Goal: Information Seeking & Learning: Learn about a topic

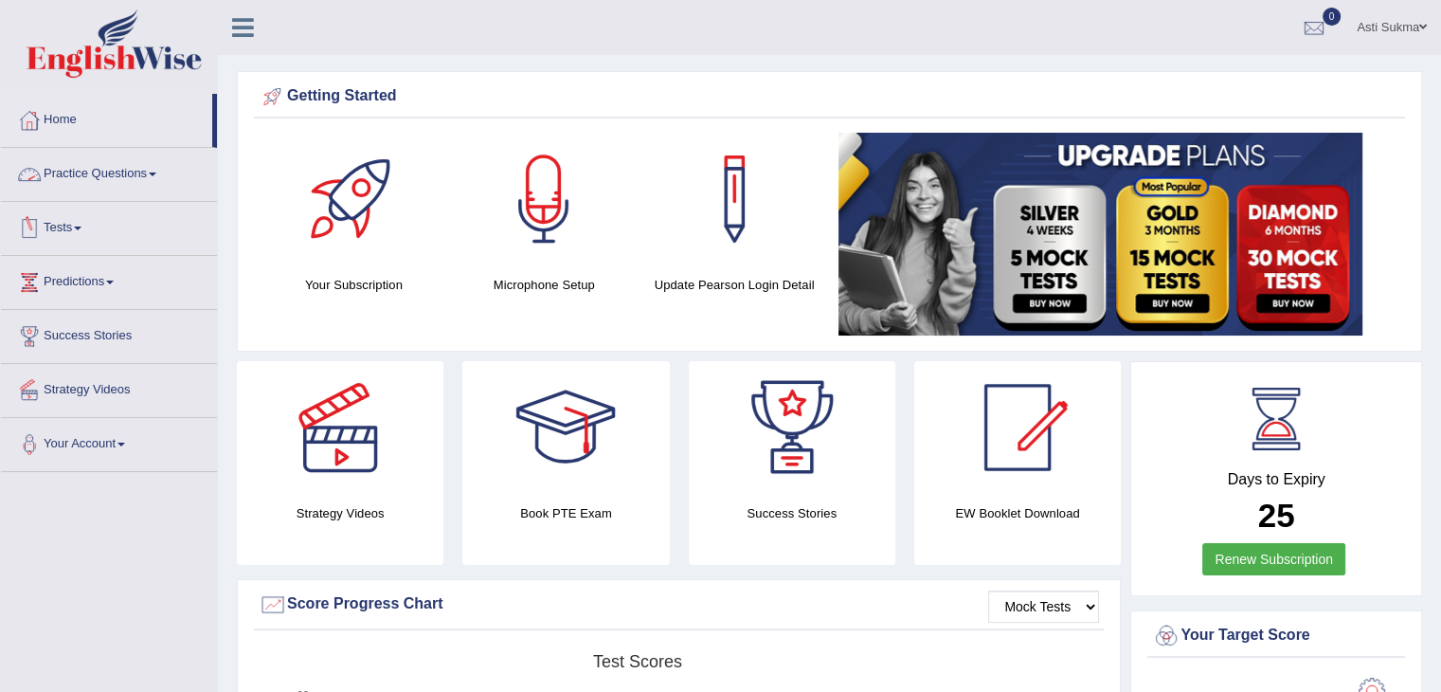
click at [168, 189] on link "Practice Questions" at bounding box center [109, 171] width 216 height 47
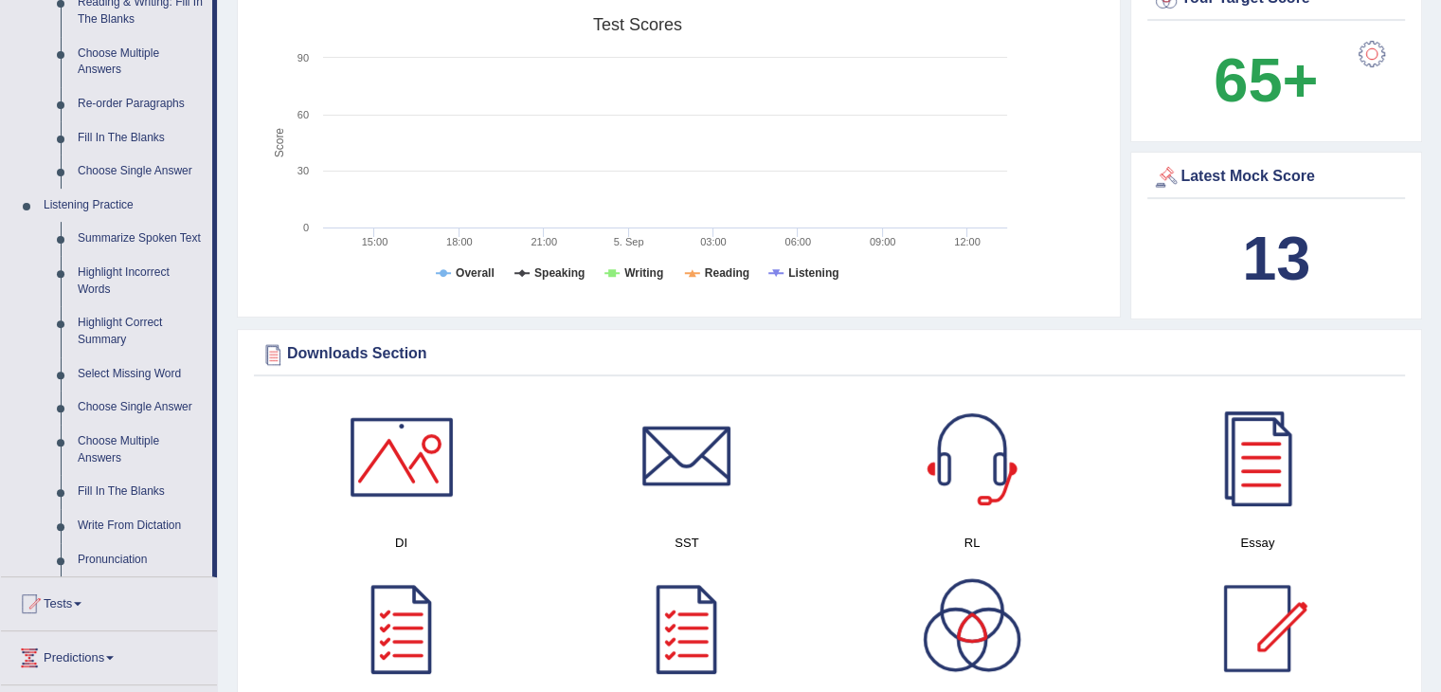
scroll to position [669, 0]
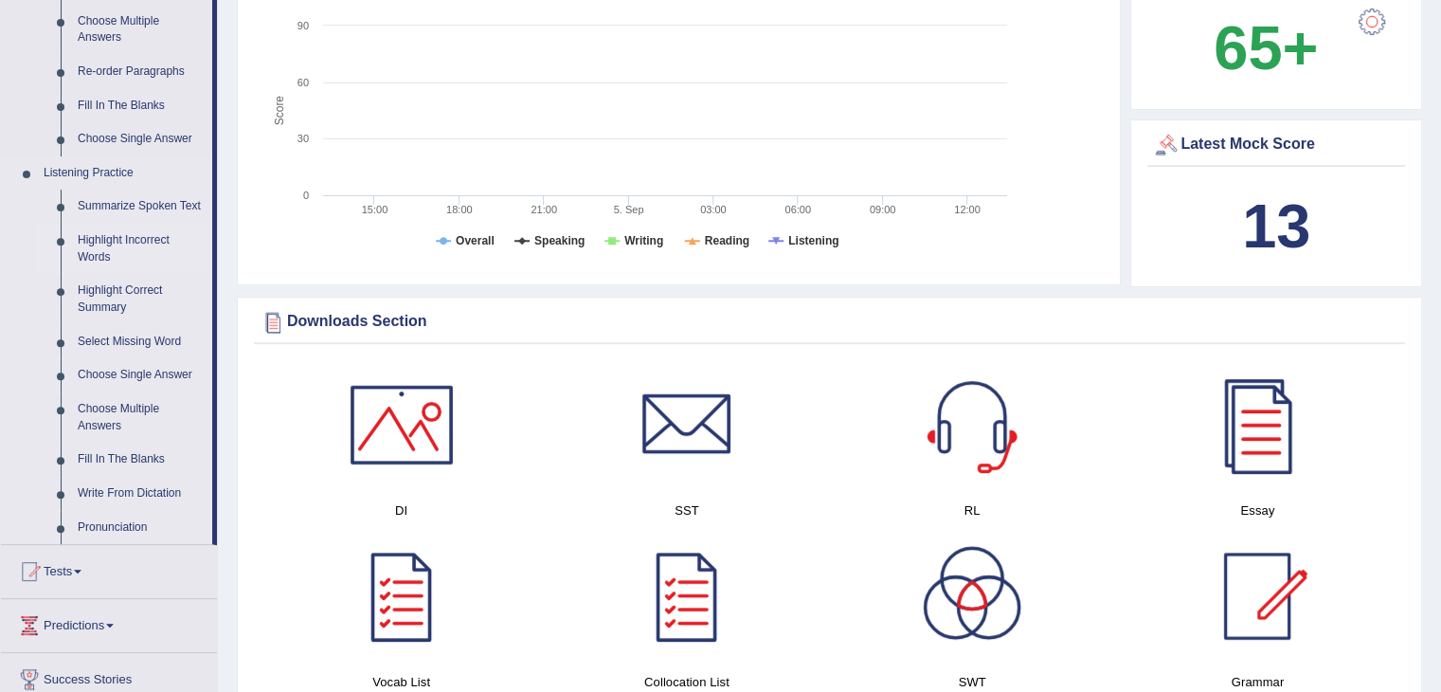
click at [152, 243] on link "Highlight Incorrect Words" at bounding box center [140, 249] width 143 height 50
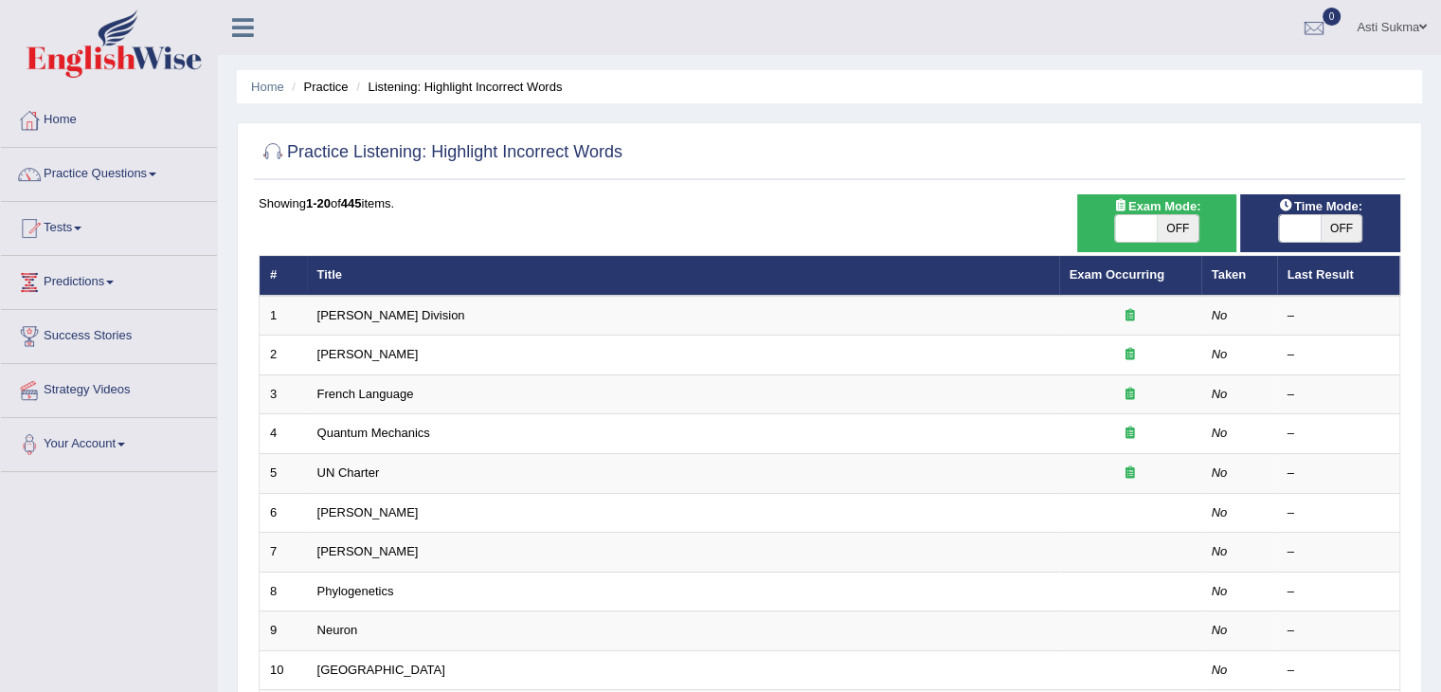
click at [1194, 228] on span "OFF" at bounding box center [1178, 228] width 42 height 27
checkbox input "true"
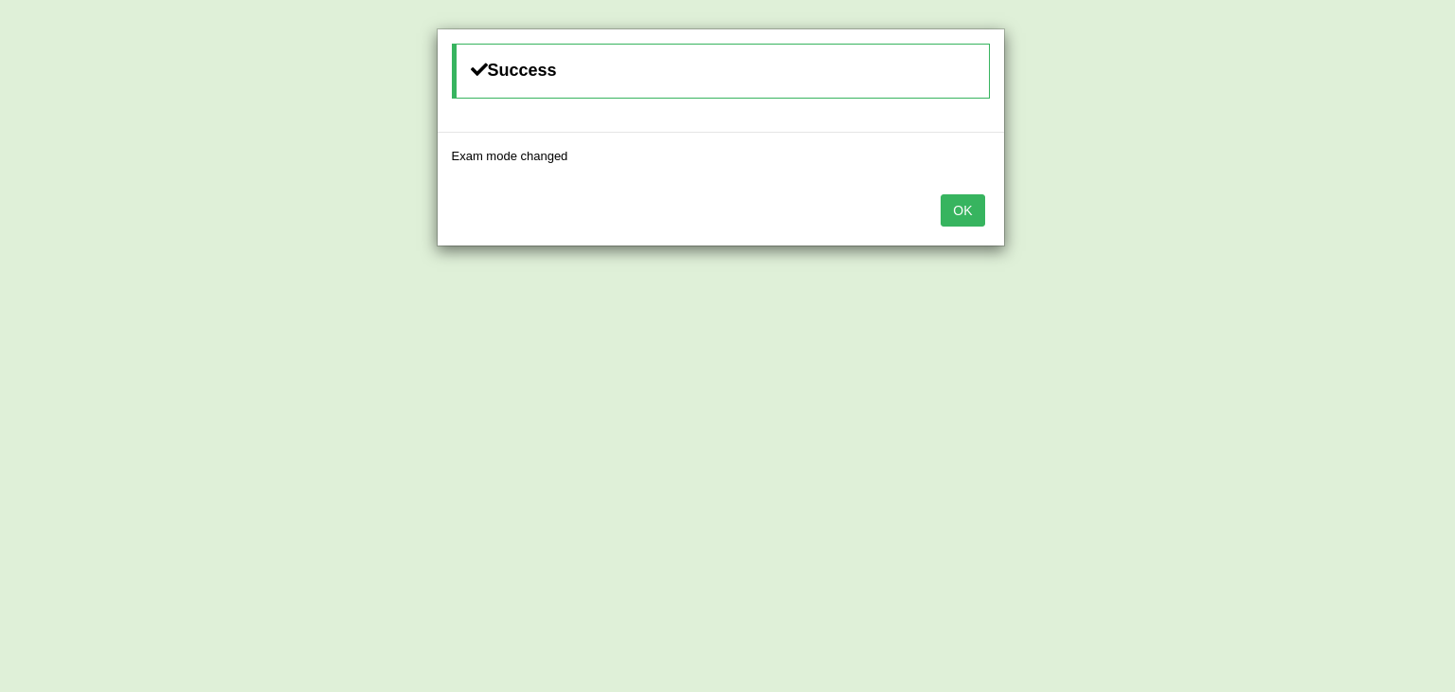
click at [962, 201] on button "OK" at bounding box center [963, 210] width 44 height 32
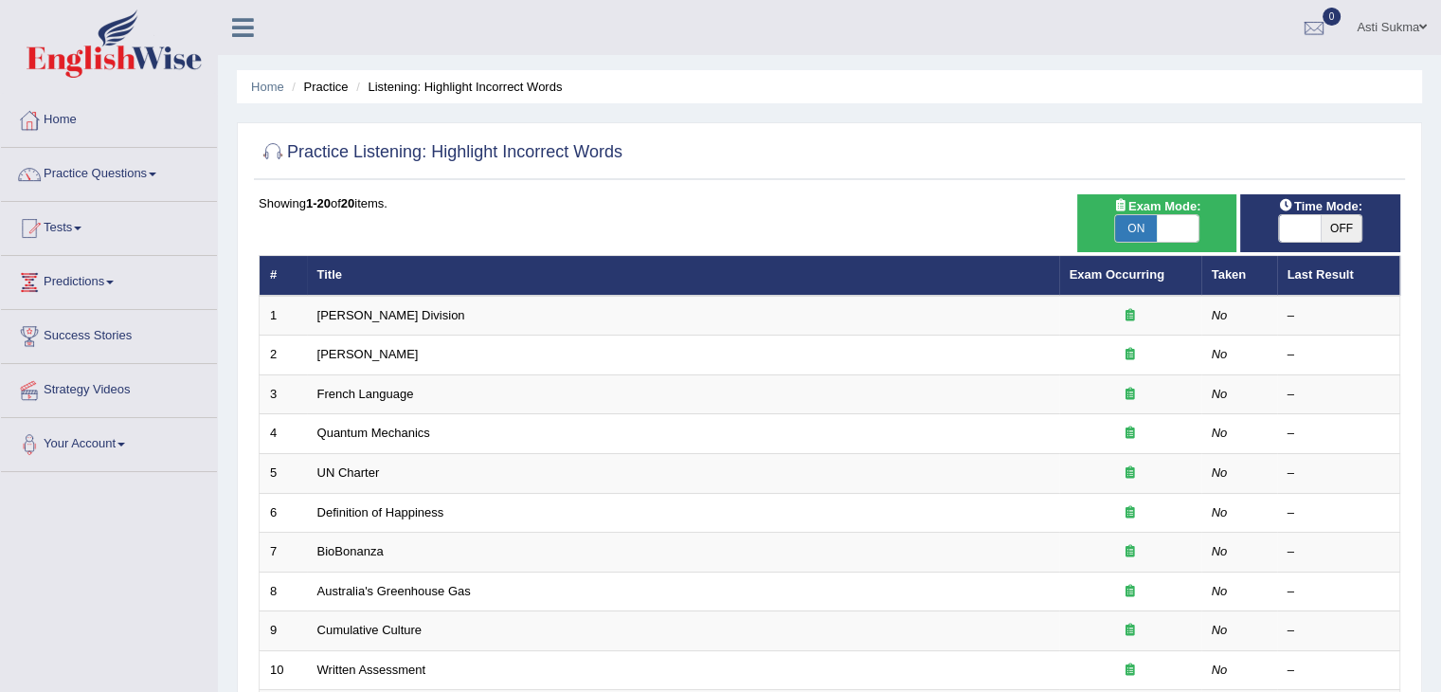
click at [1331, 225] on span "OFF" at bounding box center [1342, 228] width 42 height 27
checkbox input "true"
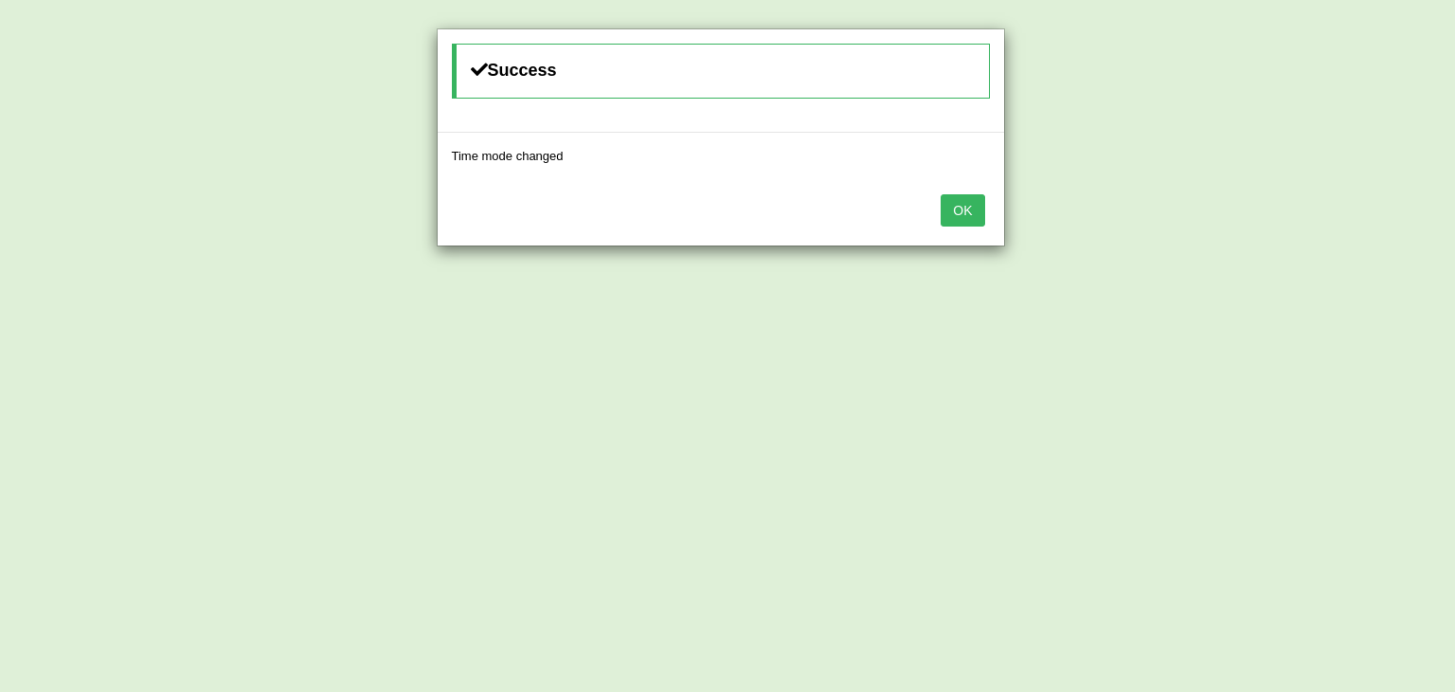
click at [963, 211] on button "OK" at bounding box center [963, 210] width 44 height 32
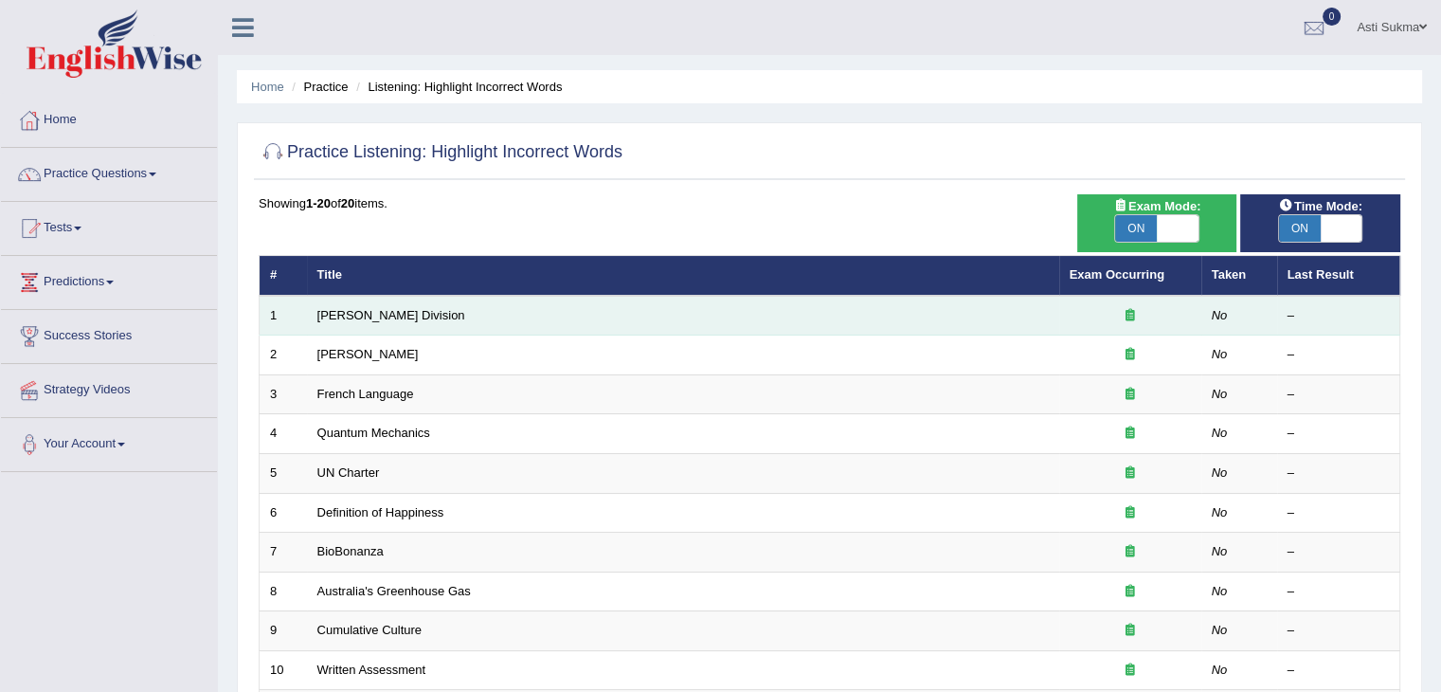
click at [1137, 312] on div at bounding box center [1129, 316] width 121 height 18
click at [373, 311] on link "[PERSON_NAME] Division" at bounding box center [391, 315] width 148 height 14
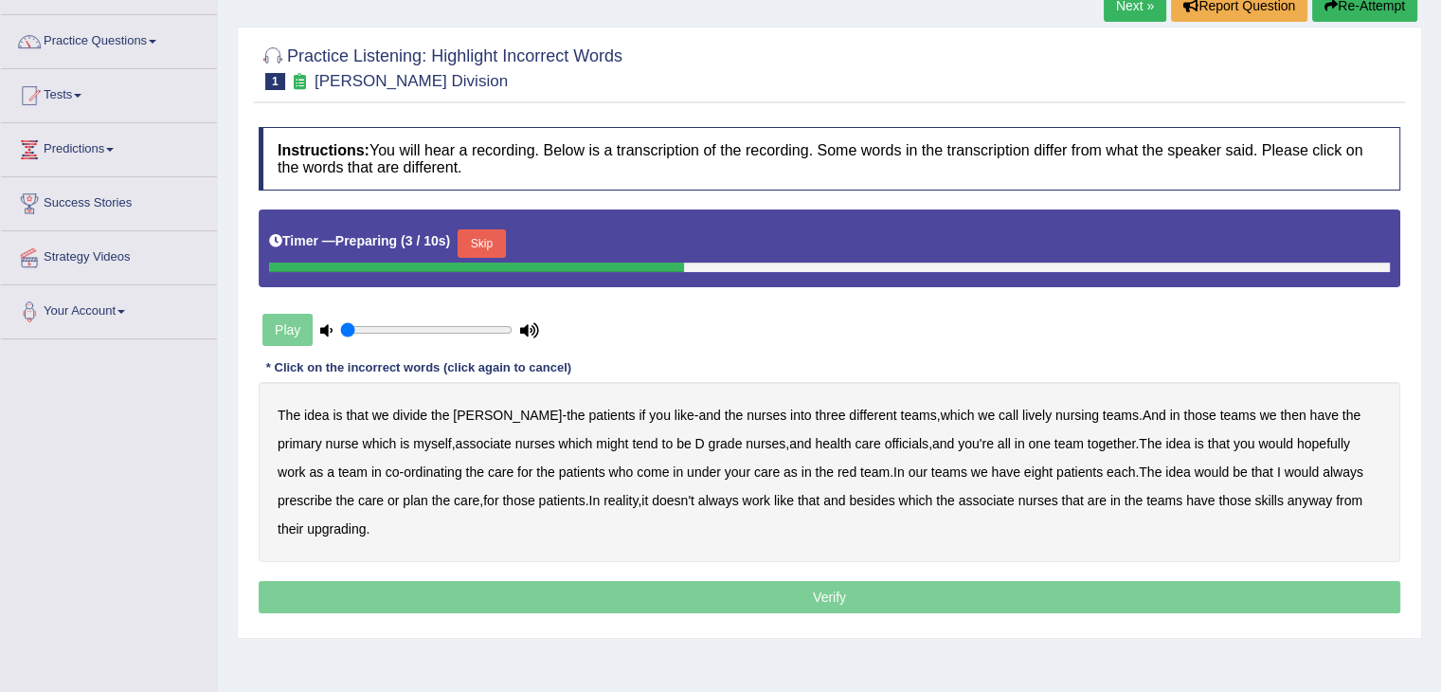
scroll to position [135, 0]
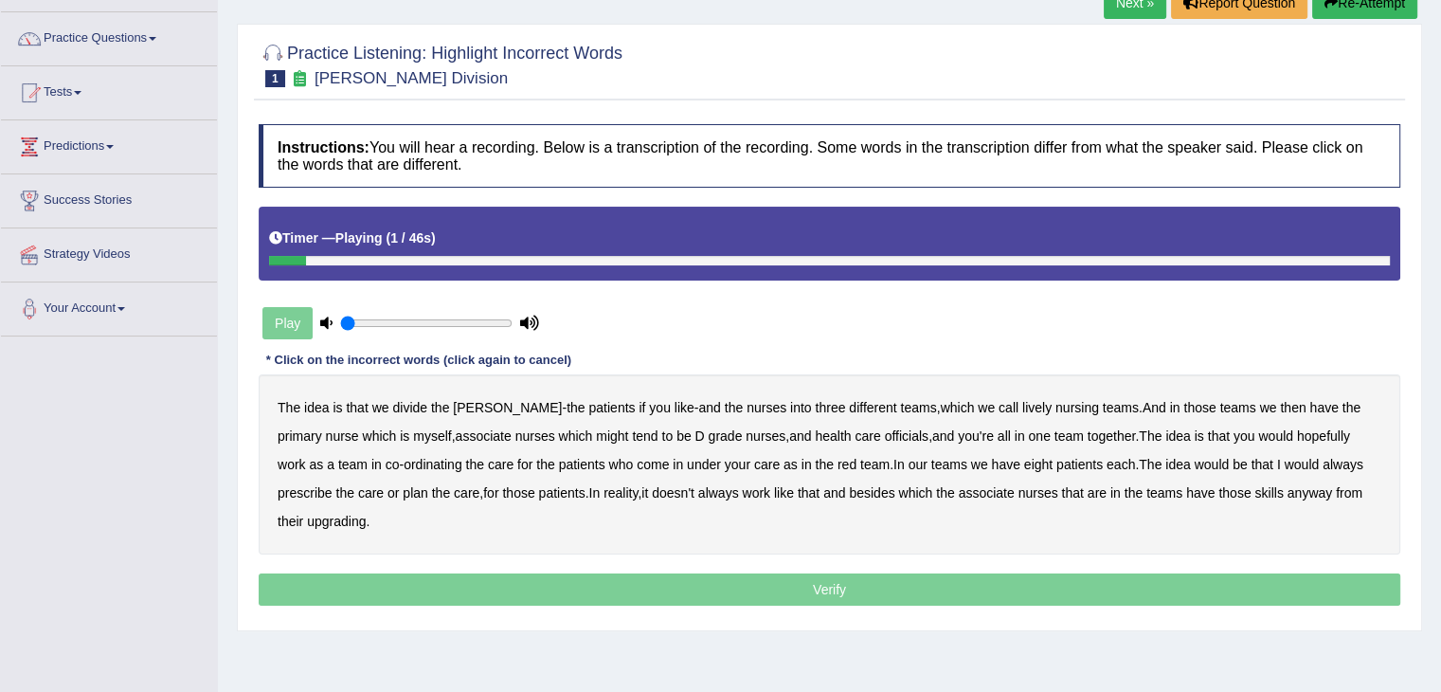
click at [287, 329] on div "Play" at bounding box center [401, 322] width 284 height 47
click at [456, 436] on b "associate" at bounding box center [484, 435] width 56 height 15
click at [885, 439] on b "officials" at bounding box center [907, 435] width 44 height 15
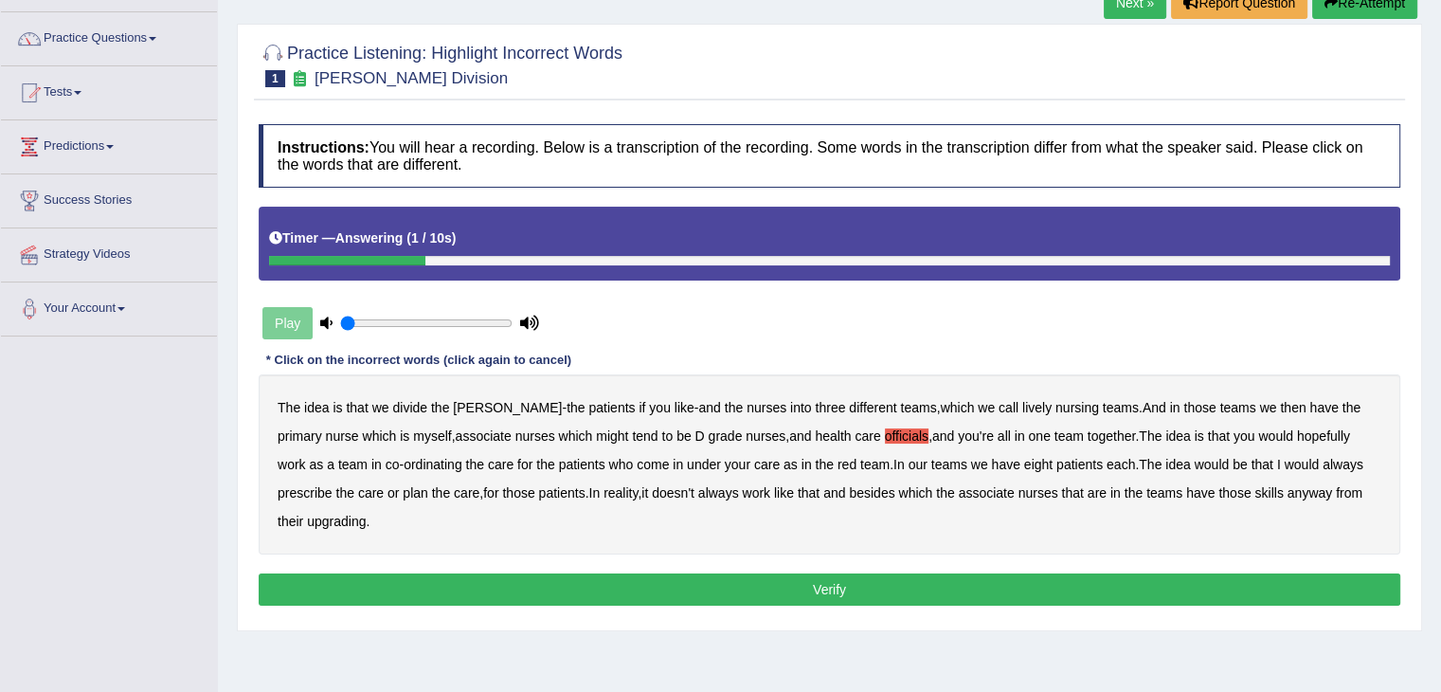
click at [864, 577] on button "Verify" at bounding box center [829, 589] width 1141 height 32
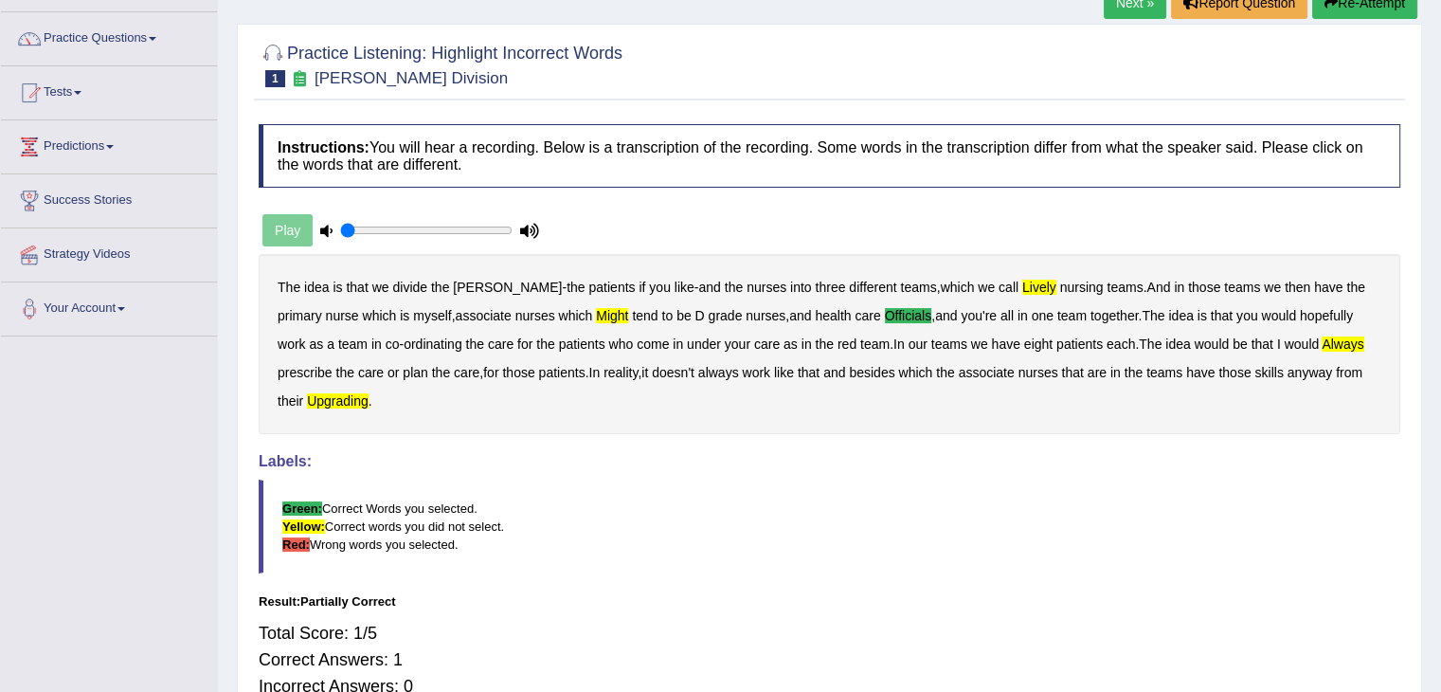
click at [1345, 9] on button "Re-Attempt" at bounding box center [1364, 3] width 105 height 32
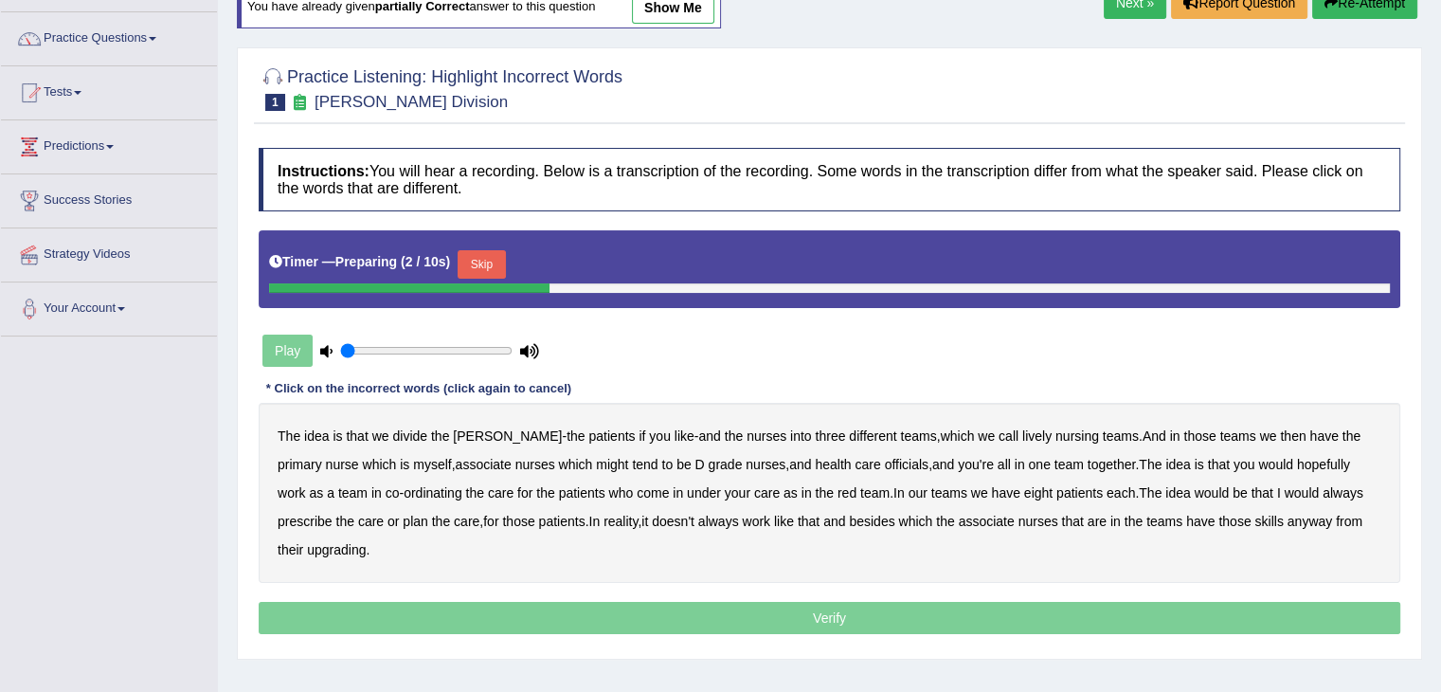
click at [485, 258] on button "Skip" at bounding box center [481, 264] width 47 height 28
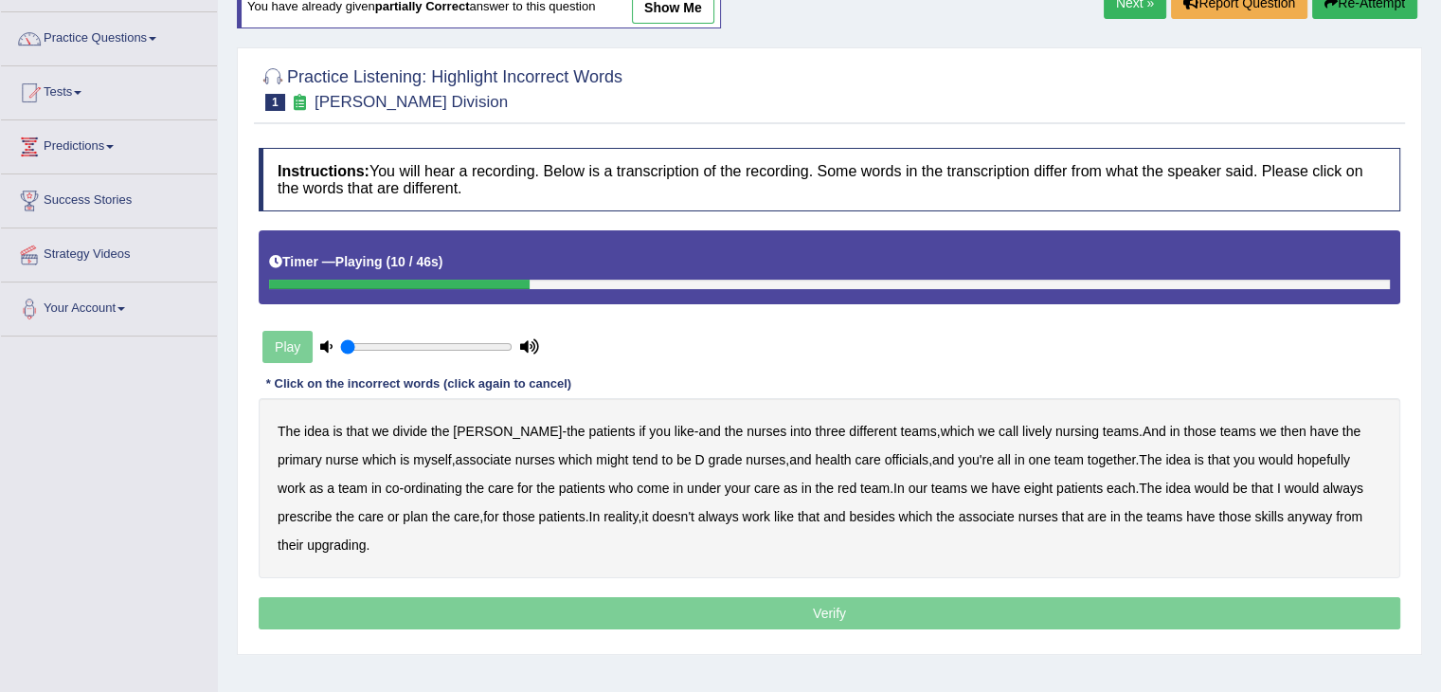
click at [1022, 423] on b "lively" at bounding box center [1036, 430] width 29 height 15
click at [596, 452] on b "might" at bounding box center [612, 459] width 32 height 15
click at [885, 453] on b "officials" at bounding box center [907, 459] width 44 height 15
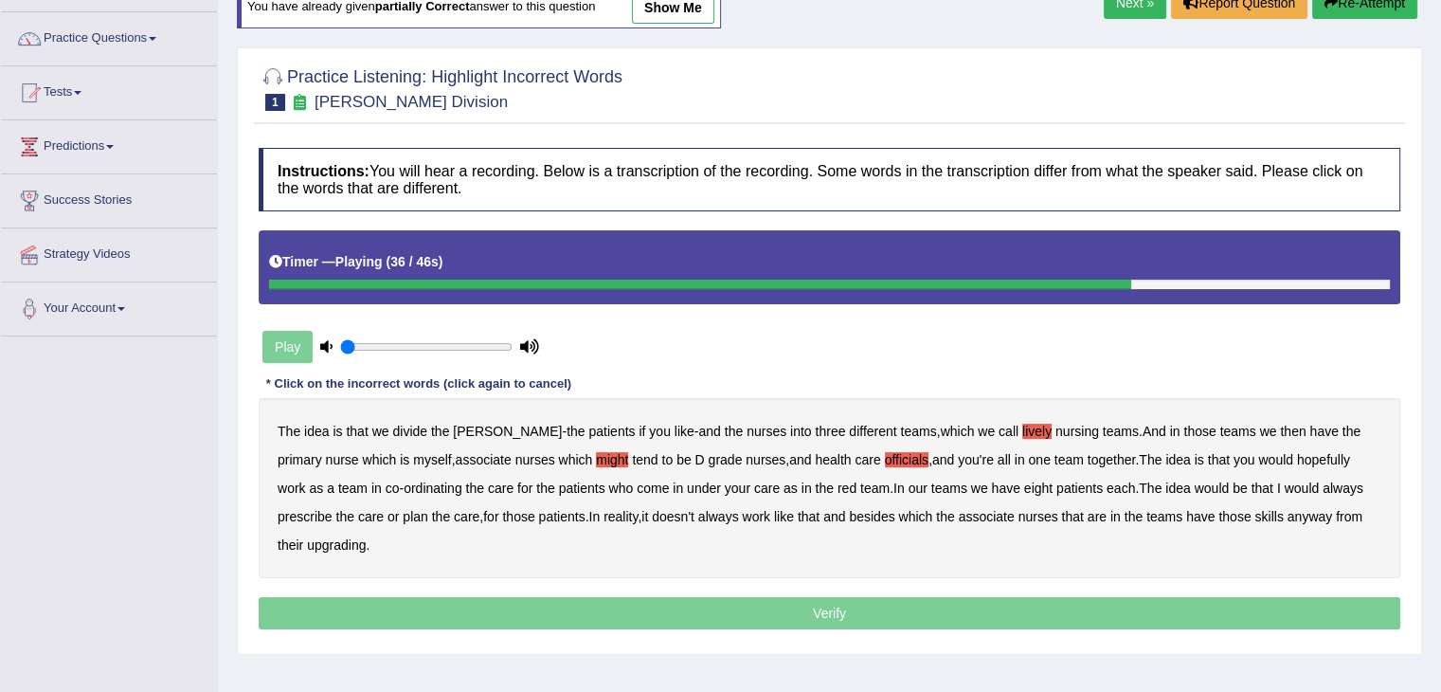
click at [1322, 487] on b "always" at bounding box center [1342, 487] width 41 height 15
click at [307, 540] on b "upgrading" at bounding box center [336, 544] width 59 height 15
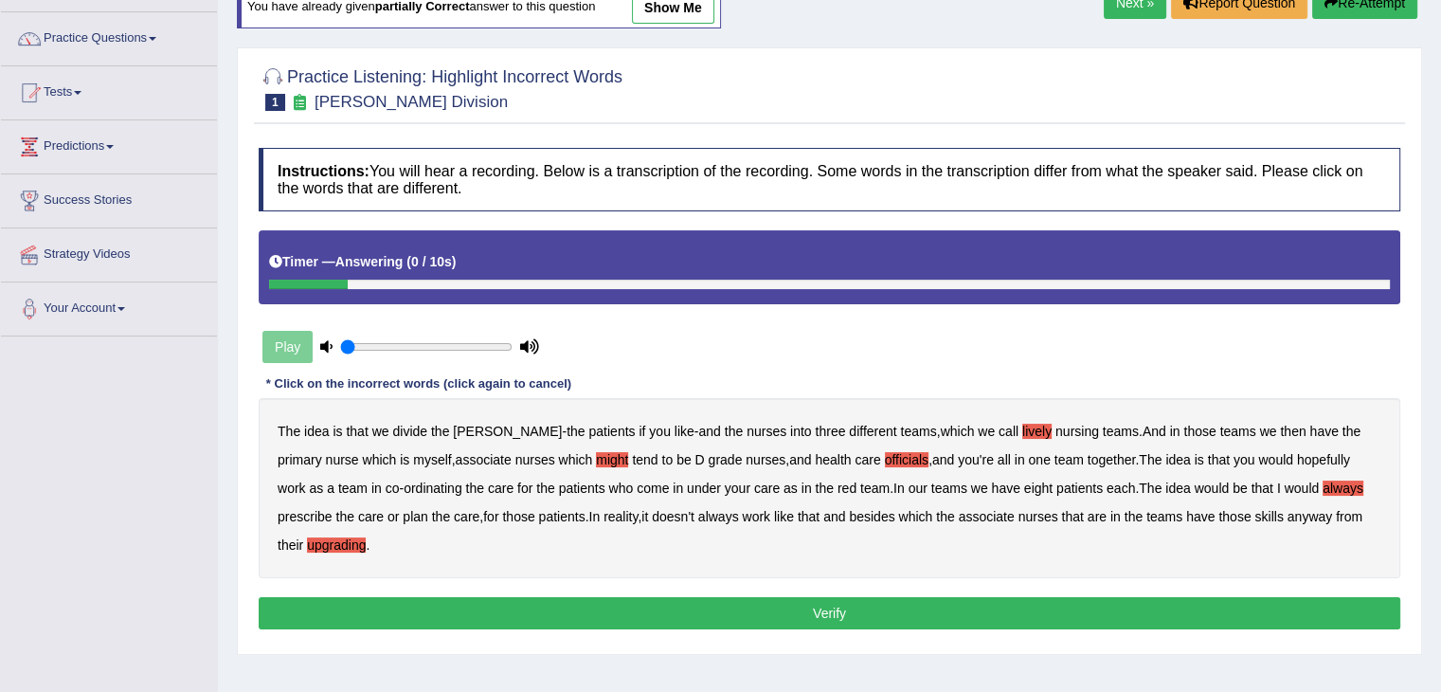
click at [598, 602] on button "Verify" at bounding box center [829, 613] width 1141 height 32
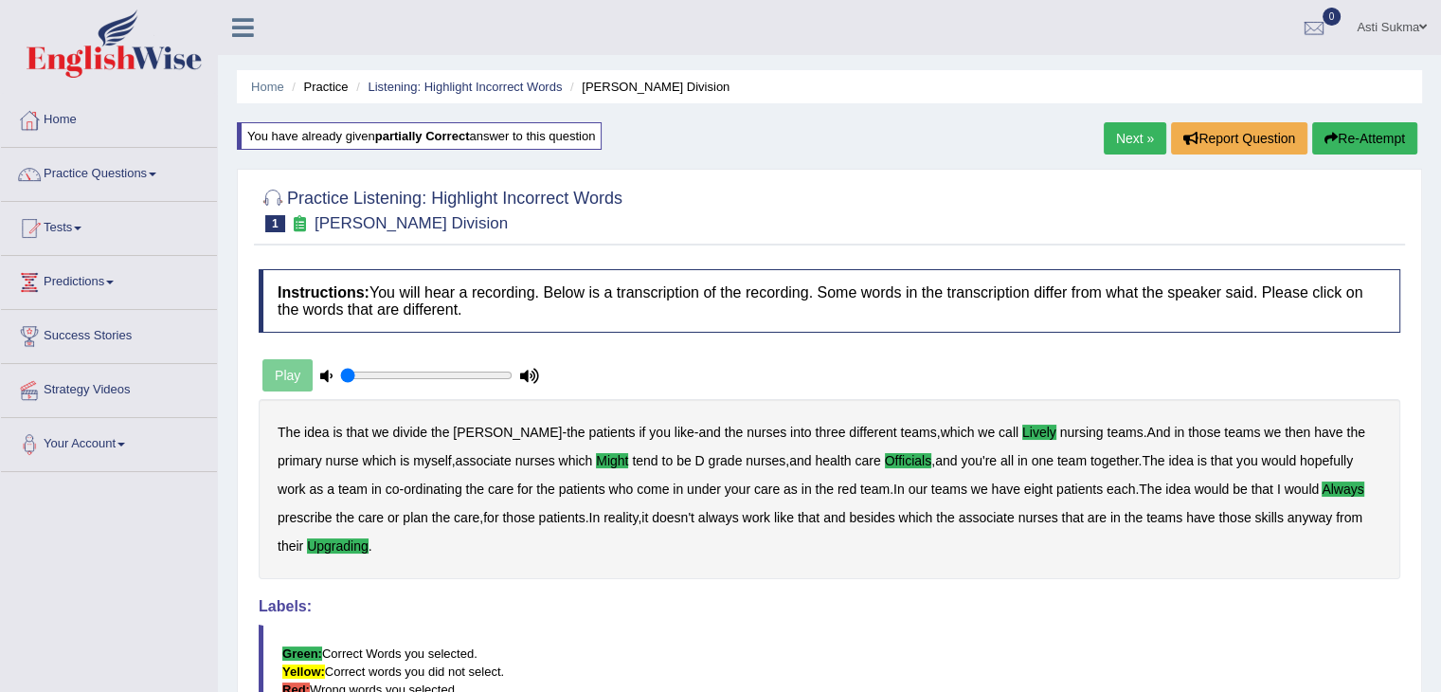
click at [1148, 129] on link "Next »" at bounding box center [1135, 138] width 63 height 32
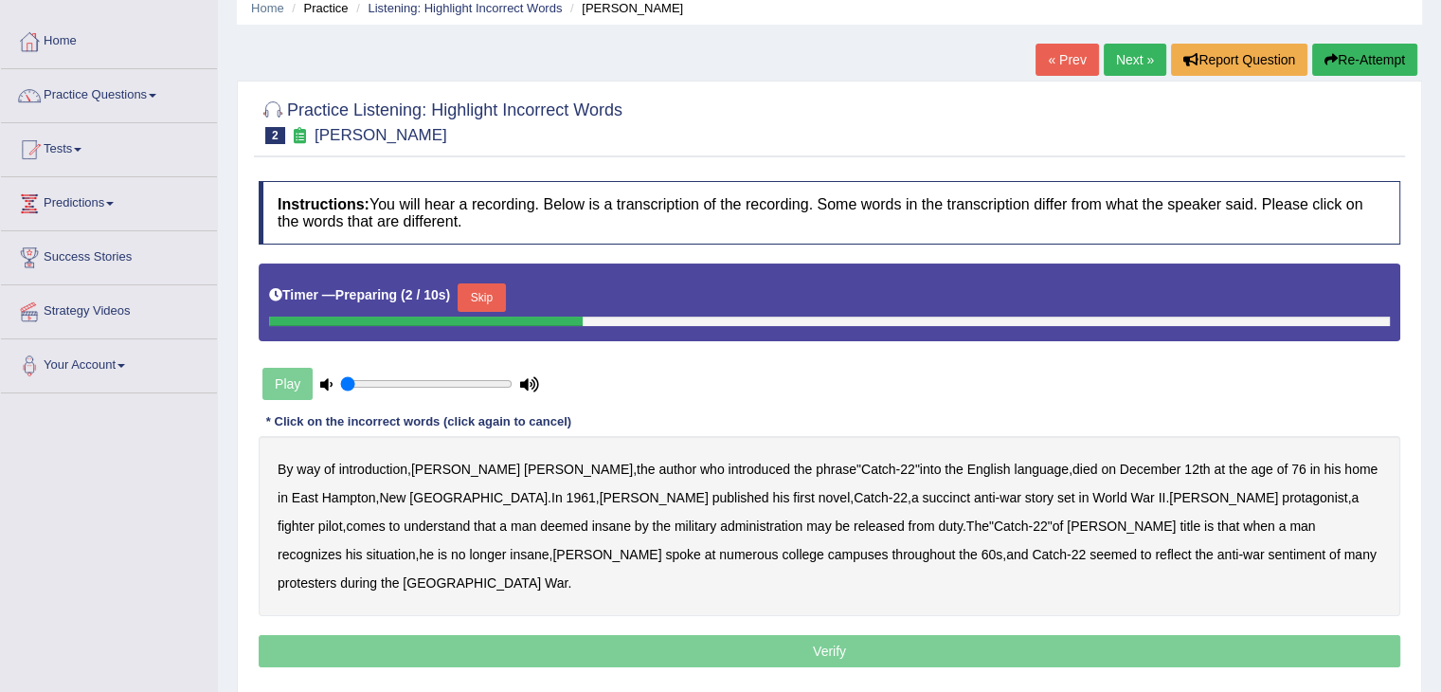
scroll to position [116, 0]
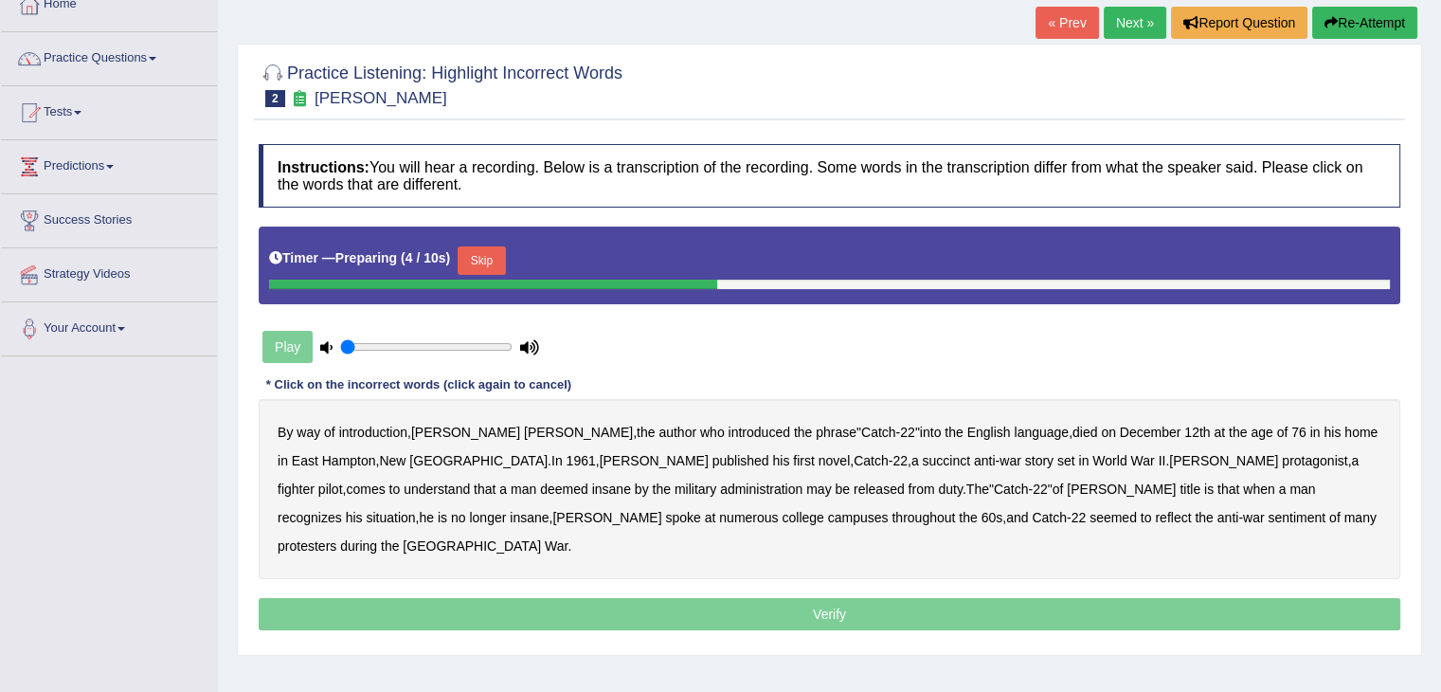
click at [490, 259] on button "Skip" at bounding box center [481, 260] width 47 height 28
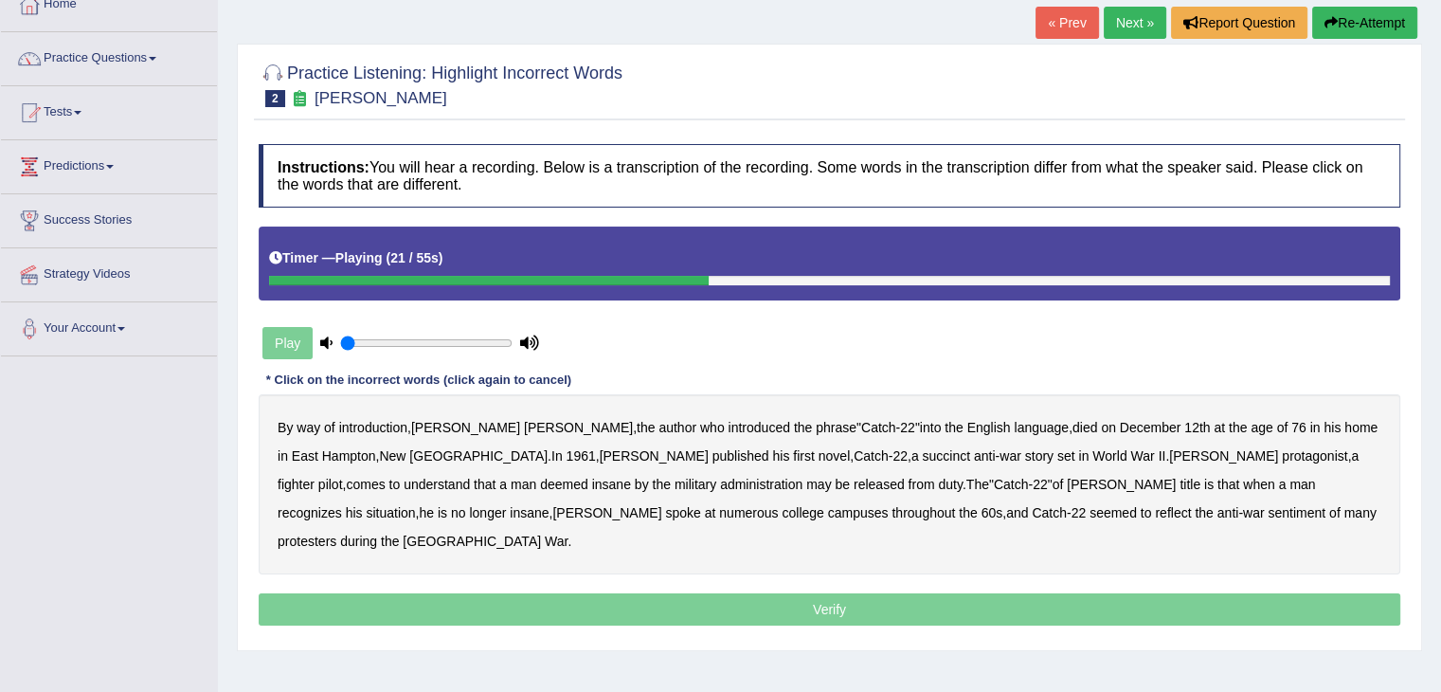
click at [922, 458] on b "succinct" at bounding box center [946, 455] width 48 height 15
click at [720, 478] on b "administration" at bounding box center [761, 483] width 82 height 15
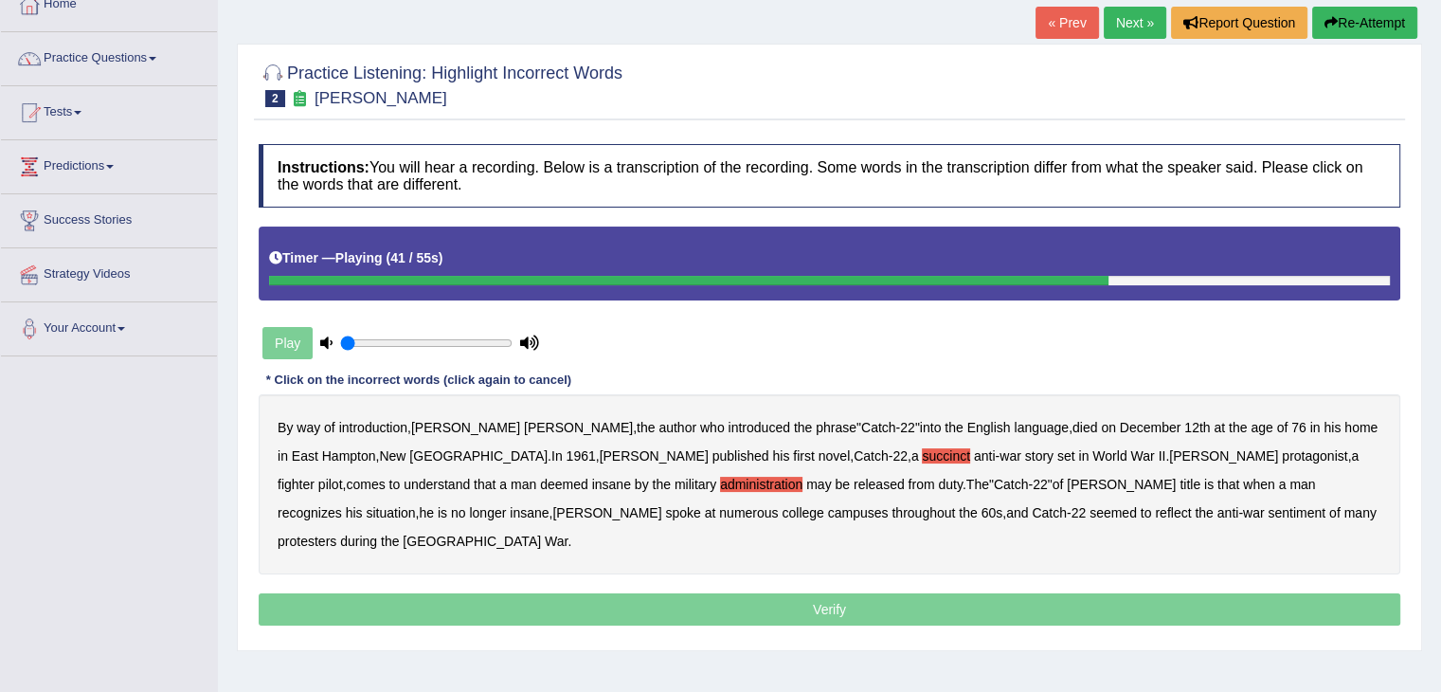
click at [415, 505] on b "situation" at bounding box center [390, 512] width 49 height 15
click at [1155, 513] on b "reflect" at bounding box center [1173, 512] width 36 height 15
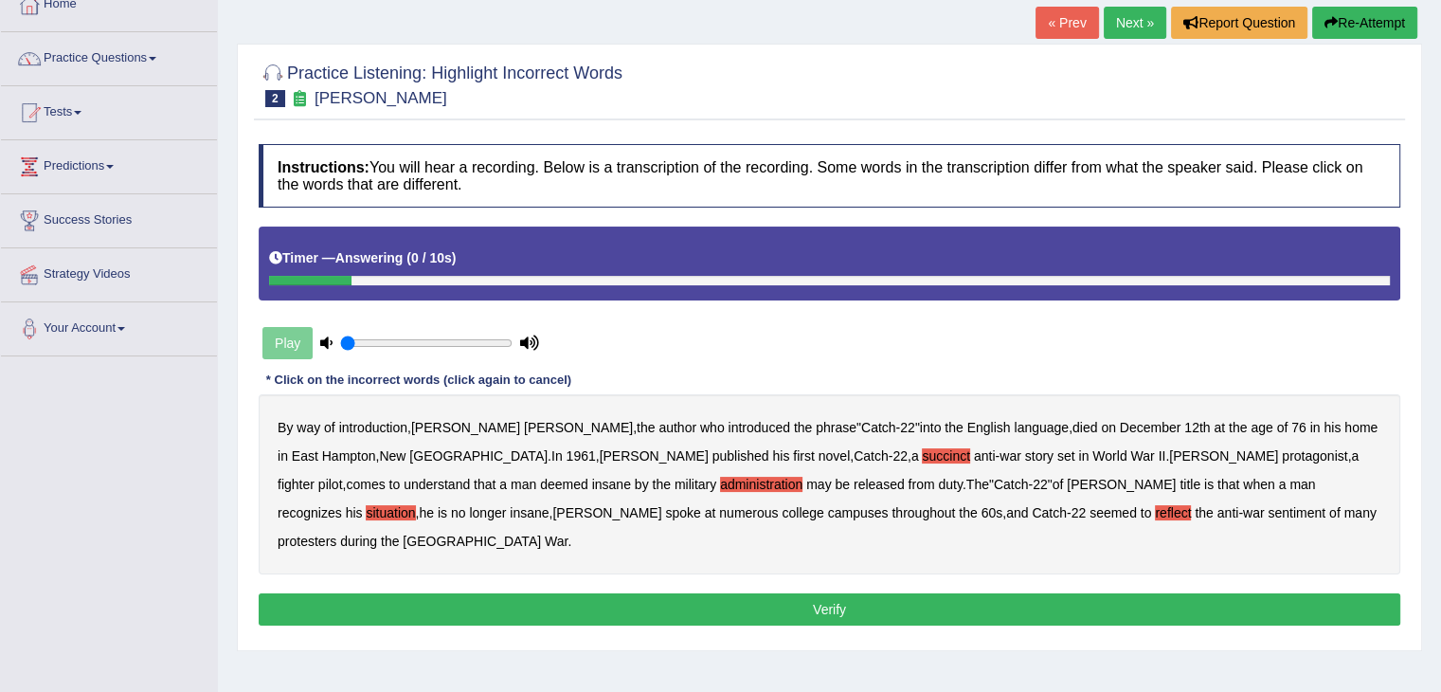
click at [926, 593] on button "Verify" at bounding box center [829, 609] width 1141 height 32
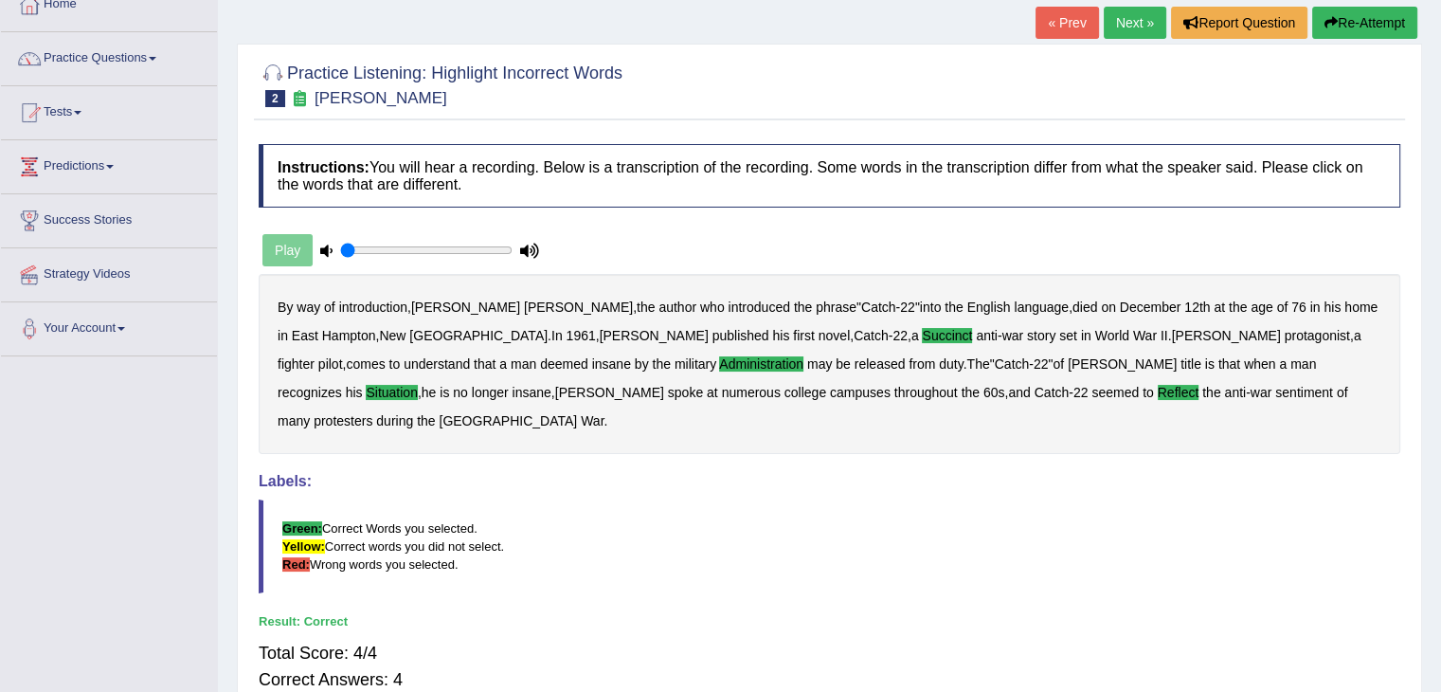
click at [1120, 20] on link "Next »" at bounding box center [1135, 23] width 63 height 32
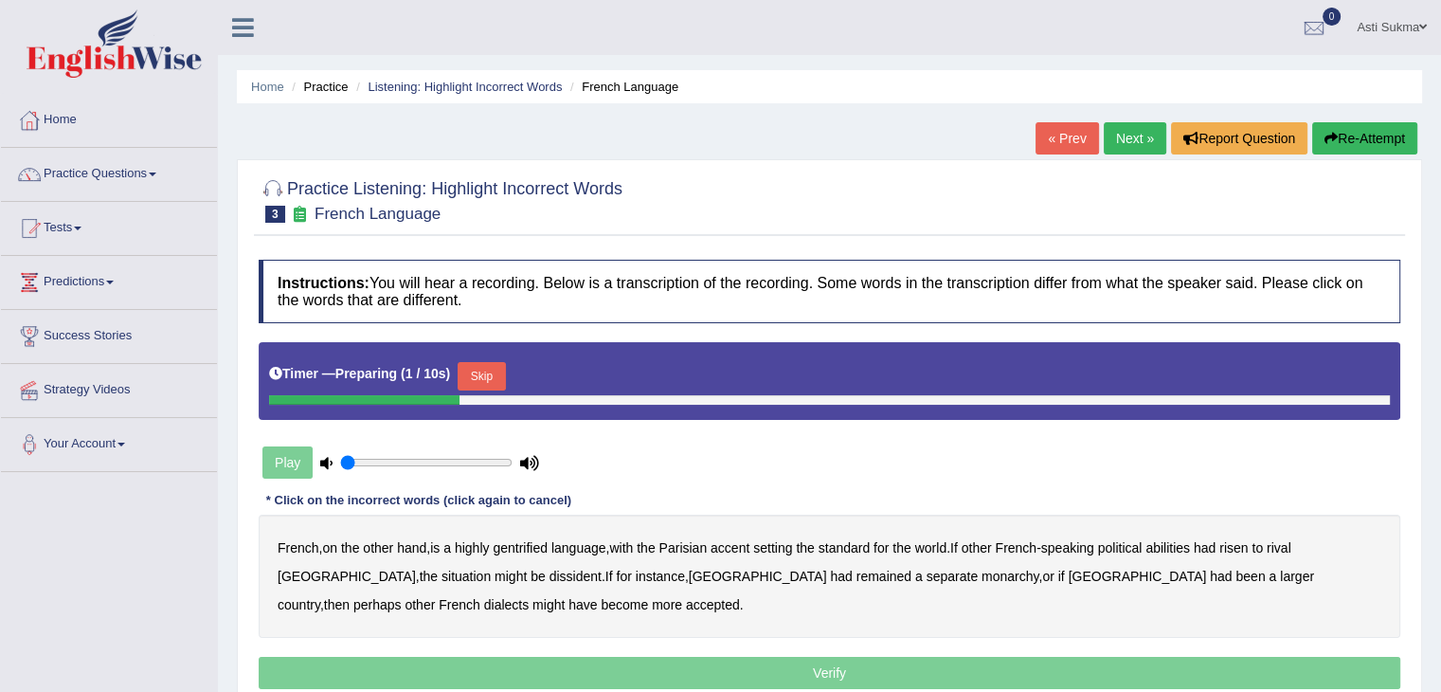
click at [505, 363] on button "Skip" at bounding box center [481, 376] width 47 height 28
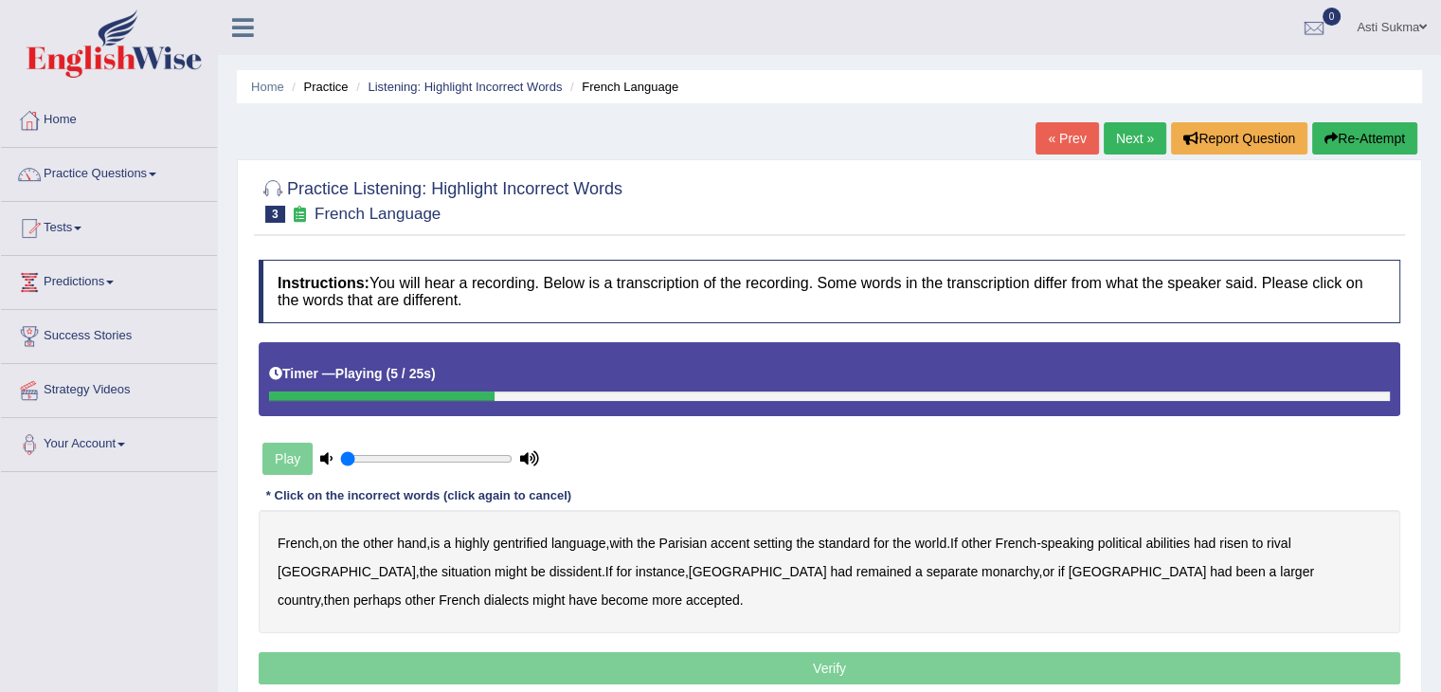
click at [527, 539] on b "gentrified" at bounding box center [520, 542] width 55 height 15
click at [1190, 543] on b "abilities" at bounding box center [1167, 542] width 45 height 15
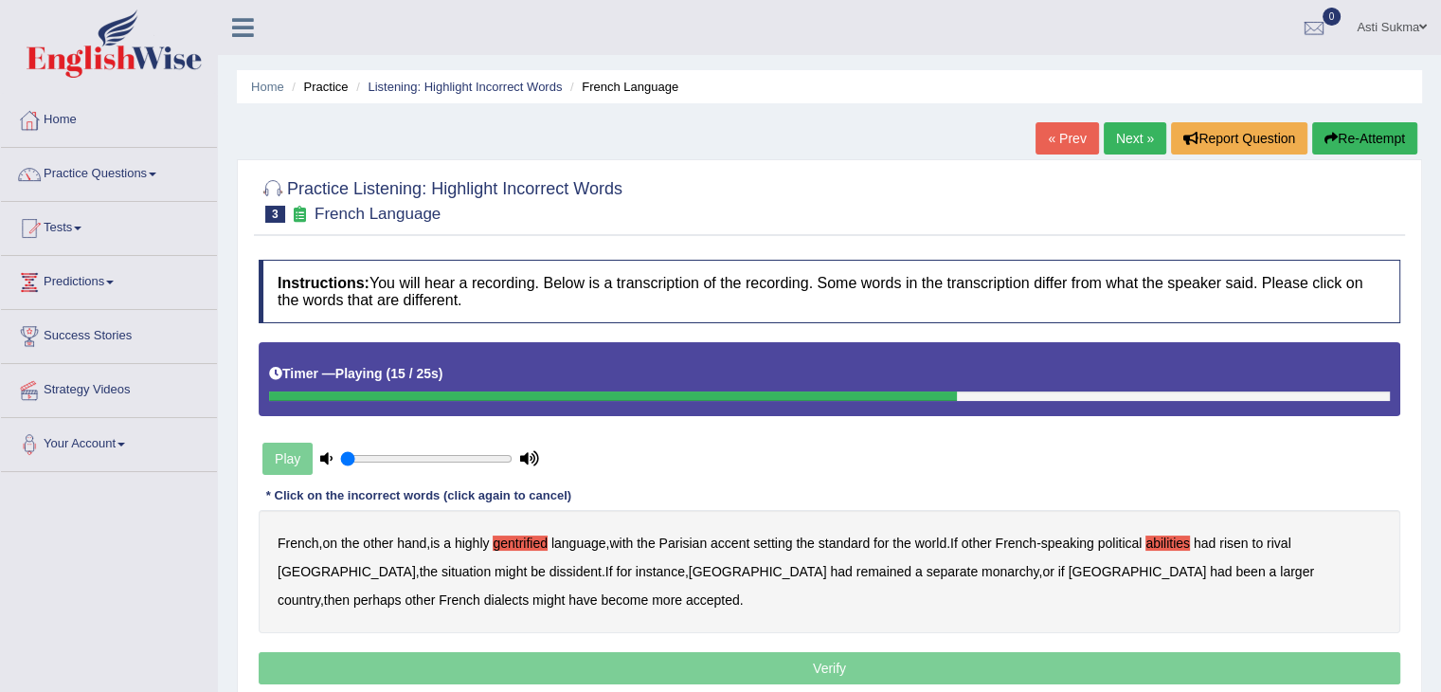
click at [549, 569] on b "dissident" at bounding box center [575, 571] width 52 height 15
click at [981, 569] on b "monarchy" at bounding box center [1009, 571] width 57 height 15
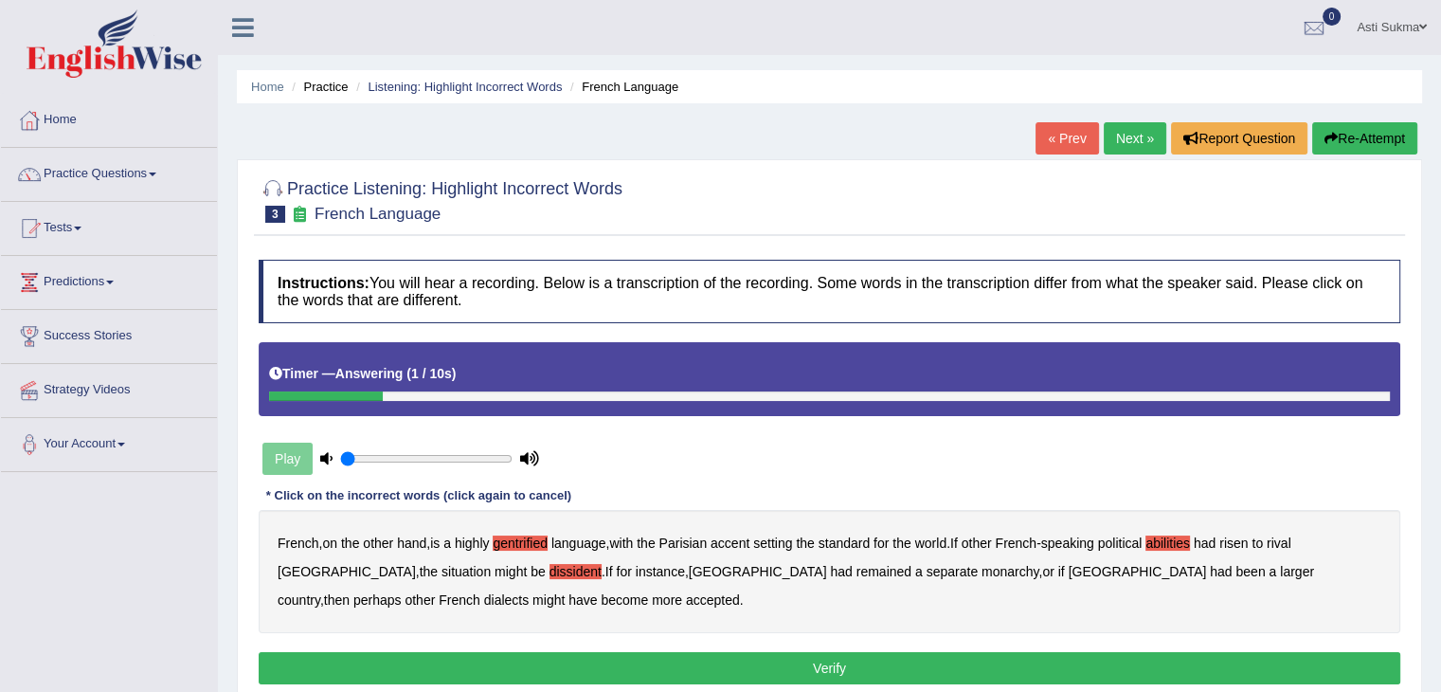
click at [981, 570] on b "monarchy" at bounding box center [1009, 571] width 57 height 15
click at [775, 660] on button "Verify" at bounding box center [829, 668] width 1141 height 32
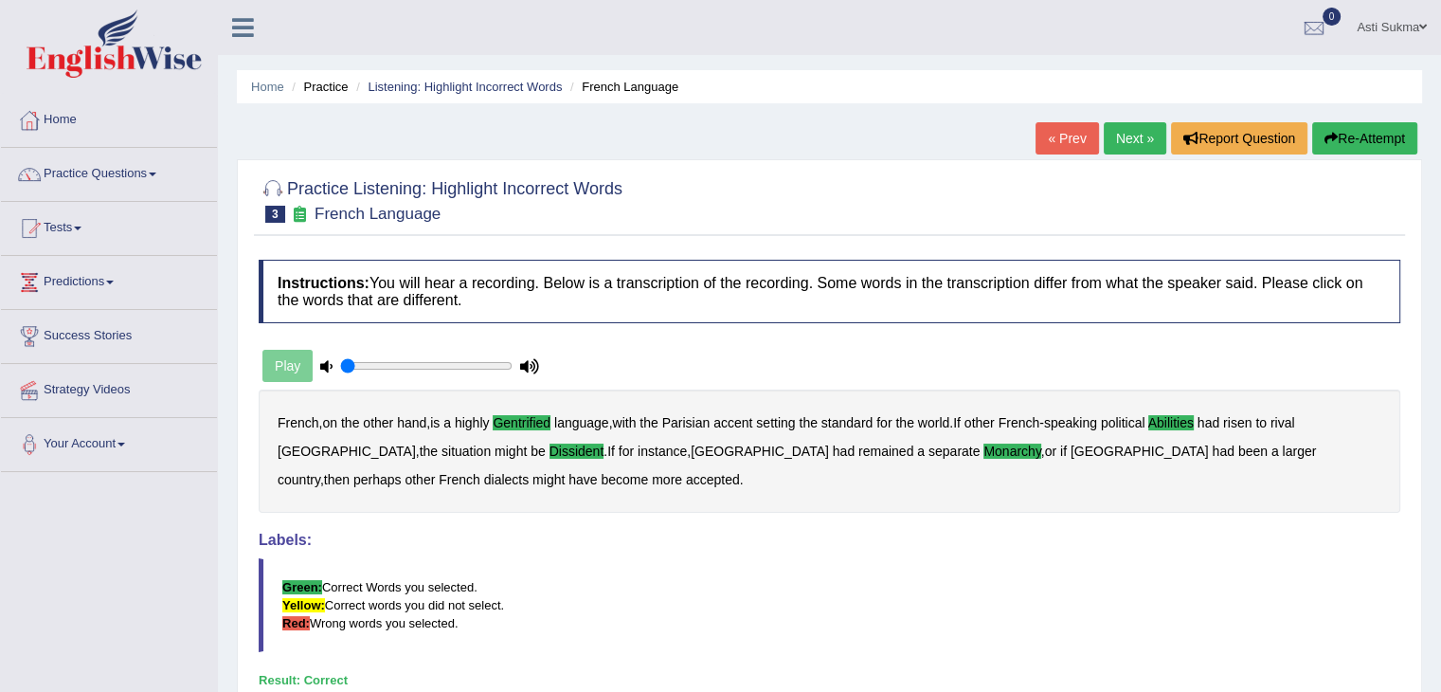
click at [925, 608] on blockquote "Green: Correct Words you selected. Yellow: Correct words you did not select. Re…" at bounding box center [829, 605] width 1141 height 94
click at [1148, 135] on link "Next »" at bounding box center [1135, 138] width 63 height 32
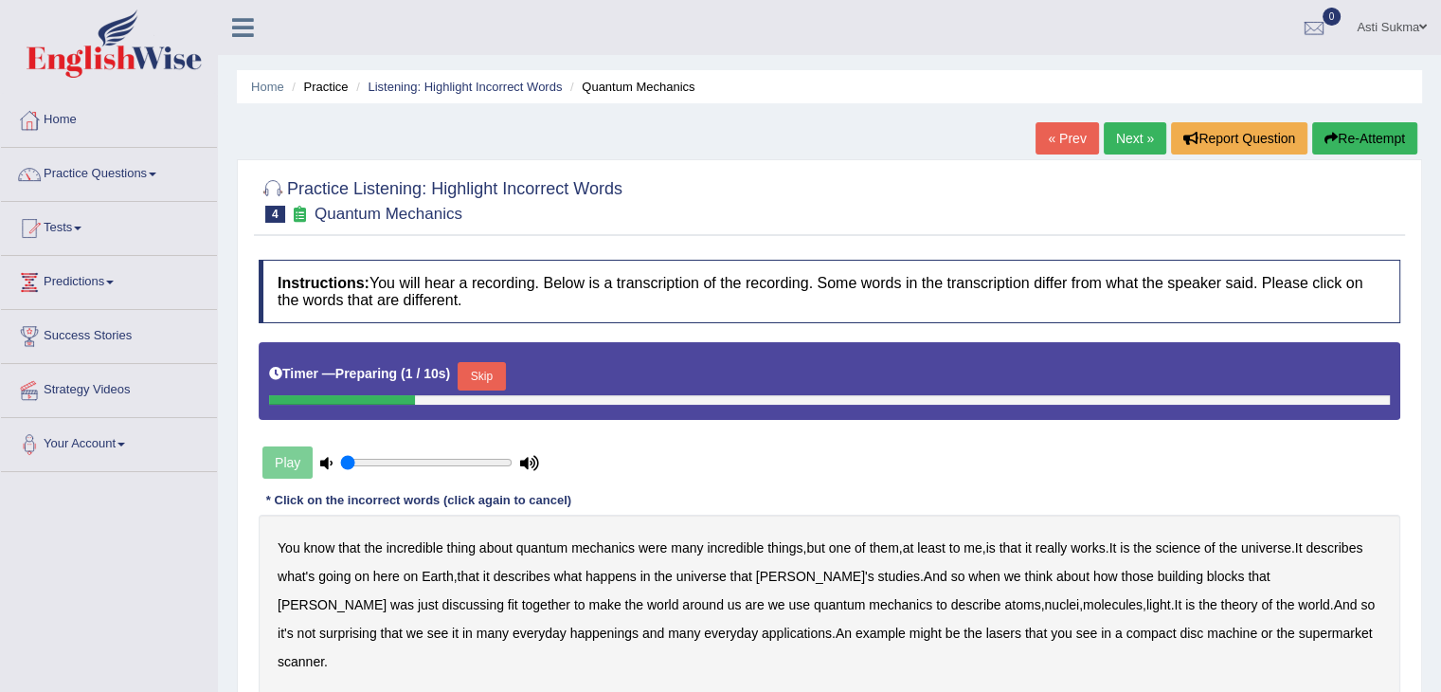
click at [493, 376] on button "Skip" at bounding box center [481, 376] width 47 height 28
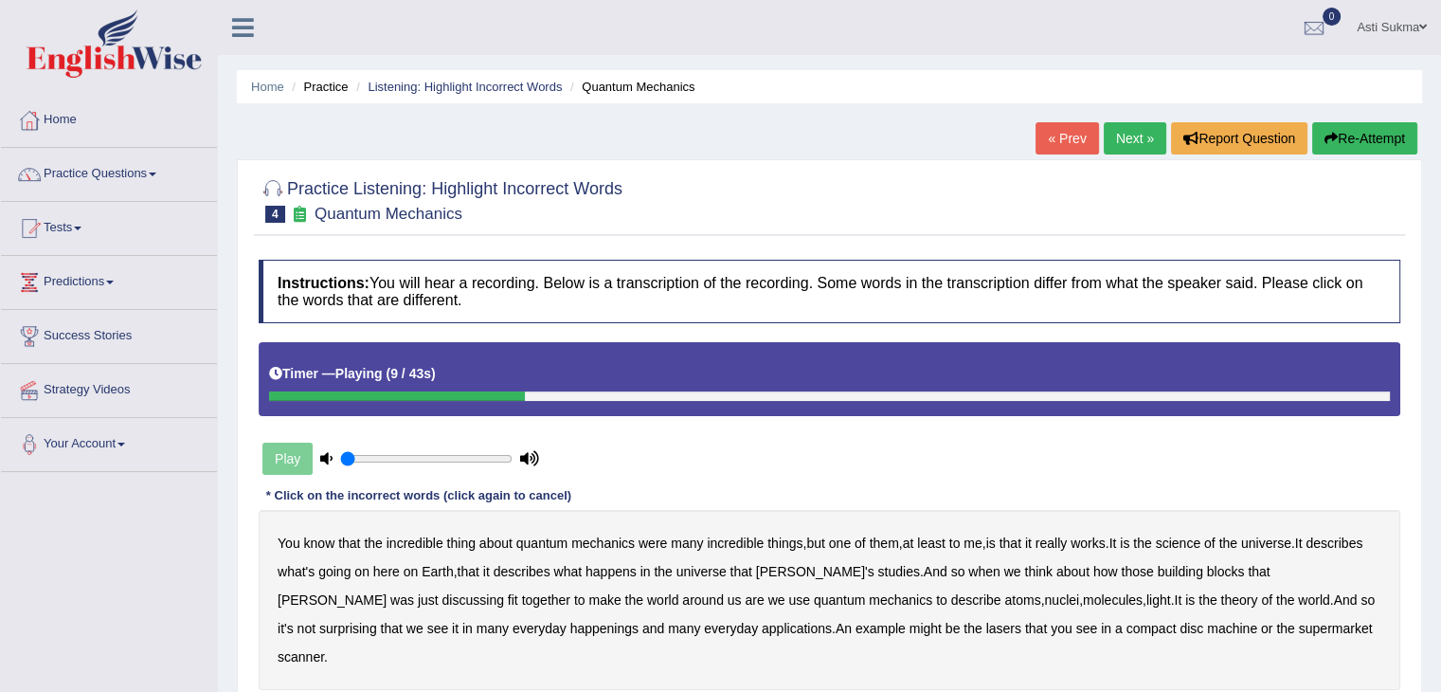
click at [1200, 547] on b "science" at bounding box center [1178, 542] width 45 height 15
click at [504, 592] on b "discussing" at bounding box center [473, 599] width 62 height 15
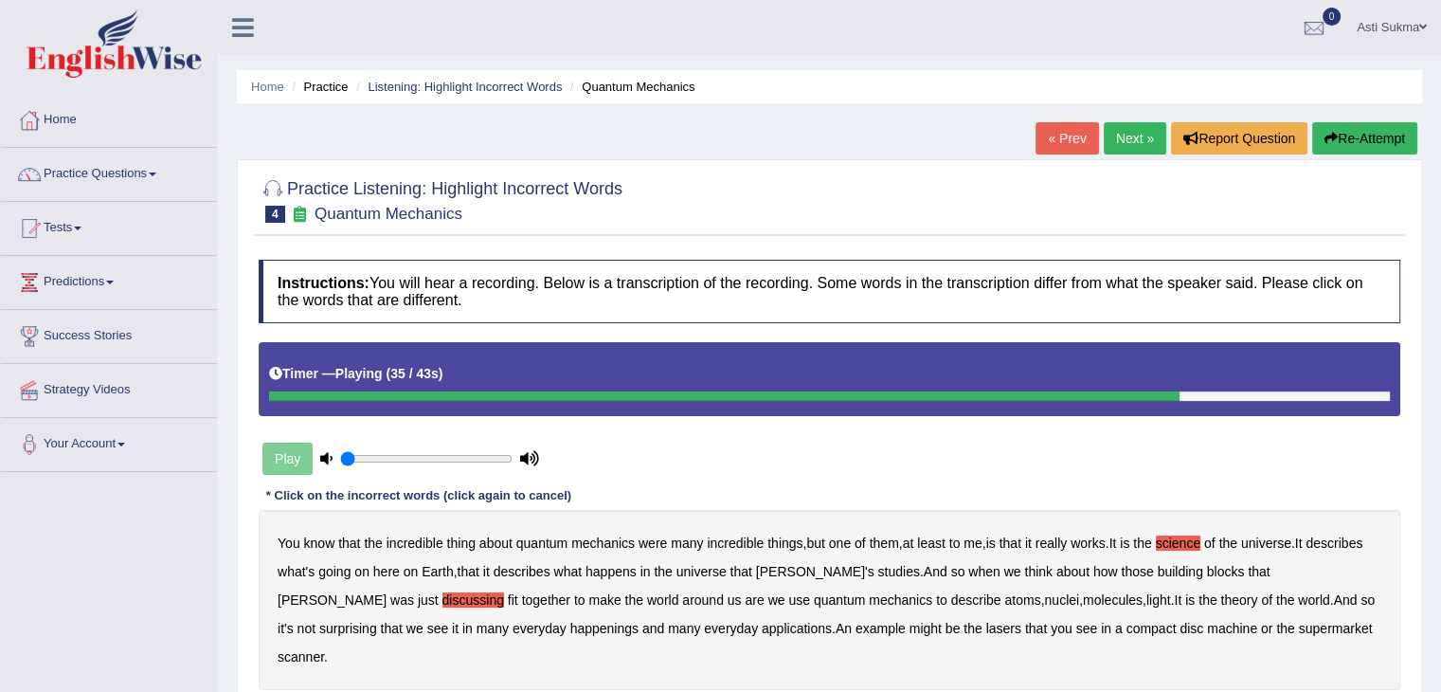
click at [570, 627] on b "happenings" at bounding box center [604, 627] width 68 height 15
click at [1207, 628] on b "machine" at bounding box center [1232, 627] width 50 height 15
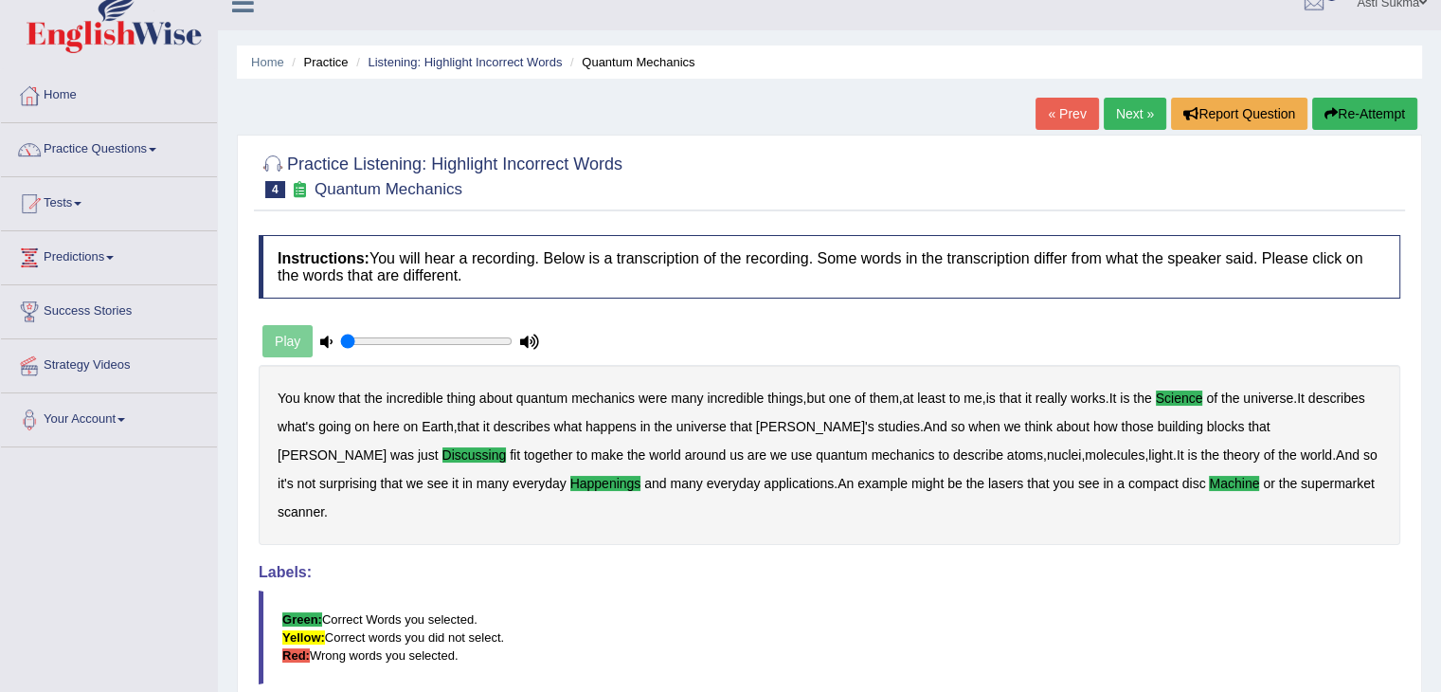
scroll to position [11, 0]
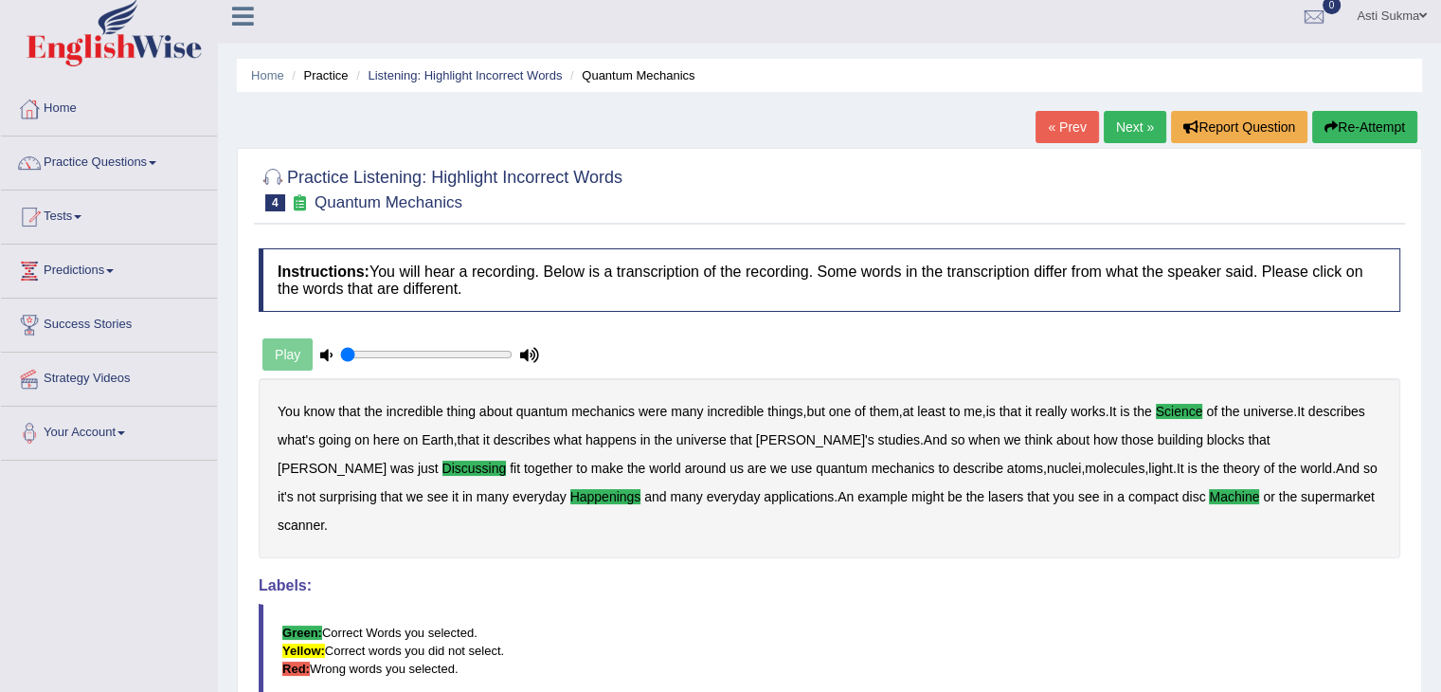
click at [1212, 539] on div "Instructions: You will hear a recording. Below is a transcription of the record…" at bounding box center [829, 543] width 1151 height 609
click at [1057, 674] on div "Instructions: You will hear a recording. Below is a transcription of the record…" at bounding box center [829, 543] width 1151 height 609
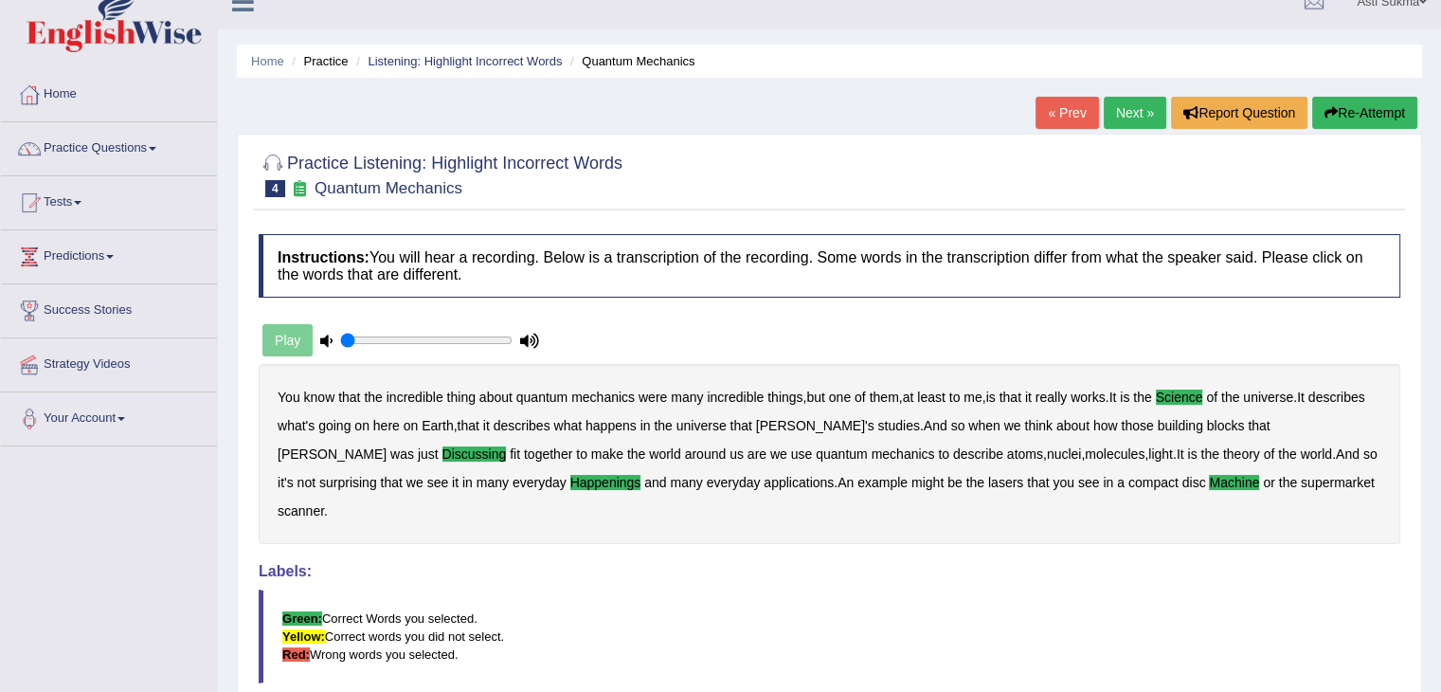
scroll to position [0, 0]
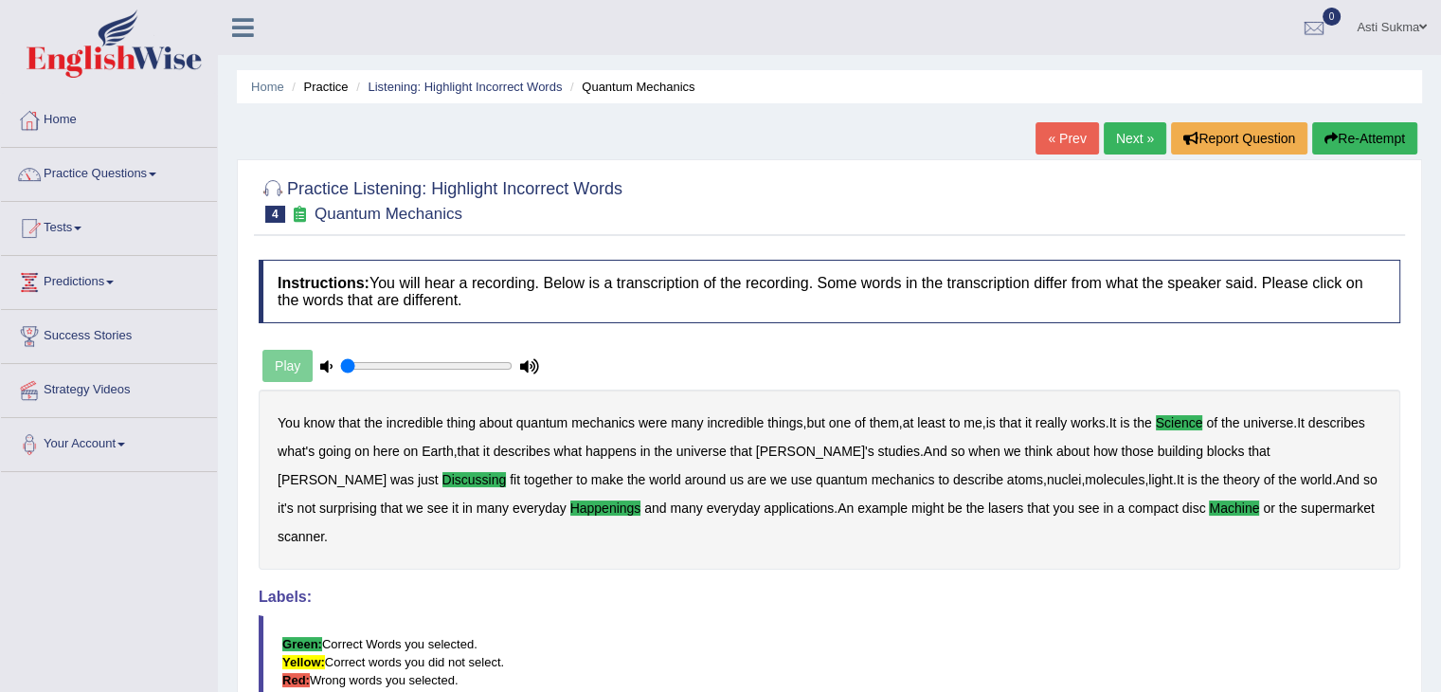
click at [754, 588] on div "Labels: Green: Correct Words you selected. Yellow: Correct words you did not se…" at bounding box center [829, 648] width 1141 height 120
click at [148, 161] on link "Practice Questions" at bounding box center [109, 171] width 216 height 47
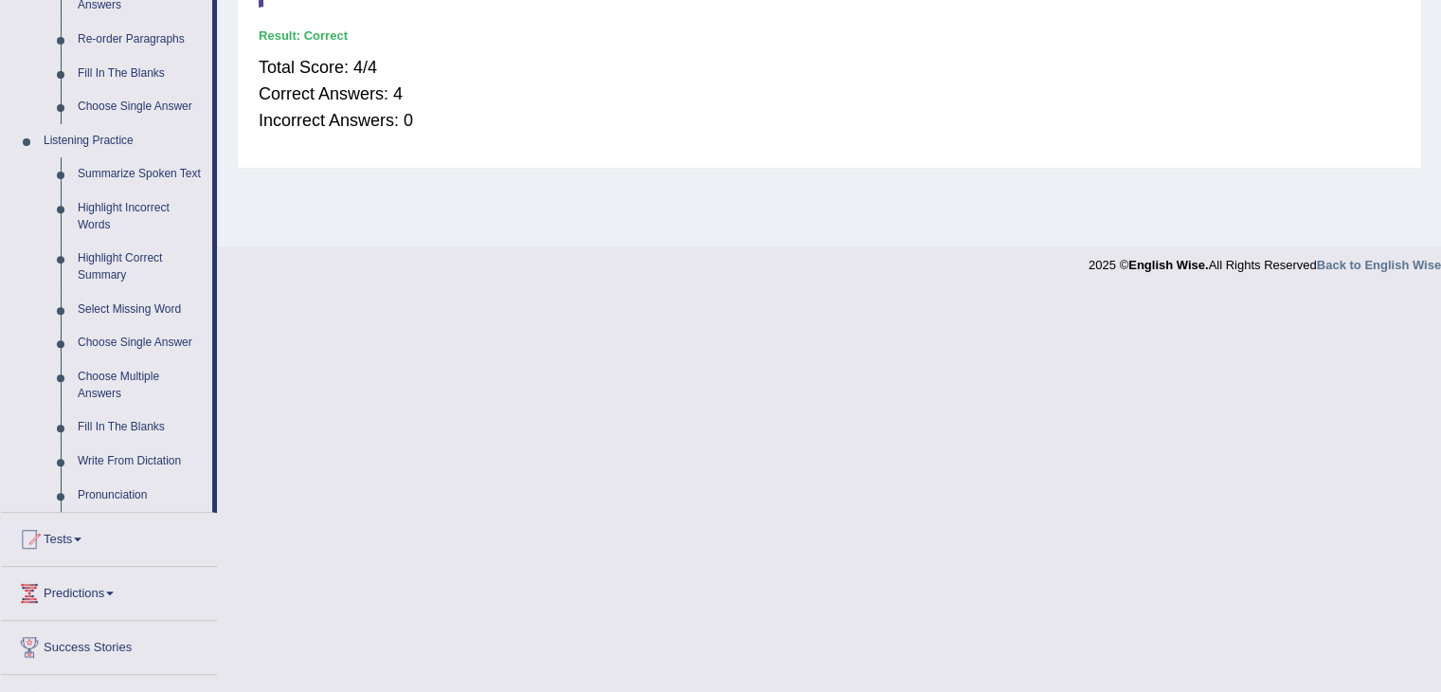
scroll to position [686, 0]
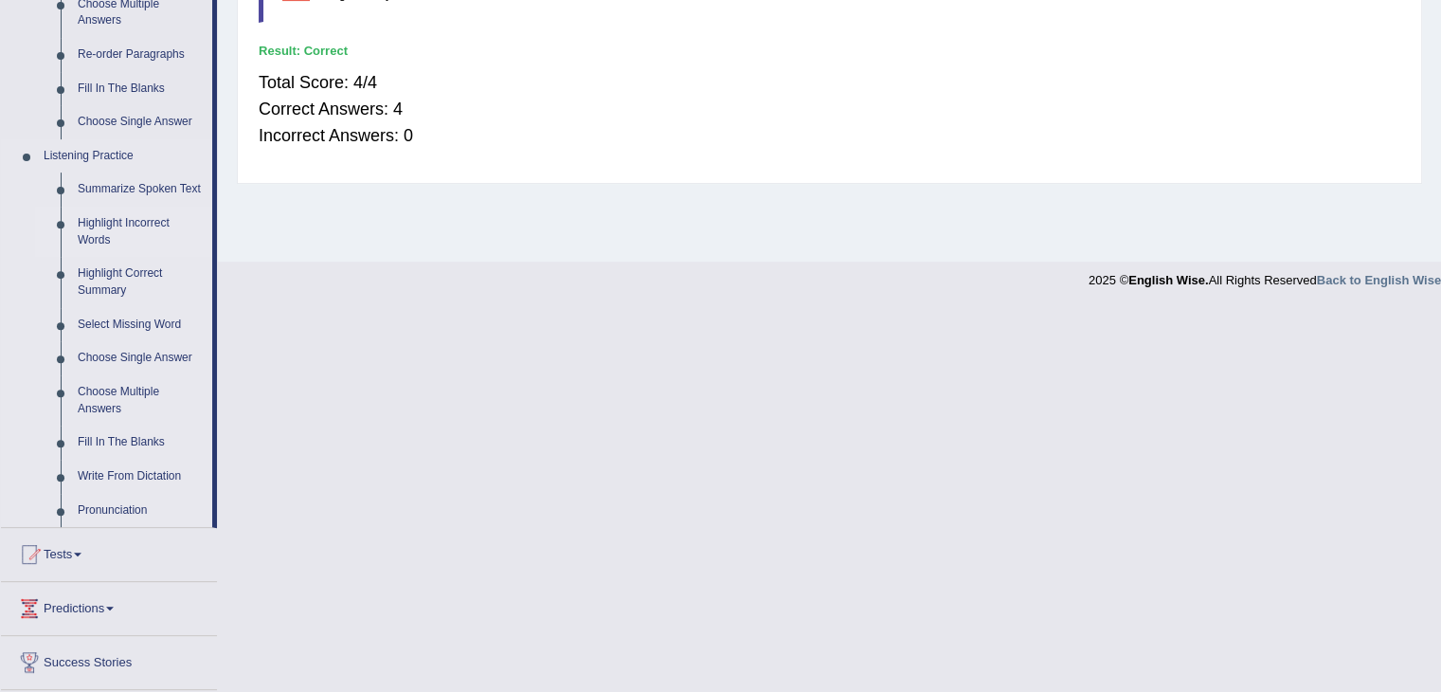
click at [145, 228] on link "Highlight Incorrect Words" at bounding box center [140, 232] width 143 height 50
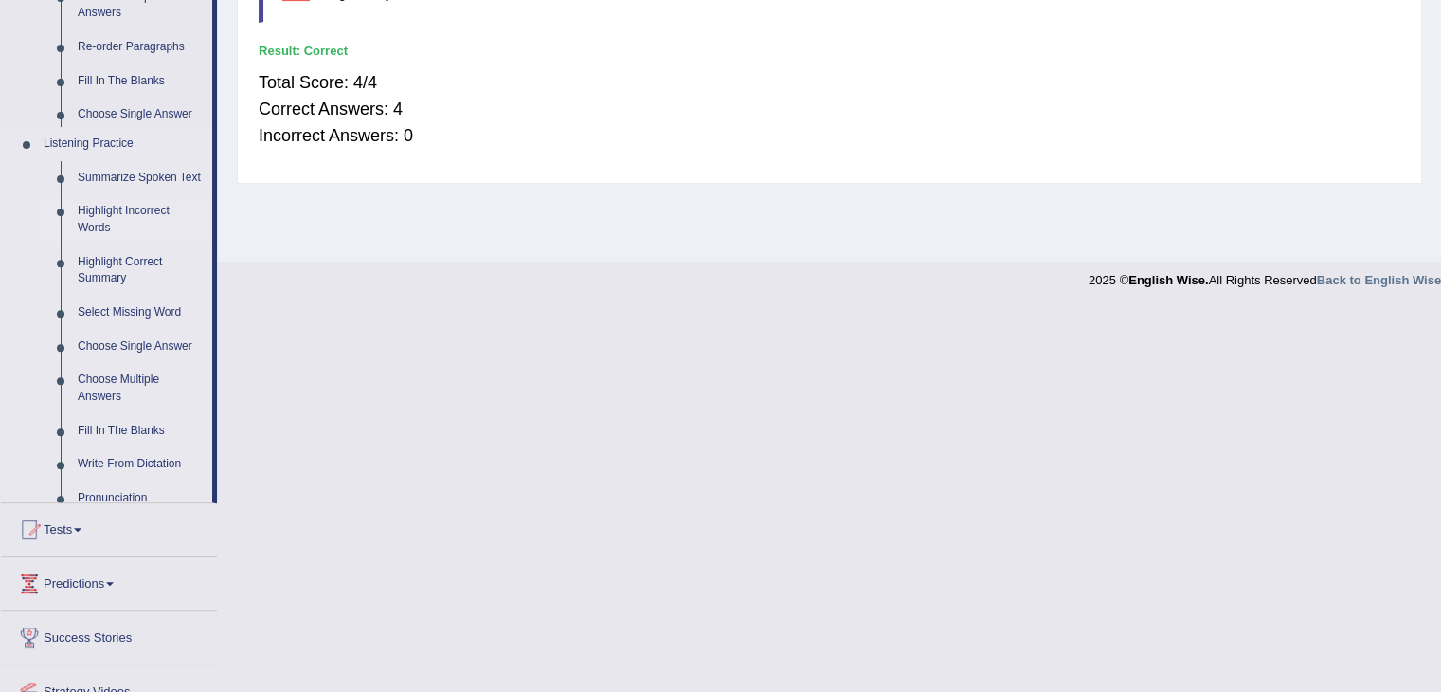
scroll to position [303, 0]
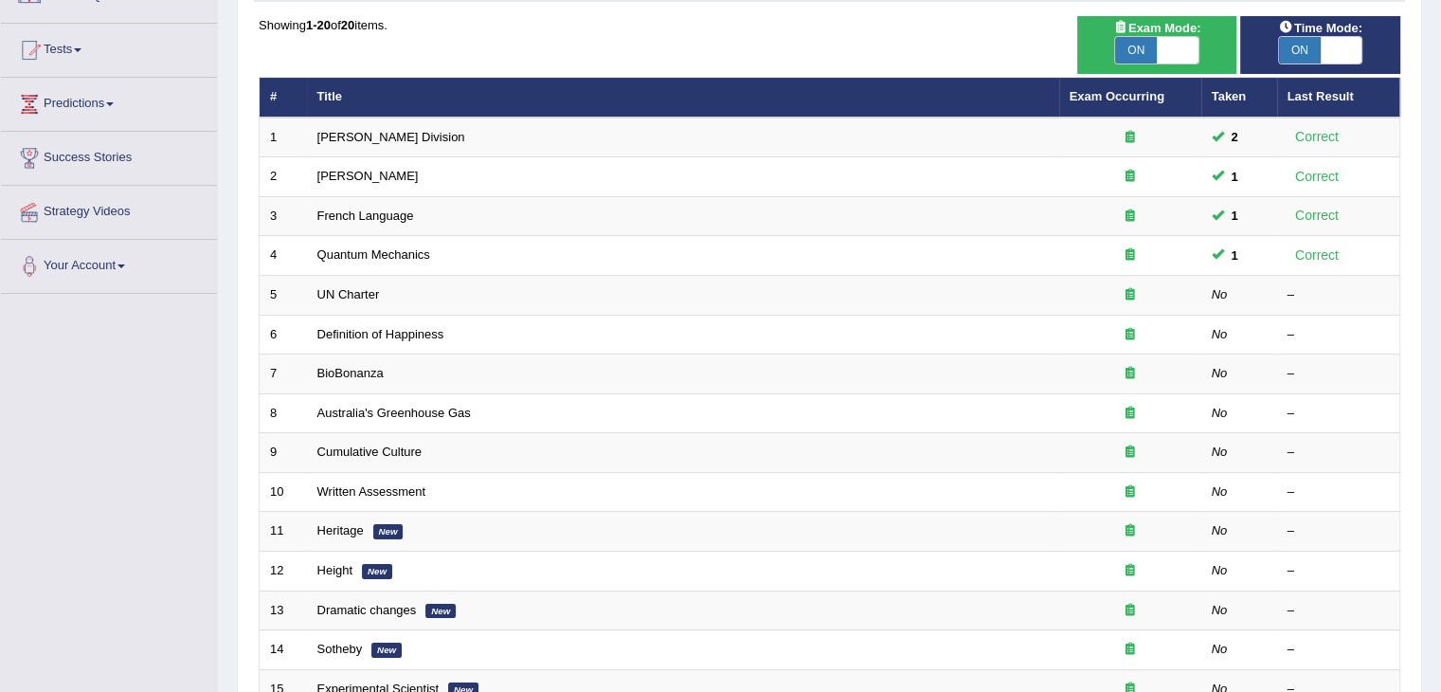
scroll to position [182, 0]
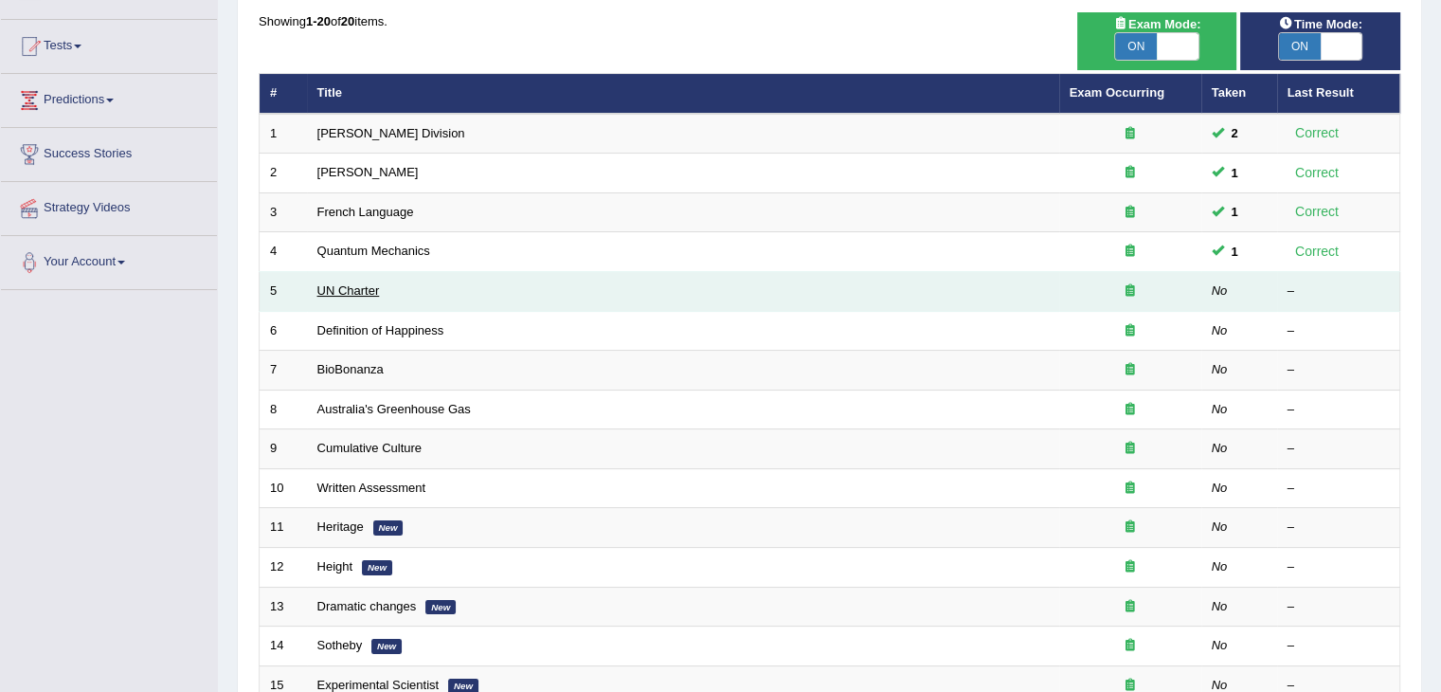
click at [357, 289] on link "UN Charter" at bounding box center [348, 290] width 63 height 14
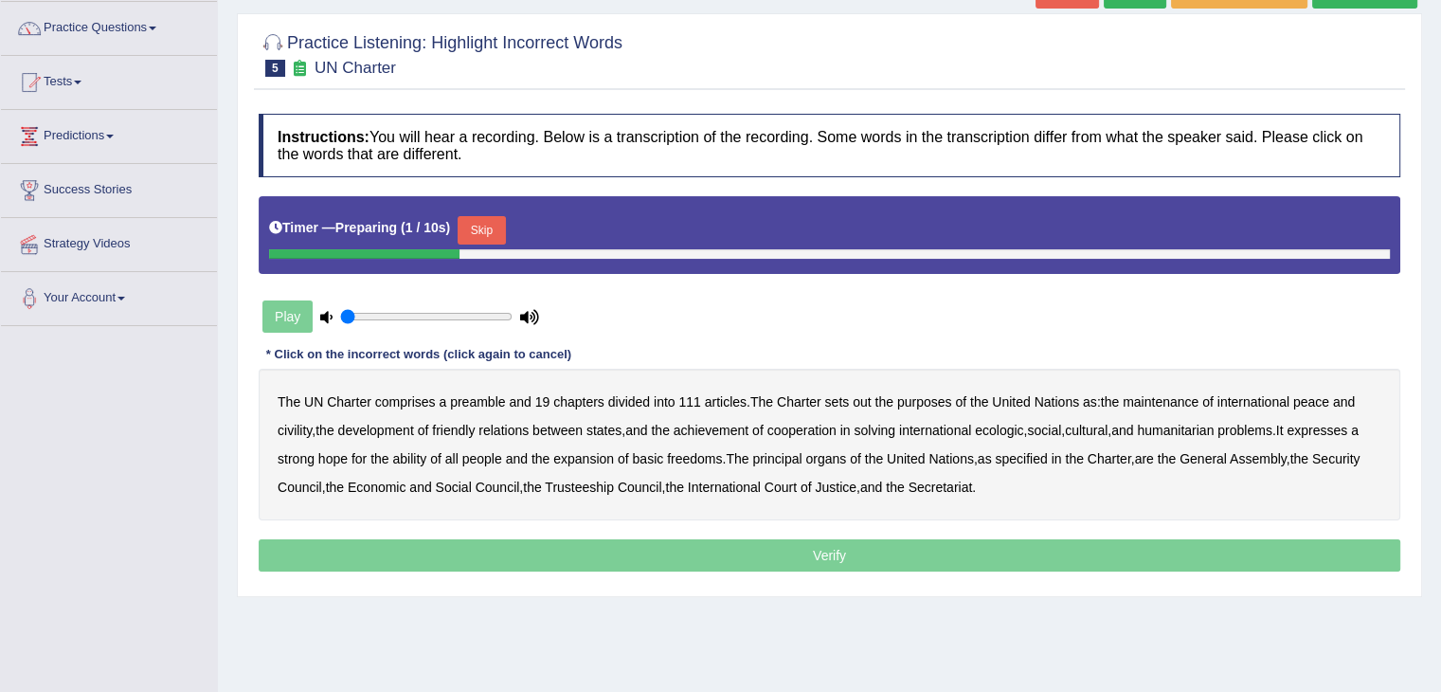
scroll to position [193, 0]
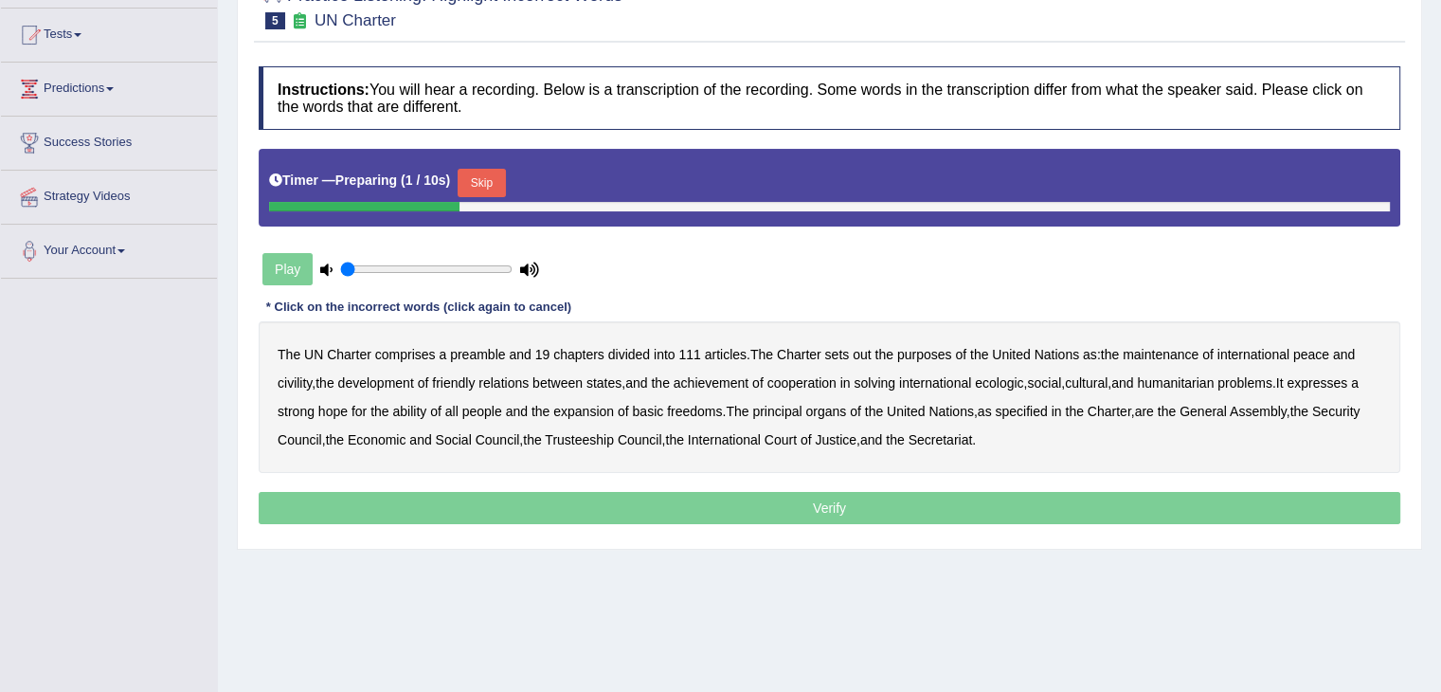
click at [1440, 221] on html "Toggle navigation Home Practice Questions Speaking Practice Read Aloud Repeat S…" at bounding box center [720, 153] width 1441 height 692
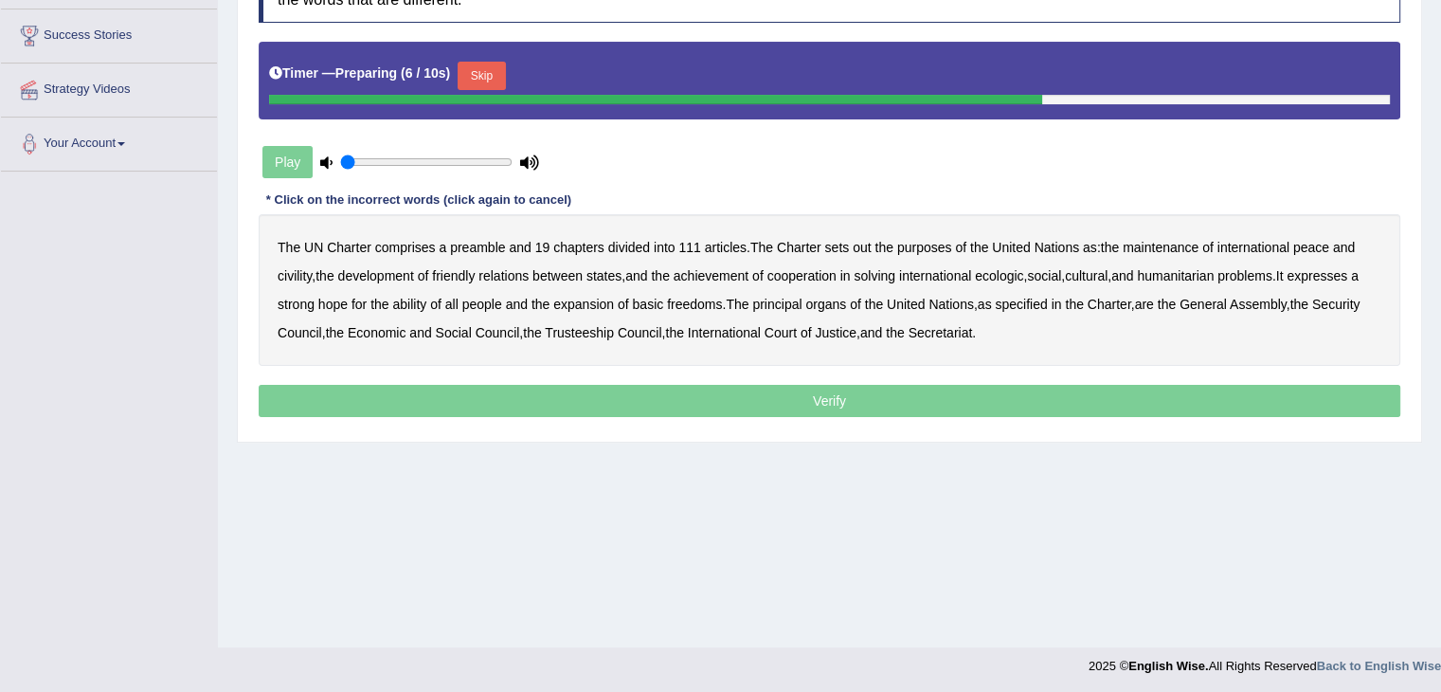
scroll to position [303, 0]
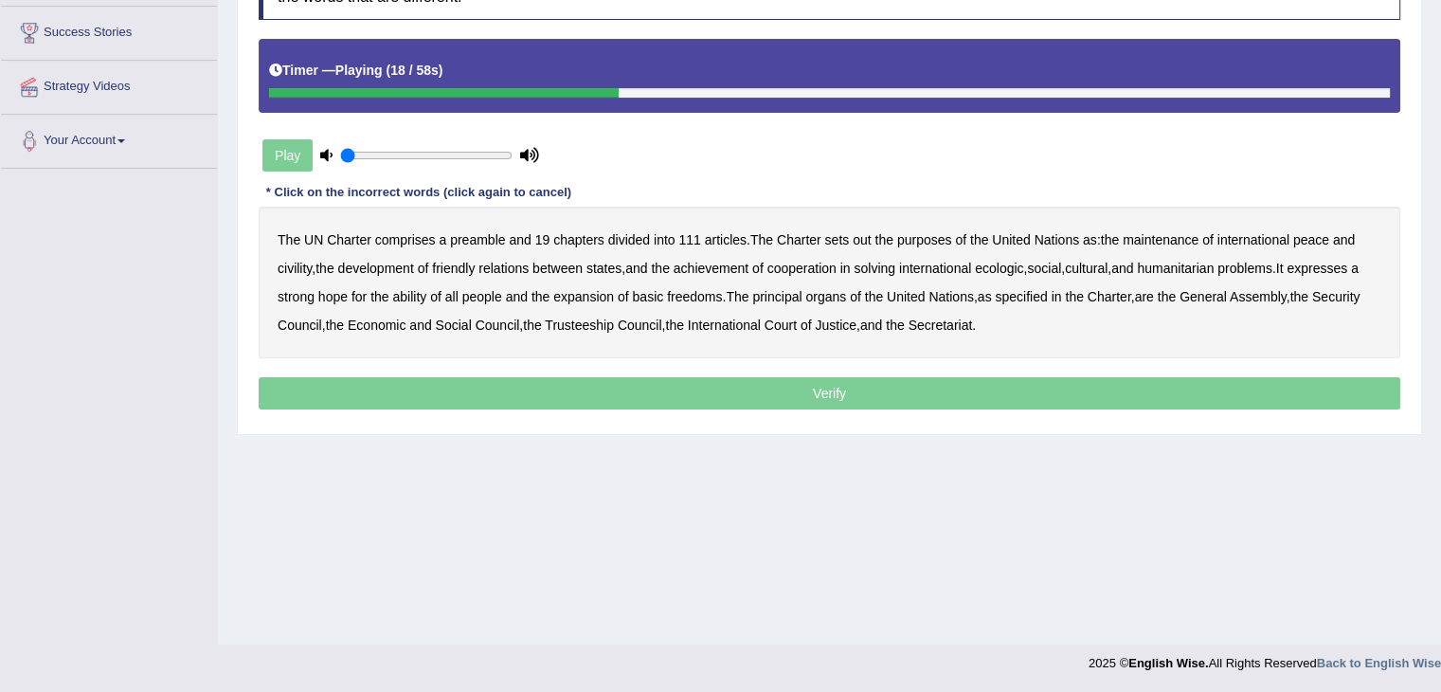
click at [294, 270] on b "civility" at bounding box center [295, 268] width 34 height 15
click at [1014, 264] on b "ecologic" at bounding box center [999, 268] width 48 height 15
click at [422, 293] on b "ability" at bounding box center [409, 296] width 34 height 15
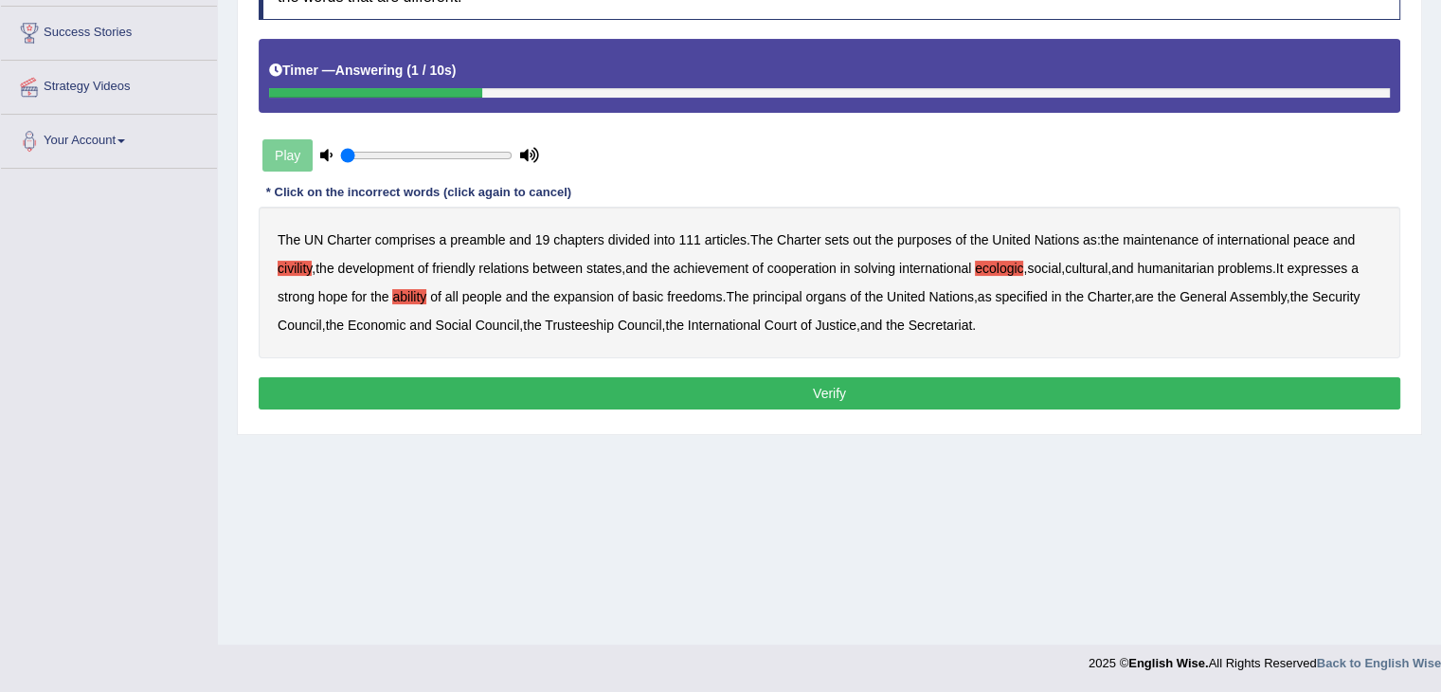
click at [933, 392] on button "Verify" at bounding box center [829, 393] width 1141 height 32
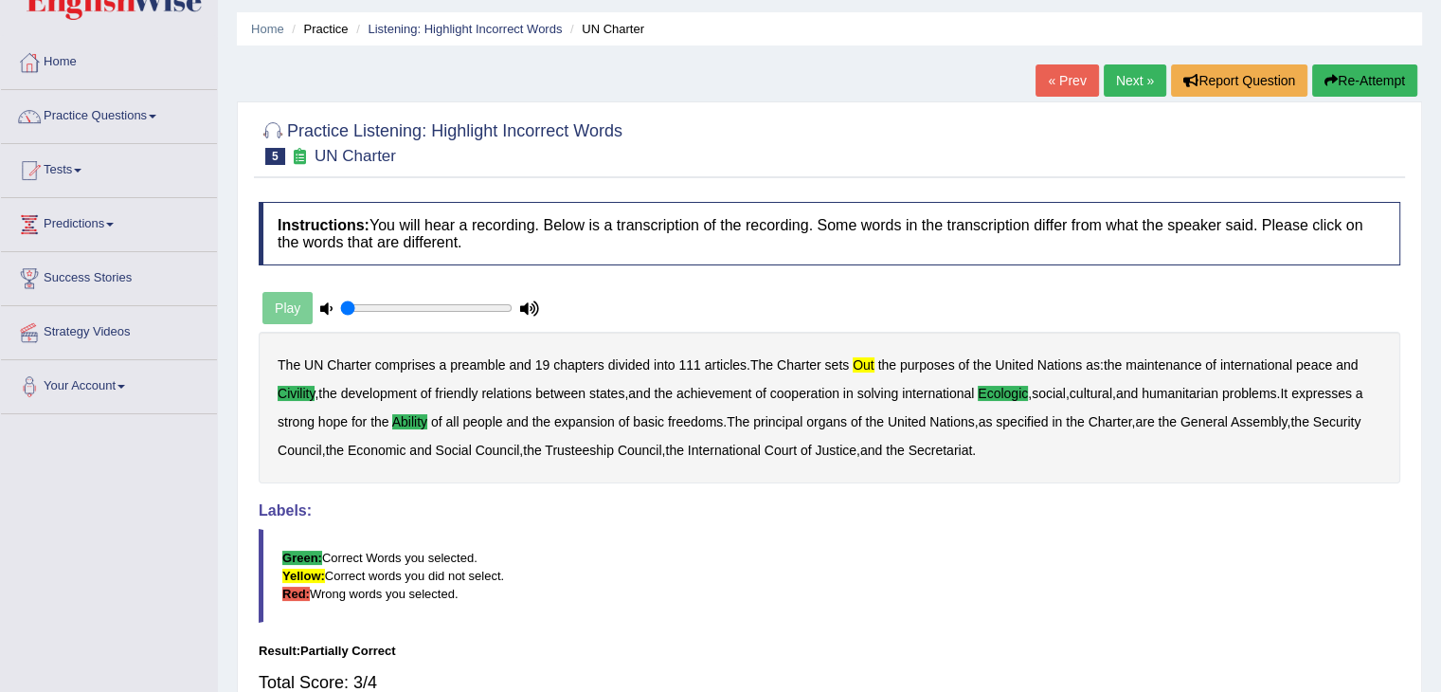
scroll to position [41, 0]
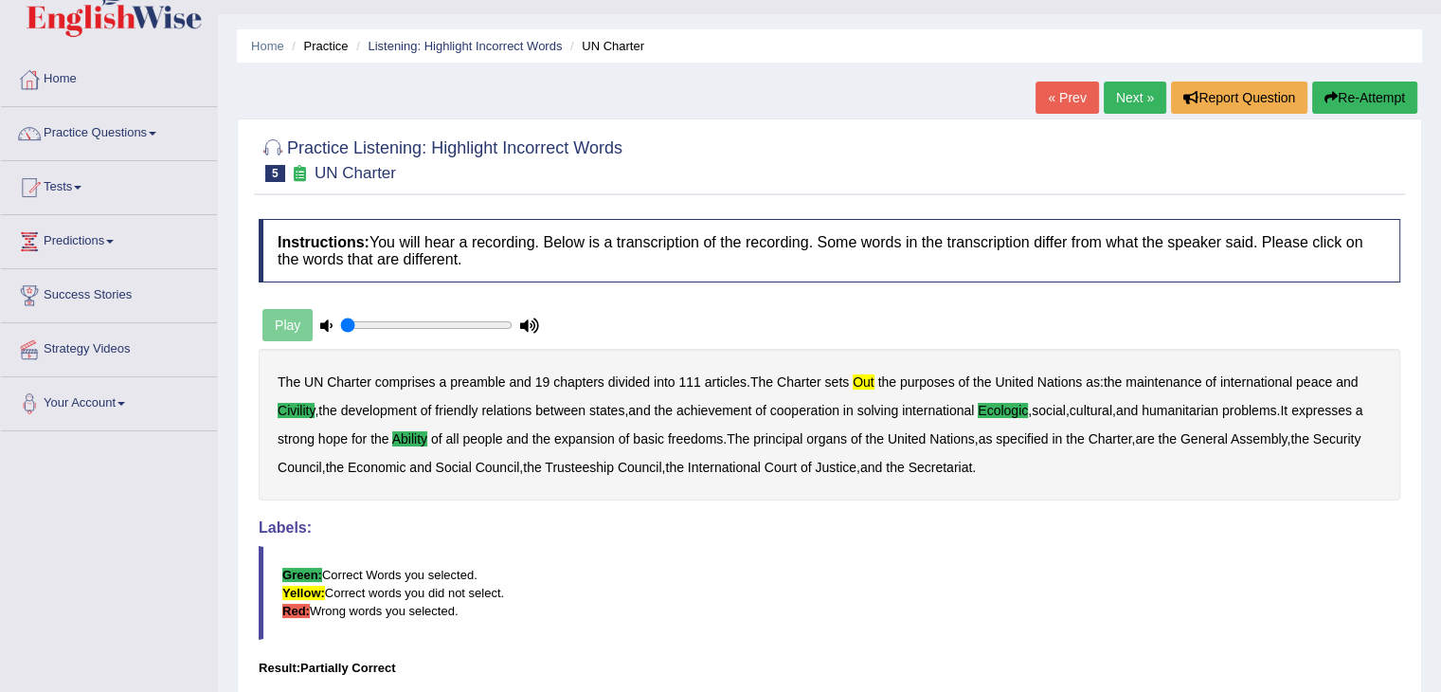
click at [1129, 89] on link "Next »" at bounding box center [1135, 97] width 63 height 32
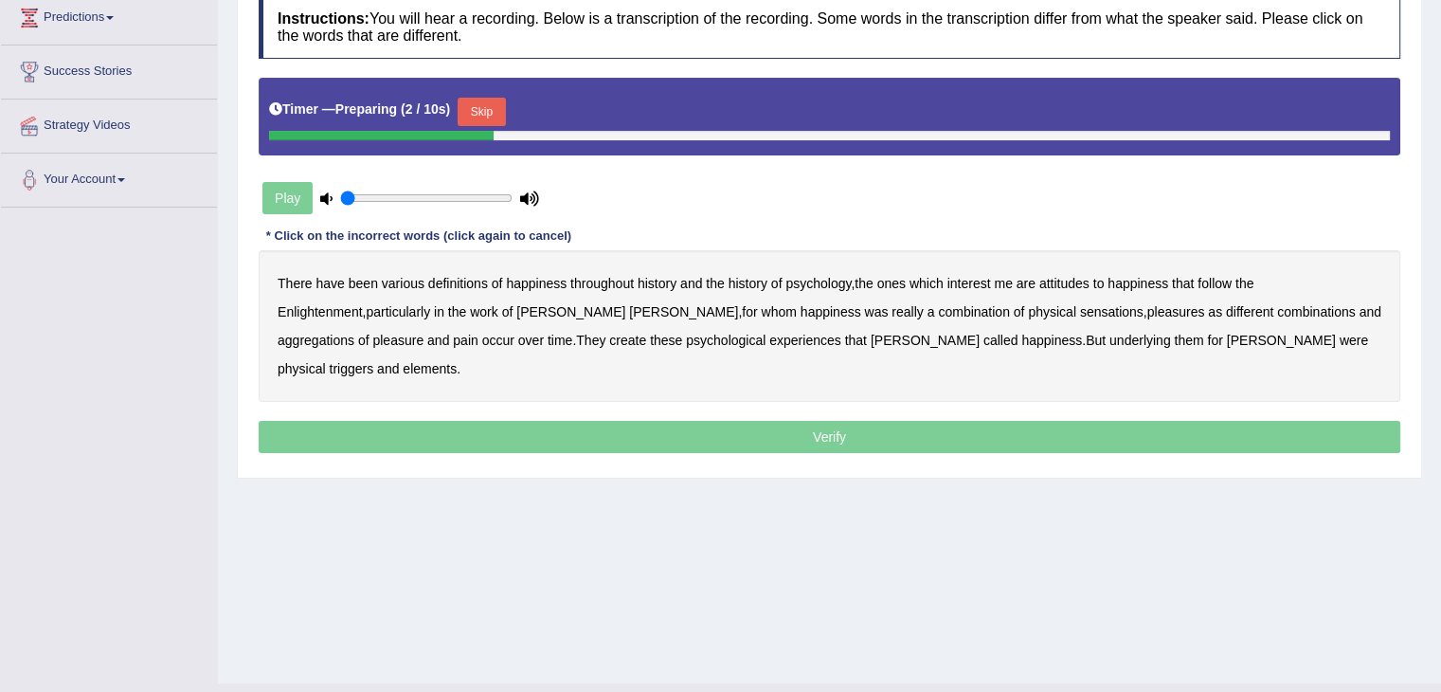
scroll to position [303, 0]
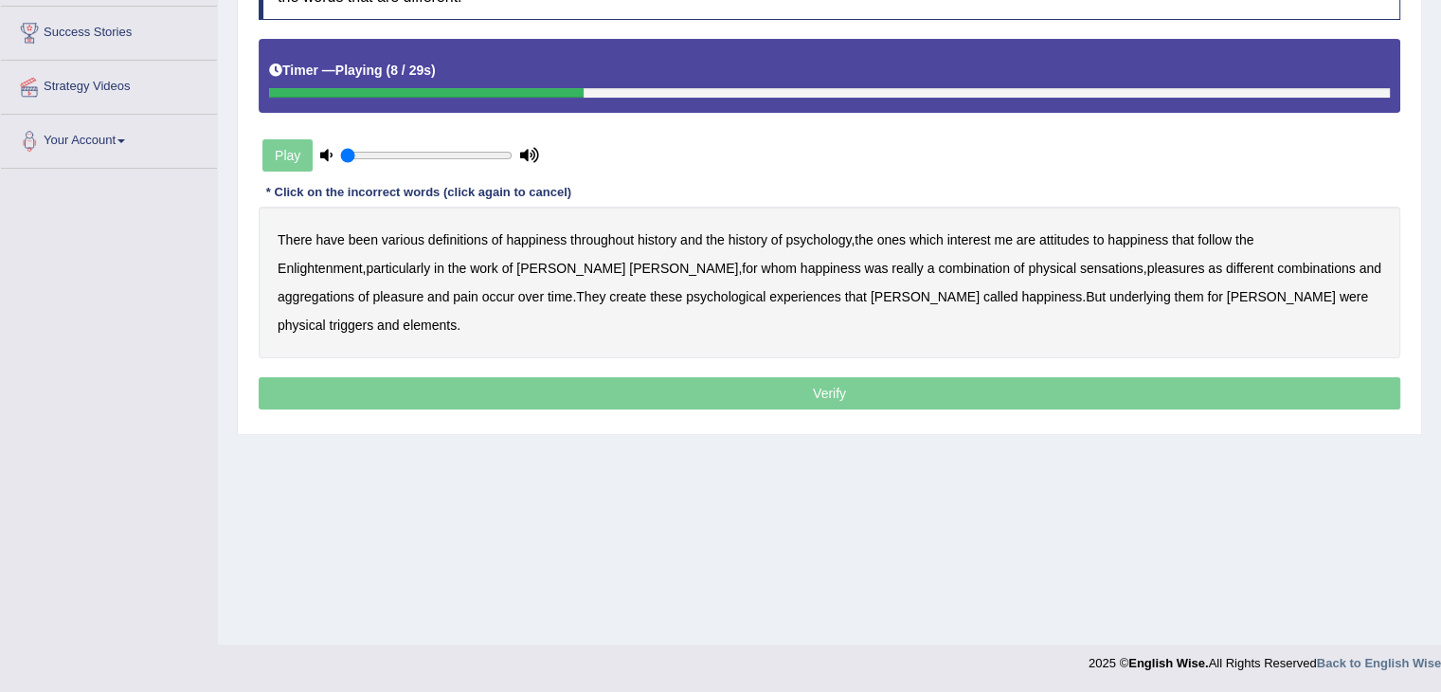
click at [1061, 238] on b "attitudes" at bounding box center [1064, 239] width 50 height 15
click at [938, 266] on b "combination" at bounding box center [974, 268] width 72 height 15
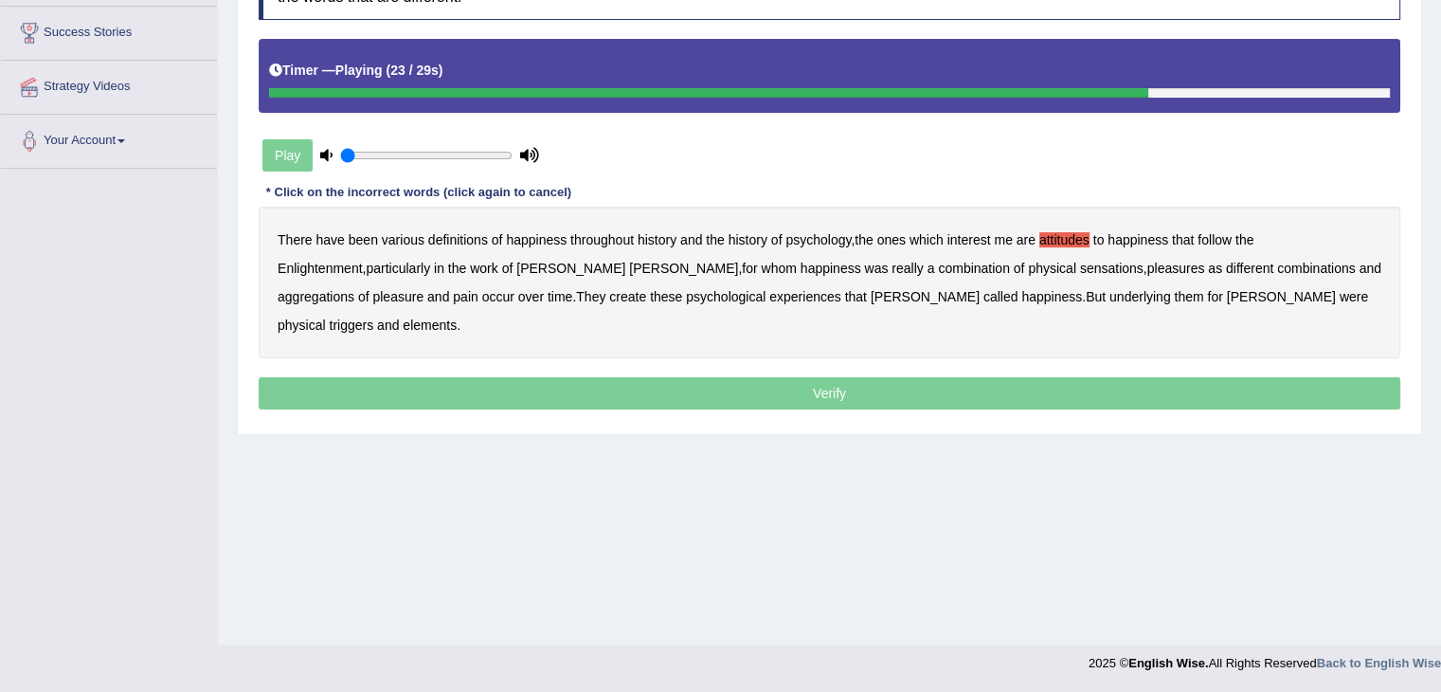
click at [609, 290] on b "create" at bounding box center [627, 296] width 37 height 15
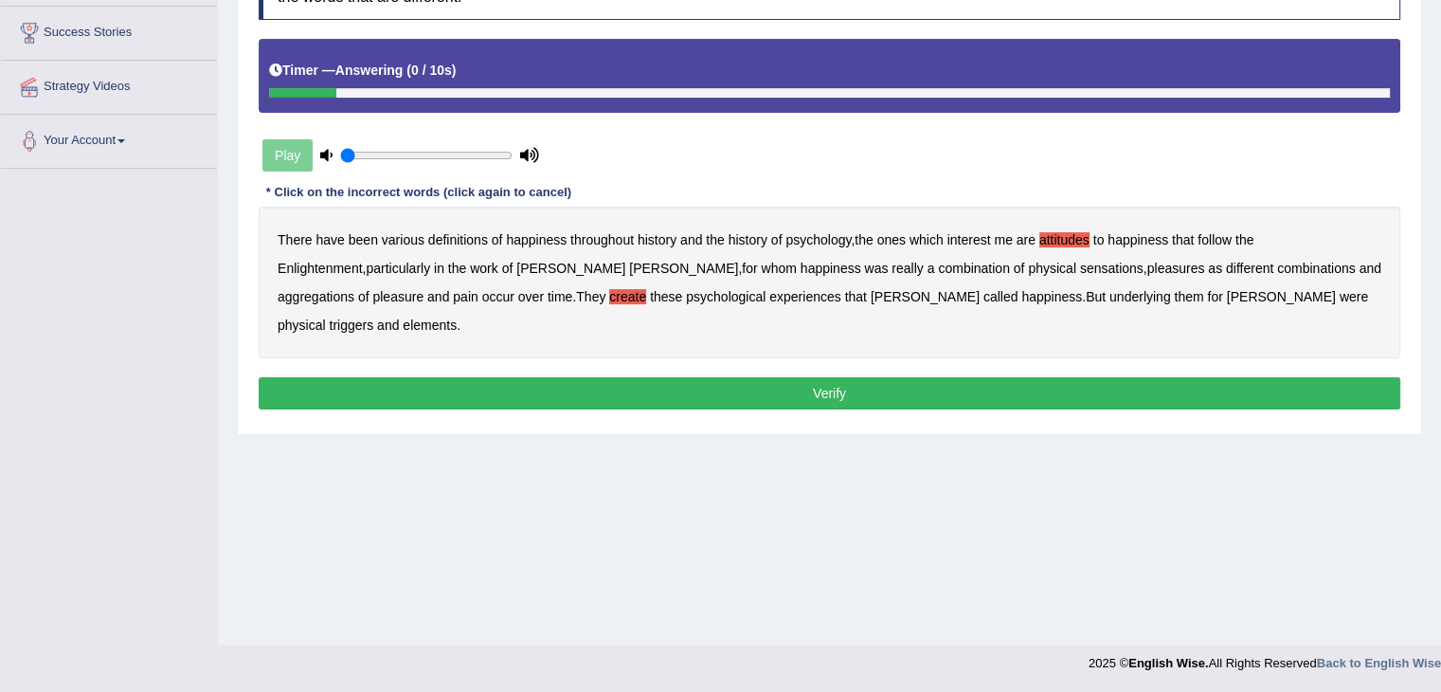
click at [457, 317] on b "elements" at bounding box center [430, 324] width 54 height 15
click at [996, 377] on button "Verify" at bounding box center [829, 393] width 1141 height 32
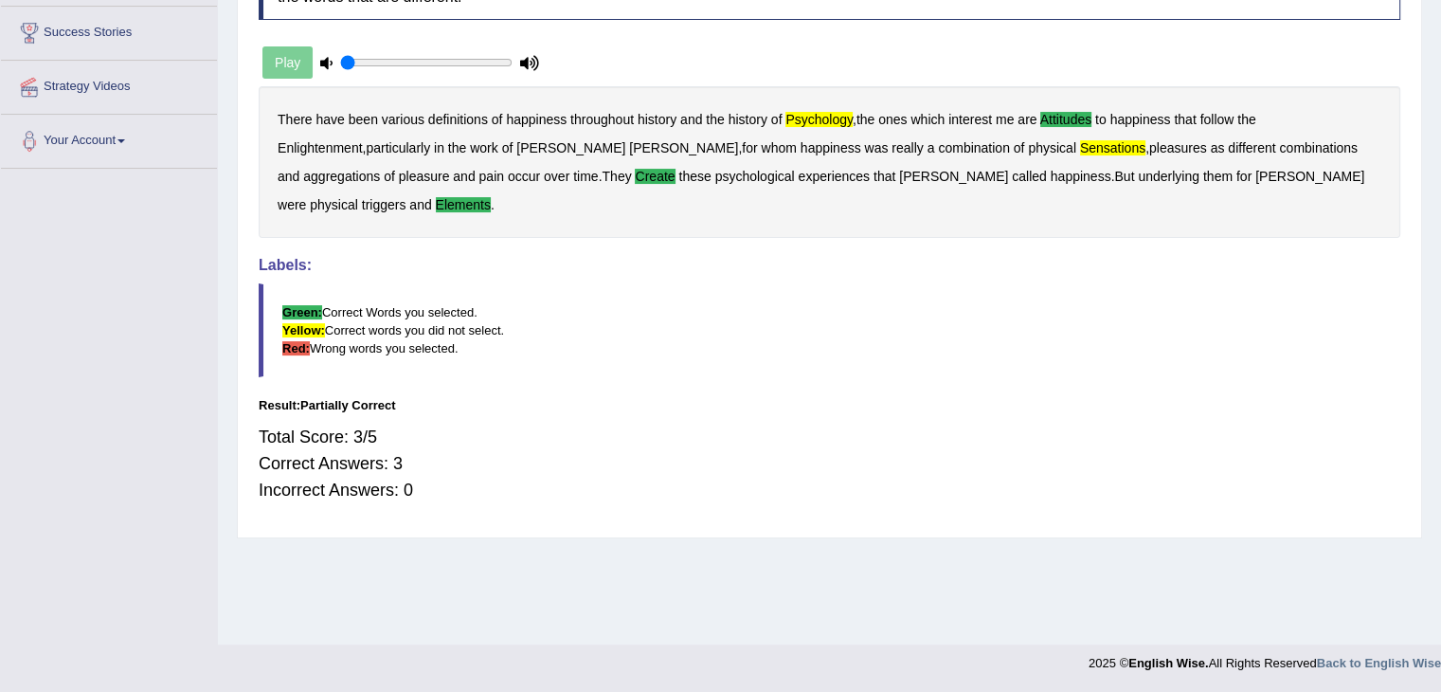
click at [996, 396] on div "Result:" at bounding box center [829, 405] width 1141 height 18
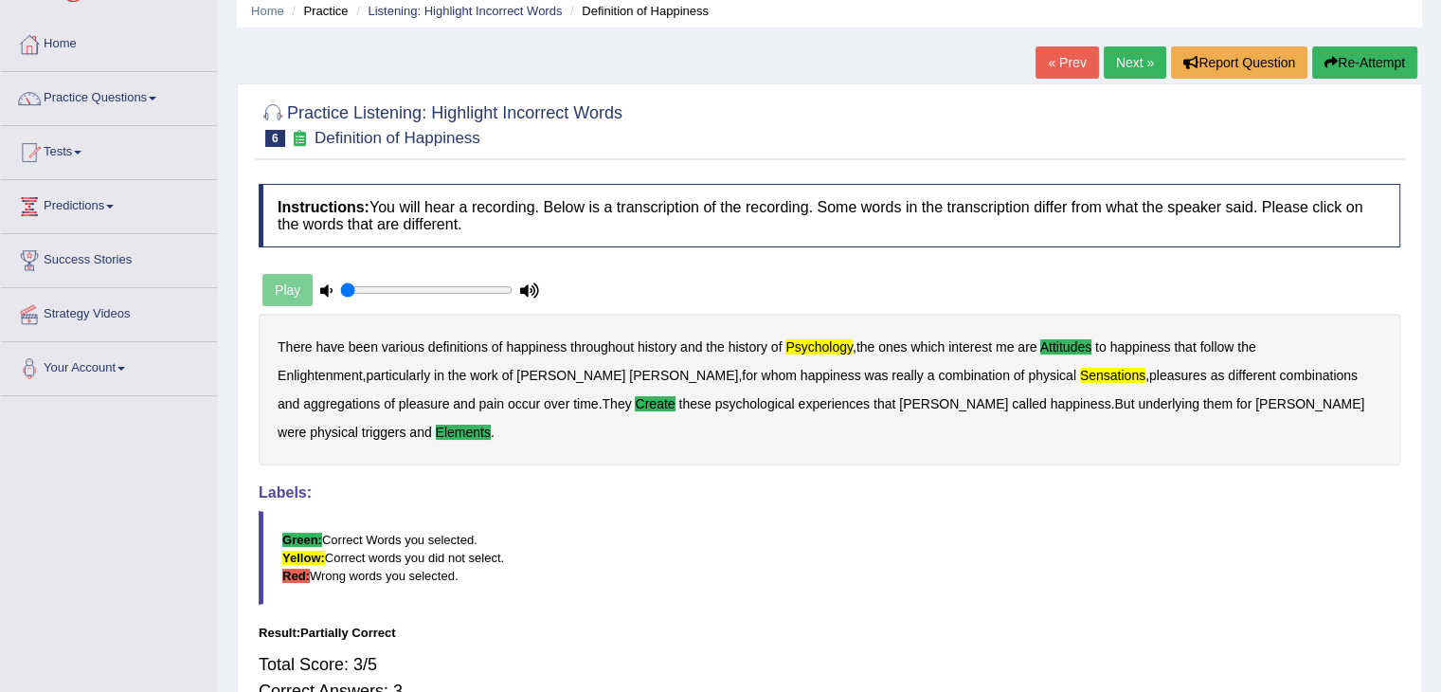
scroll to position [74, 0]
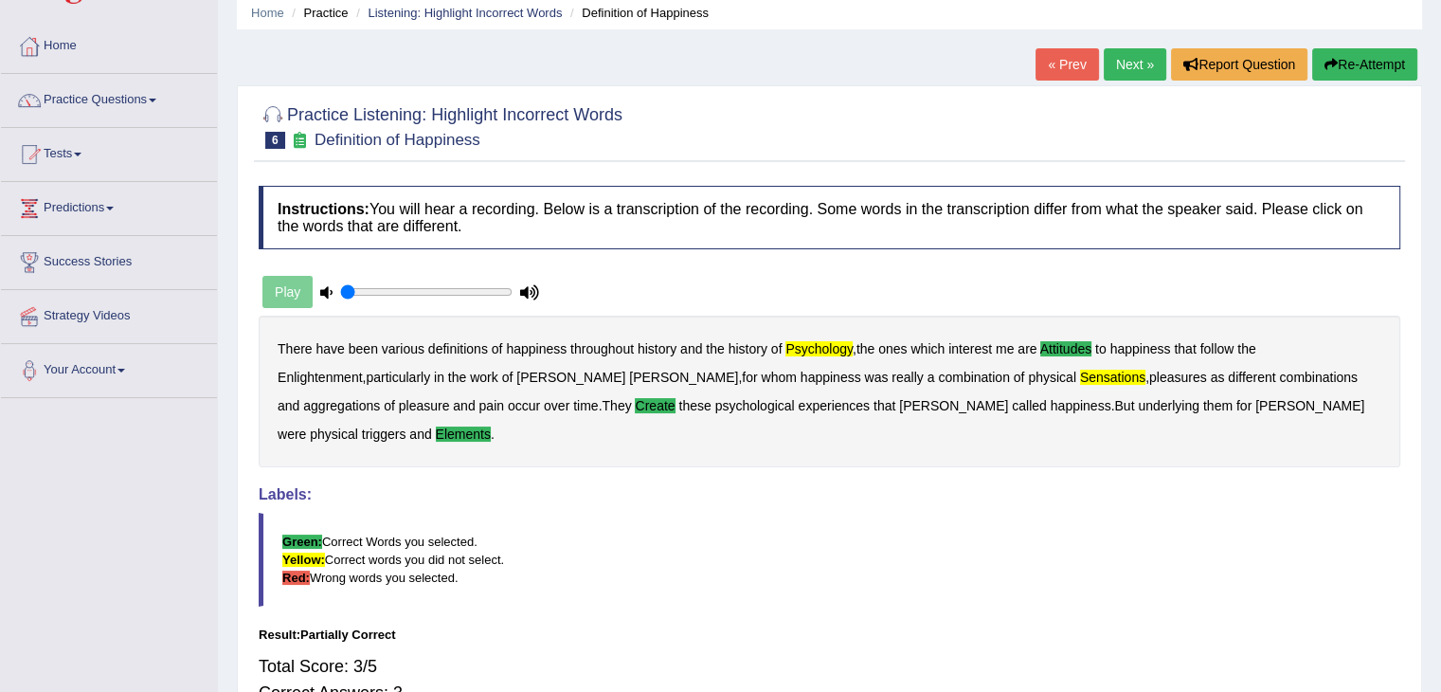
click at [1128, 68] on link "Next »" at bounding box center [1135, 64] width 63 height 32
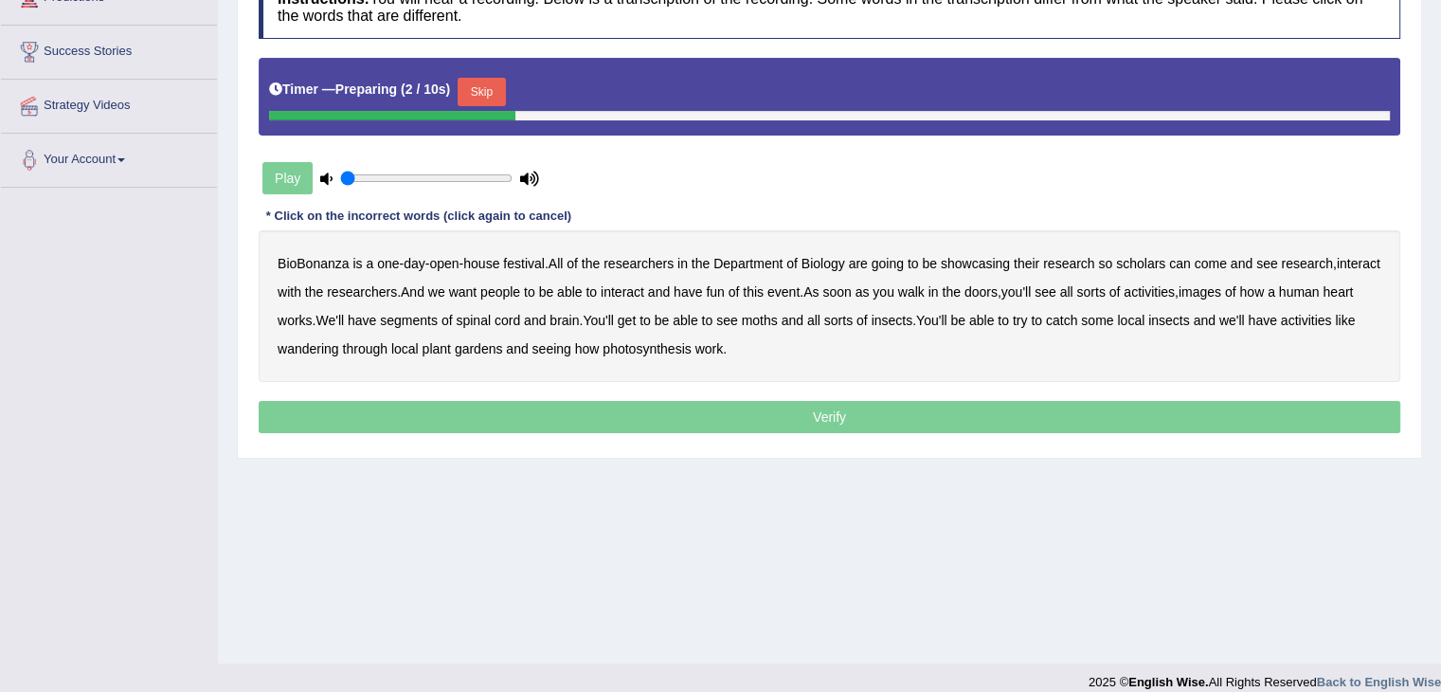
scroll to position [303, 0]
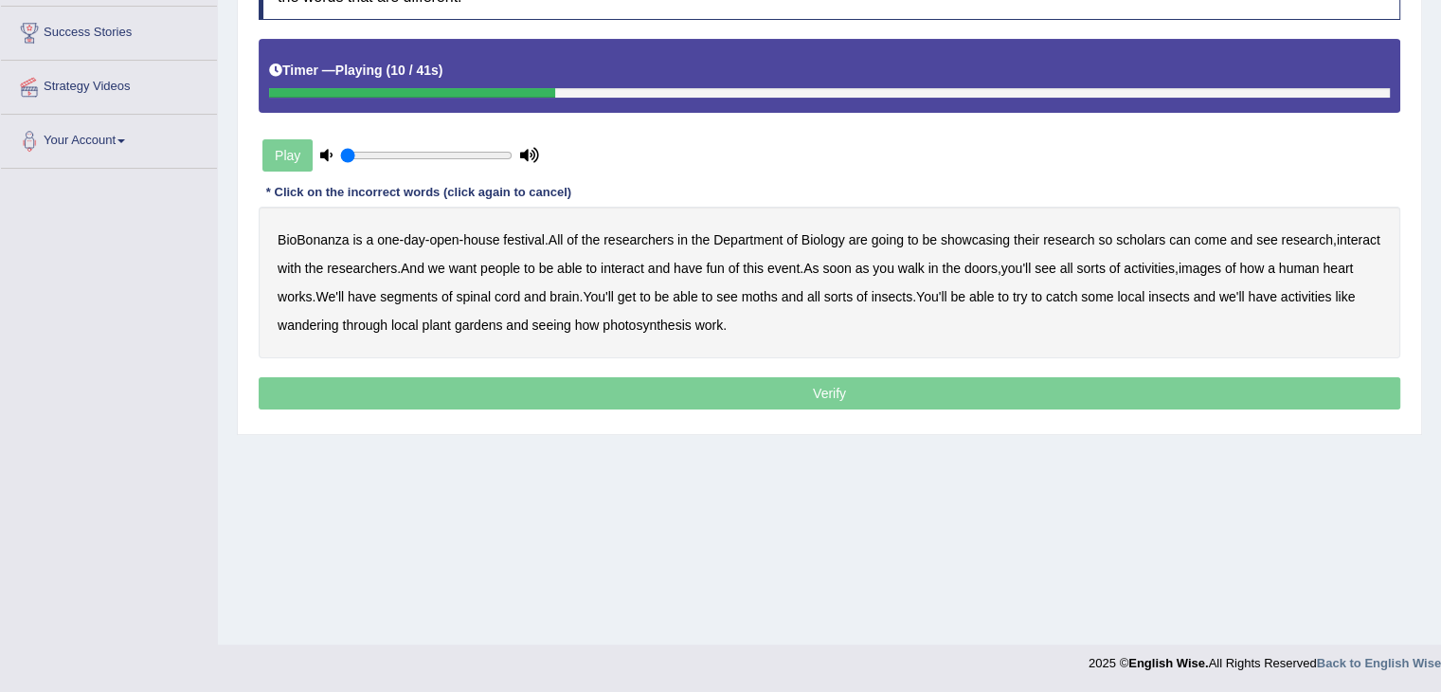
click at [1144, 242] on b "scholars" at bounding box center [1140, 239] width 49 height 15
click at [1221, 267] on b "images" at bounding box center [1199, 268] width 43 height 15
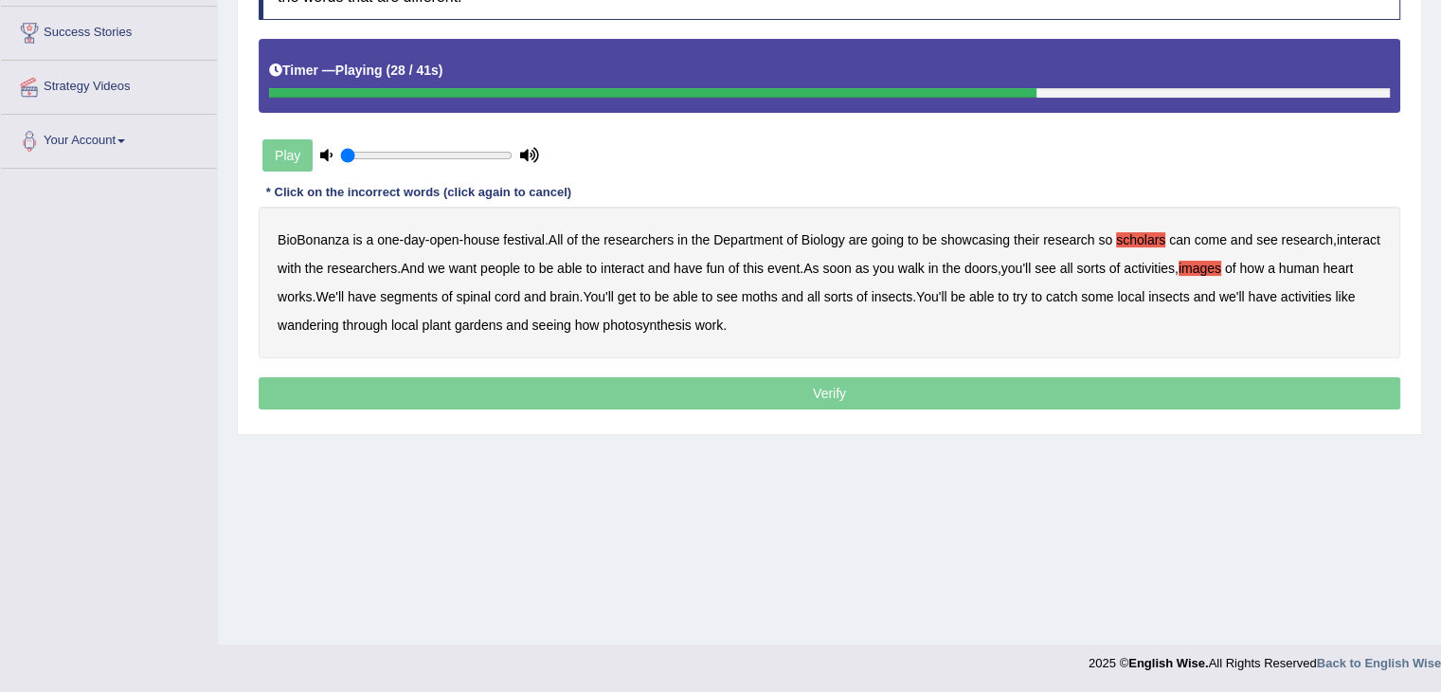
click at [1322, 276] on b "heart" at bounding box center [1337, 268] width 30 height 15
click at [778, 292] on b "moths" at bounding box center [760, 296] width 36 height 15
click at [339, 318] on b "wandering" at bounding box center [309, 324] width 62 height 15
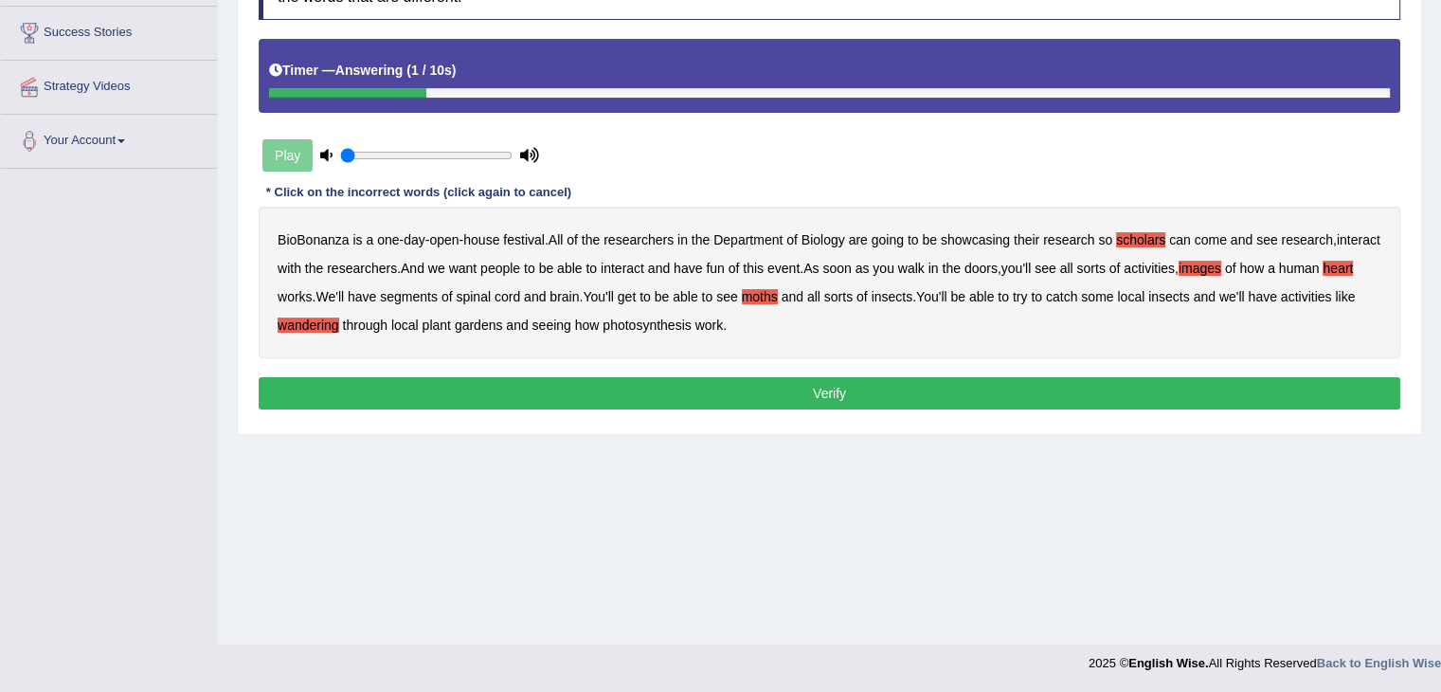
click at [747, 383] on button "Verify" at bounding box center [829, 393] width 1141 height 32
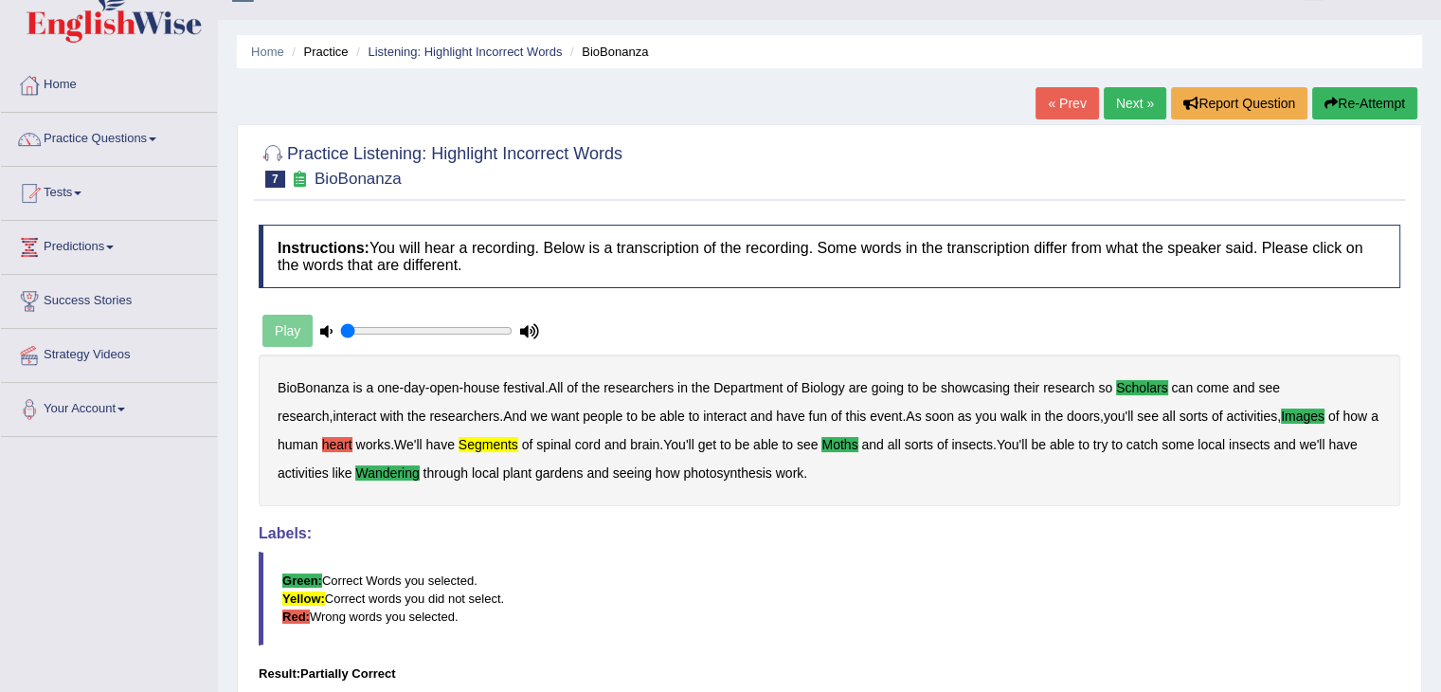
scroll to position [9, 0]
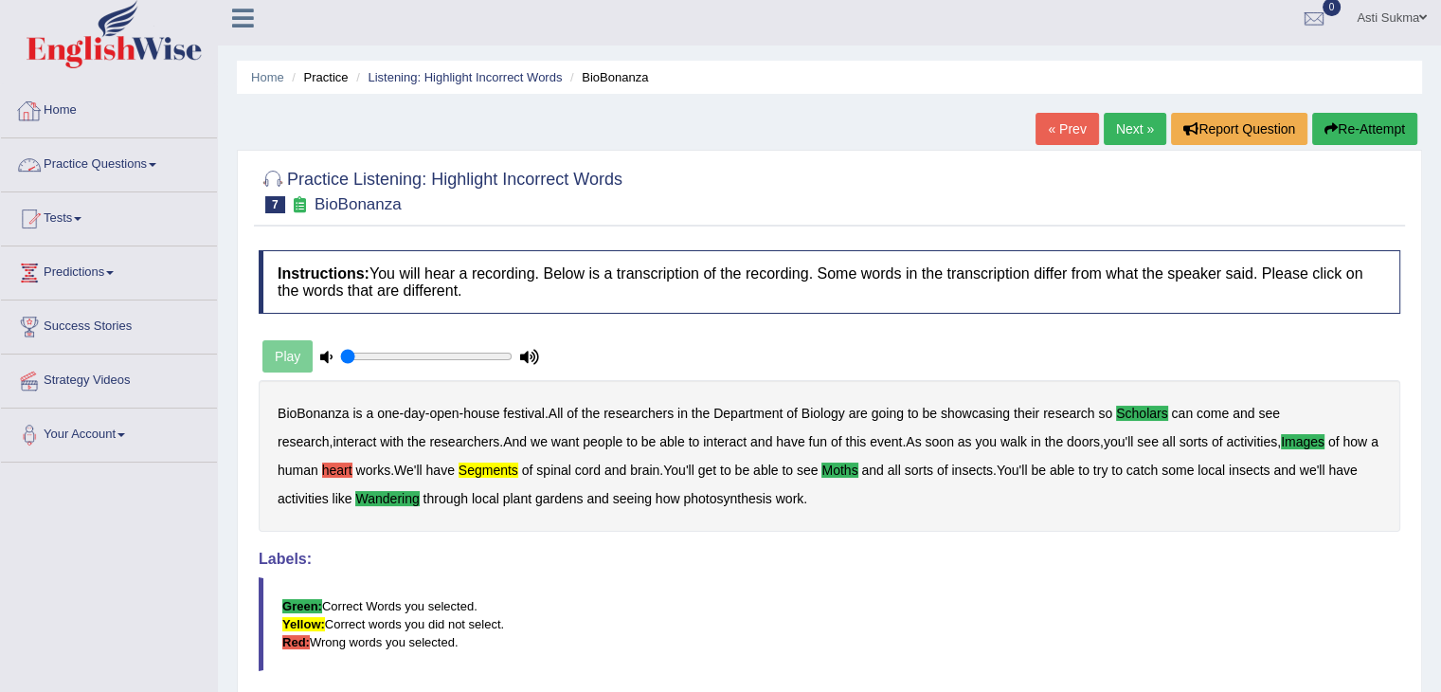
click at [121, 164] on link "Practice Questions" at bounding box center [109, 161] width 216 height 47
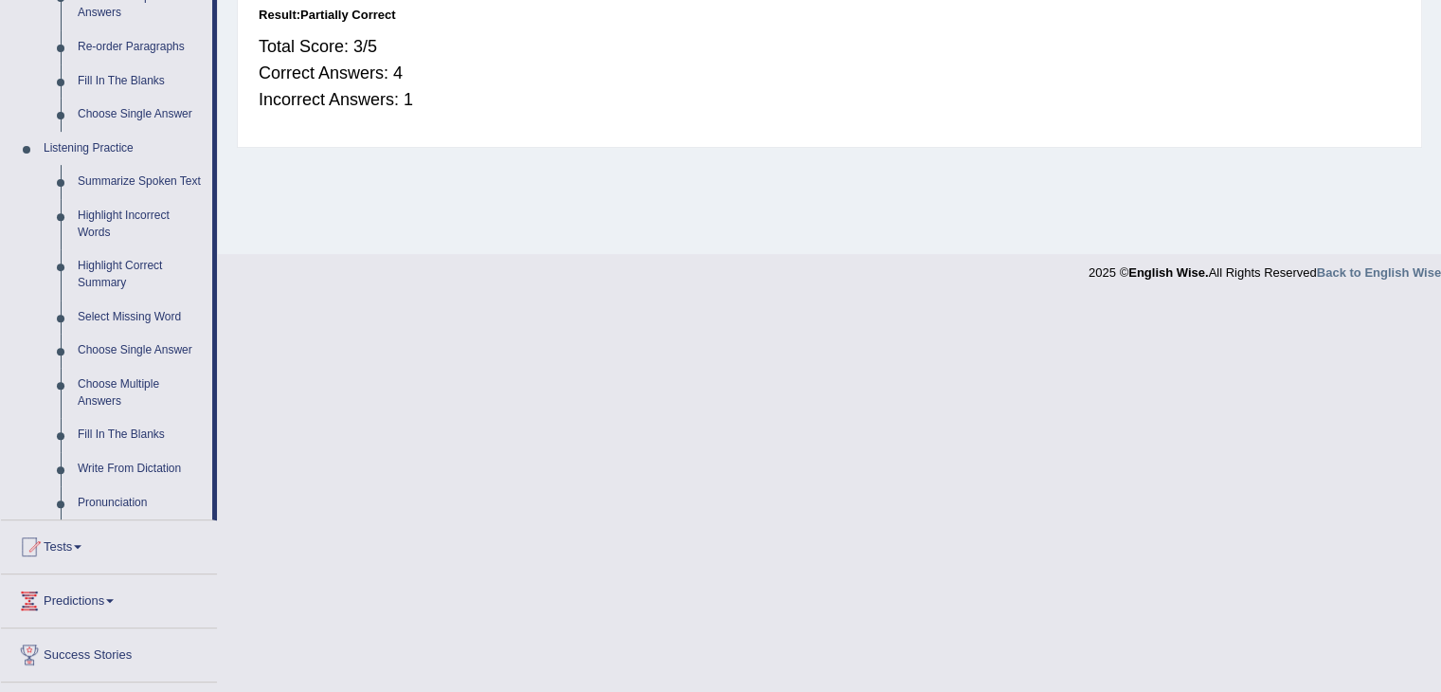
scroll to position [732, 0]
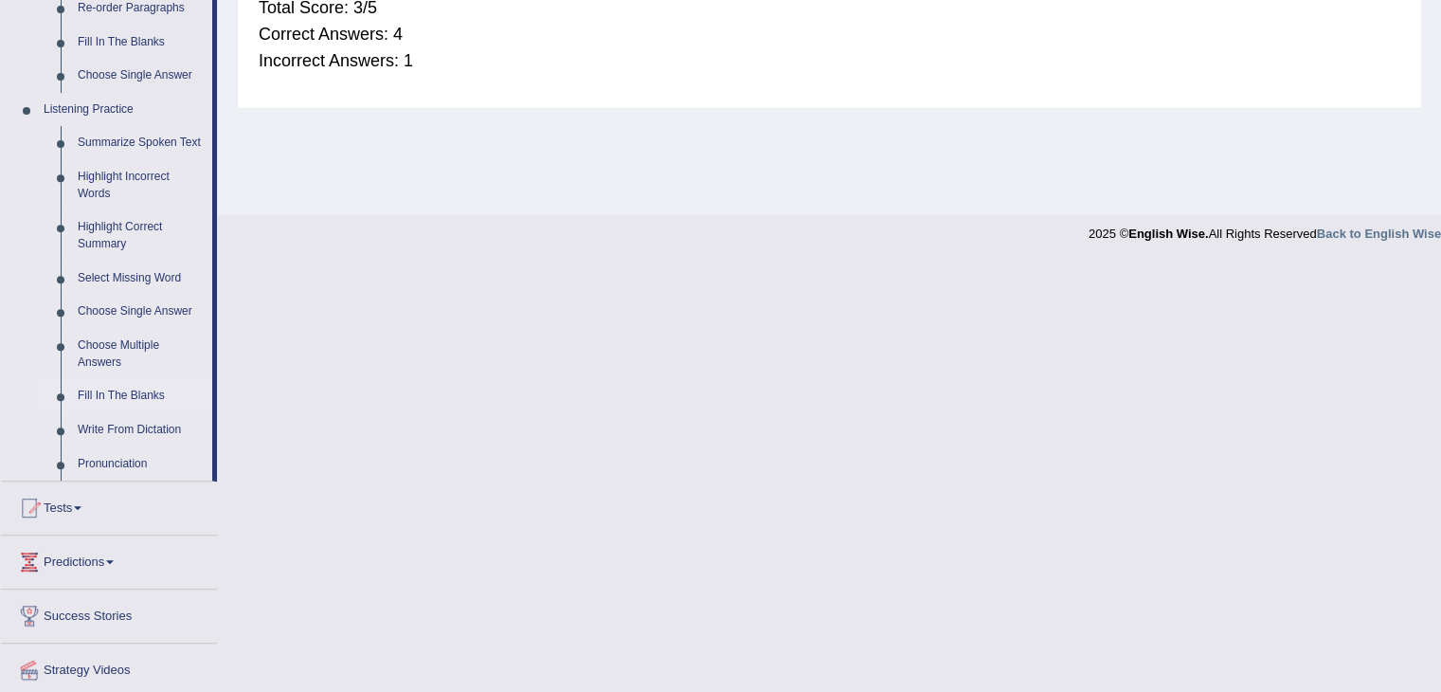
click at [125, 403] on link "Fill In The Blanks" at bounding box center [140, 396] width 143 height 34
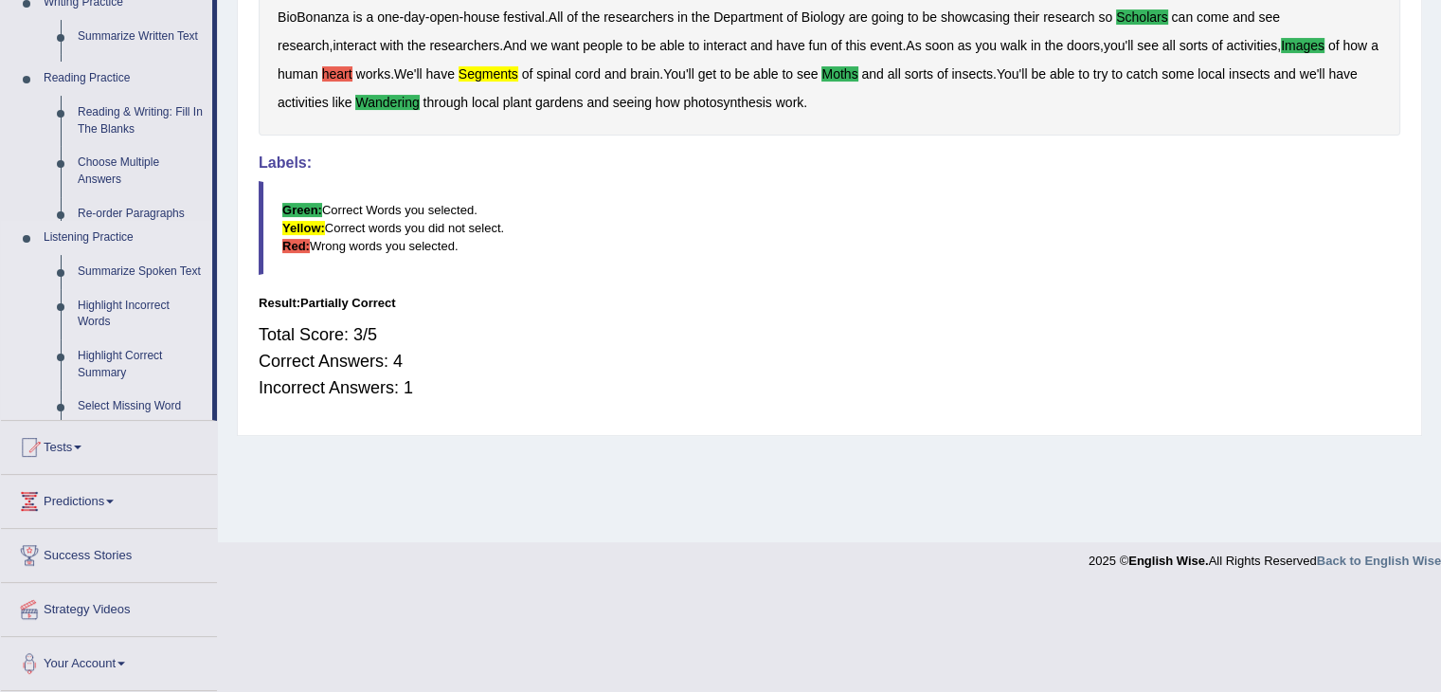
scroll to position [303, 0]
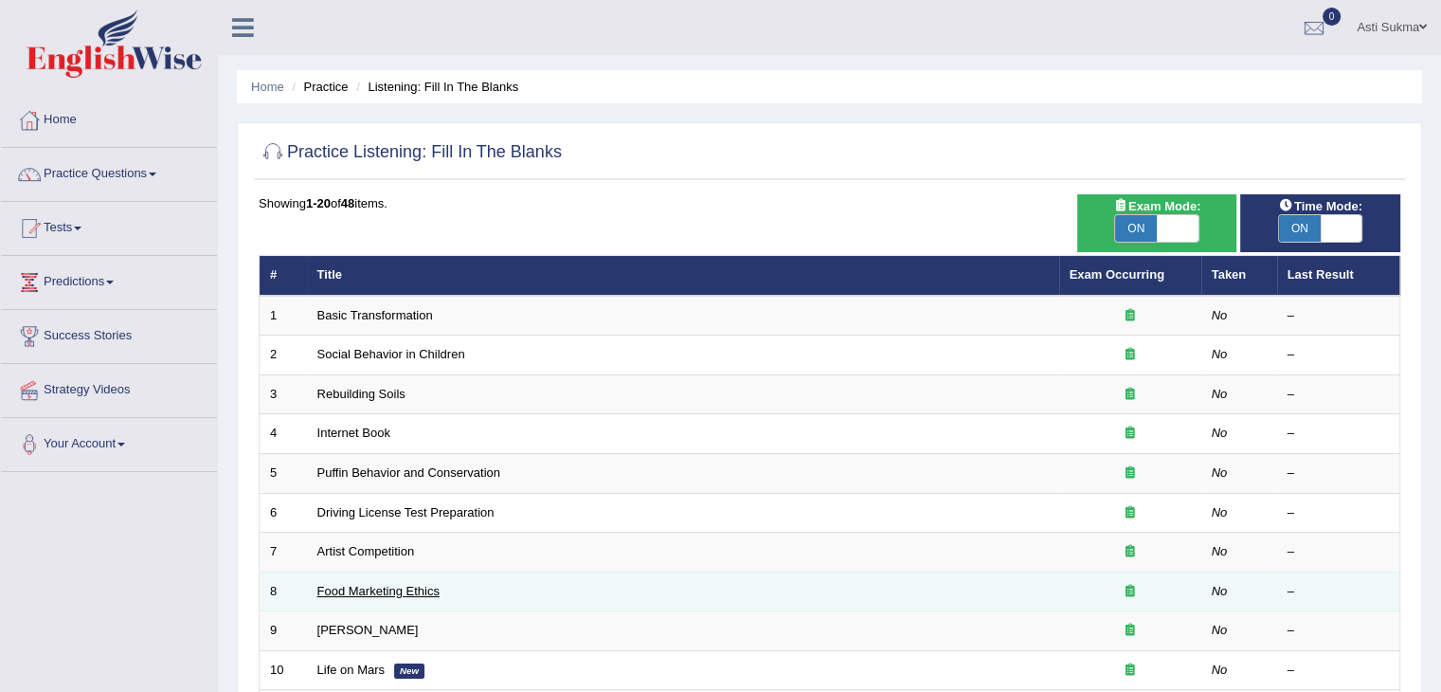
click at [404, 594] on link "Food Marketing Ethics" at bounding box center [378, 591] width 122 height 14
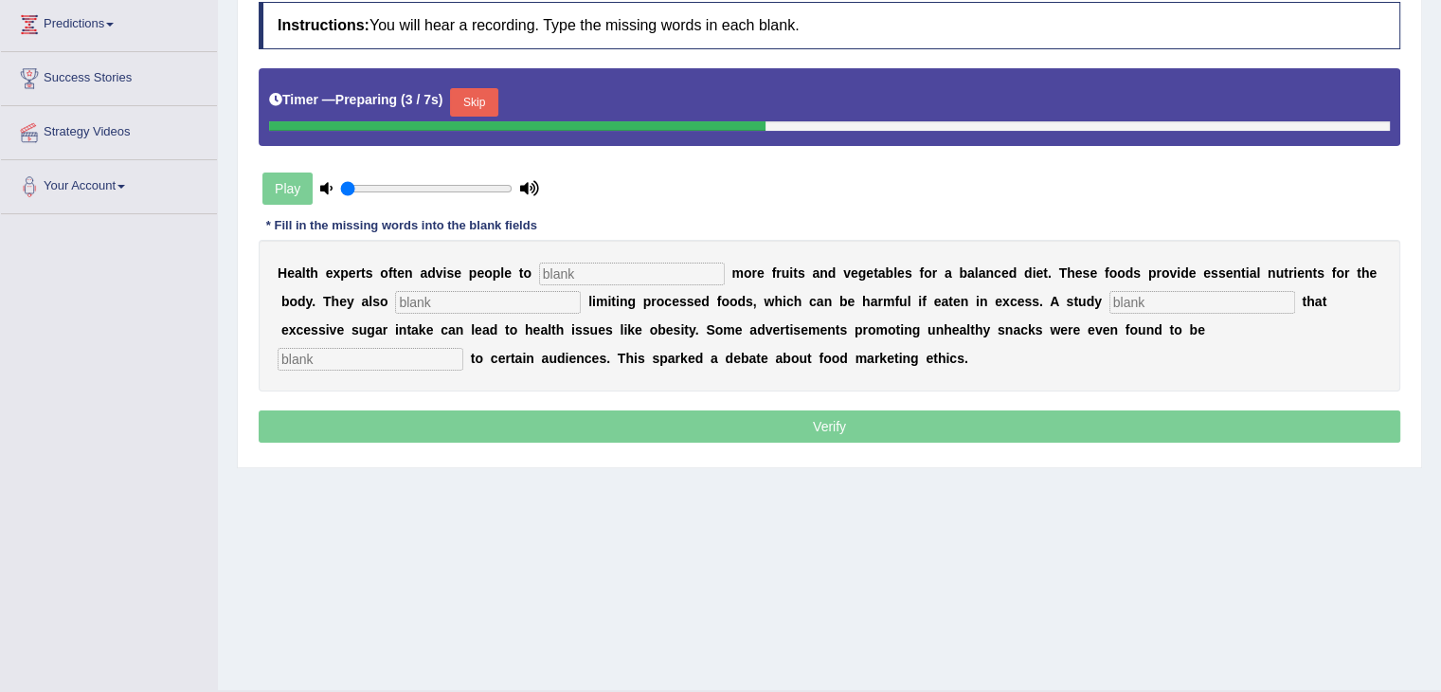
scroll to position [303, 0]
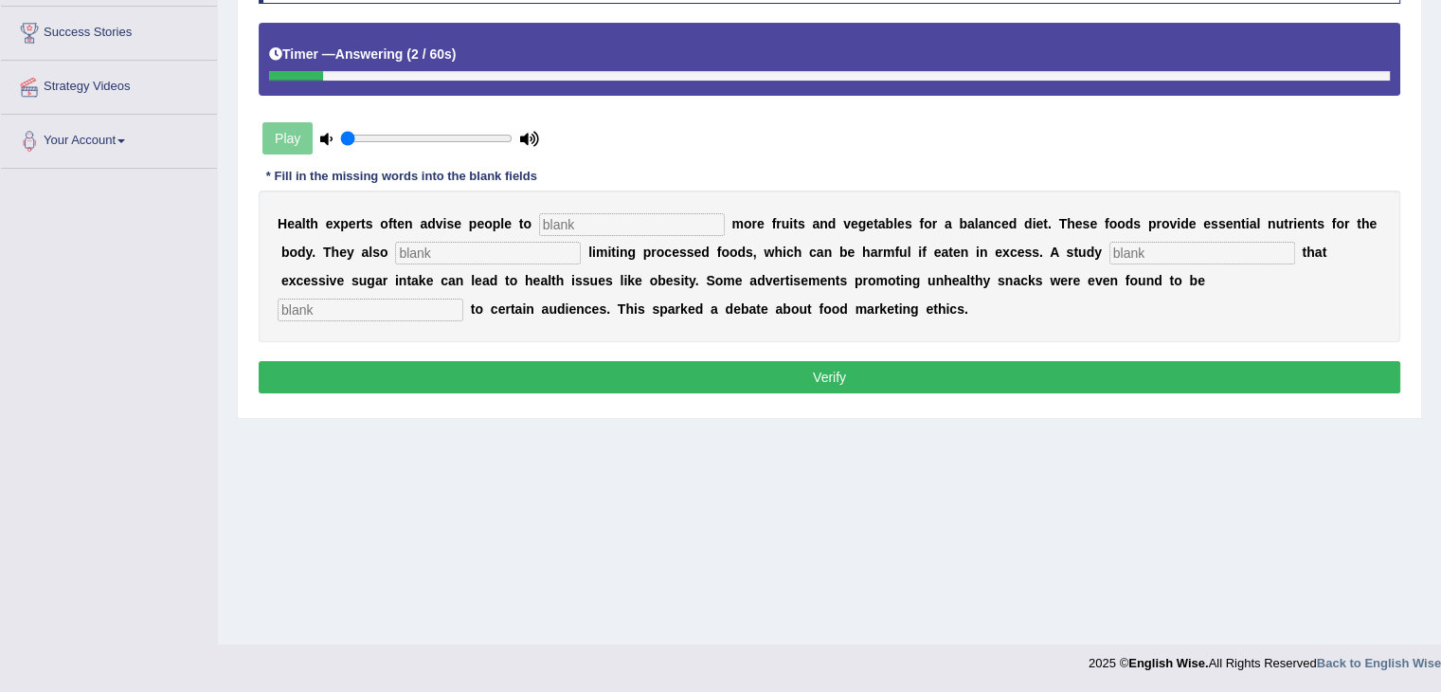
click at [591, 221] on input "text" at bounding box center [632, 224] width 186 height 23
type input "consumes"
click at [534, 242] on input "text" at bounding box center [488, 253] width 186 height 23
type input "recommended"
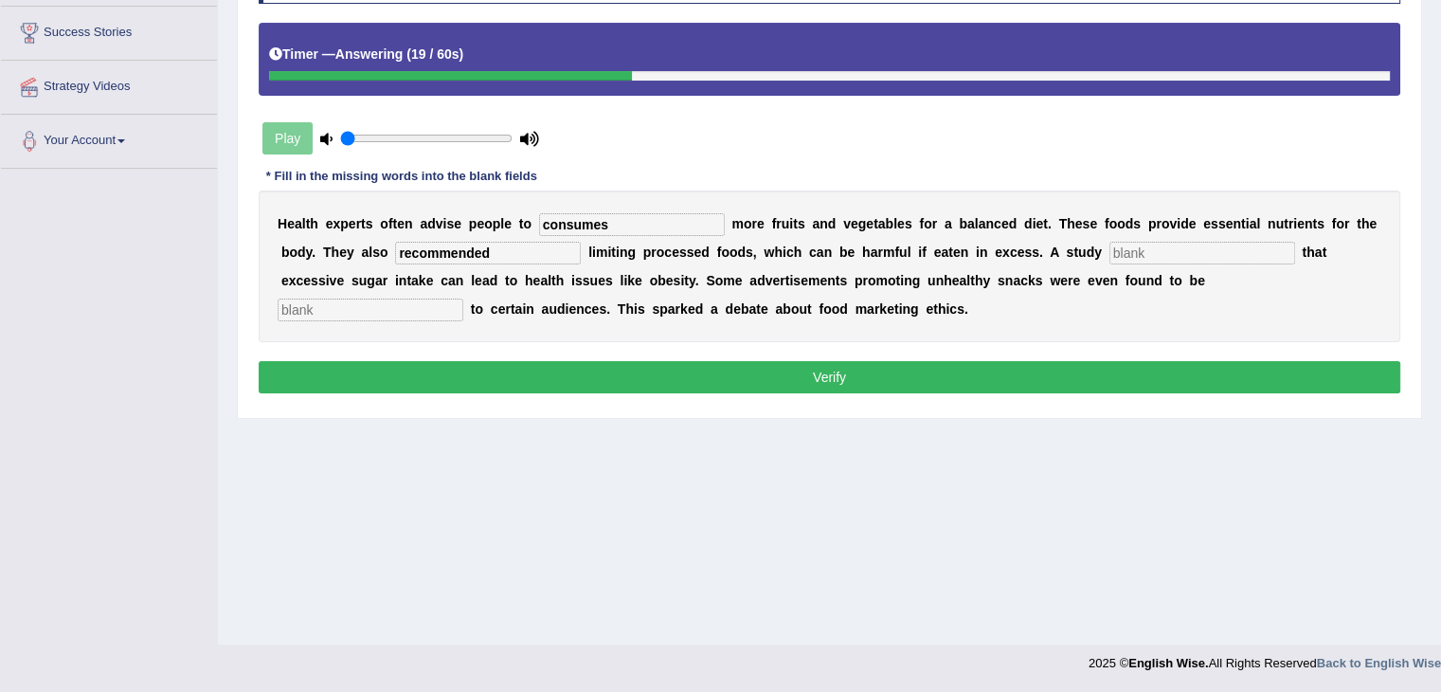
click at [1156, 255] on input "text" at bounding box center [1202, 253] width 186 height 23
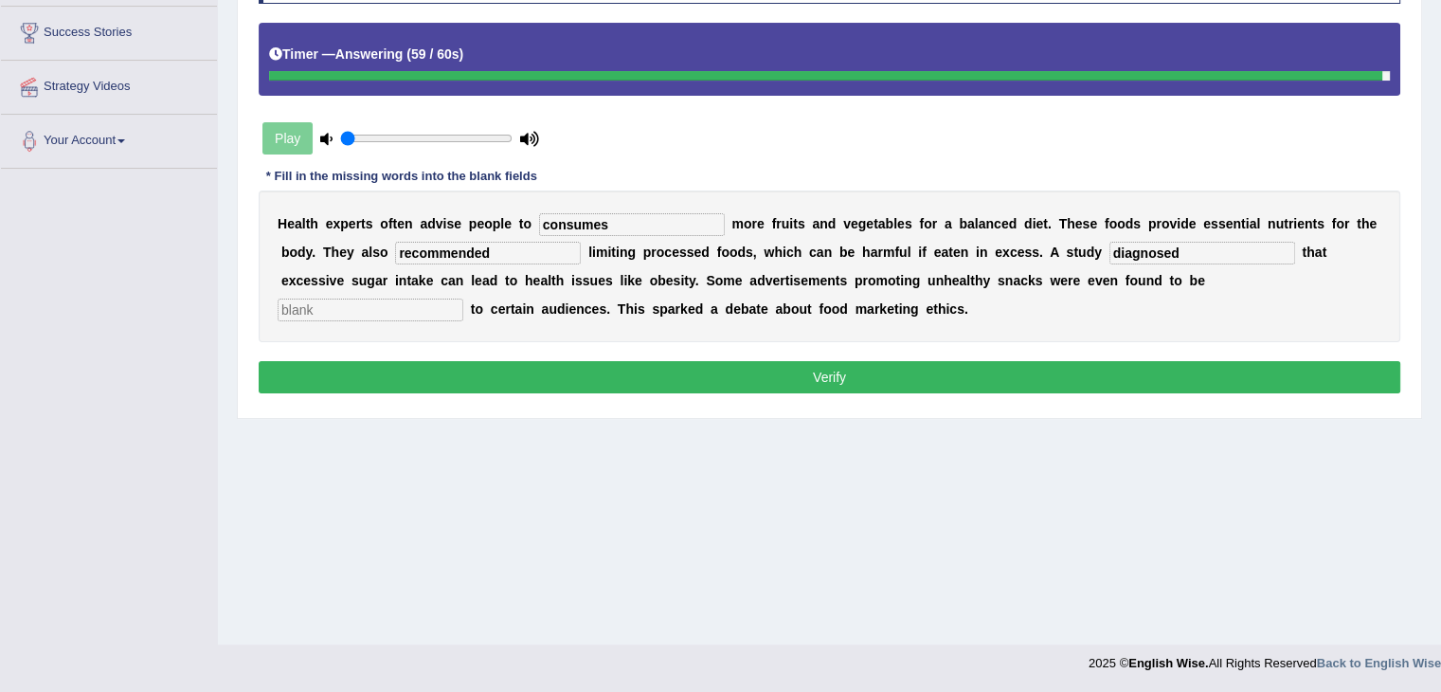
type input "diagnosed"
click at [410, 306] on input "text" at bounding box center [371, 309] width 186 height 23
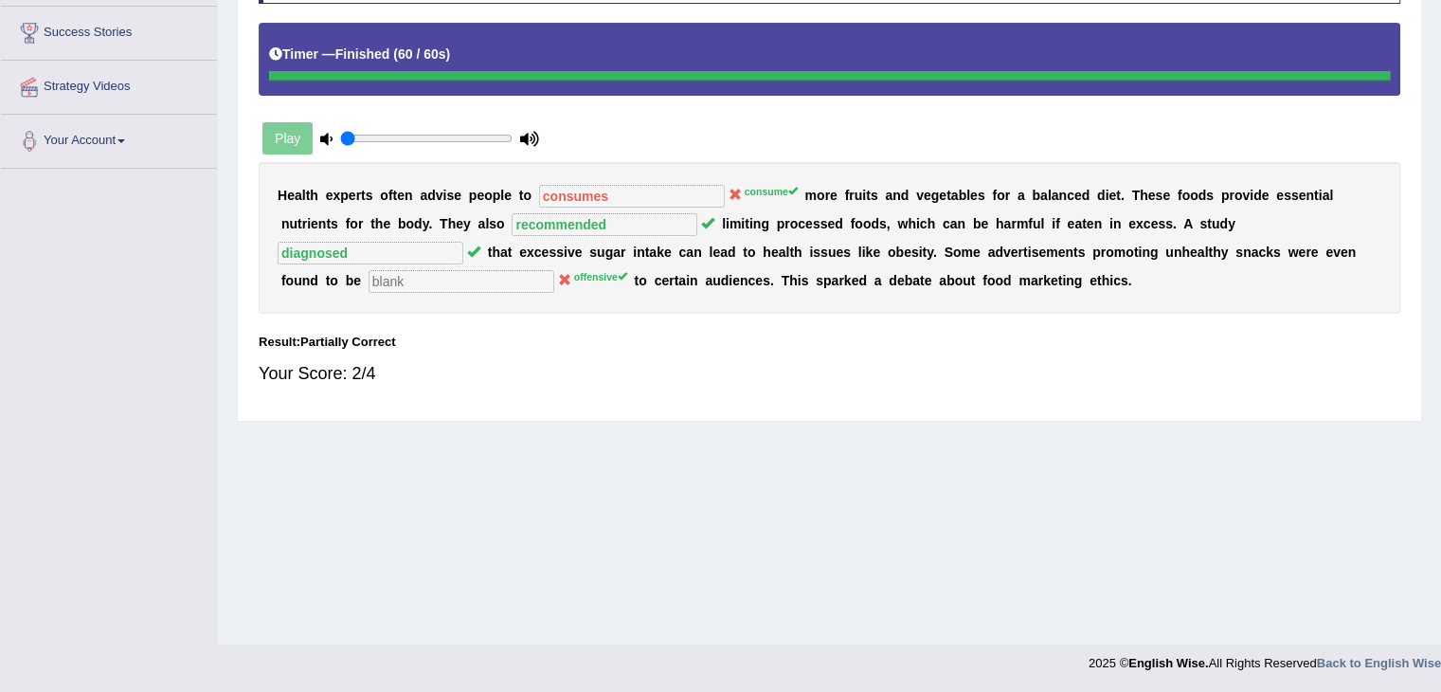
scroll to position [0, 0]
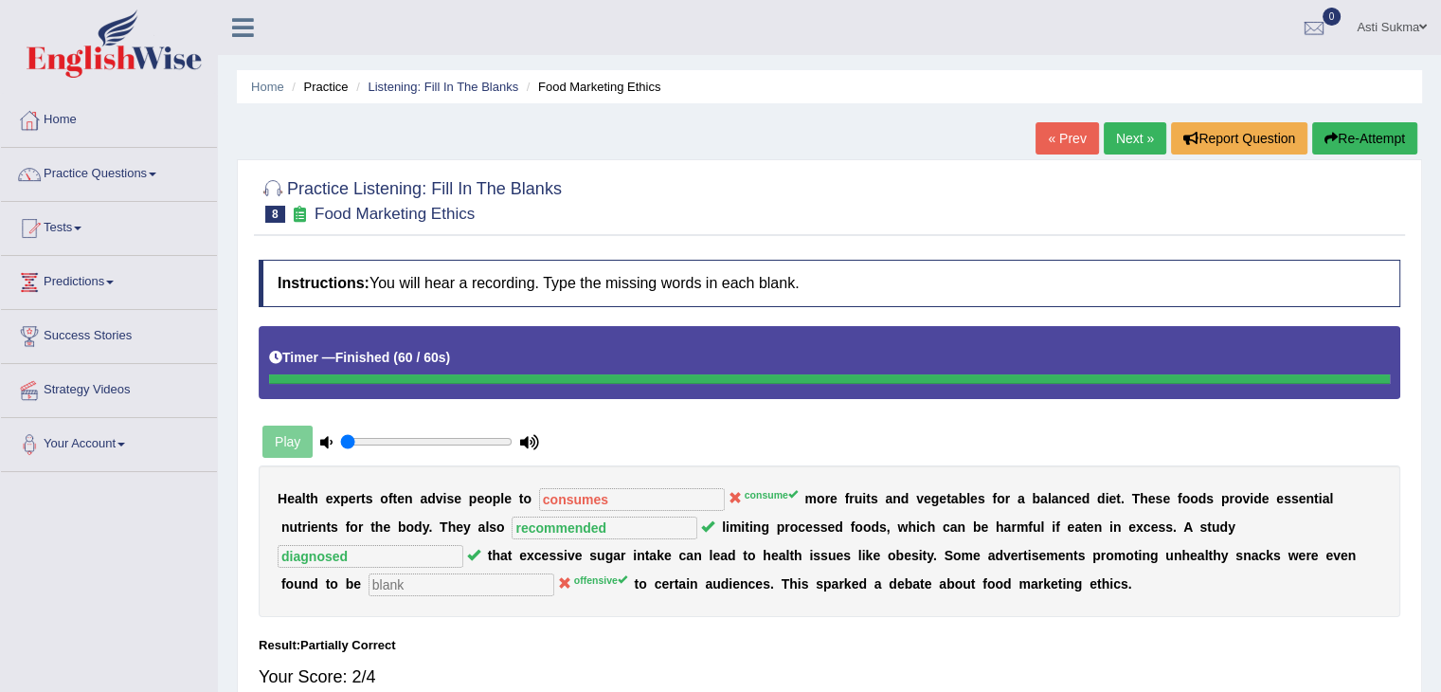
click at [1131, 137] on link "Next »" at bounding box center [1135, 138] width 63 height 32
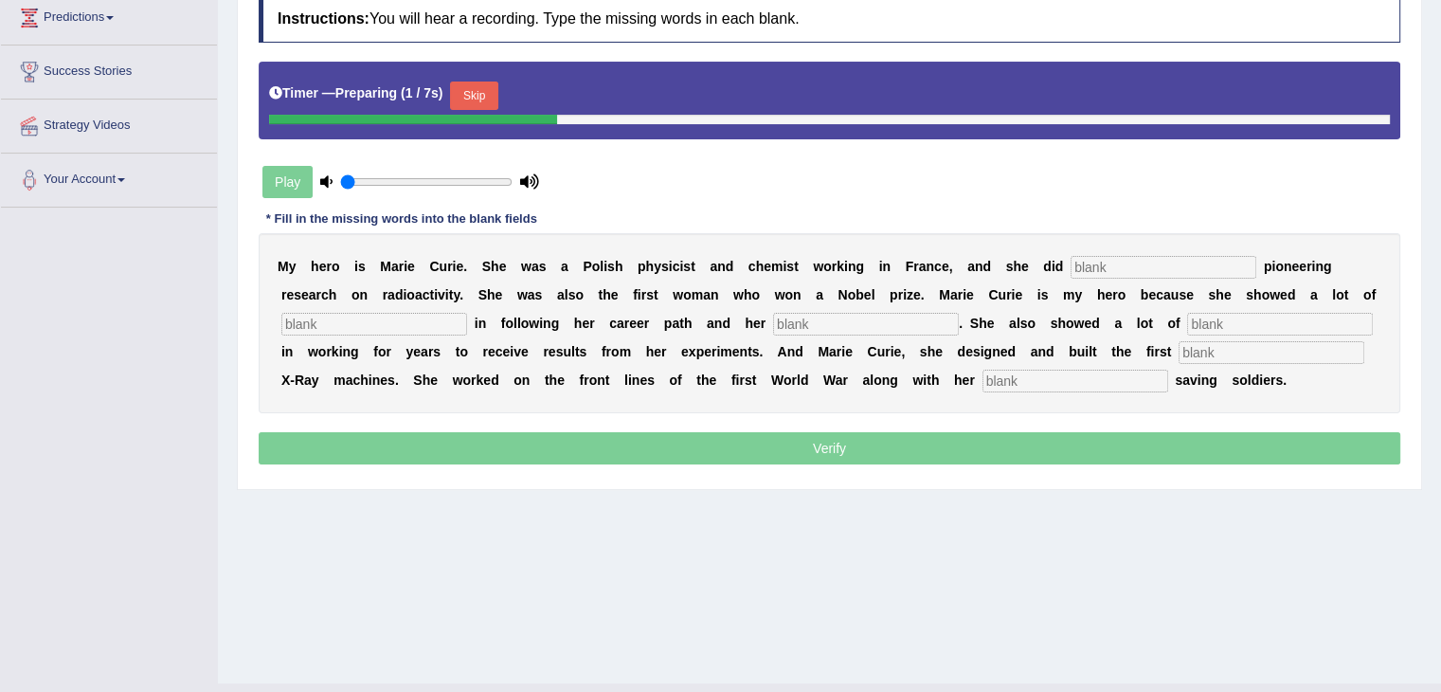
scroll to position [303, 0]
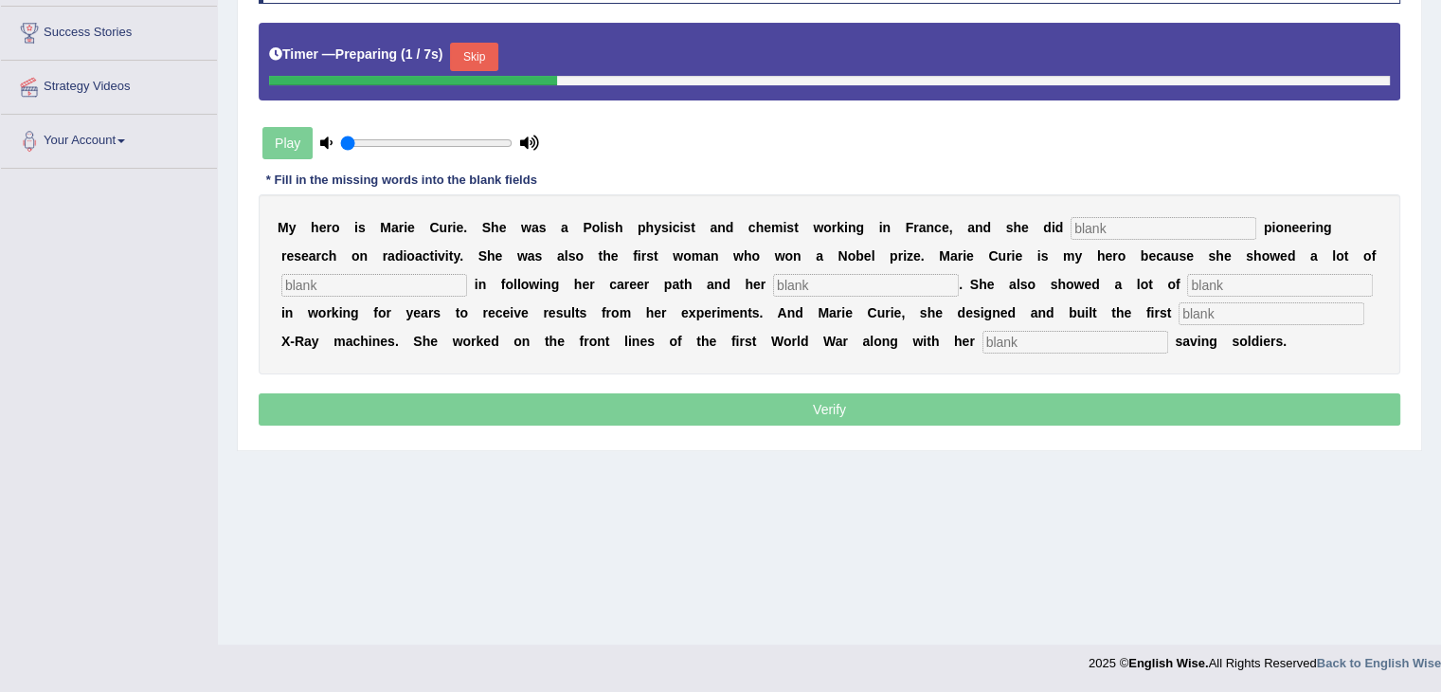
click at [1440, 388] on html "Toggle navigation Home Practice Questions Speaking Practice Read Aloud Repeat S…" at bounding box center [720, 43] width 1441 height 692
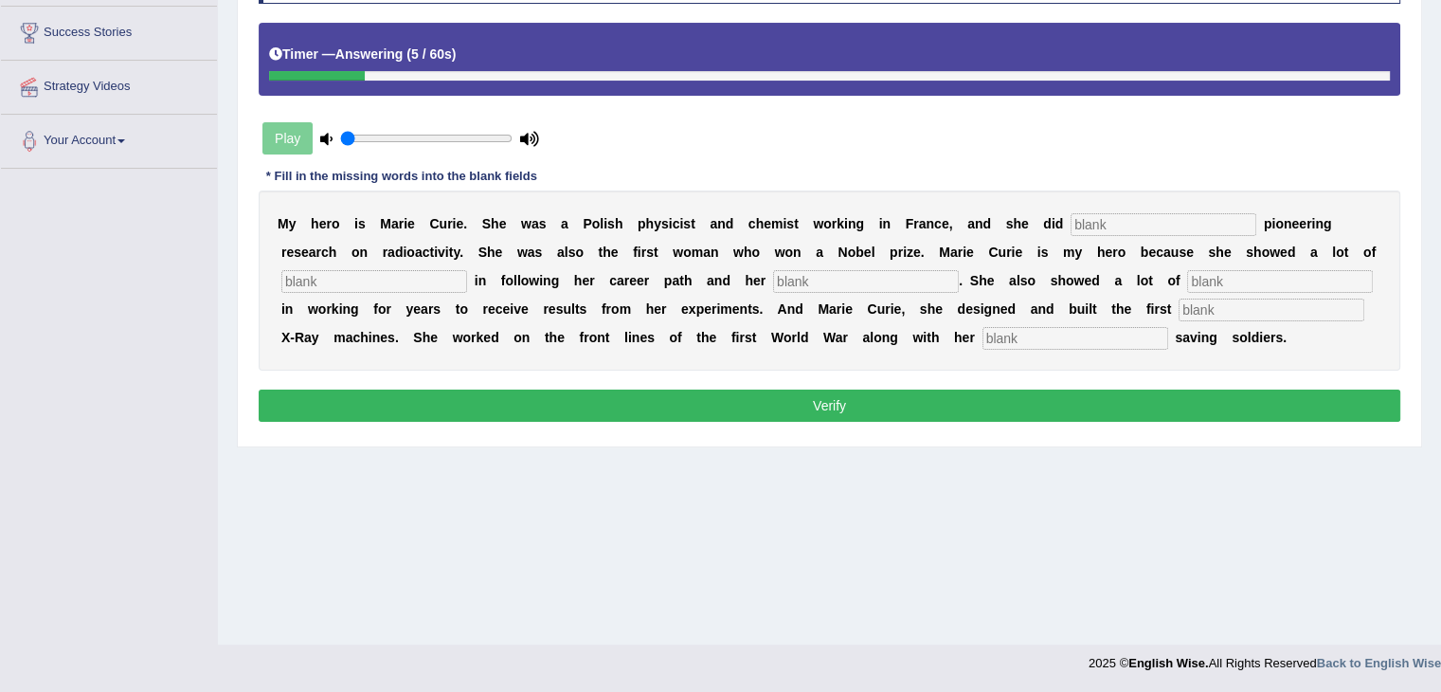
click at [1171, 231] on input "text" at bounding box center [1163, 224] width 186 height 23
type input "conducted"
click at [835, 271] on input "text" at bounding box center [866, 281] width 186 height 23
type input "d"
type input "passion"
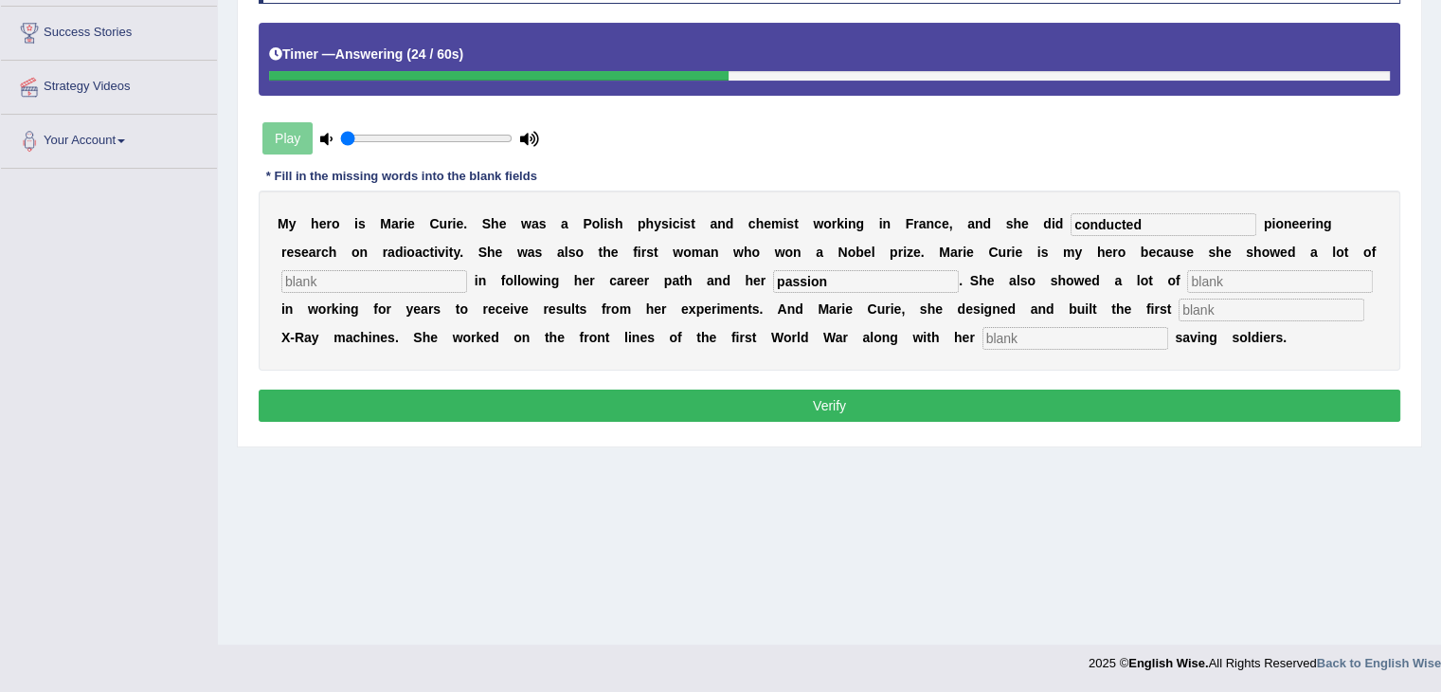
click at [1290, 285] on input "text" at bounding box center [1280, 281] width 186 height 23
click at [1216, 314] on input "text" at bounding box center [1271, 309] width 186 height 23
type input "mobile"
click at [1144, 331] on input "text" at bounding box center [1075, 338] width 186 height 23
type input "daughter"
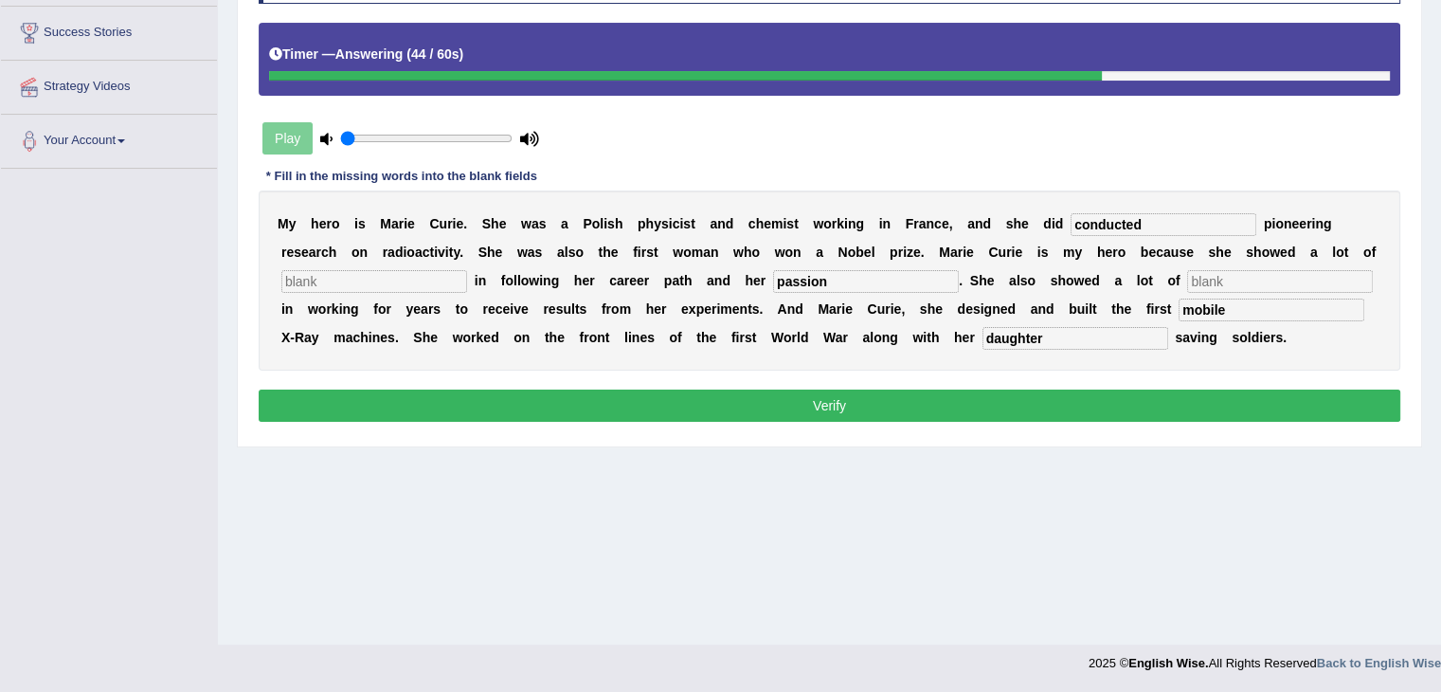
click at [745, 330] on b "s" at bounding box center [749, 337] width 8 height 15
click at [842, 277] on input "passion" at bounding box center [866, 281] width 186 height 23
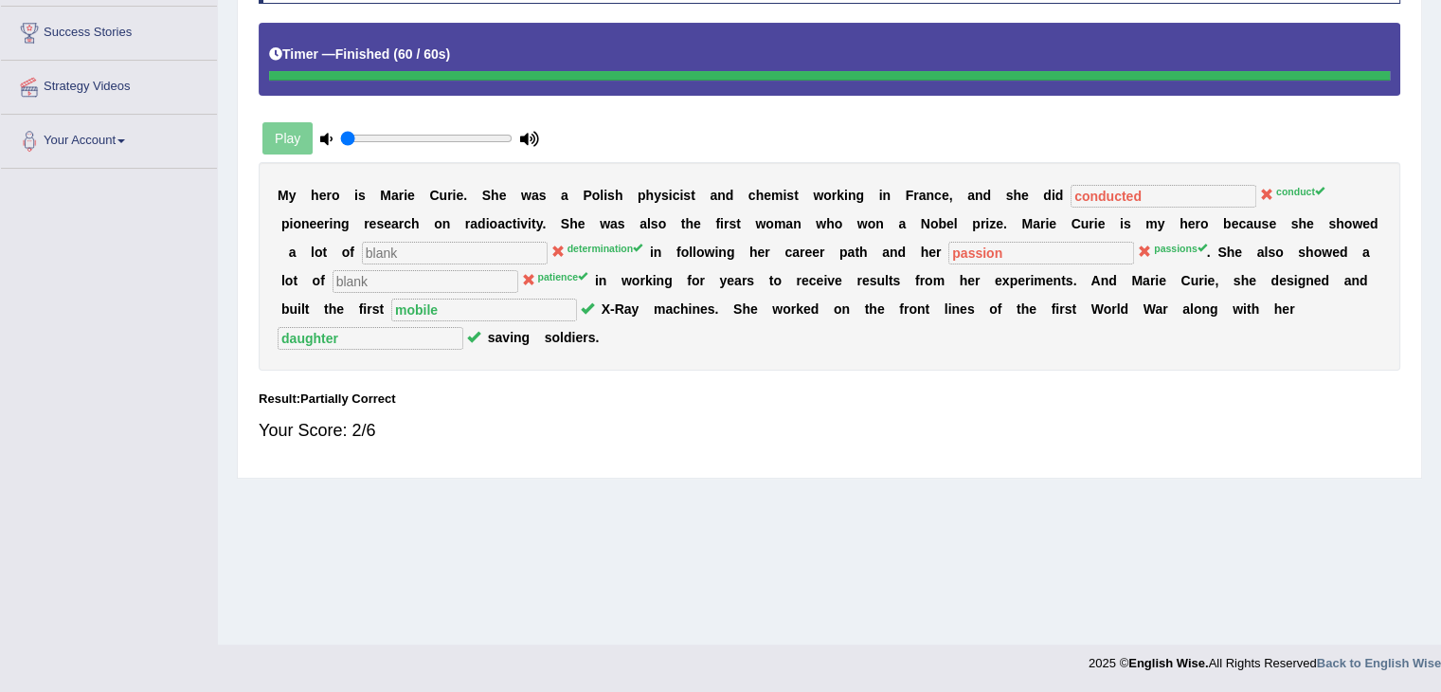
click at [1061, 409] on div "Your Score: 2/6" at bounding box center [829, 429] width 1141 height 45
click at [1077, 352] on div "M y h e r o i s M a r i e C u r i e . S h e w a s a P o l i s h p h y s i c i s…" at bounding box center [829, 266] width 1141 height 208
click at [1018, 458] on div "Instructions: You will hear a recording. Type the missing words in each blank. …" at bounding box center [829, 207] width 1151 height 521
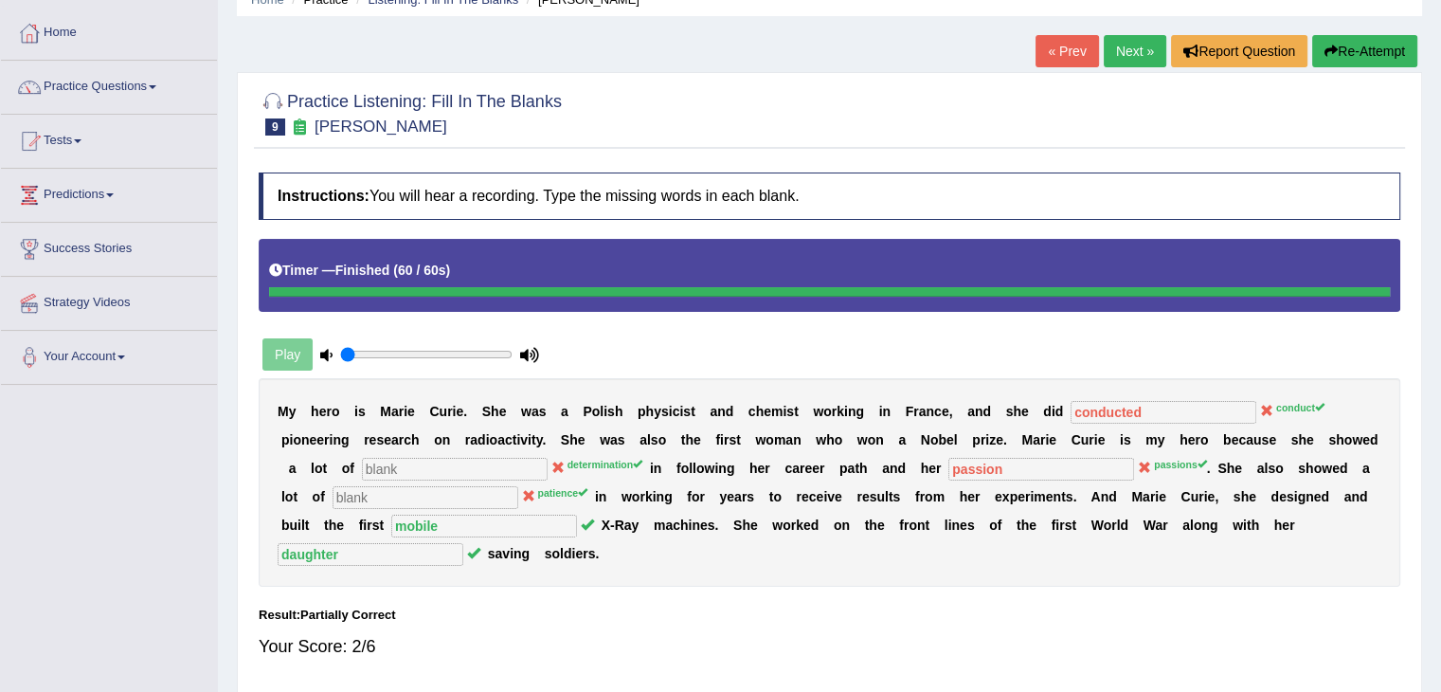
scroll to position [66, 0]
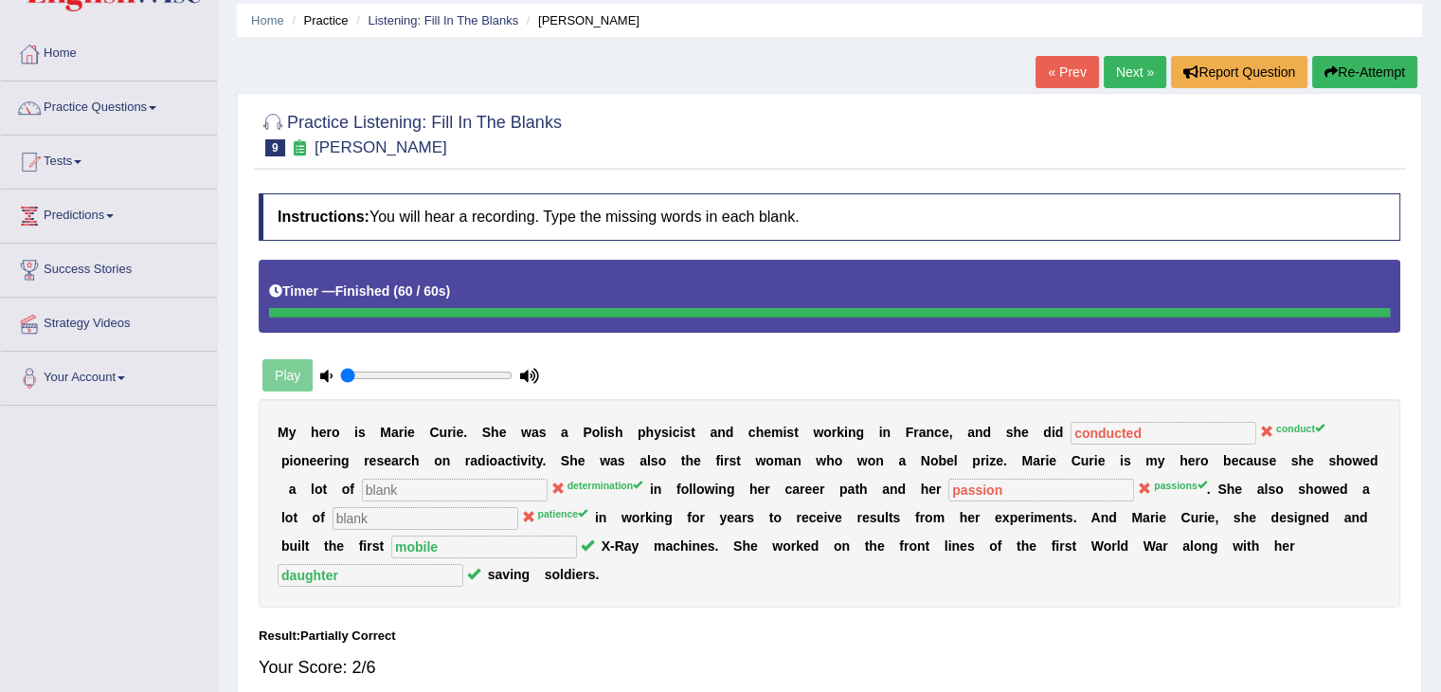
click at [1137, 66] on link "Next »" at bounding box center [1135, 72] width 63 height 32
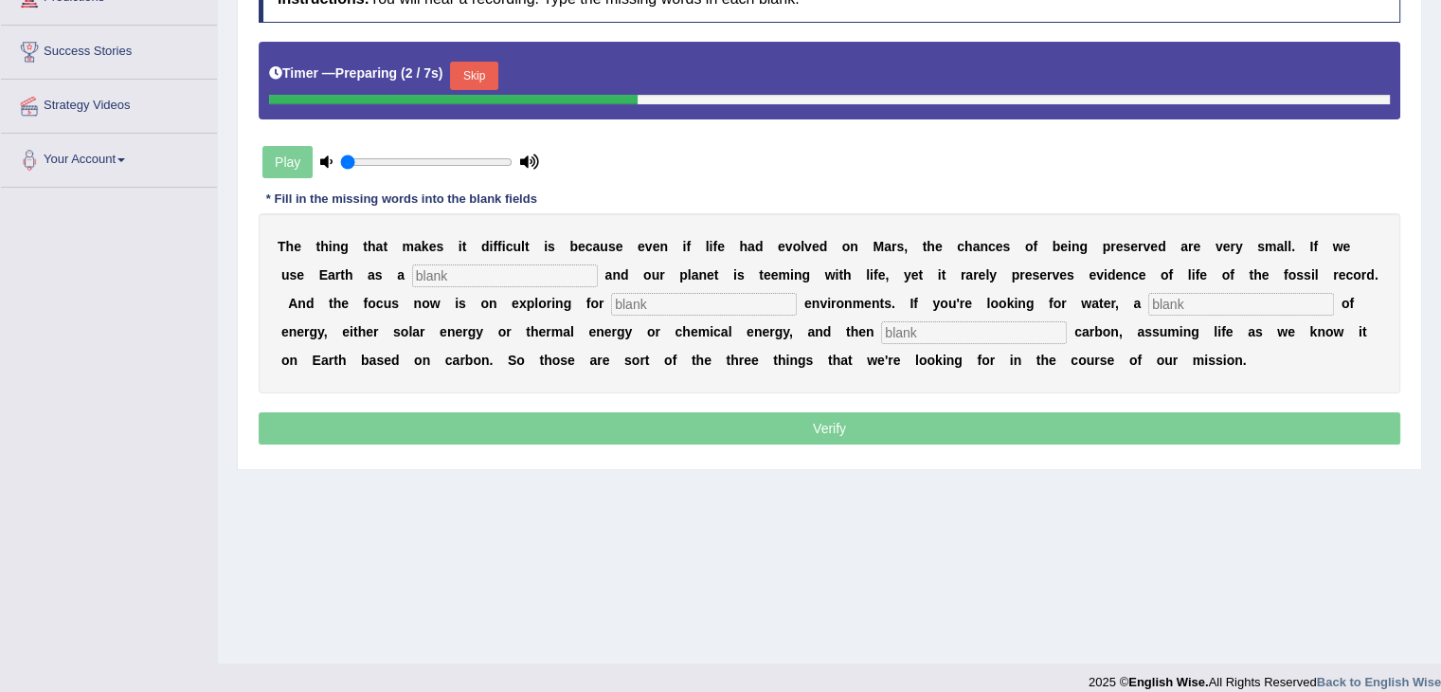
scroll to position [303, 0]
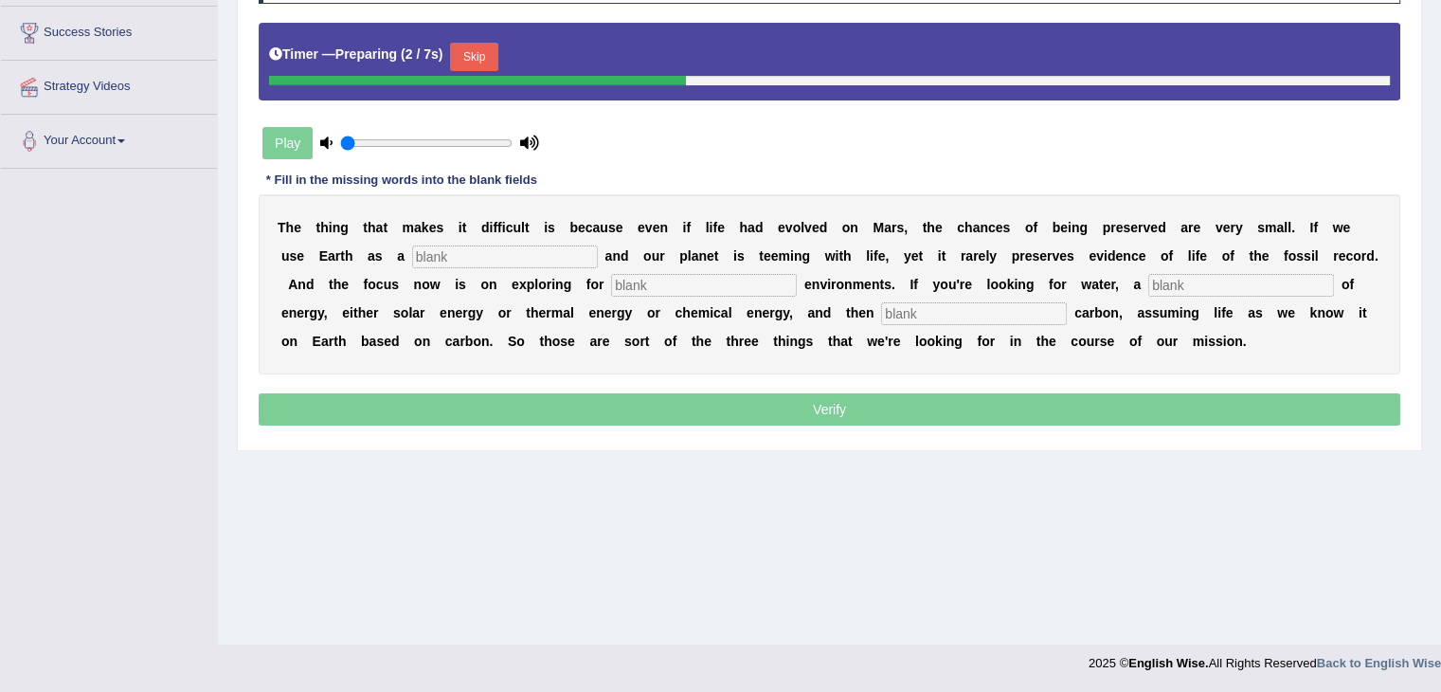
drag, startPoint x: 1447, startPoint y: 139, endPoint x: 1447, endPoint y: 356, distance: 216.9
click at [1440, 356] on html "Toggle navigation Home Practice Questions Speaking Practice Read Aloud Repeat S…" at bounding box center [720, 43] width 1441 height 692
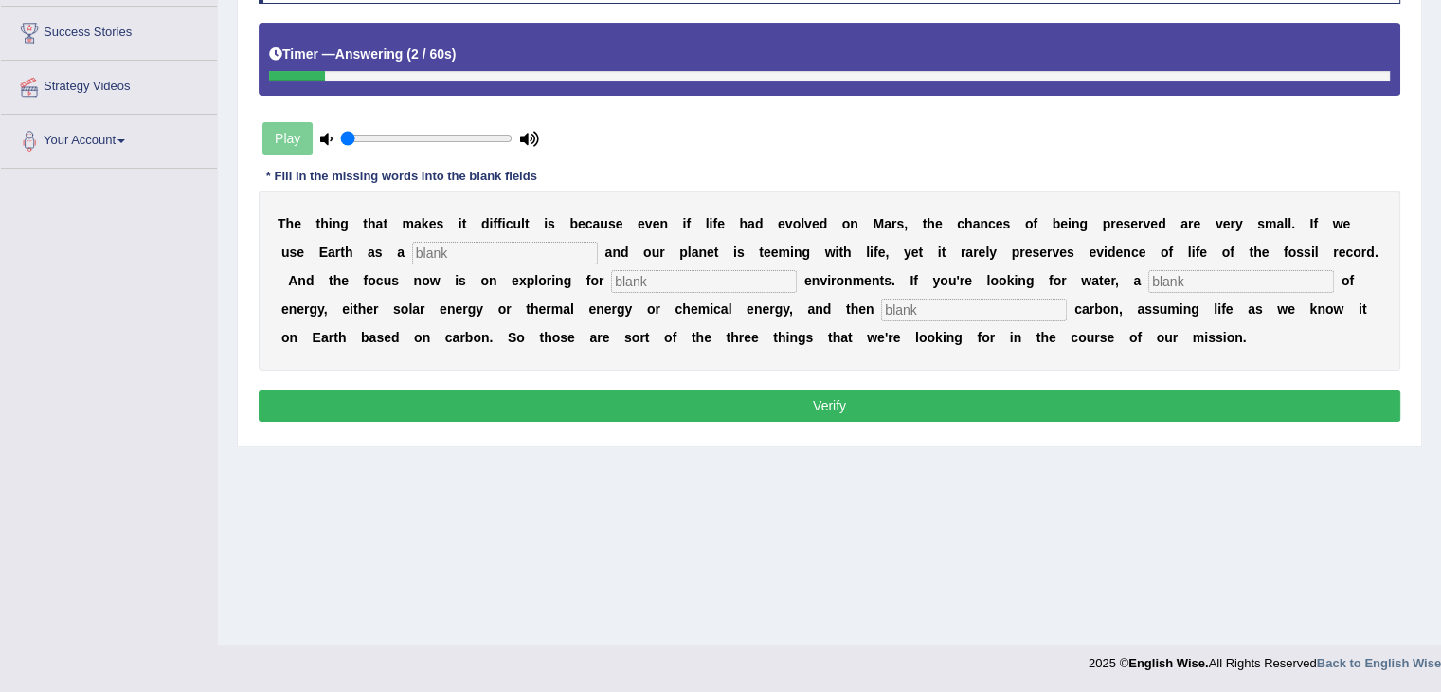
click at [1184, 274] on input "text" at bounding box center [1241, 281] width 186 height 23
type input "solar"
click at [1002, 310] on input "text" at bounding box center [974, 309] width 186 height 23
type input "organic"
click at [660, 270] on input "text" at bounding box center [704, 281] width 186 height 23
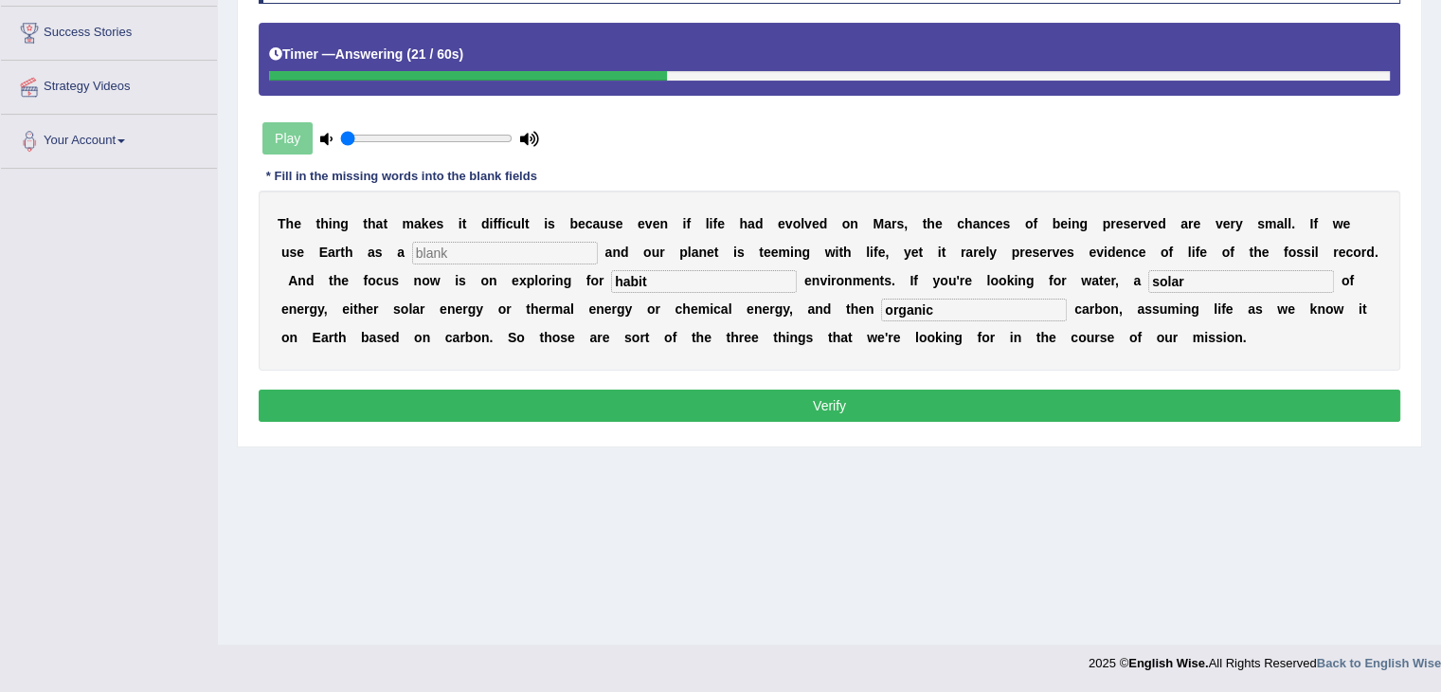
type input "habit"
click at [545, 255] on input "text" at bounding box center [505, 253] width 186 height 23
click at [1227, 280] on input "solar" at bounding box center [1241, 281] width 186 height 23
type input "source"
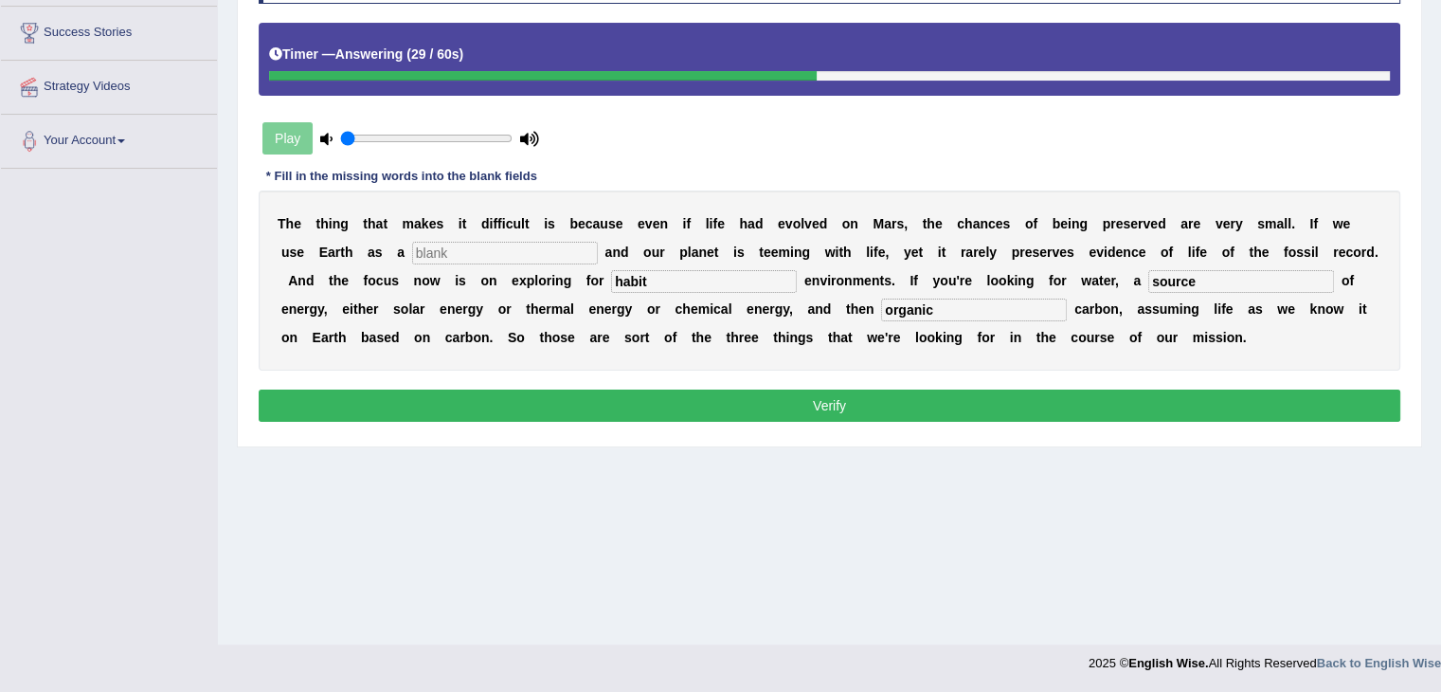
click at [523, 256] on input "text" at bounding box center [505, 253] width 186 height 23
type input "reference"
click at [544, 310] on b "e" at bounding box center [542, 308] width 8 height 15
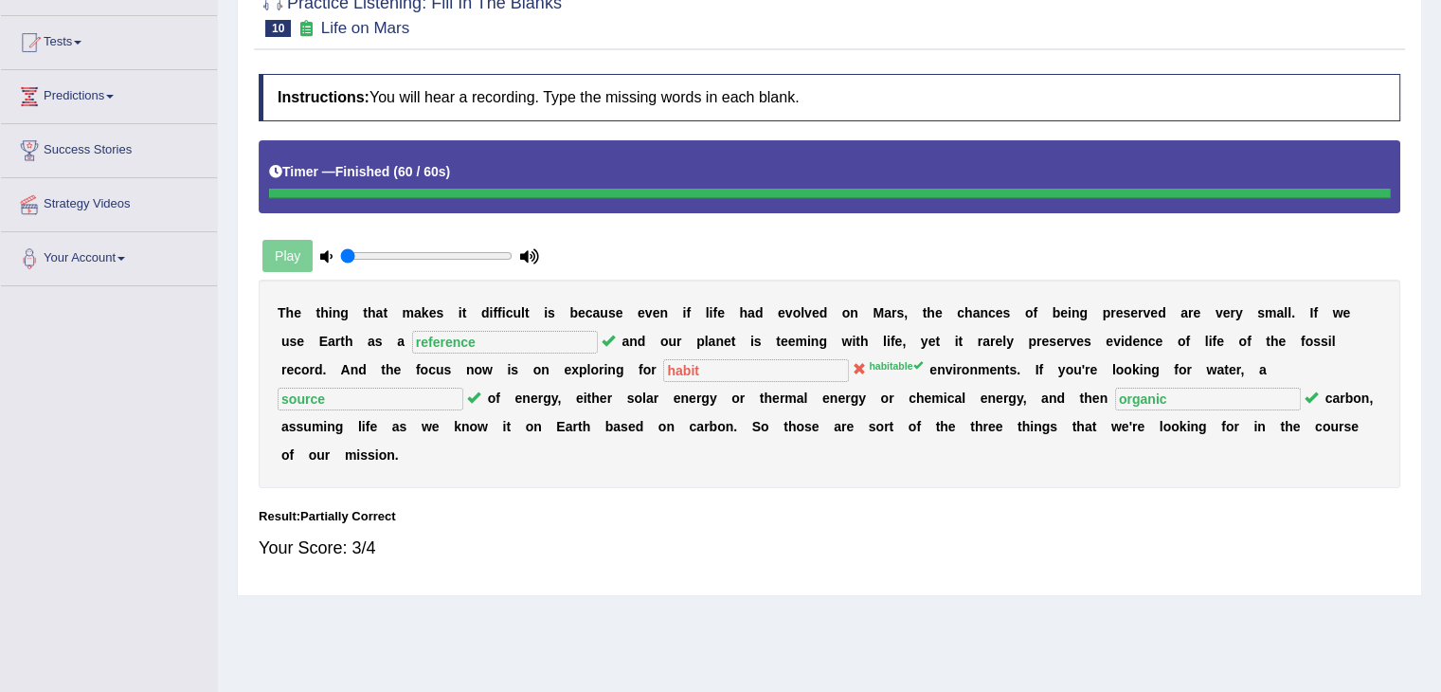
scroll to position [184, 0]
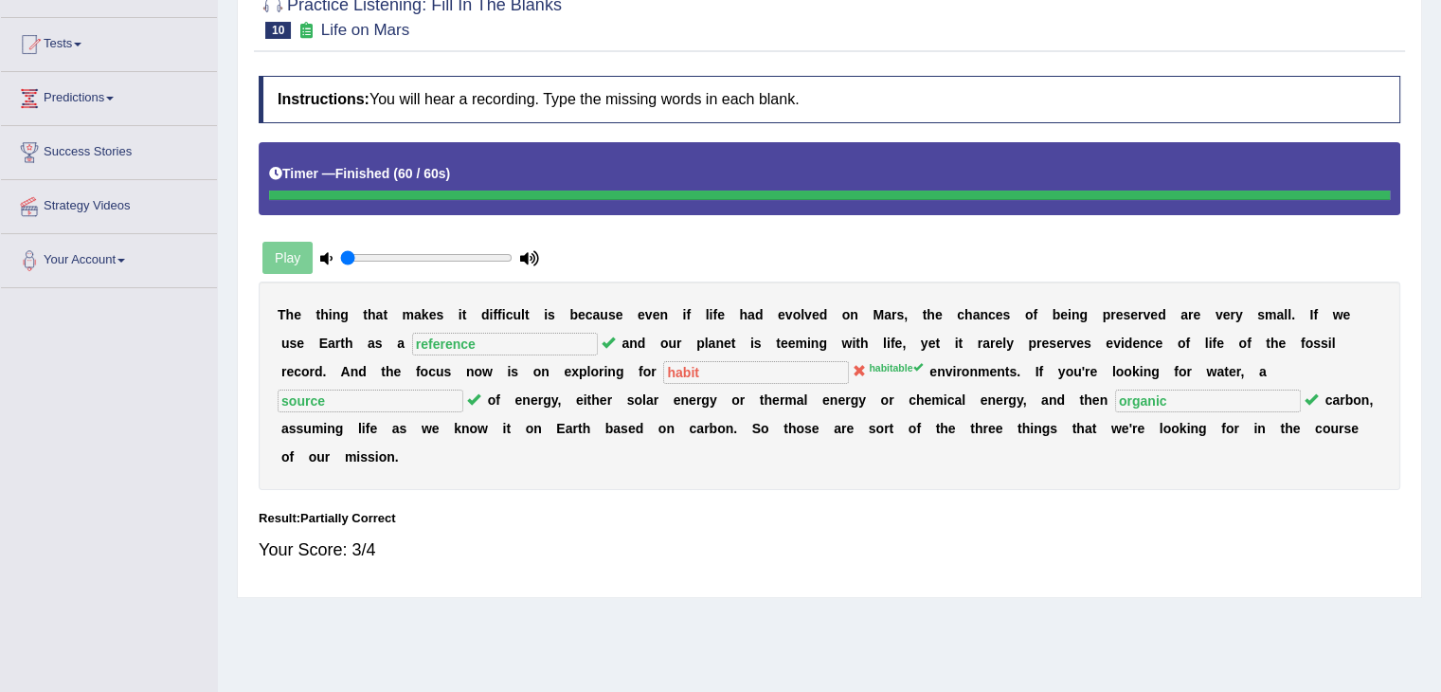
click at [1213, 307] on b at bounding box center [1212, 314] width 8 height 15
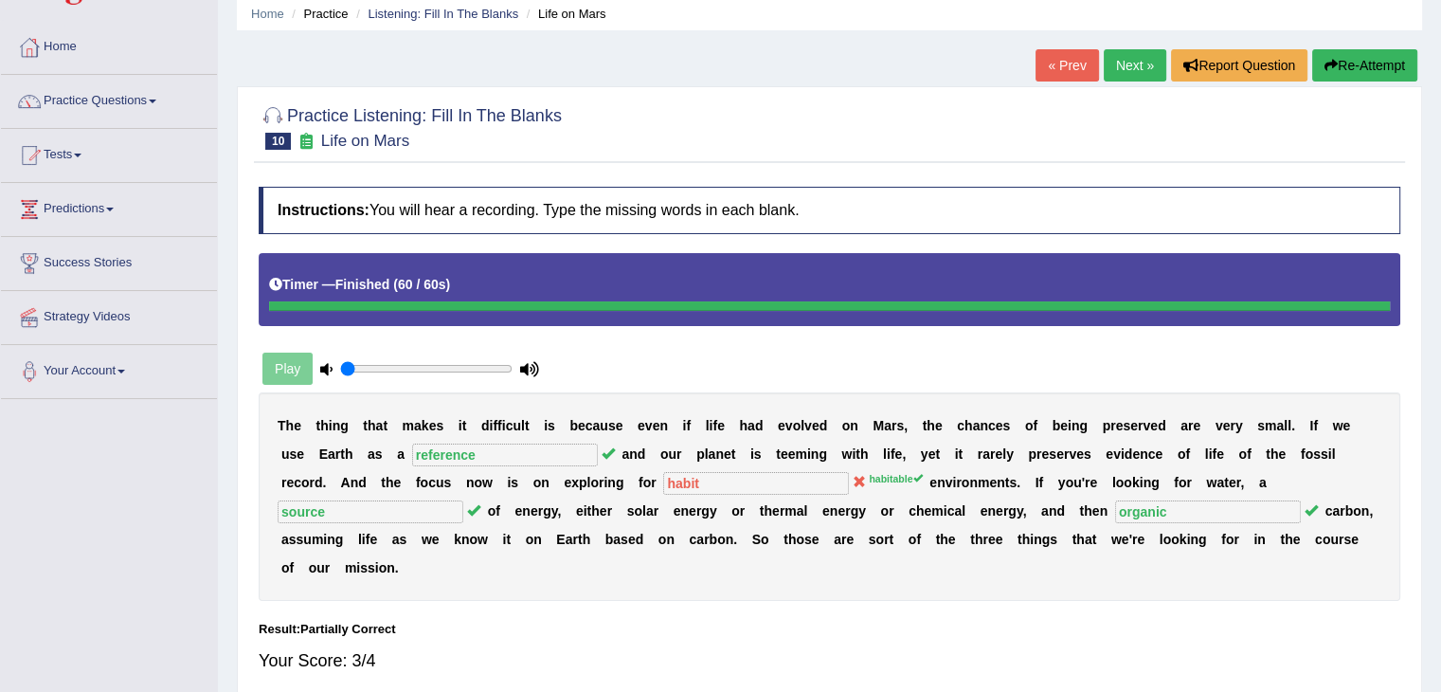
scroll to position [64, 0]
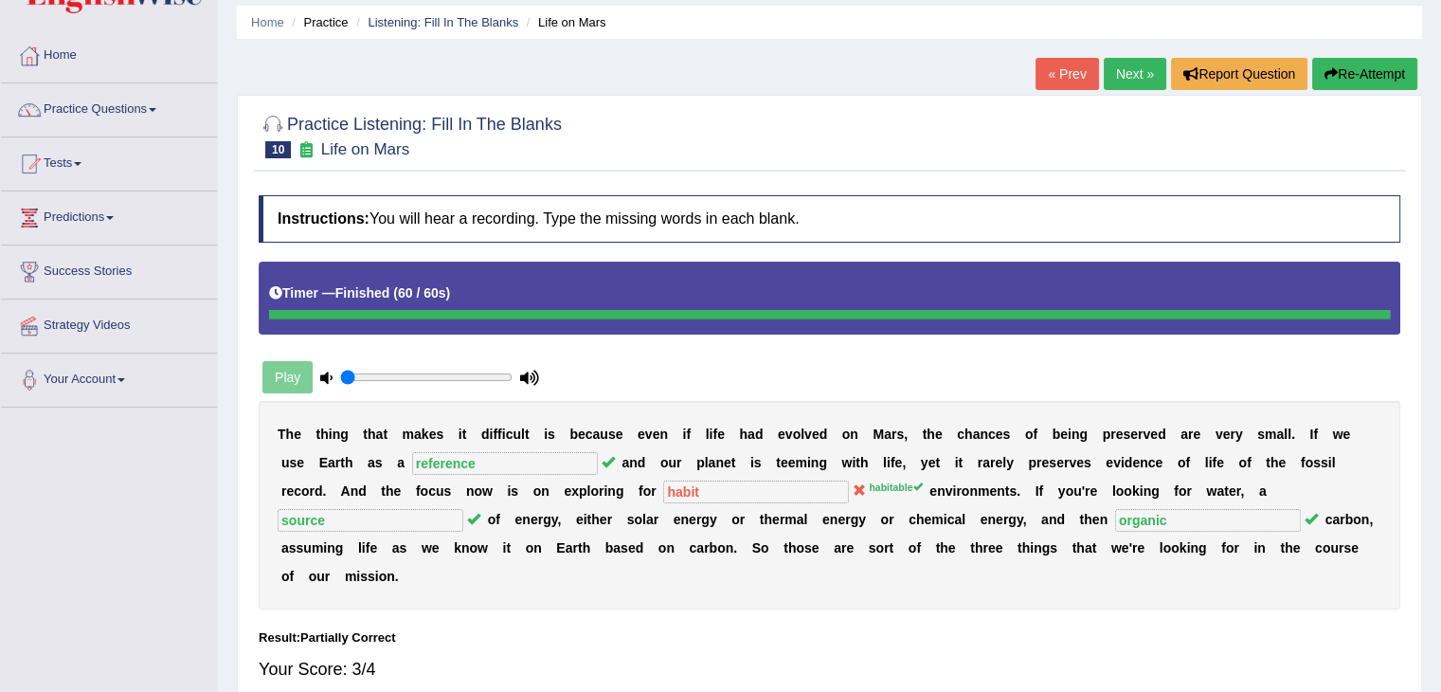
click at [1122, 70] on link "Next »" at bounding box center [1135, 74] width 63 height 32
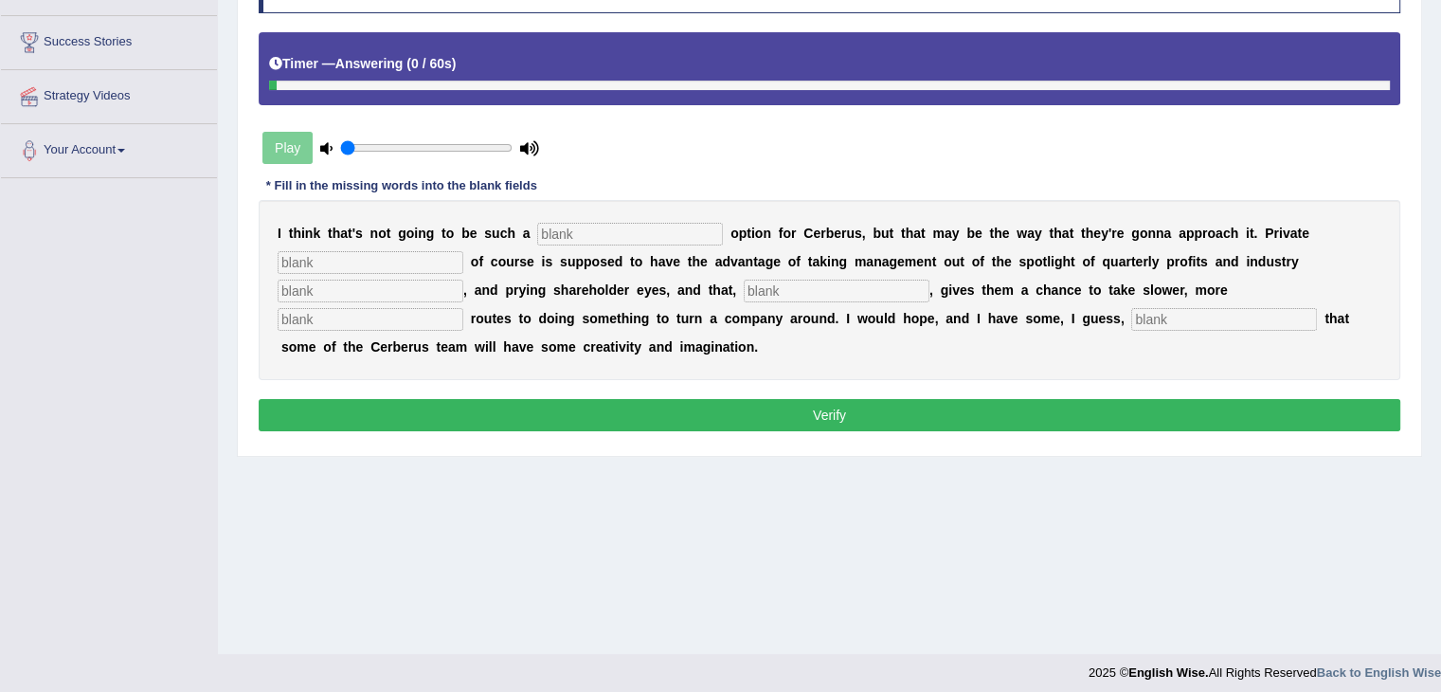
click at [1201, 314] on input "text" at bounding box center [1224, 319] width 186 height 23
type input "optimism"
click at [793, 293] on input "text" at bounding box center [837, 290] width 186 height 23
click at [371, 283] on input "text" at bounding box center [371, 290] width 186 height 23
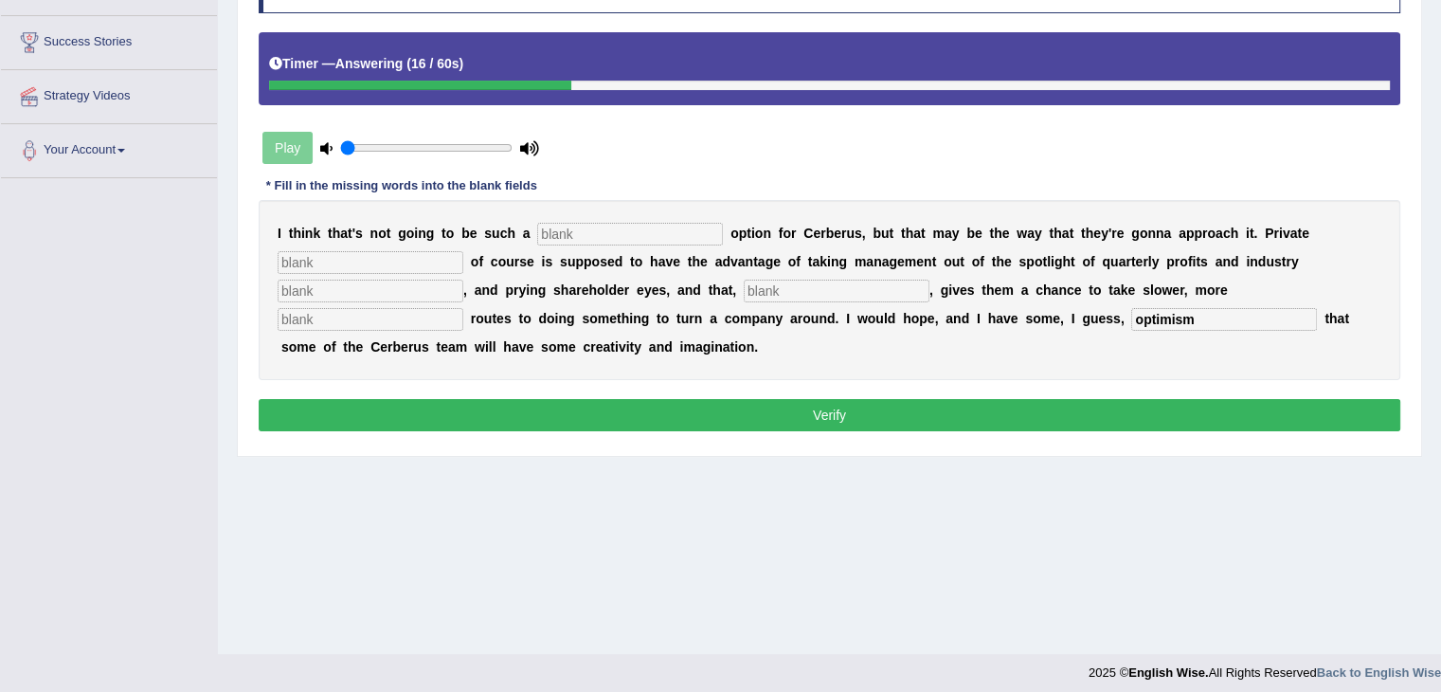
click at [619, 236] on input "text" at bounding box center [630, 234] width 186 height 23
click at [399, 285] on input "text" at bounding box center [371, 290] width 186 height 23
type input "analysis"
click at [802, 281] on input "text" at bounding box center [837, 290] width 186 height 23
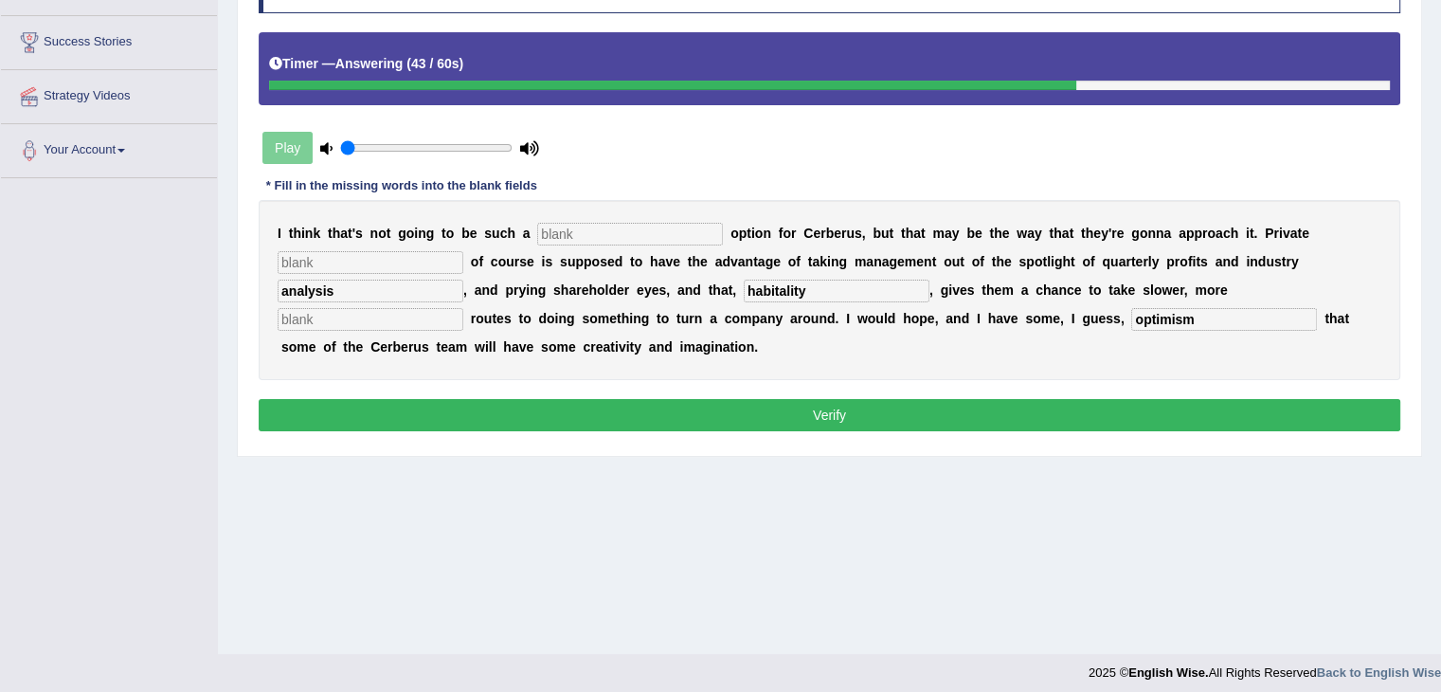
type input "habitality"
click at [829, 332] on div "I t h i n k t h a t ' s n o t g o i n g t o b e s u c h a o p t i o n f o r C e…" at bounding box center [829, 290] width 1141 height 180
click at [854, 350] on div "I t h i n k t h a t ' s n o t g o i n g t o b e s u c h a o p t i o n f o r C e…" at bounding box center [829, 290] width 1141 height 180
click at [415, 326] on input "text" at bounding box center [371, 319] width 186 height 23
click at [1056, 332] on div "I t h i n k t h a t ' s n o t g o i n g t o b e s u c h a o p t i o n f o r C e…" at bounding box center [829, 290] width 1141 height 180
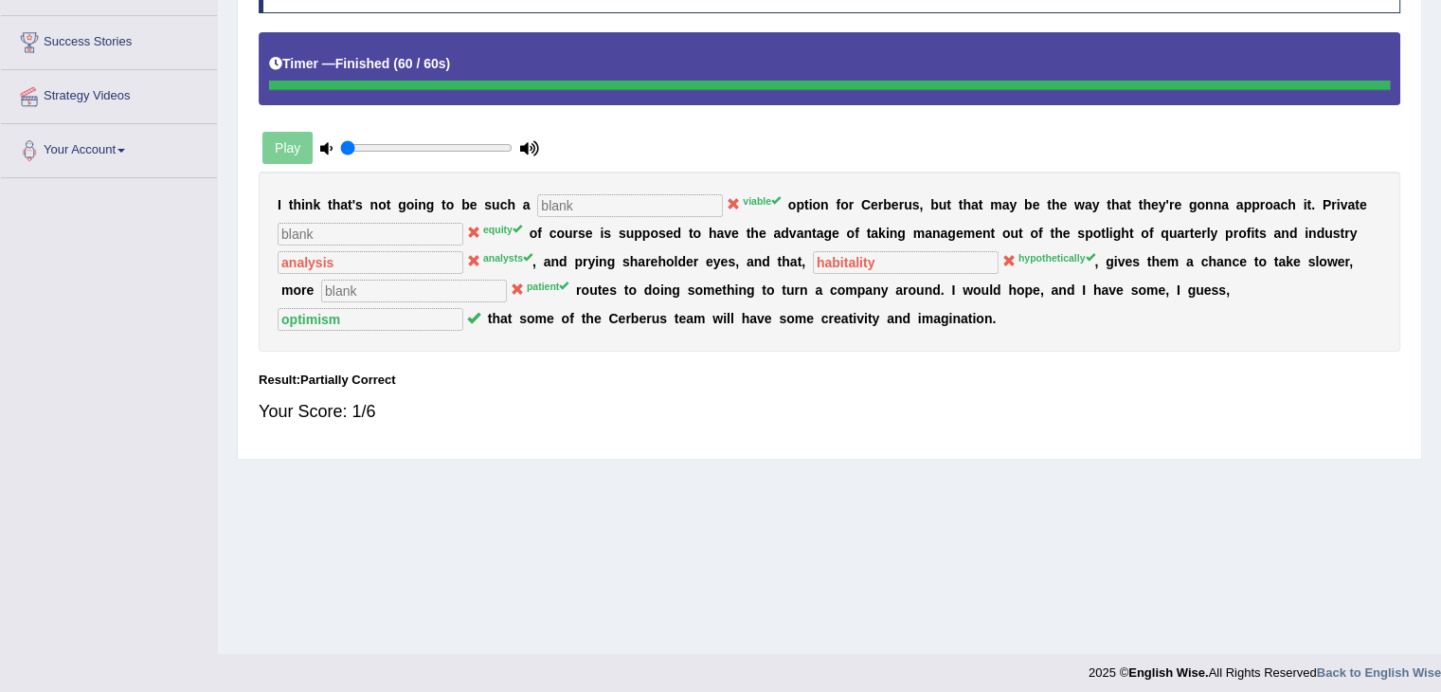
click at [609, 398] on div "Your Score: 1/6" at bounding box center [829, 410] width 1141 height 45
click at [800, 417] on div "Your Score: 1/6" at bounding box center [829, 410] width 1141 height 45
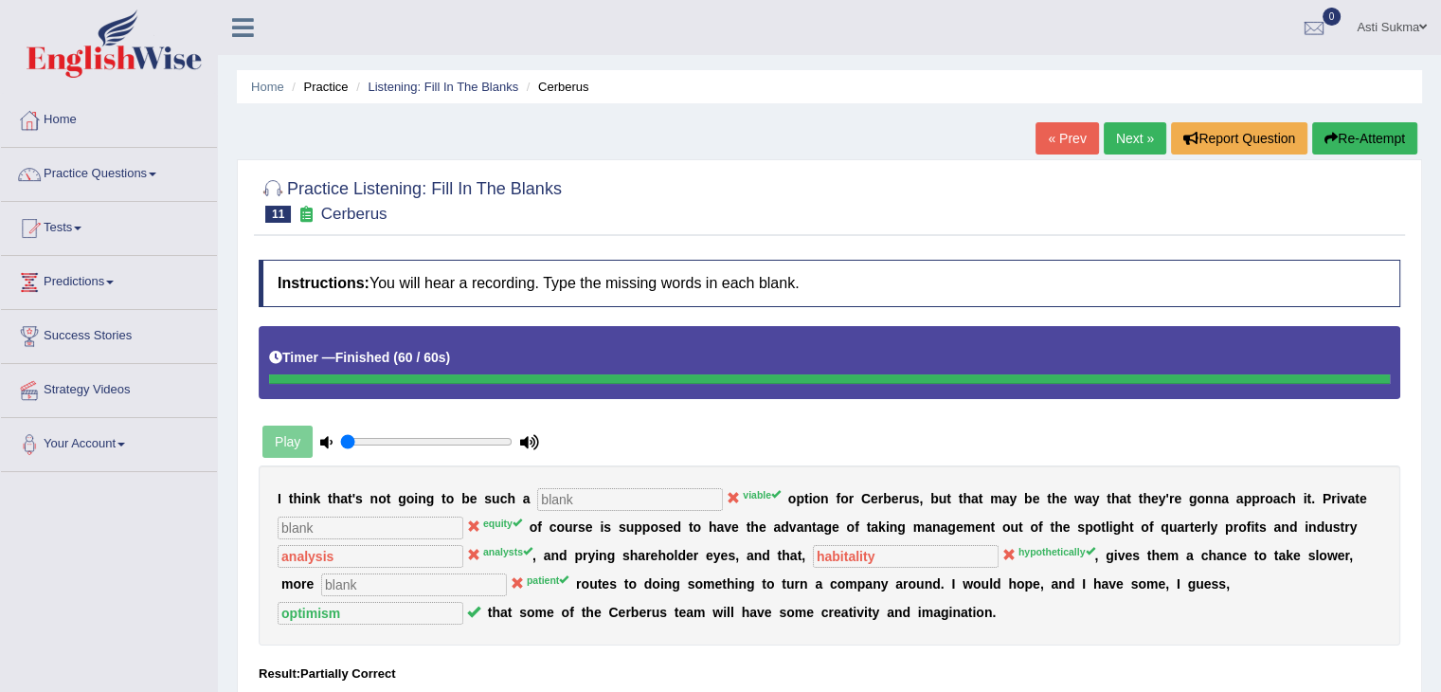
click at [1141, 134] on link "Next »" at bounding box center [1135, 138] width 63 height 32
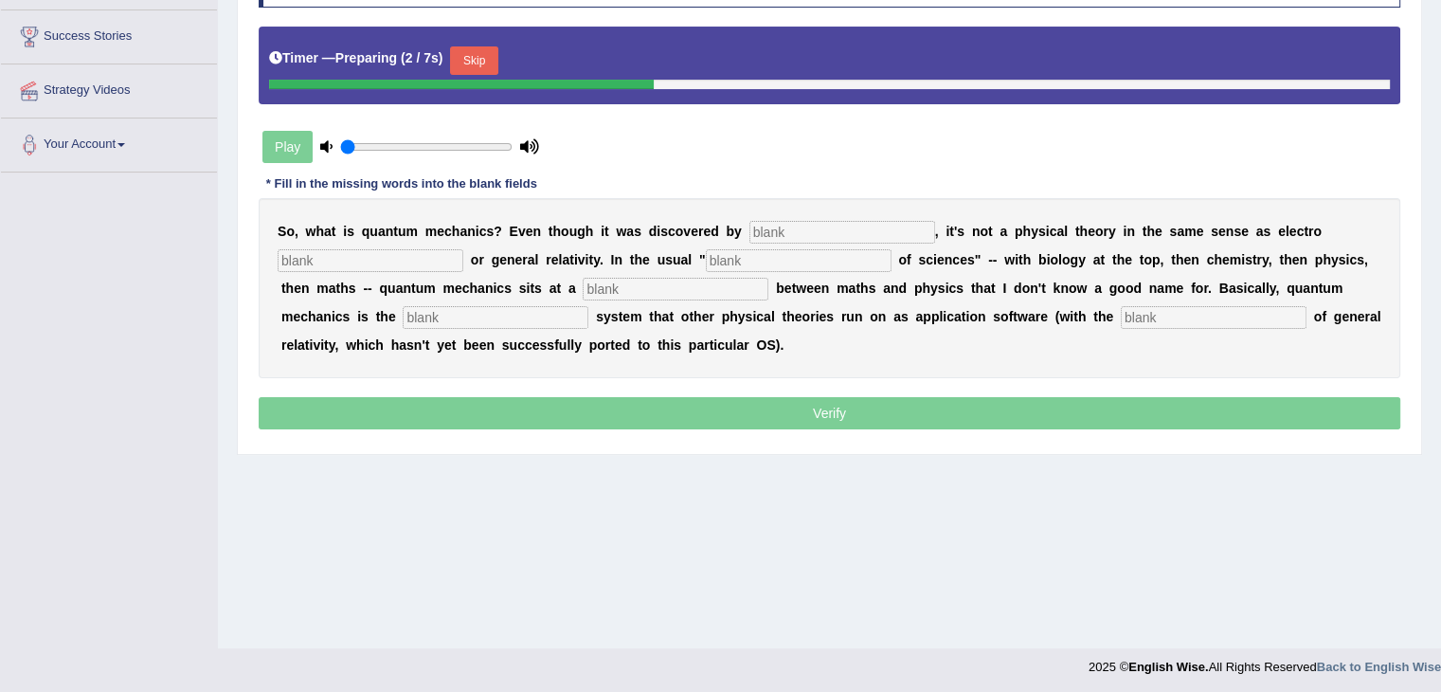
scroll to position [303, 0]
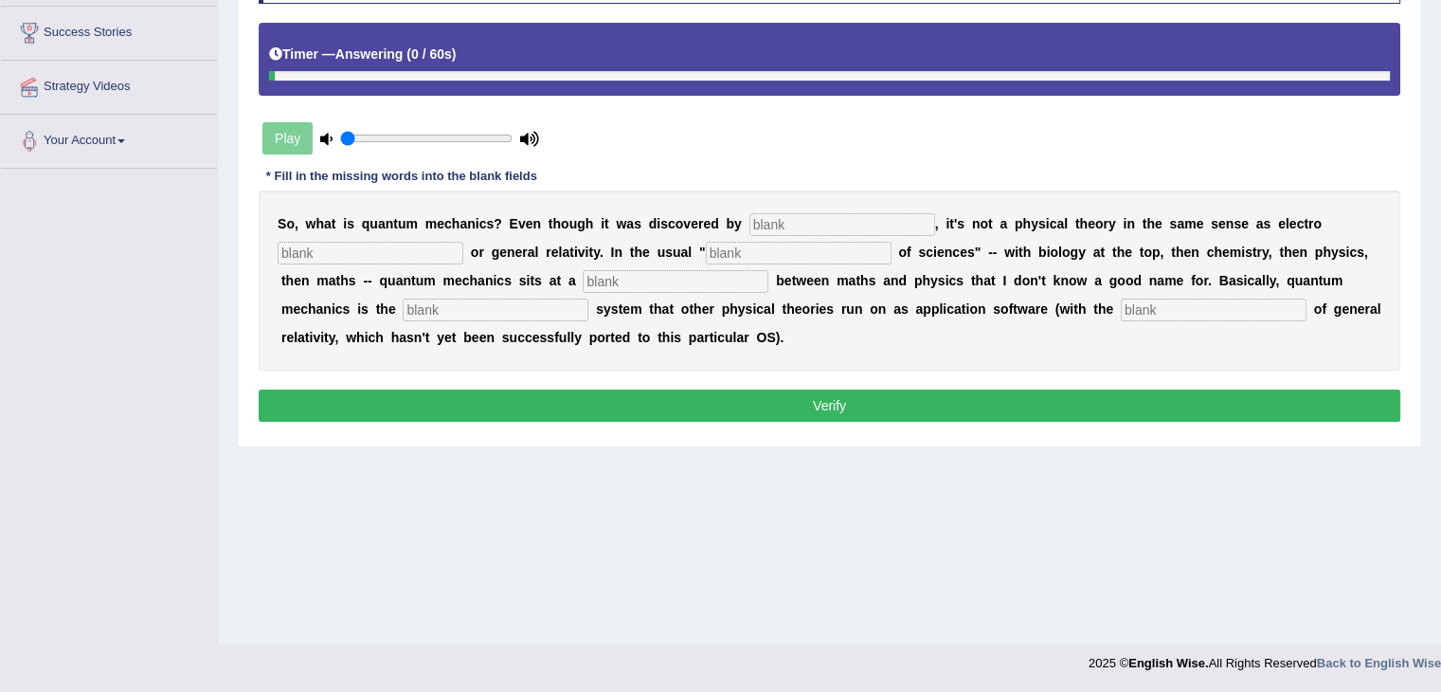
click at [1228, 301] on input "text" at bounding box center [1214, 309] width 186 height 23
type input "exception"
drag, startPoint x: 528, startPoint y: 292, endPoint x: 518, endPoint y: 301, distance: 13.4
click at [518, 301] on div "S o , w h a t i s q u a n t u m m e c h a n i c s ? E v e n t h o u g h i t w a…" at bounding box center [829, 280] width 1141 height 180
click at [518, 301] on input "text" at bounding box center [496, 309] width 186 height 23
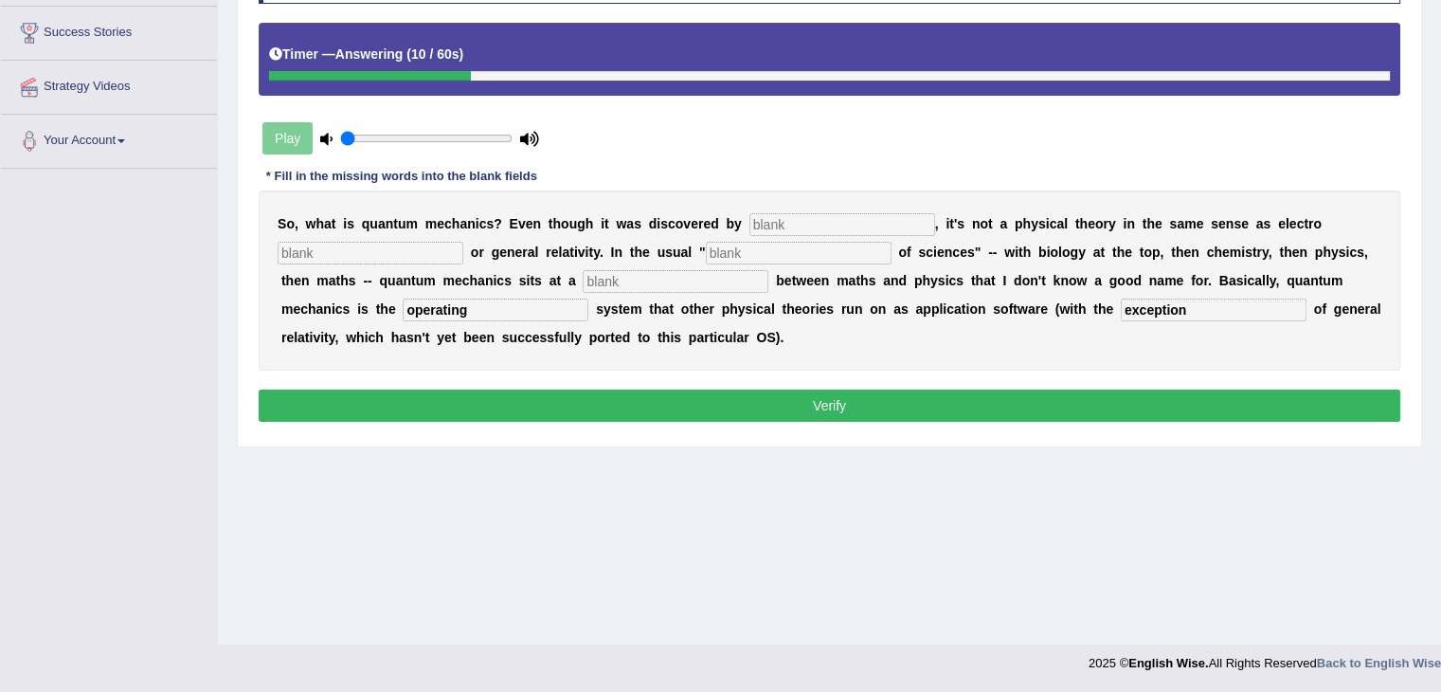
type input "operating"
click at [633, 270] on input "text" at bounding box center [676, 281] width 186 height 23
type input "level"
click at [769, 245] on input "text" at bounding box center [799, 253] width 186 height 23
type input "mechanism"
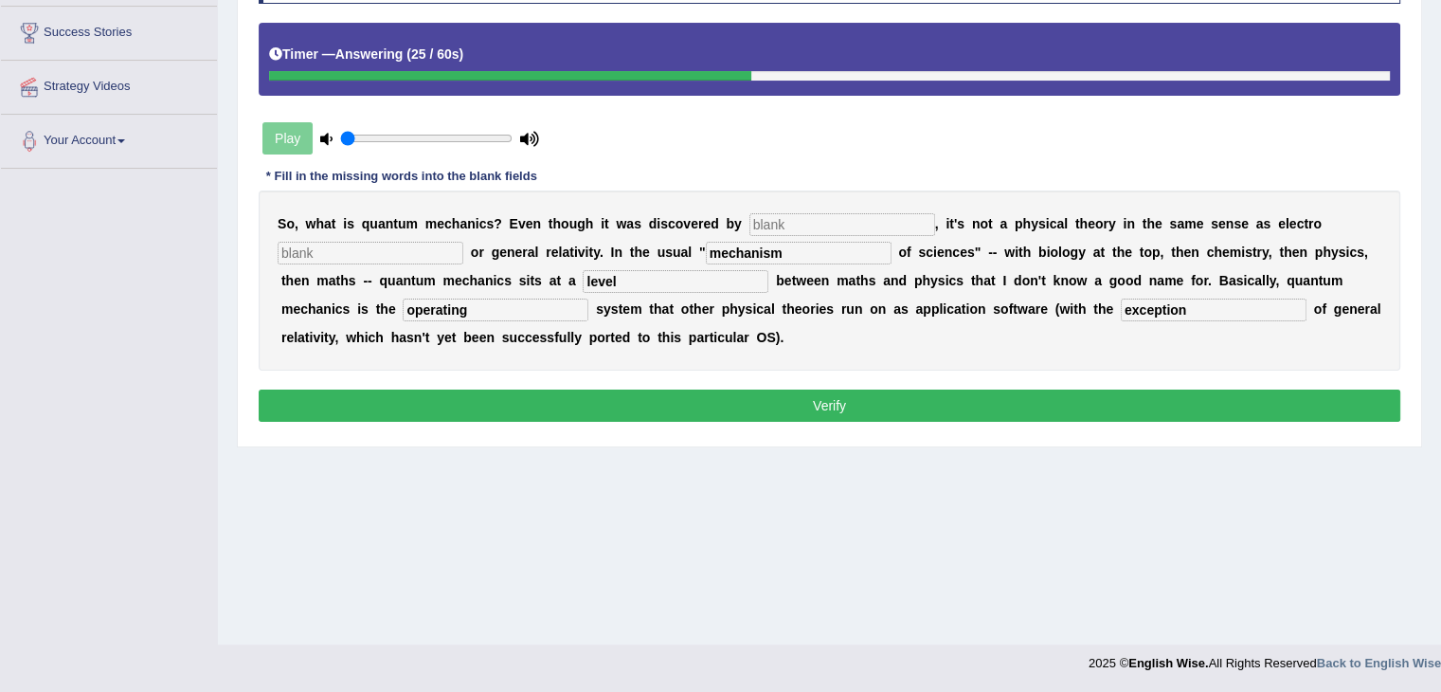
click at [370, 225] on b "u" at bounding box center [373, 223] width 9 height 15
click at [360, 236] on div "S o , w h a t i s q u a n t u m m e c h a n i c s ? E v e n t h o u g h i t w a…" at bounding box center [829, 280] width 1141 height 180
click at [812, 221] on input "text" at bounding box center [842, 224] width 186 height 23
type input "p"
type input "financis"
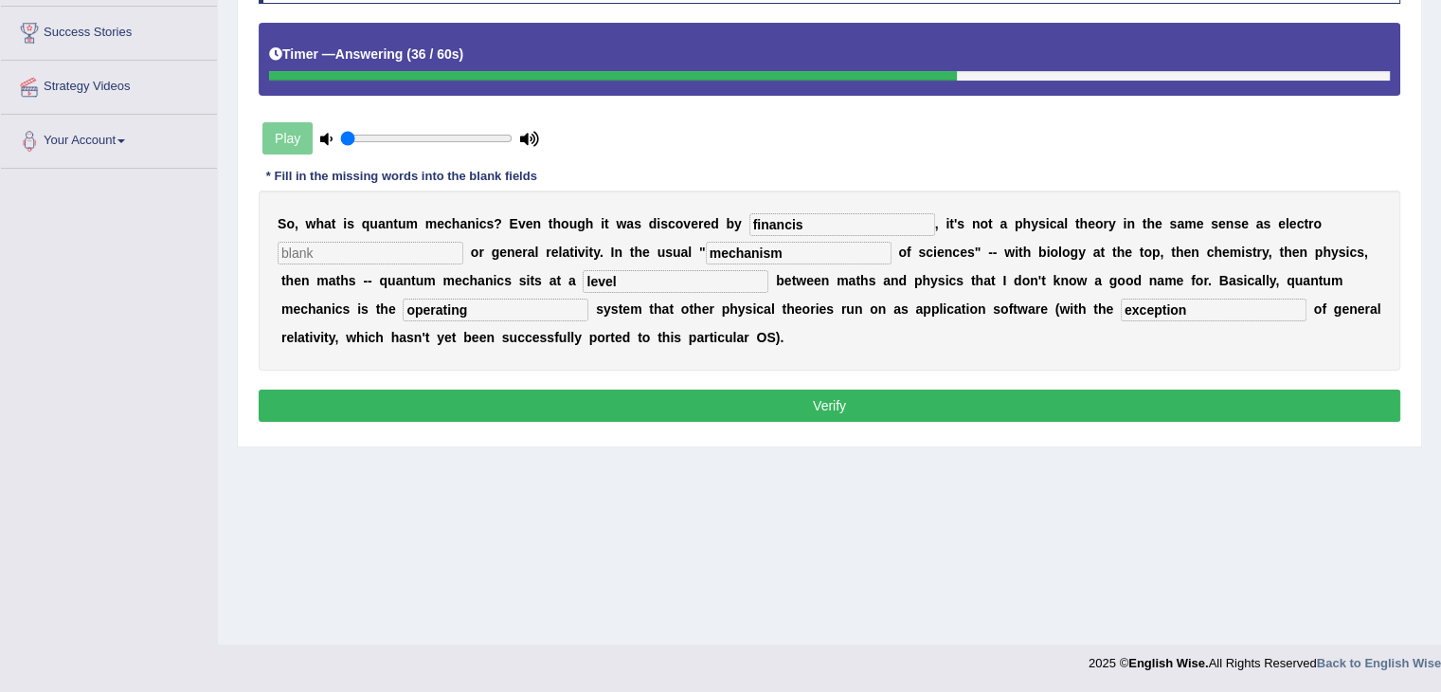
click at [906, 297] on div "S o , w h a t i s q u a n t u m m e c h a n i c s ? E v e n t h o u g h i t w a…" at bounding box center [829, 280] width 1141 height 180
click at [826, 338] on div "S o , w h a t i s q u a n t u m m e c h a n i c s ? E v e n t h o u g h i t w a…" at bounding box center [829, 280] width 1141 height 180
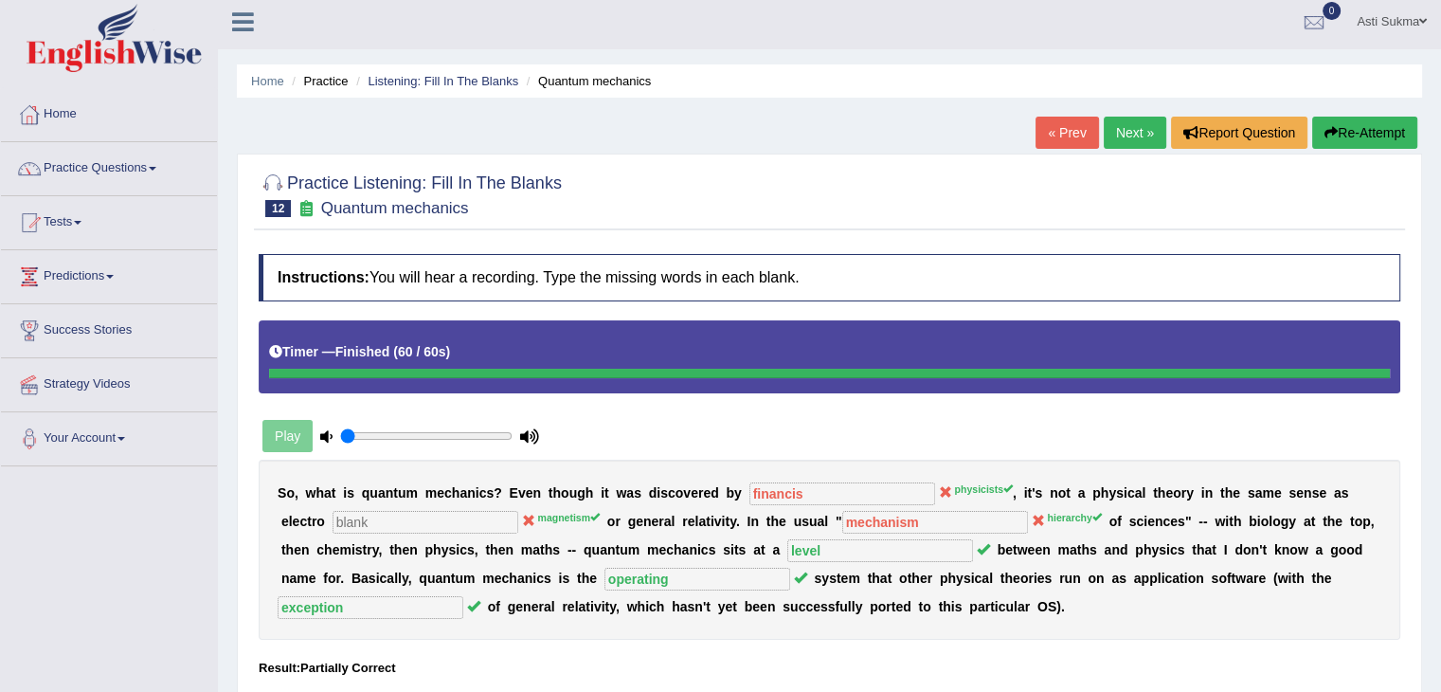
scroll to position [0, 0]
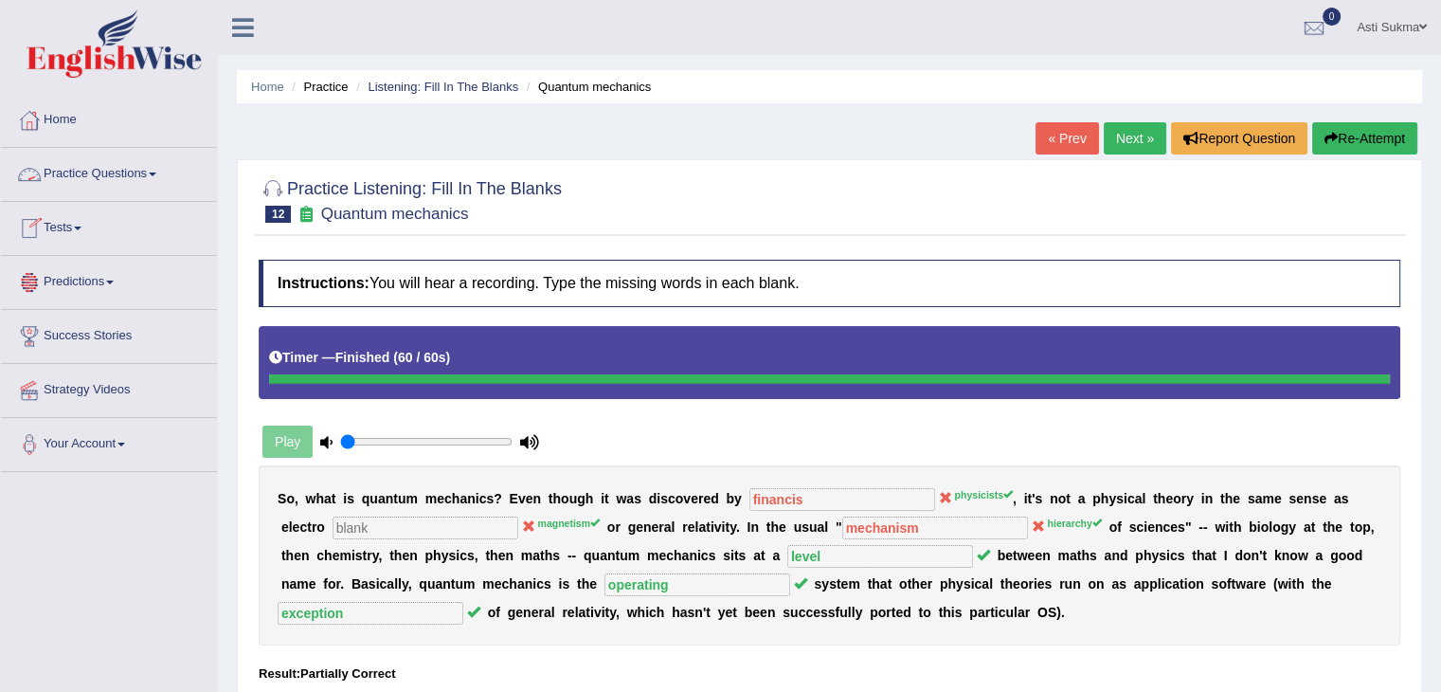
click at [152, 171] on link "Practice Questions" at bounding box center [109, 171] width 216 height 47
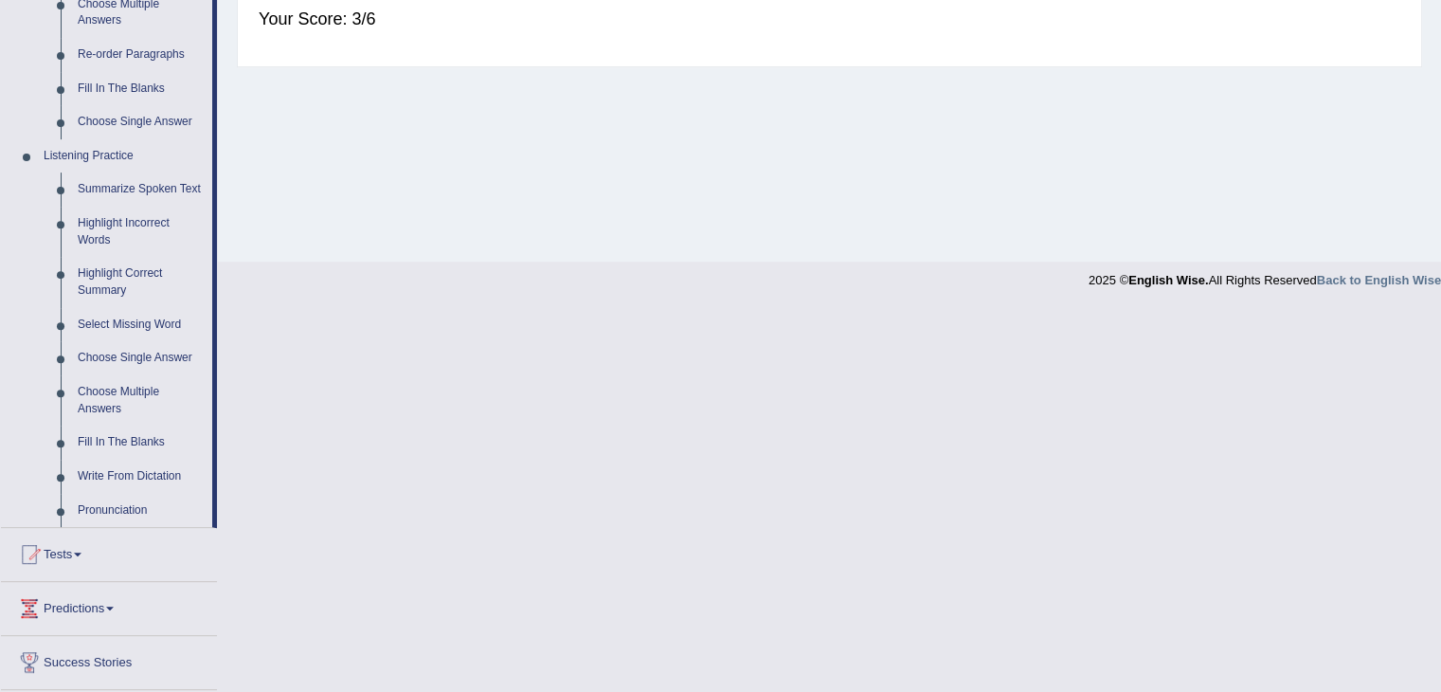
scroll to position [696, 0]
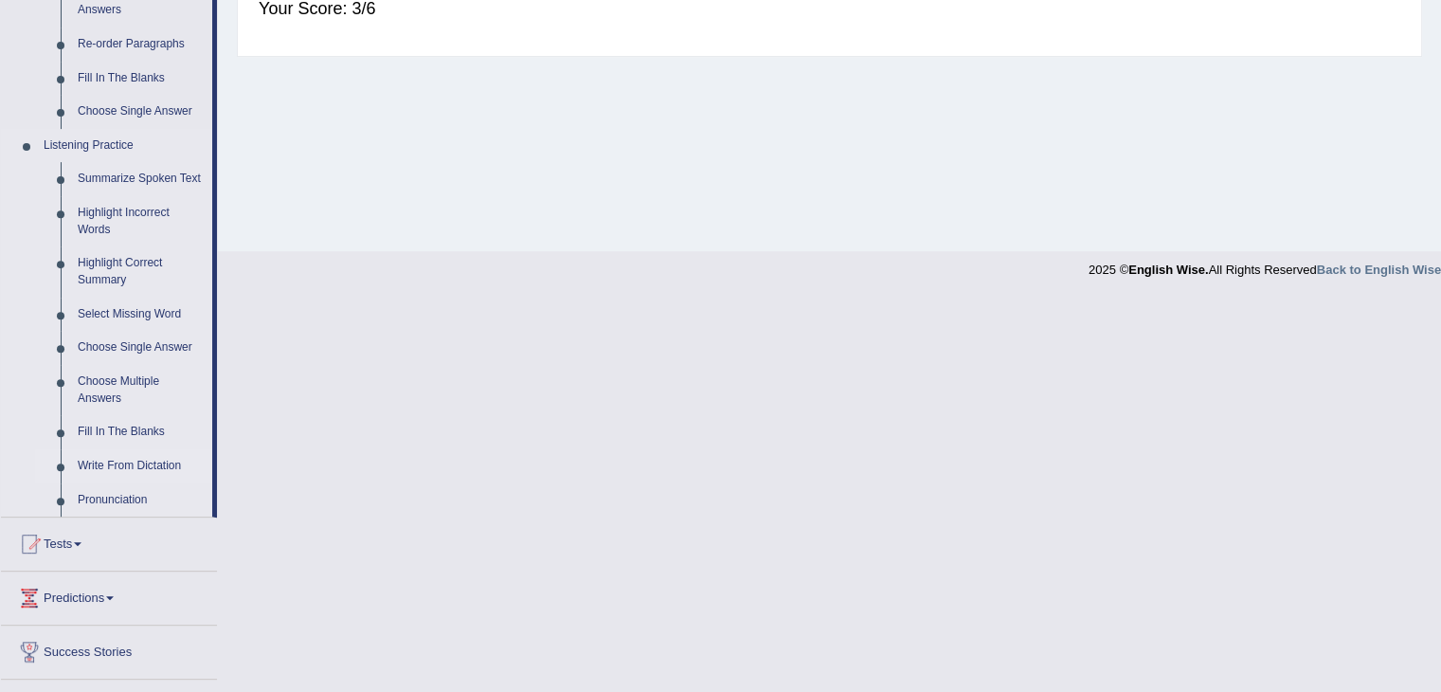
click at [136, 469] on link "Write From Dictation" at bounding box center [140, 466] width 143 height 34
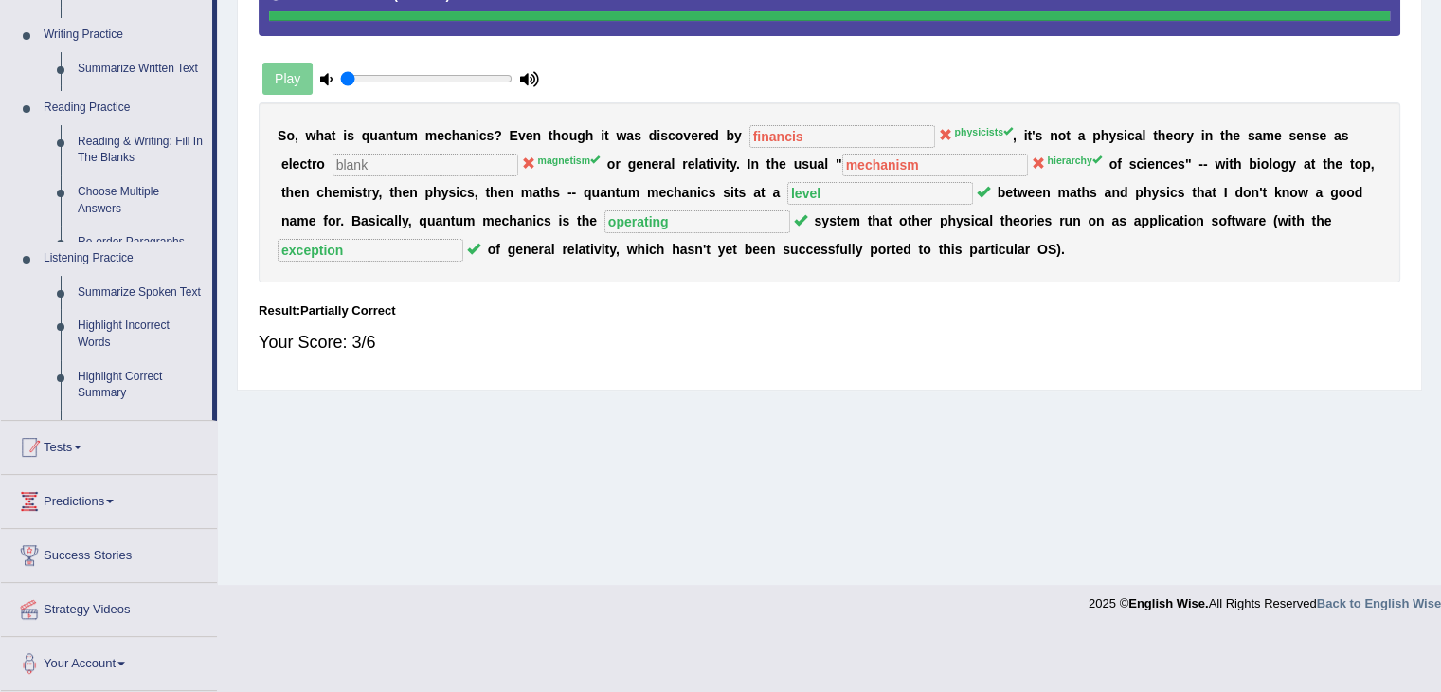
scroll to position [303, 0]
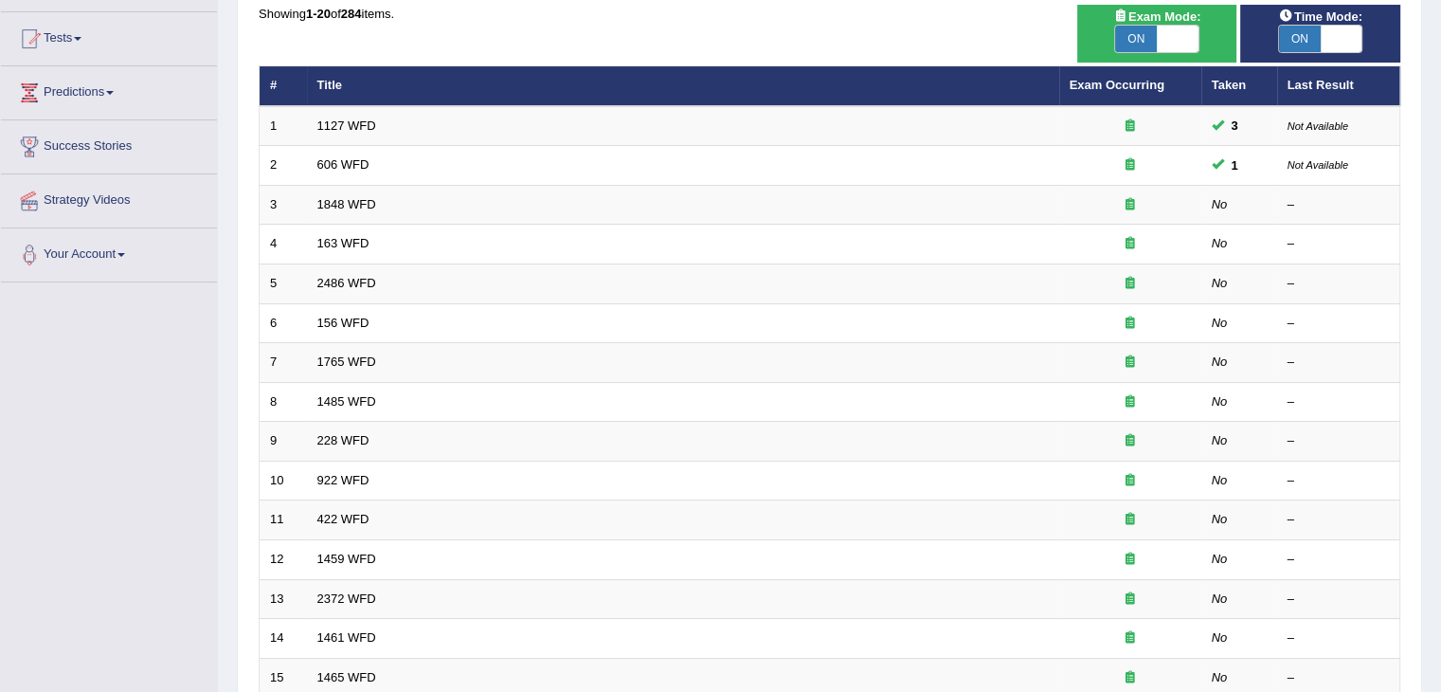
scroll to position [201, 0]
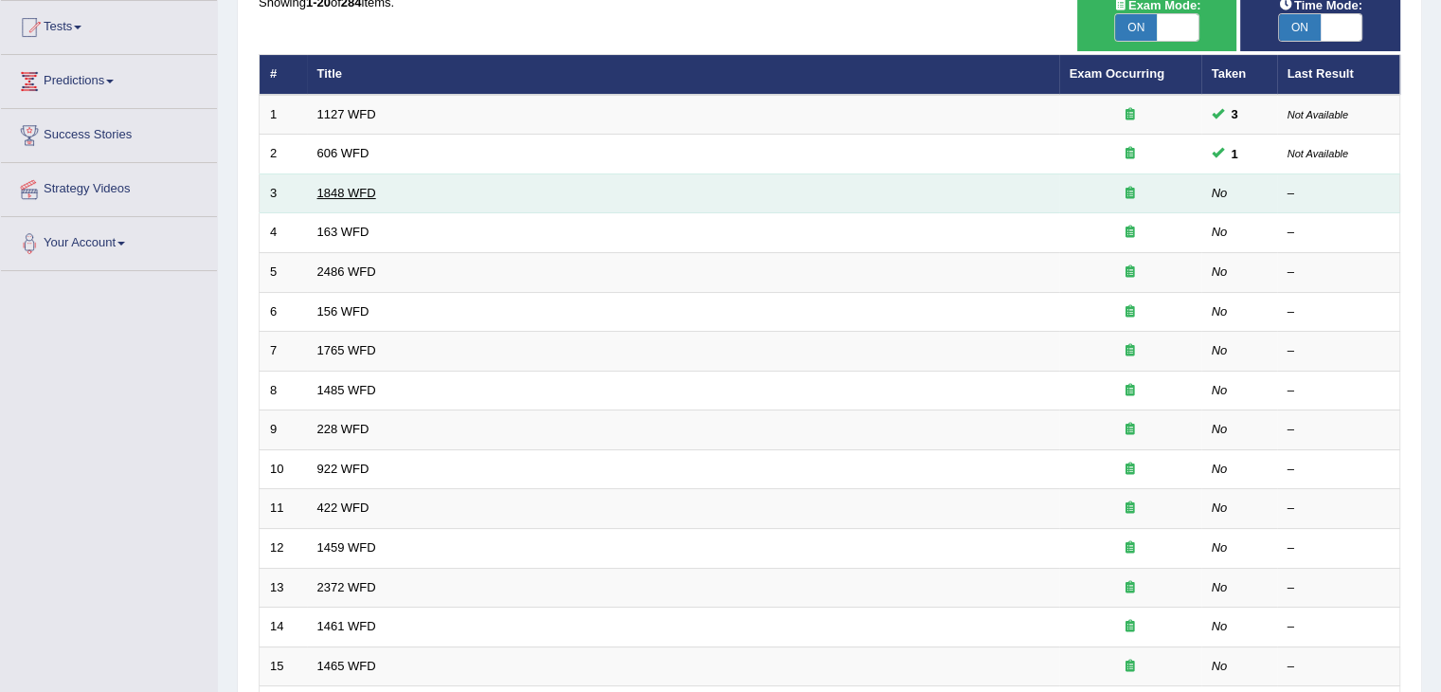
click at [360, 190] on link "1848 WFD" at bounding box center [346, 193] width 59 height 14
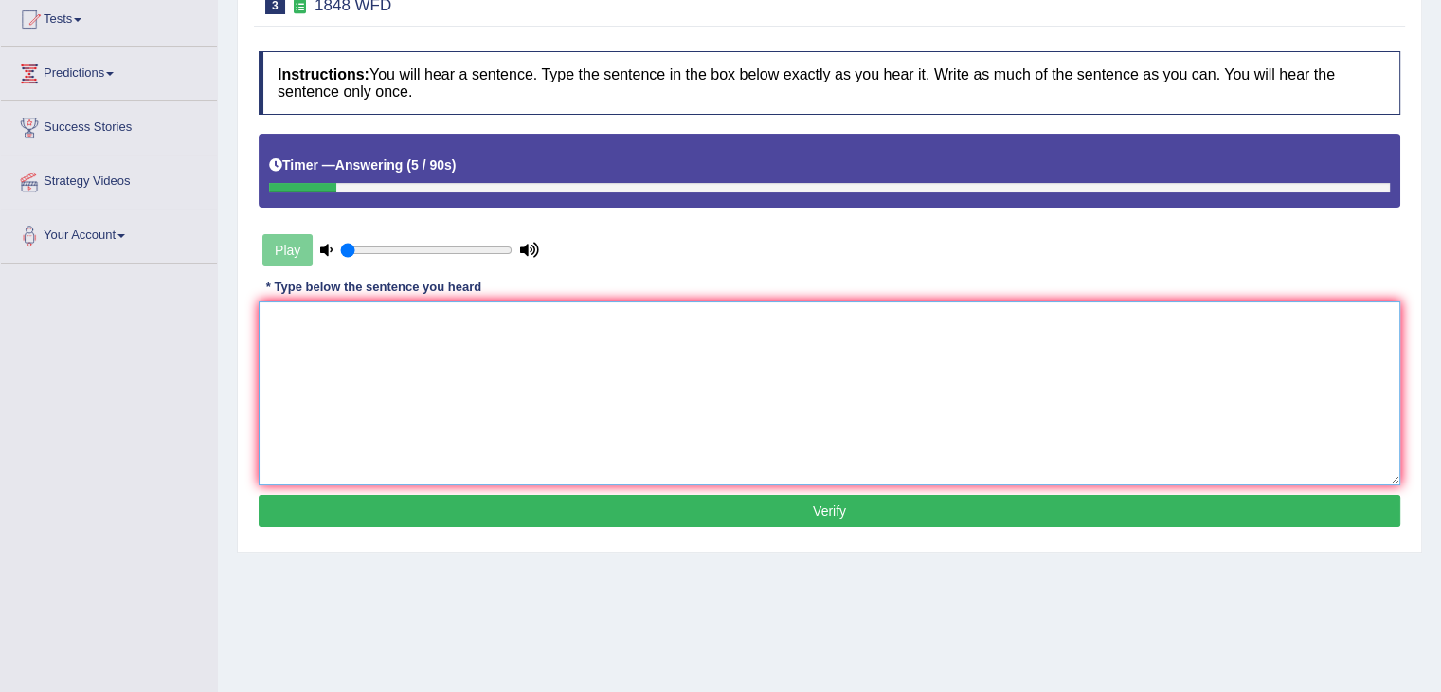
click at [906, 322] on textarea at bounding box center [829, 393] width 1141 height 184
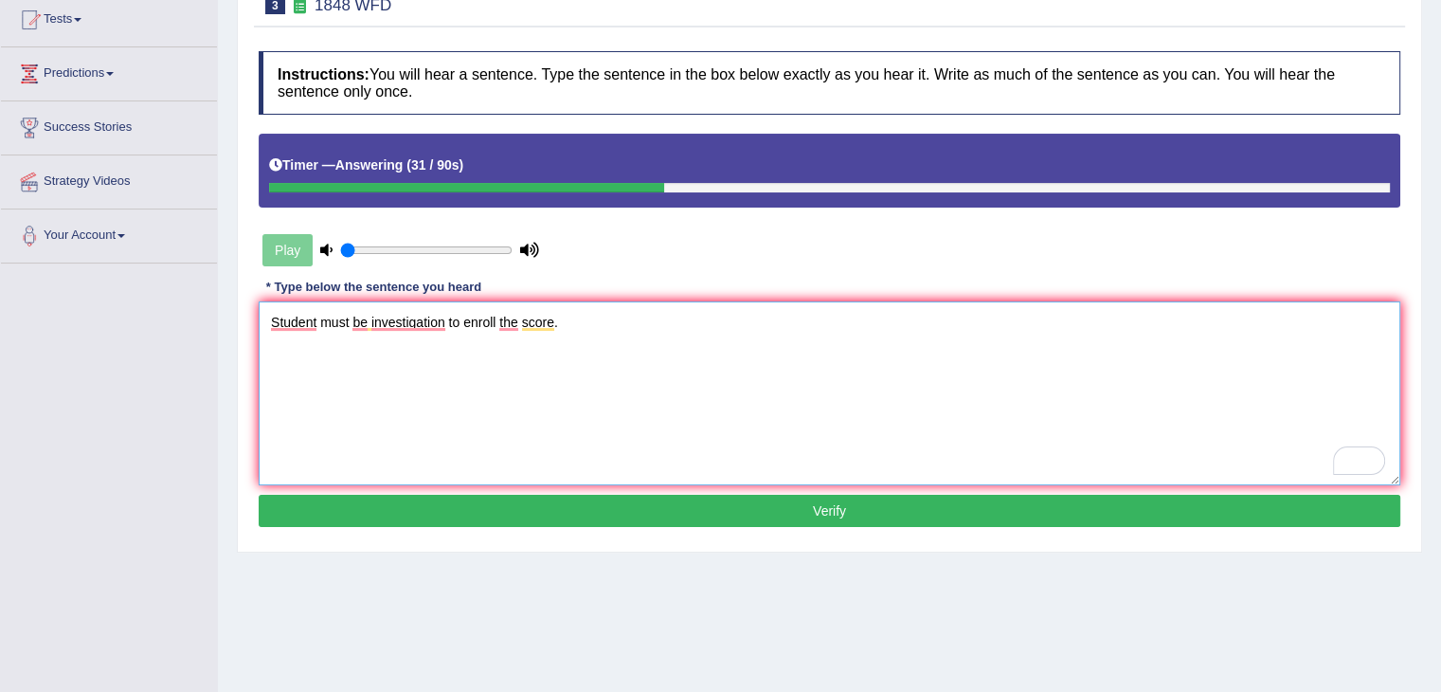
click at [754, 335] on textarea "Student must be investigation to enroll the score." at bounding box center [829, 393] width 1141 height 184
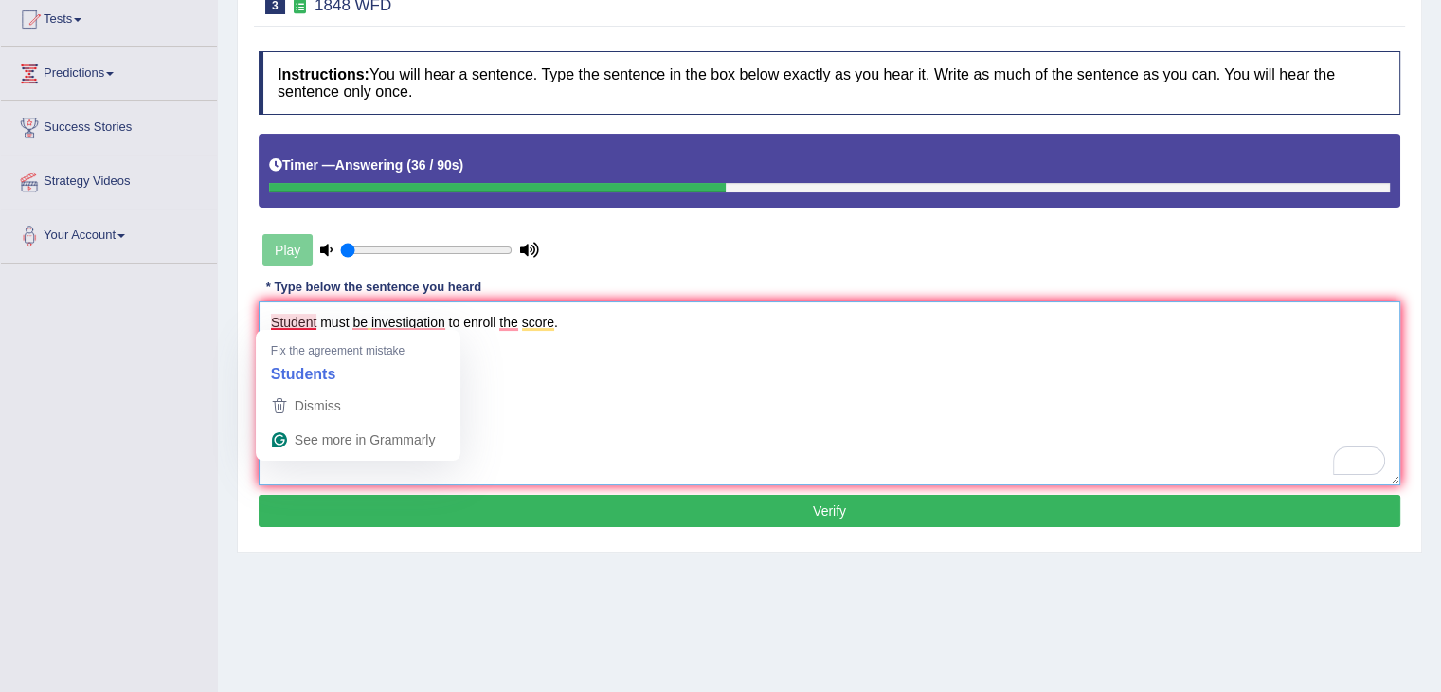
click at [315, 320] on textarea "Student must be investigation to enroll the score." at bounding box center [829, 393] width 1141 height 184
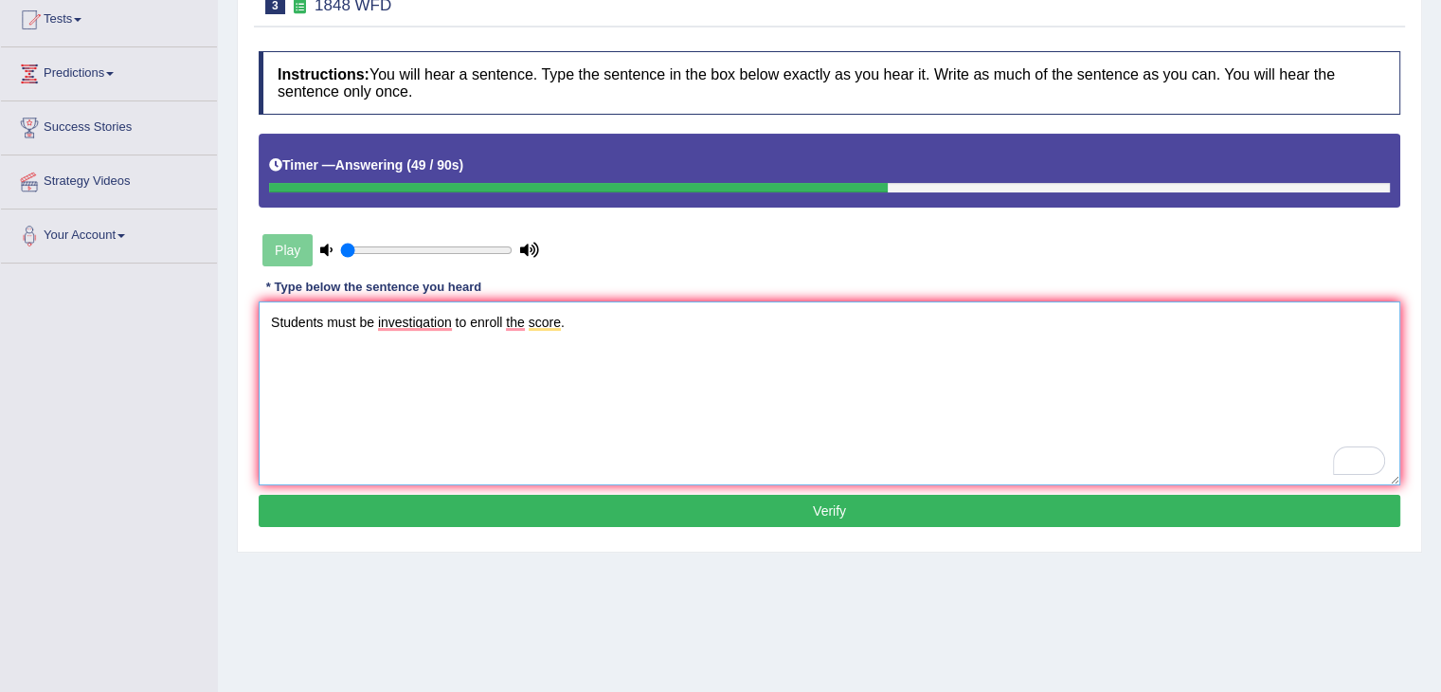
click at [453, 315] on textarea "Students must be investigation to enroll the score." at bounding box center [829, 393] width 1141 height 184
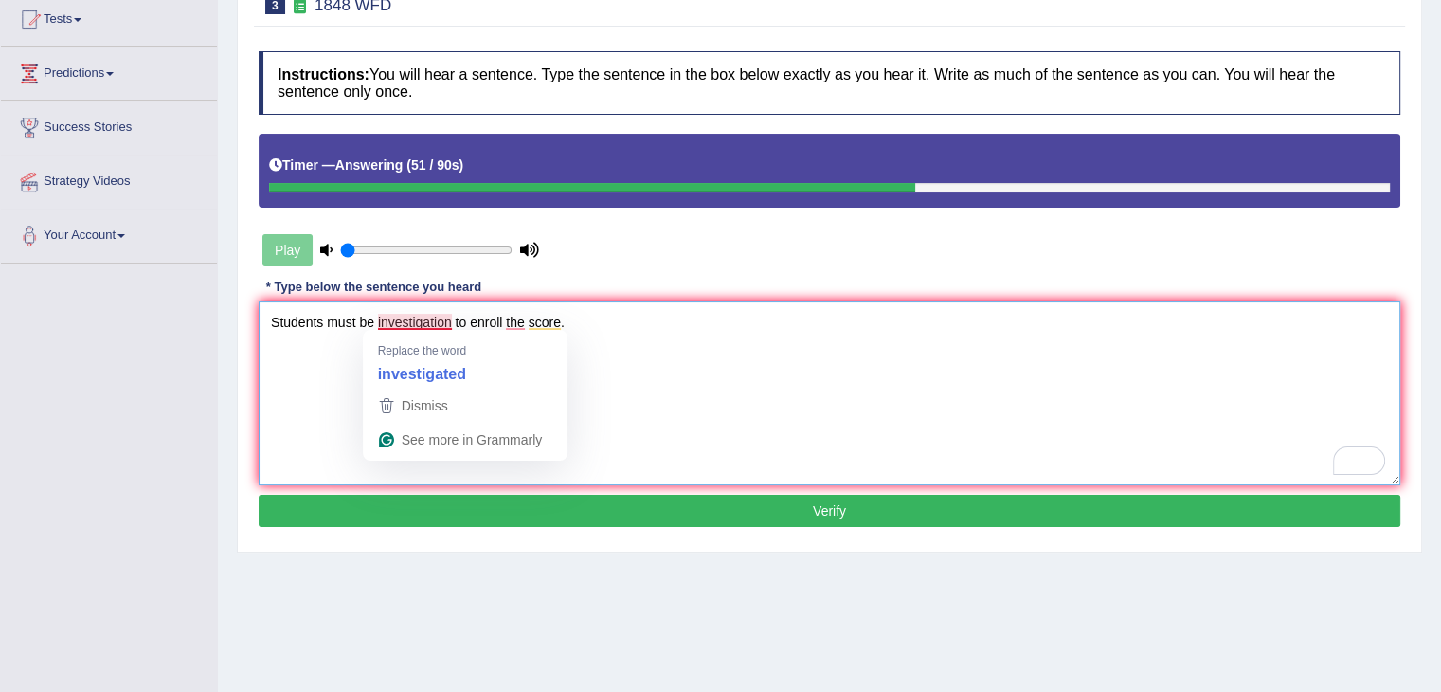
click at [451, 317] on textarea "Students must be investigation to enroll the score." at bounding box center [829, 393] width 1141 height 184
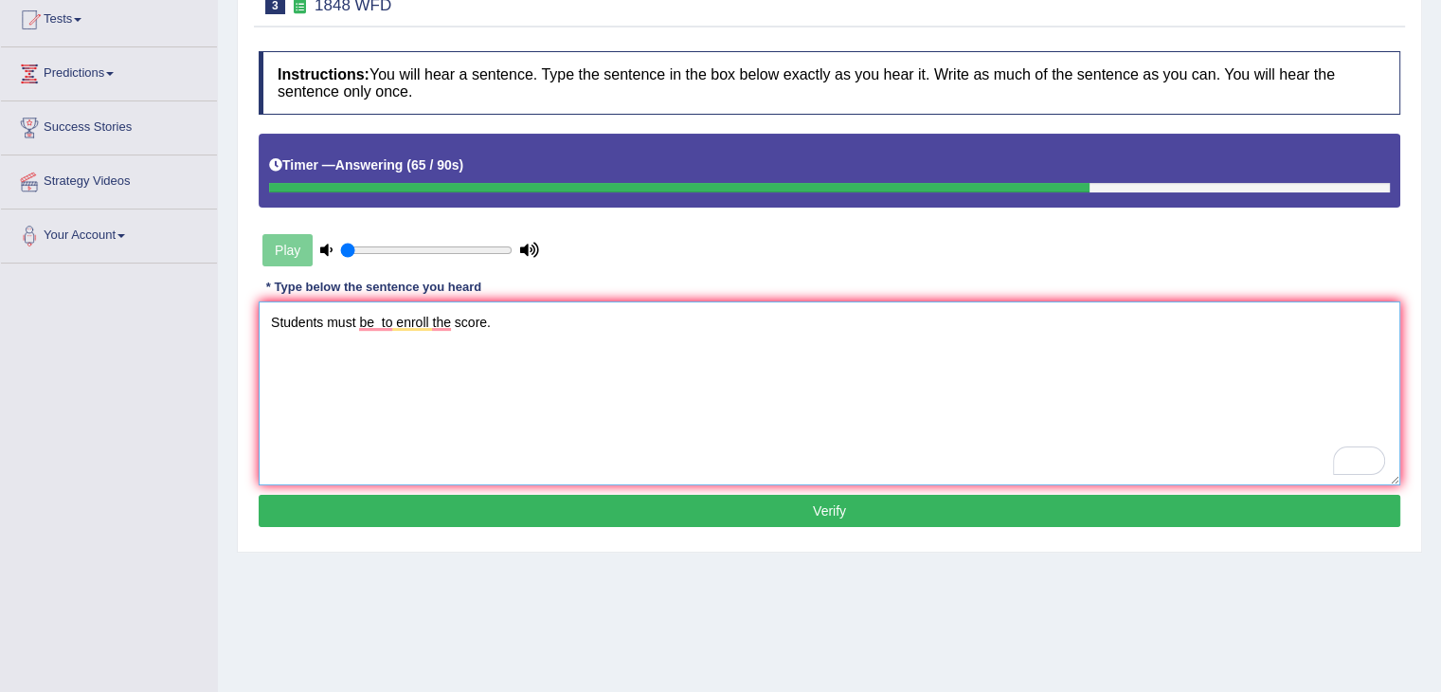
scroll to position [303, 0]
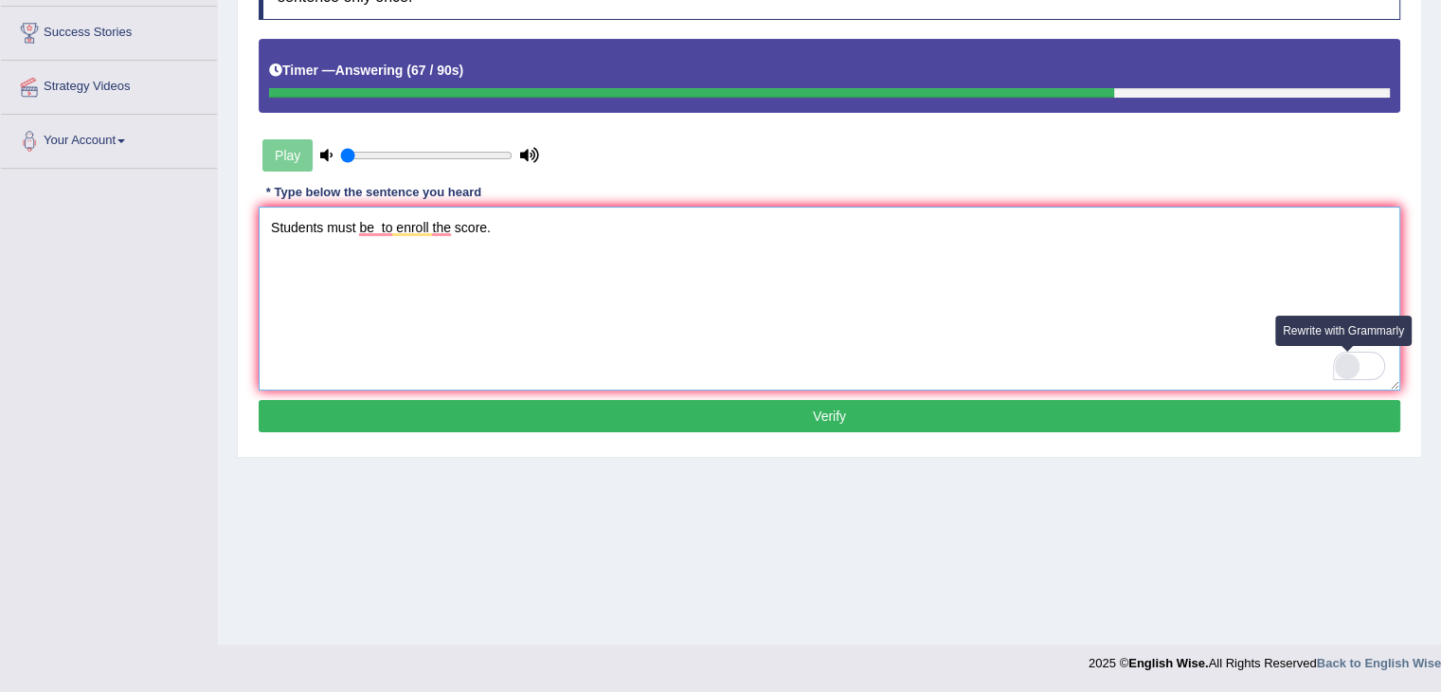
type textarea "Students must be to enroll the score."
drag, startPoint x: 1369, startPoint y: 372, endPoint x: 1345, endPoint y: 469, distance: 99.5
click at [1345, 469] on div "Home Practice Listening: Write From Dictation 1848 WFD « Prev Next » Report Que…" at bounding box center [829, 170] width 1223 height 947
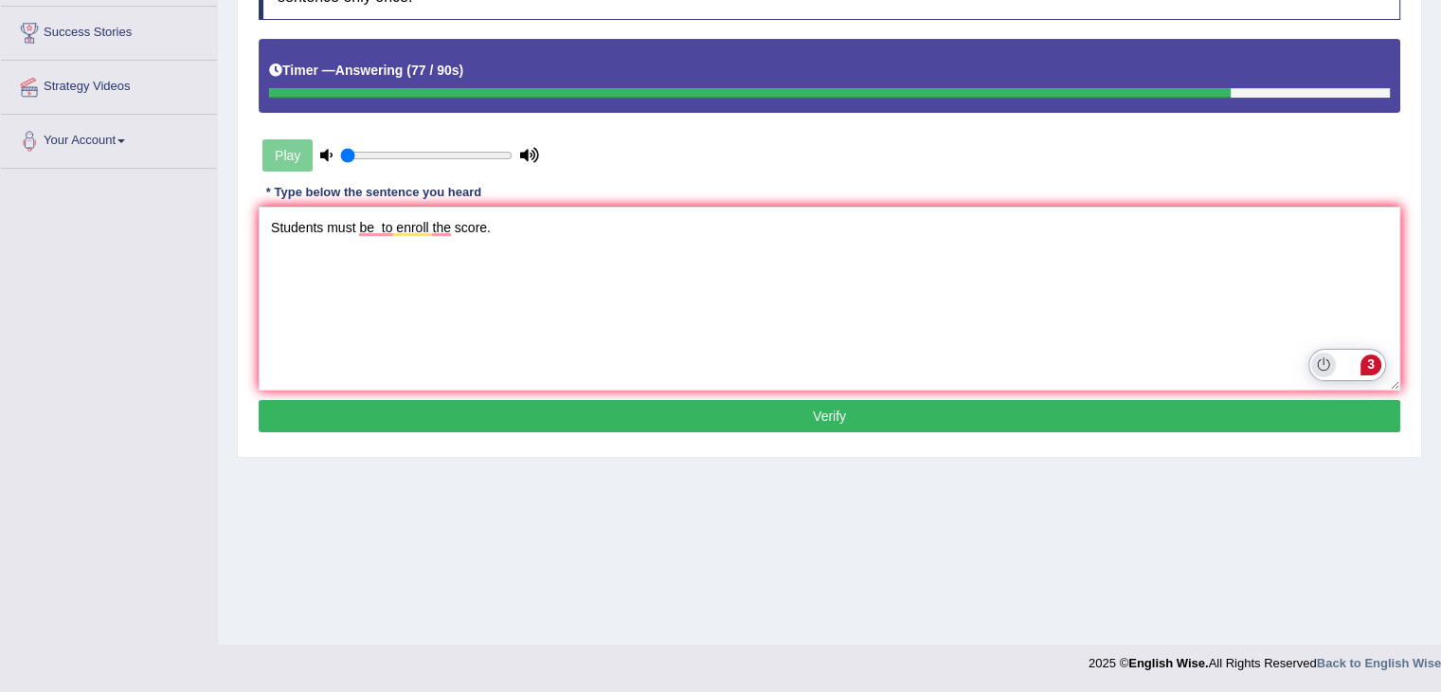
click at [1322, 365] on icon "Turn off Grammarly on this website" at bounding box center [1323, 364] width 13 height 14
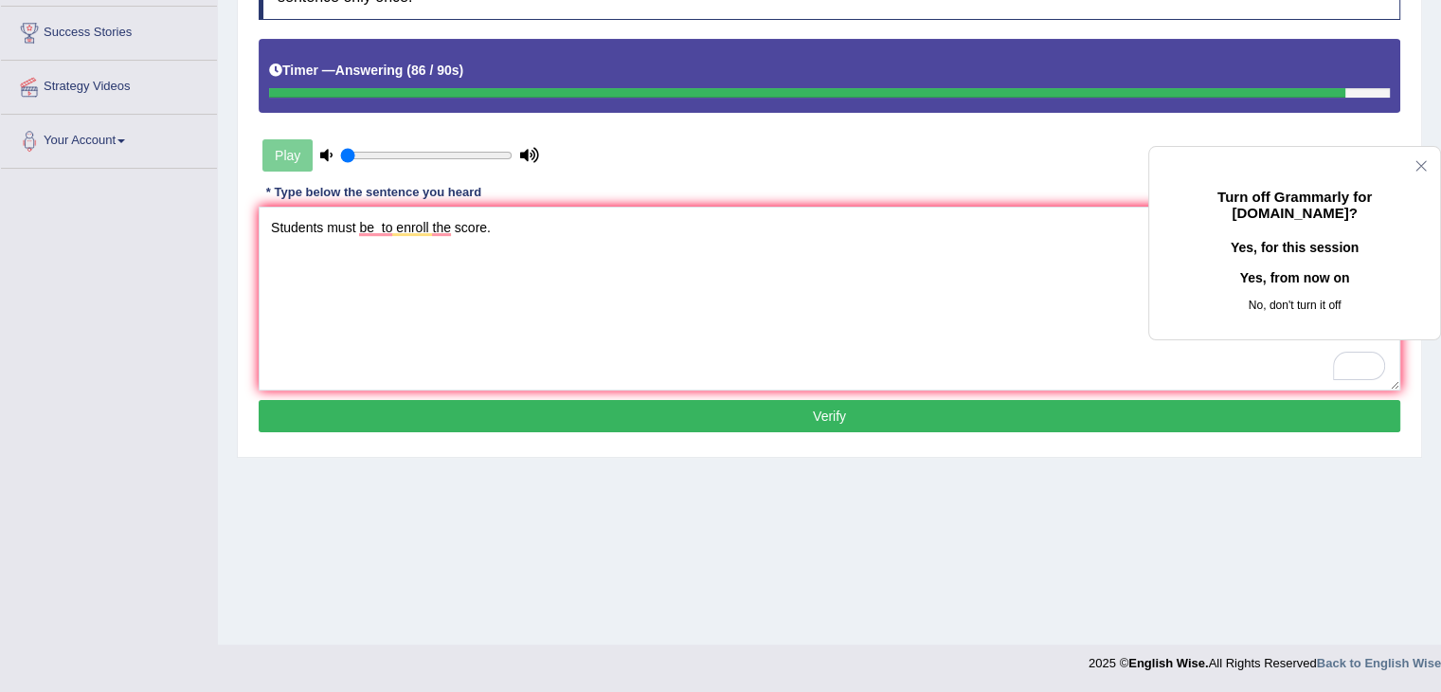
click at [1300, 263] on button "Yes, for this session" at bounding box center [1294, 248] width 230 height 30
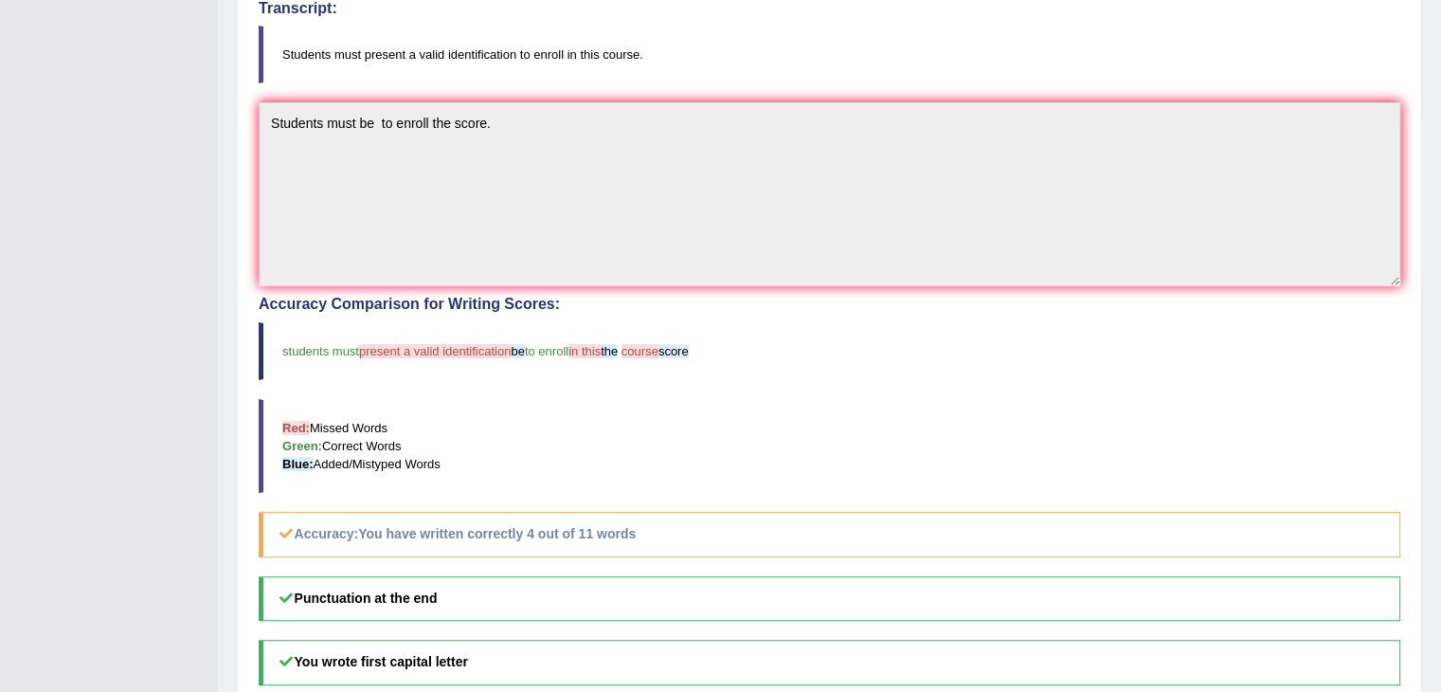
scroll to position [506, 0]
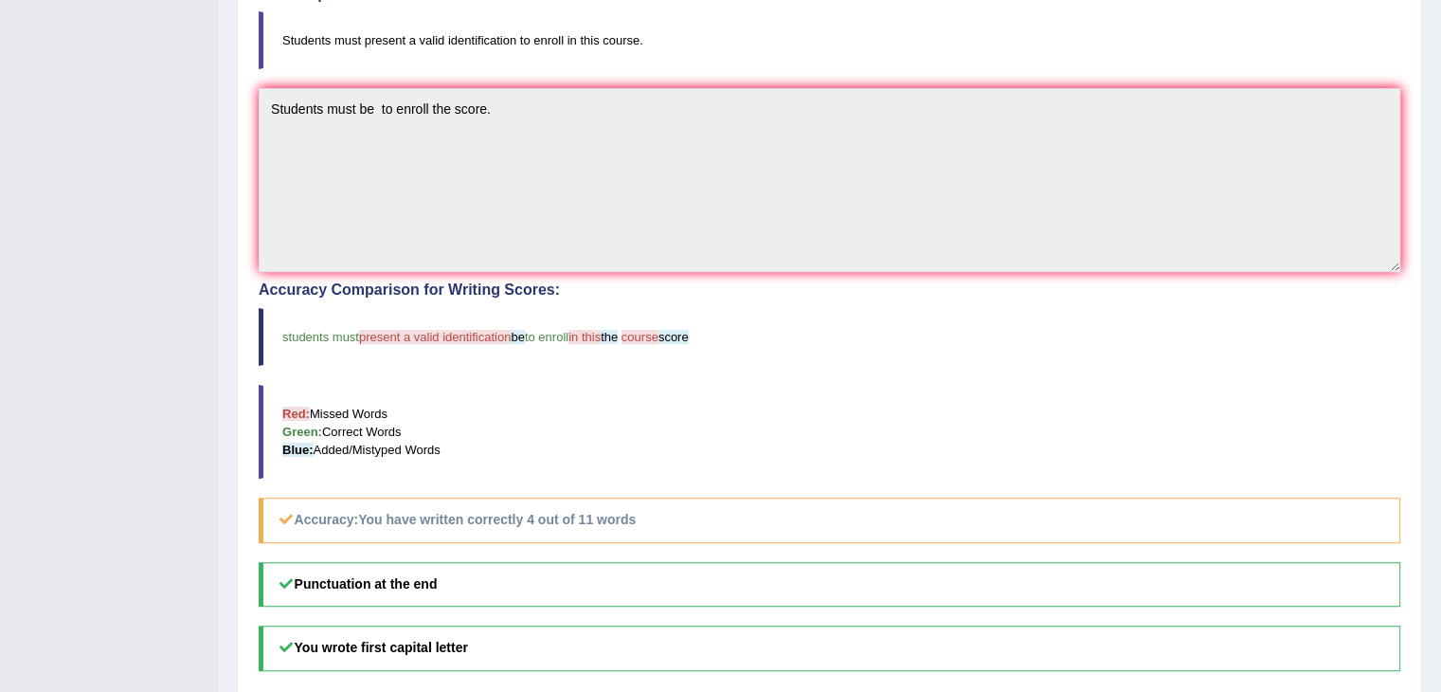
click at [1253, 397] on blockquote "Red: Missed Words Green: Correct Words Blue: Added/Mistyped Words" at bounding box center [829, 432] width 1141 height 94
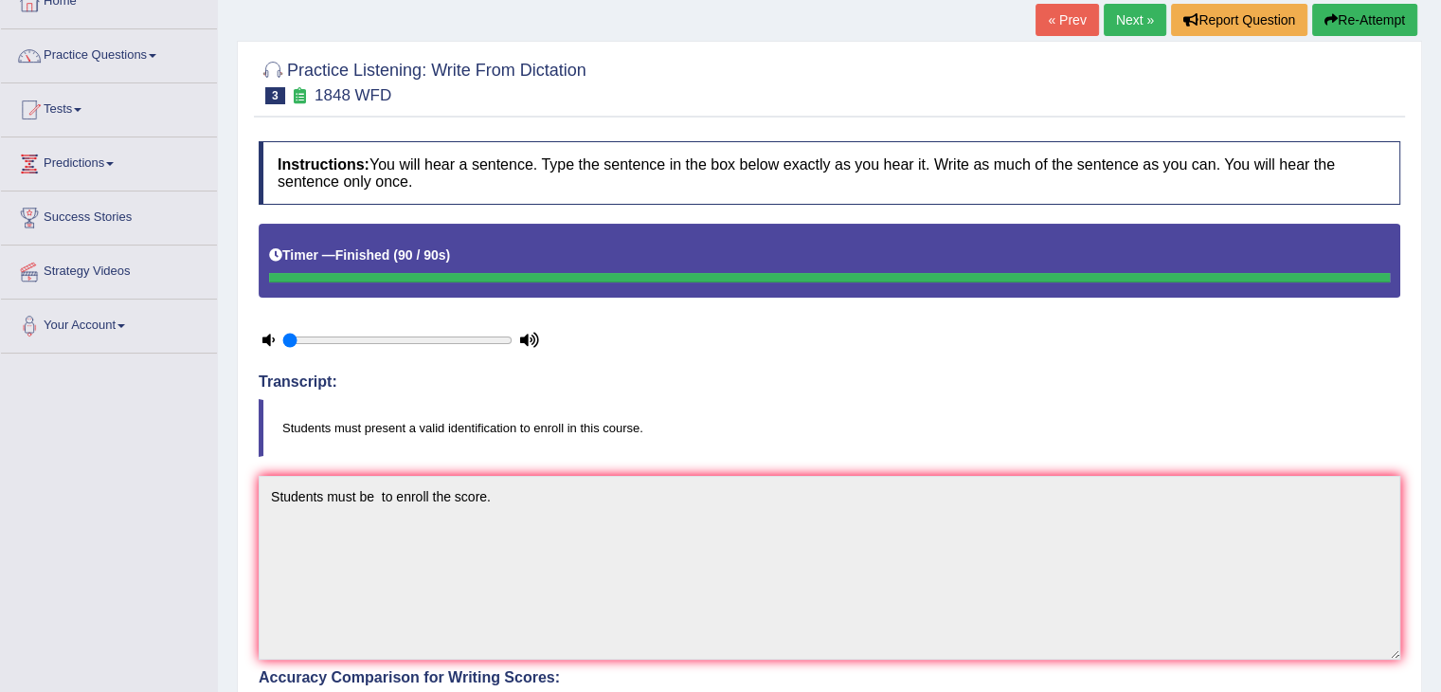
scroll to position [85, 0]
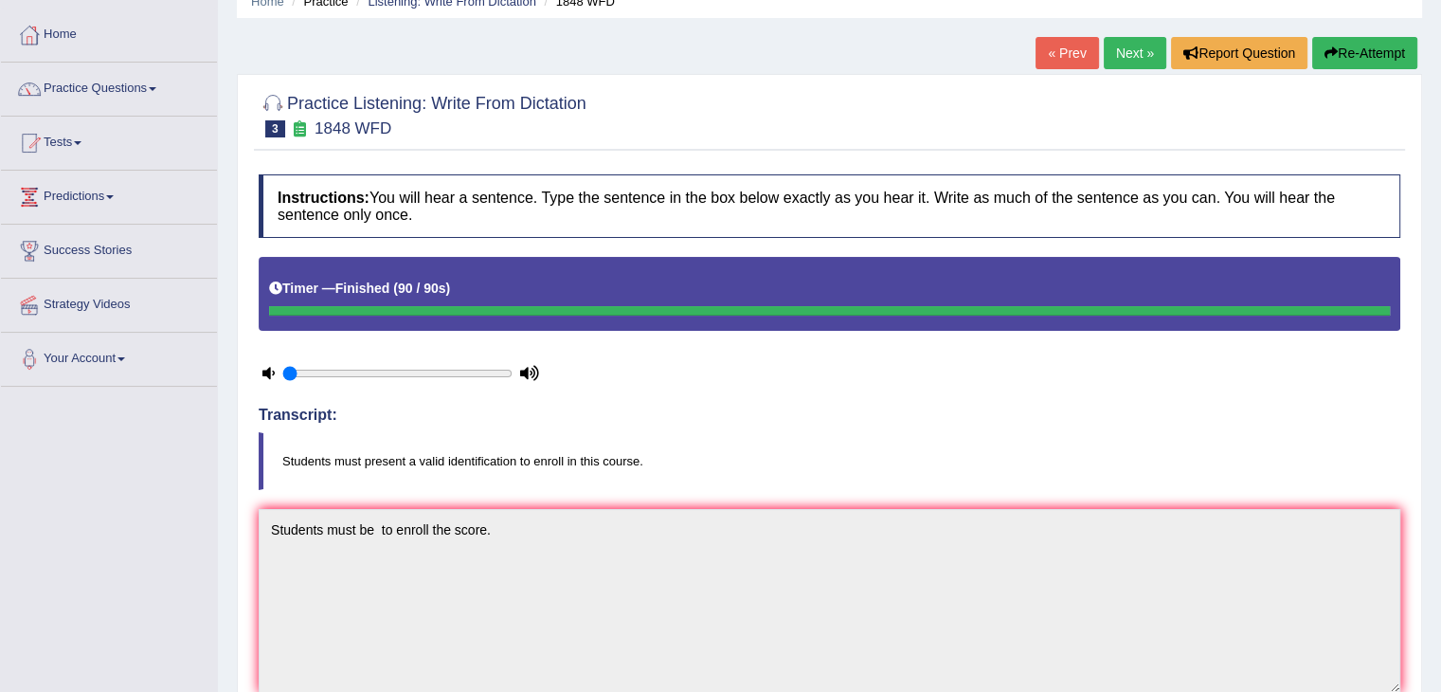
click at [1116, 54] on link "Next »" at bounding box center [1135, 53] width 63 height 32
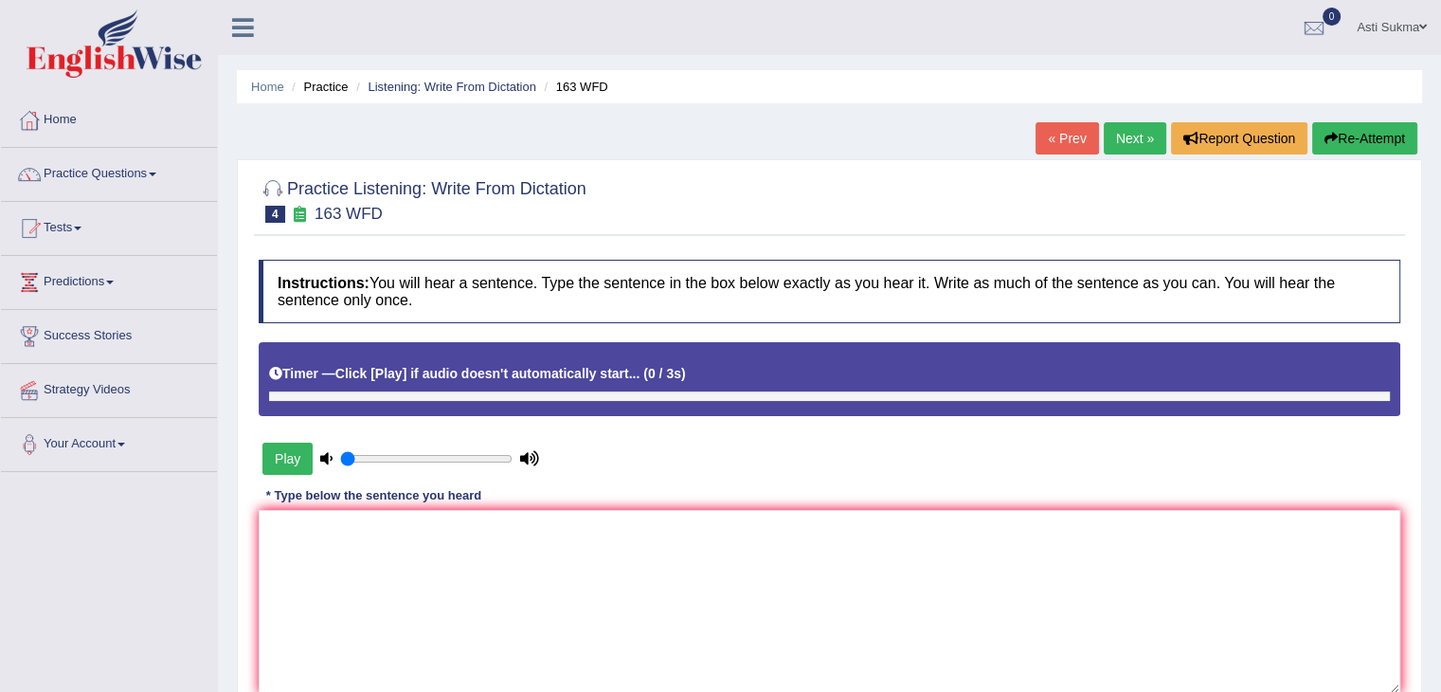
click at [296, 457] on button "Play" at bounding box center [287, 458] width 50 height 32
click at [371, 590] on textarea at bounding box center [829, 602] width 1141 height 184
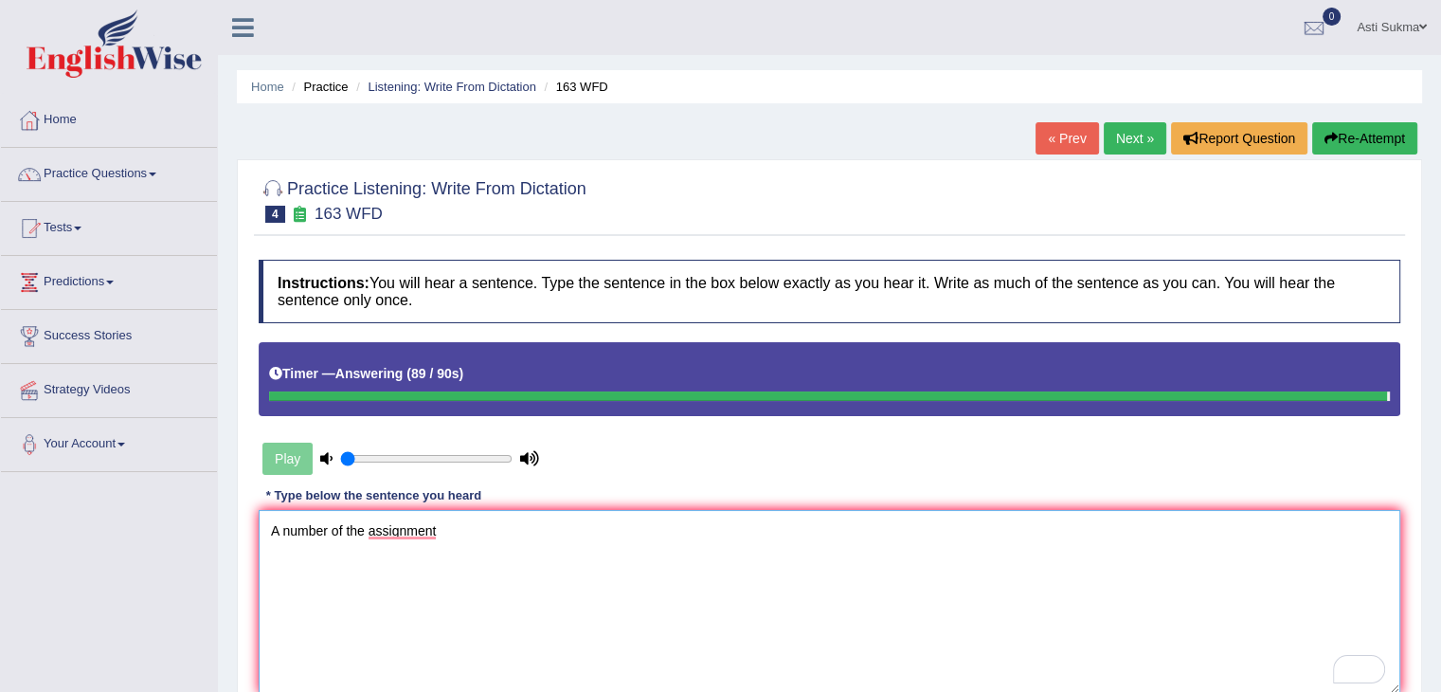
type textarea "A number of the assignment"
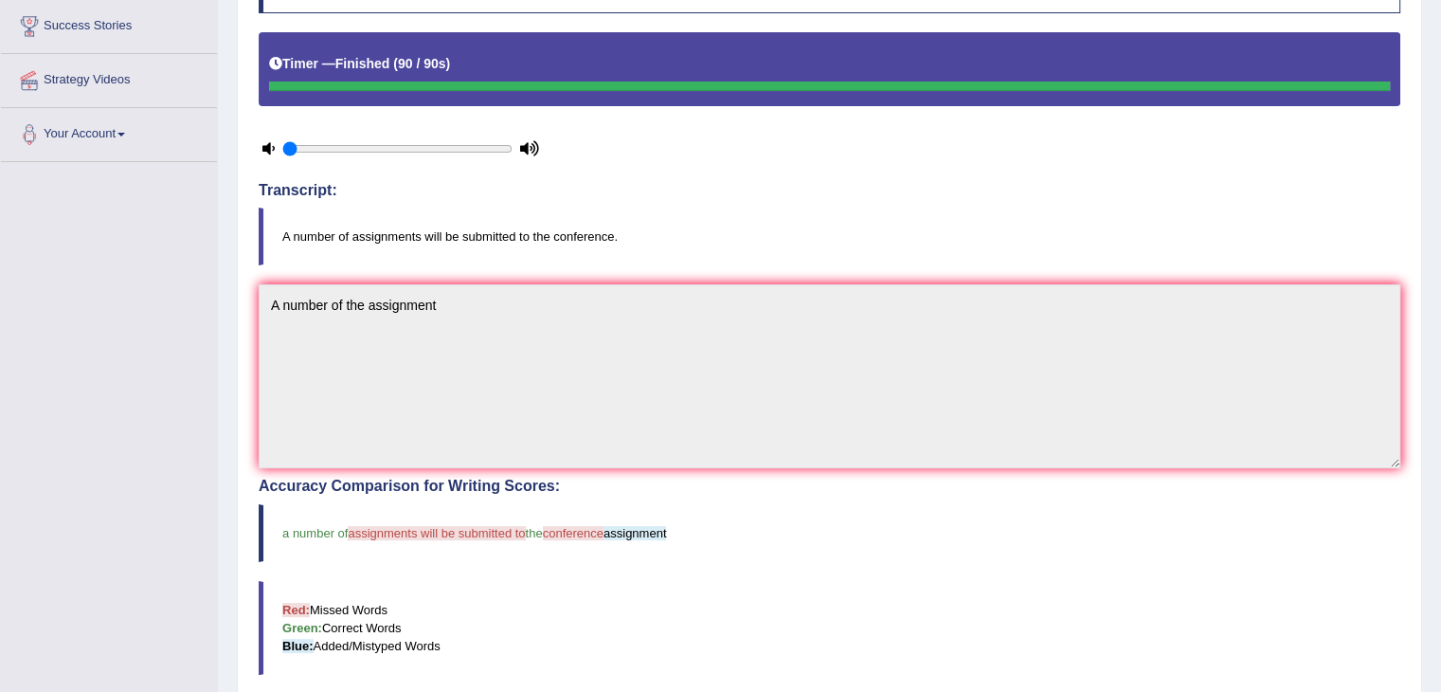
scroll to position [324, 0]
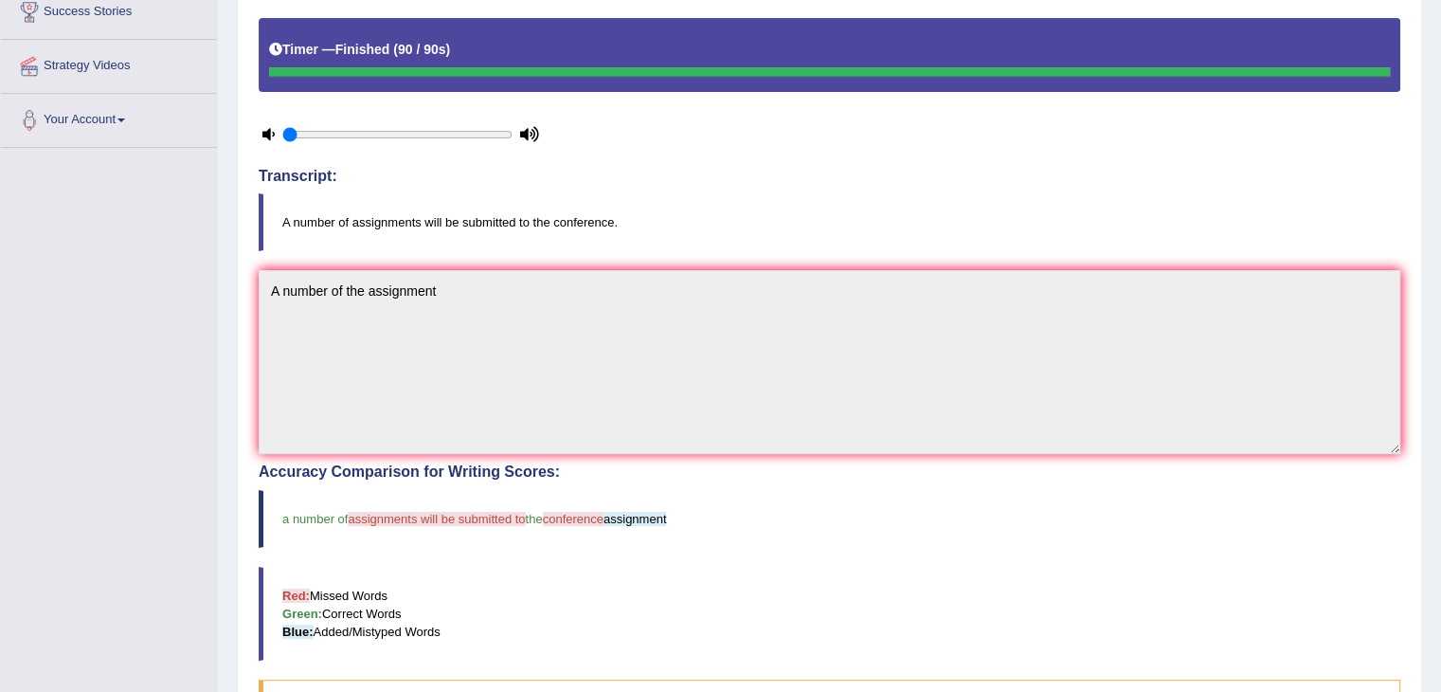
click at [629, 627] on blockquote "Red: Missed Words Green: Correct Words Blue: Added/Mistyped Words" at bounding box center [829, 613] width 1141 height 94
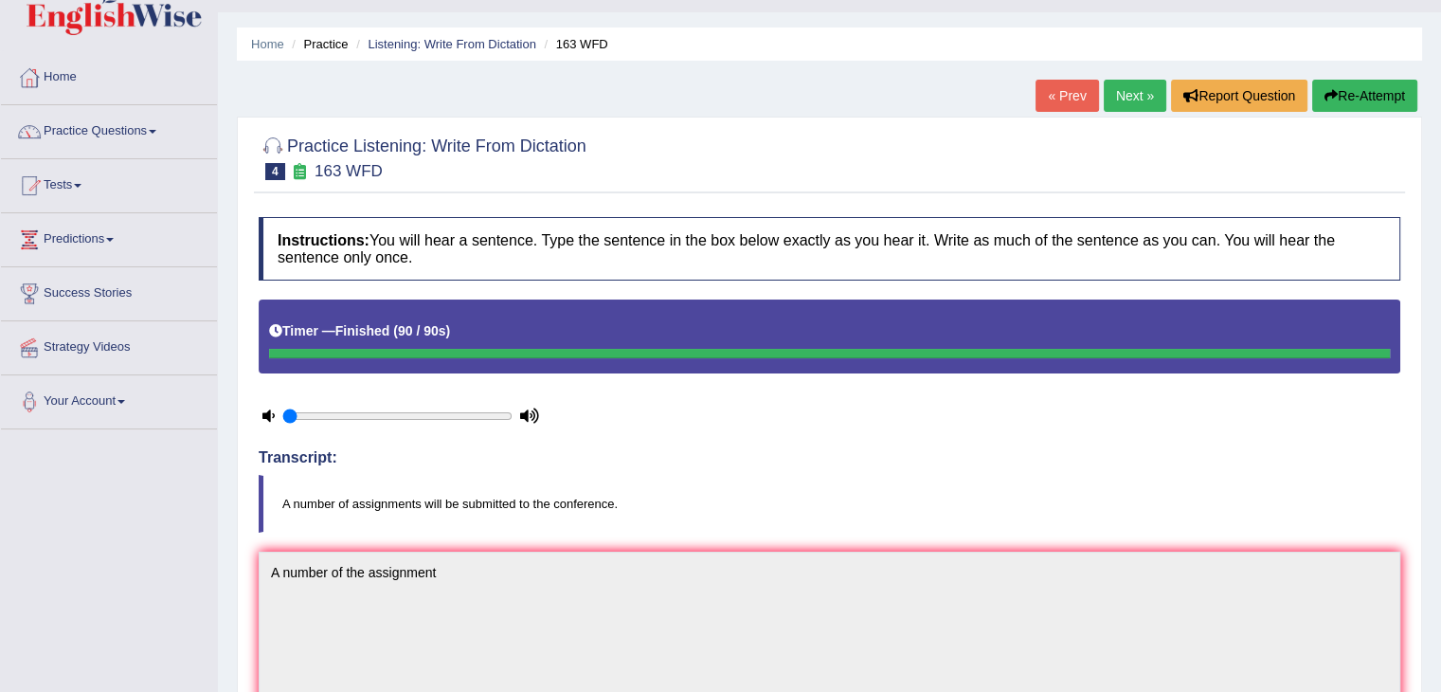
scroll to position [5, 0]
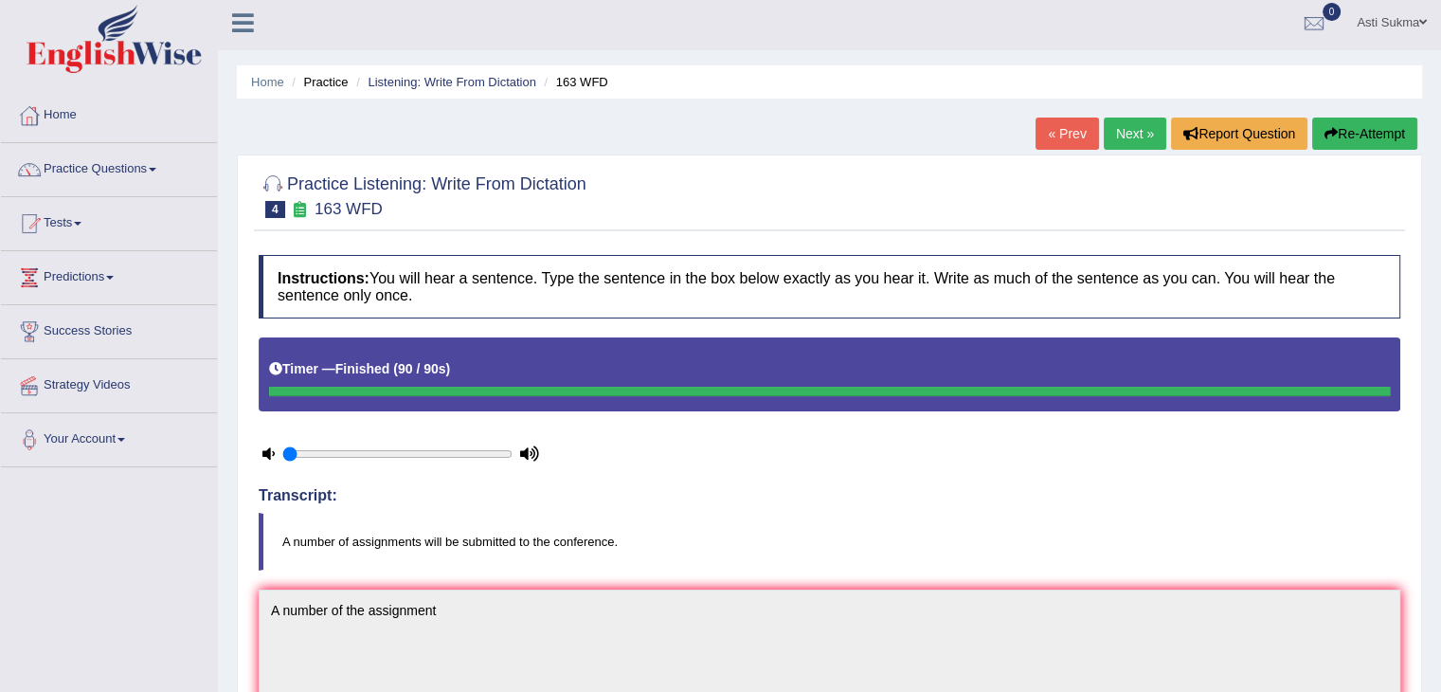
click at [1135, 134] on link "Next »" at bounding box center [1135, 133] width 63 height 32
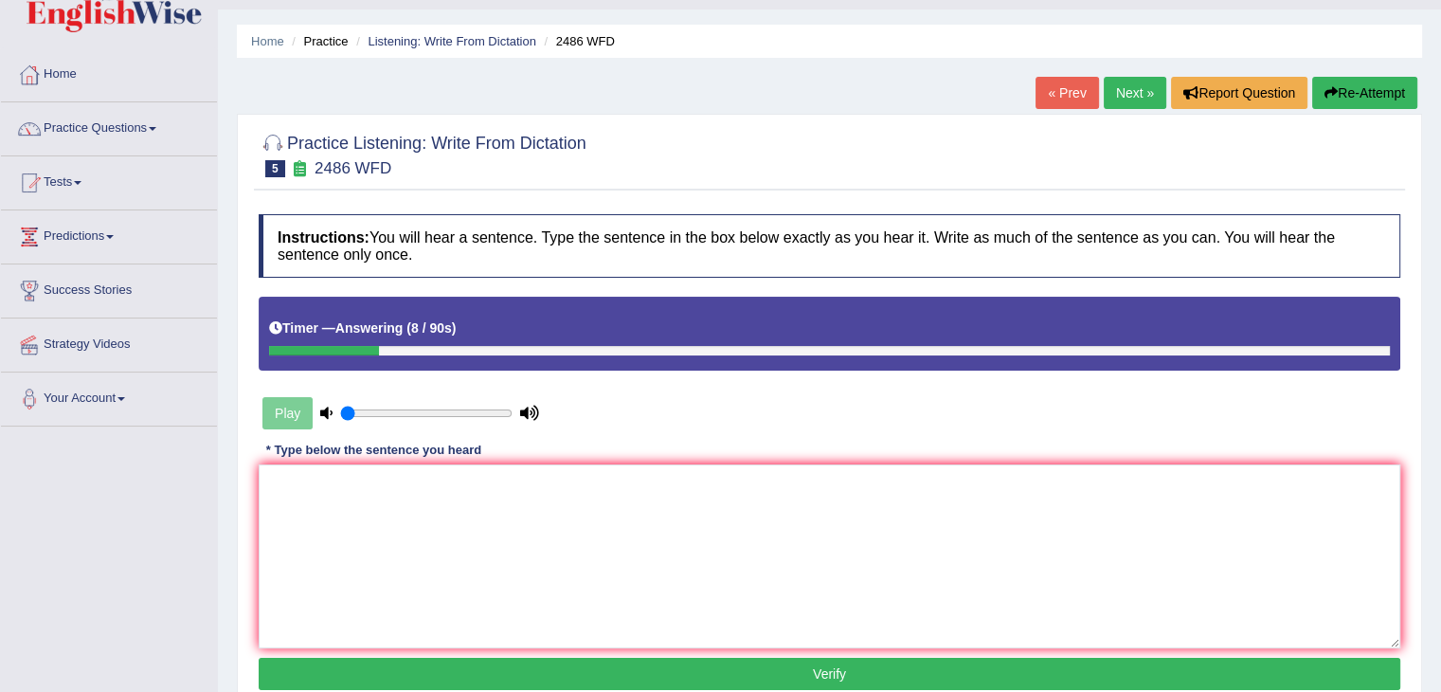
scroll to position [59, 0]
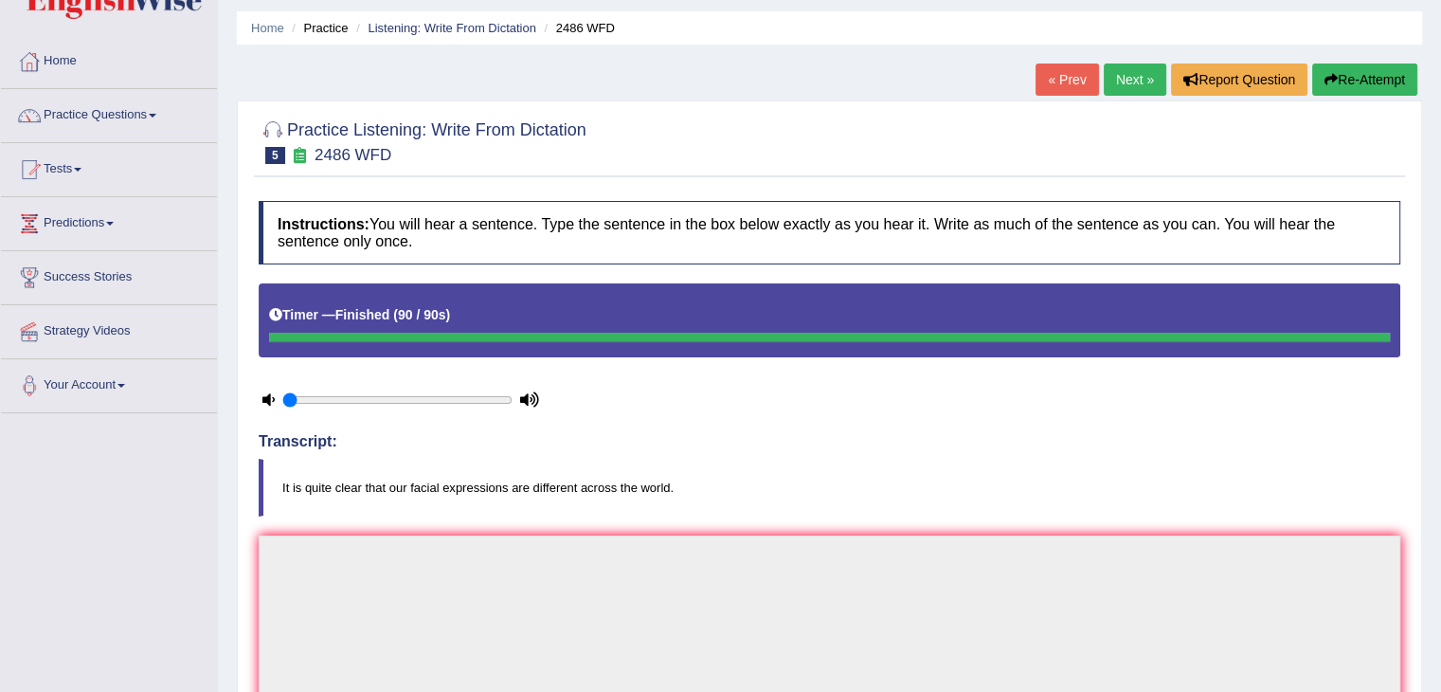
click at [1125, 86] on link "Next »" at bounding box center [1135, 79] width 63 height 32
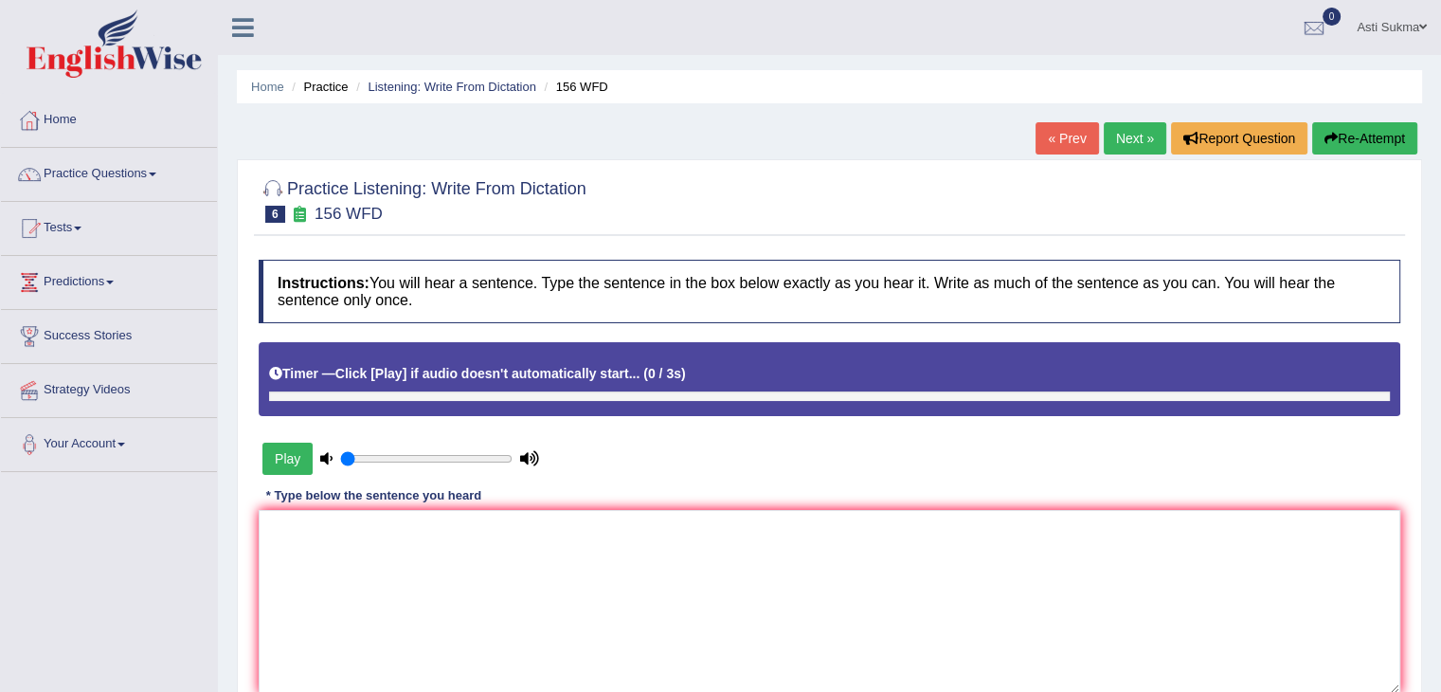
click at [294, 466] on button "Play" at bounding box center [287, 458] width 50 height 32
click at [368, 562] on textarea at bounding box center [829, 602] width 1141 height 184
click at [368, 562] on textarea "To enrich screen reader interactions, please activate Accessibility in Grammarl…" at bounding box center [829, 602] width 1141 height 184
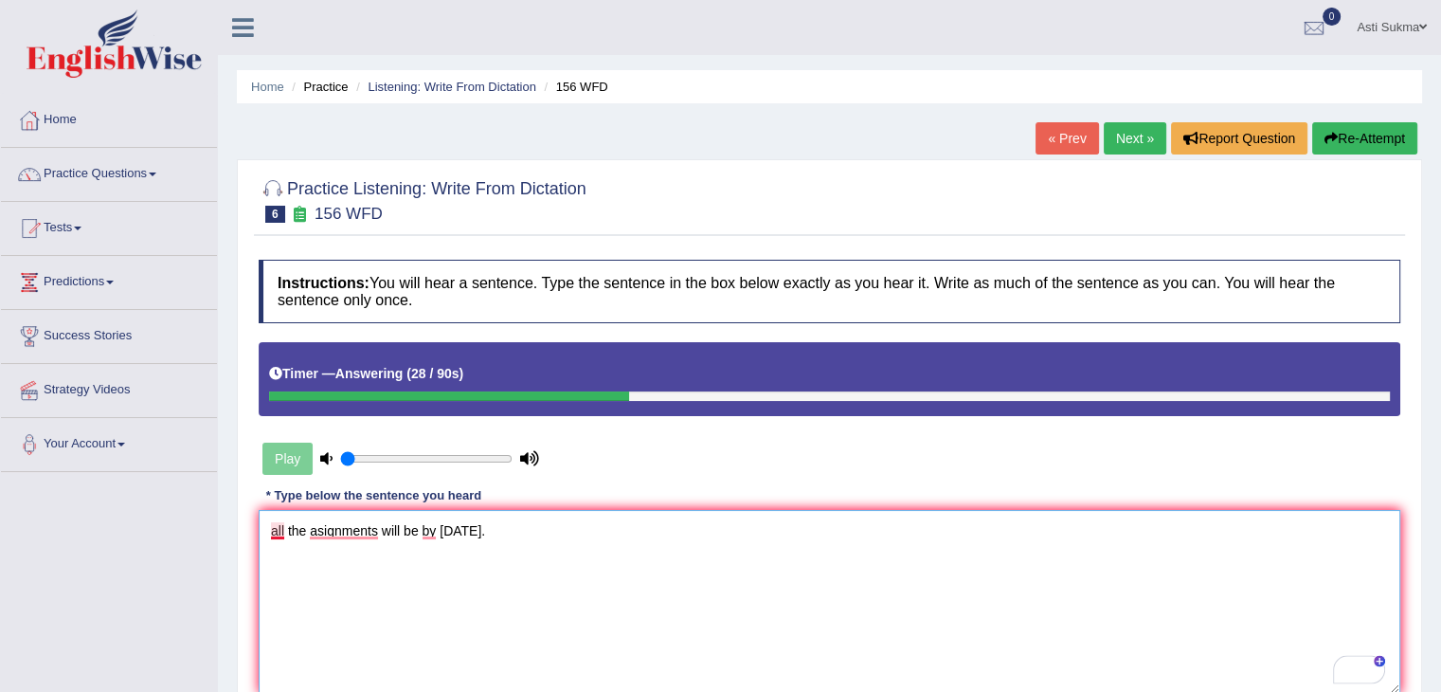
click at [283, 526] on textarea "all the asignments will be by [DATE]." at bounding box center [829, 602] width 1141 height 184
click at [380, 533] on textarea "All the asignments will be by [DATE]." at bounding box center [829, 602] width 1141 height 184
click at [547, 577] on textarea "All the asignment will be by [DATE]." at bounding box center [829, 602] width 1141 height 184
click at [919, 589] on textarea "All the asignment will be by [DATE]." at bounding box center [829, 602] width 1141 height 184
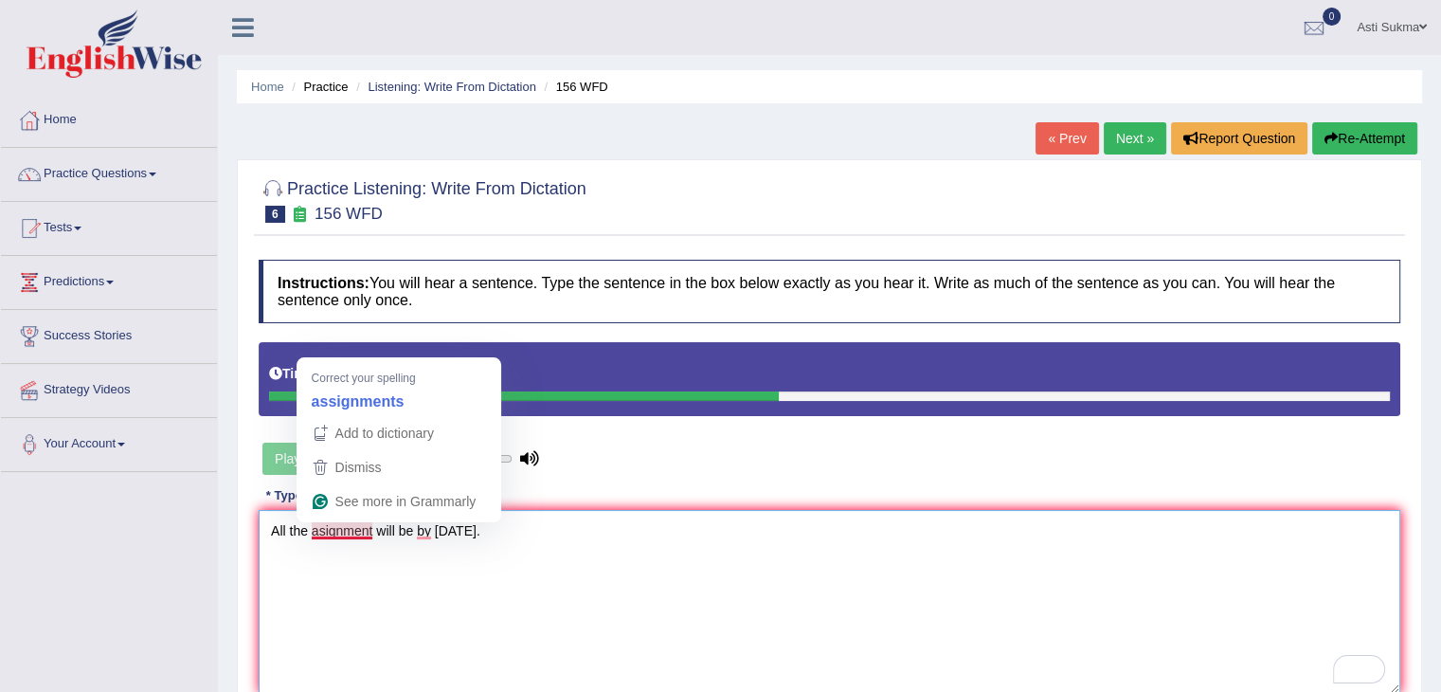
click at [321, 524] on textarea "All the asignment will be by [DATE]." at bounding box center [829, 602] width 1141 height 184
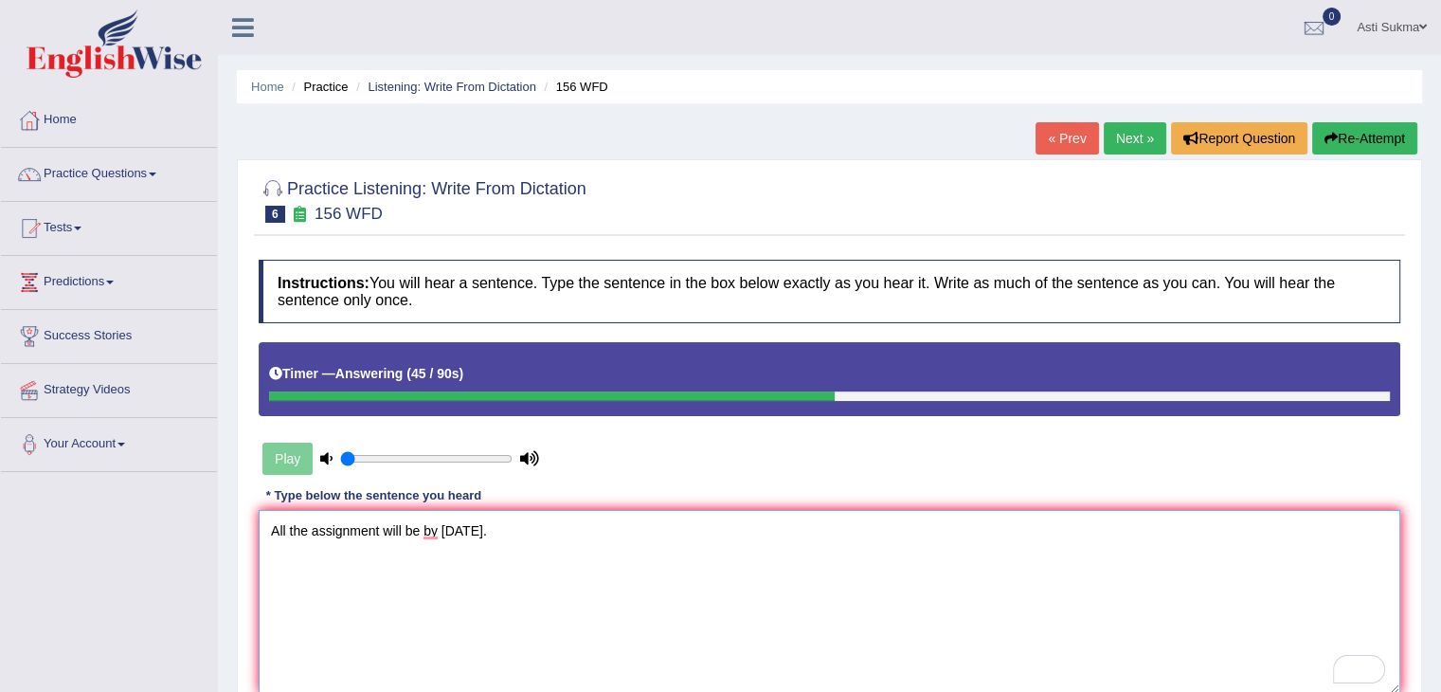
click at [373, 535] on textarea "All the assignment will be by [DATE]." at bounding box center [829, 602] width 1141 height 184
click at [524, 589] on textarea "All the assignments will be by [DATE]." at bounding box center [829, 602] width 1141 height 184
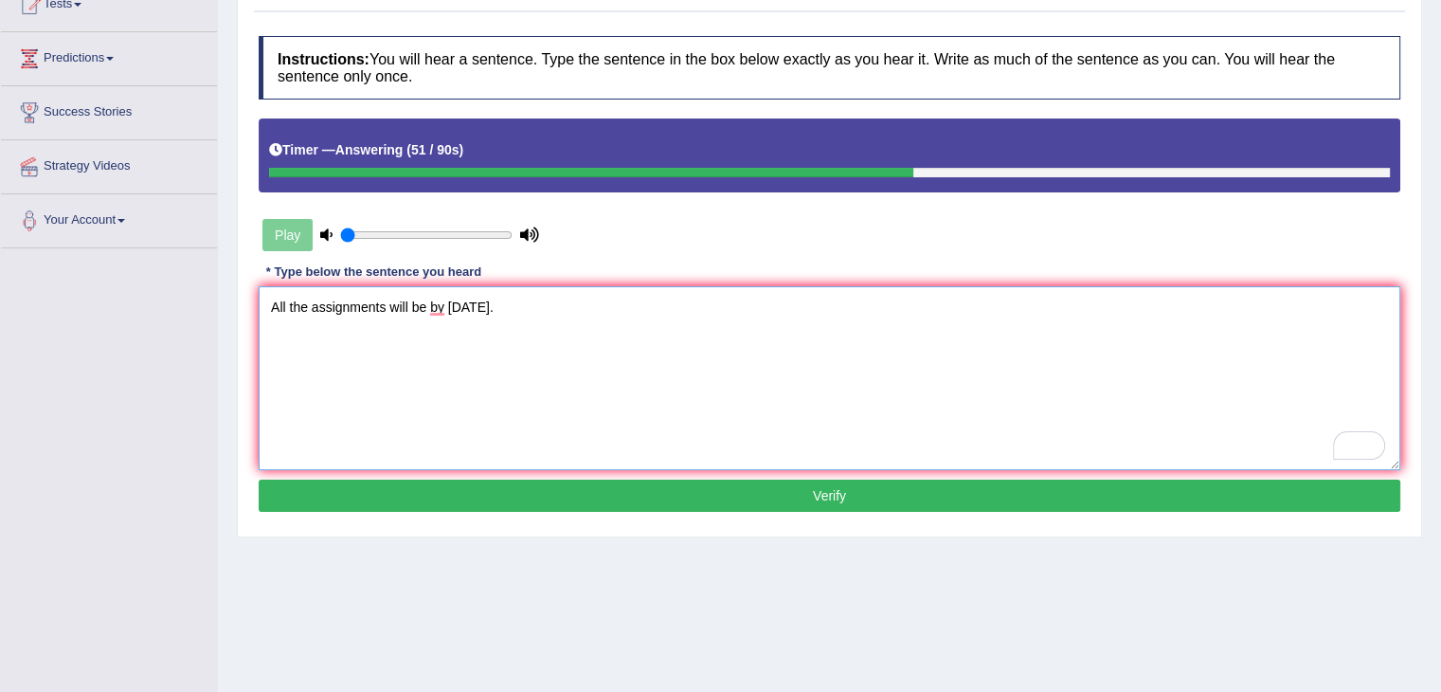
scroll to position [303, 0]
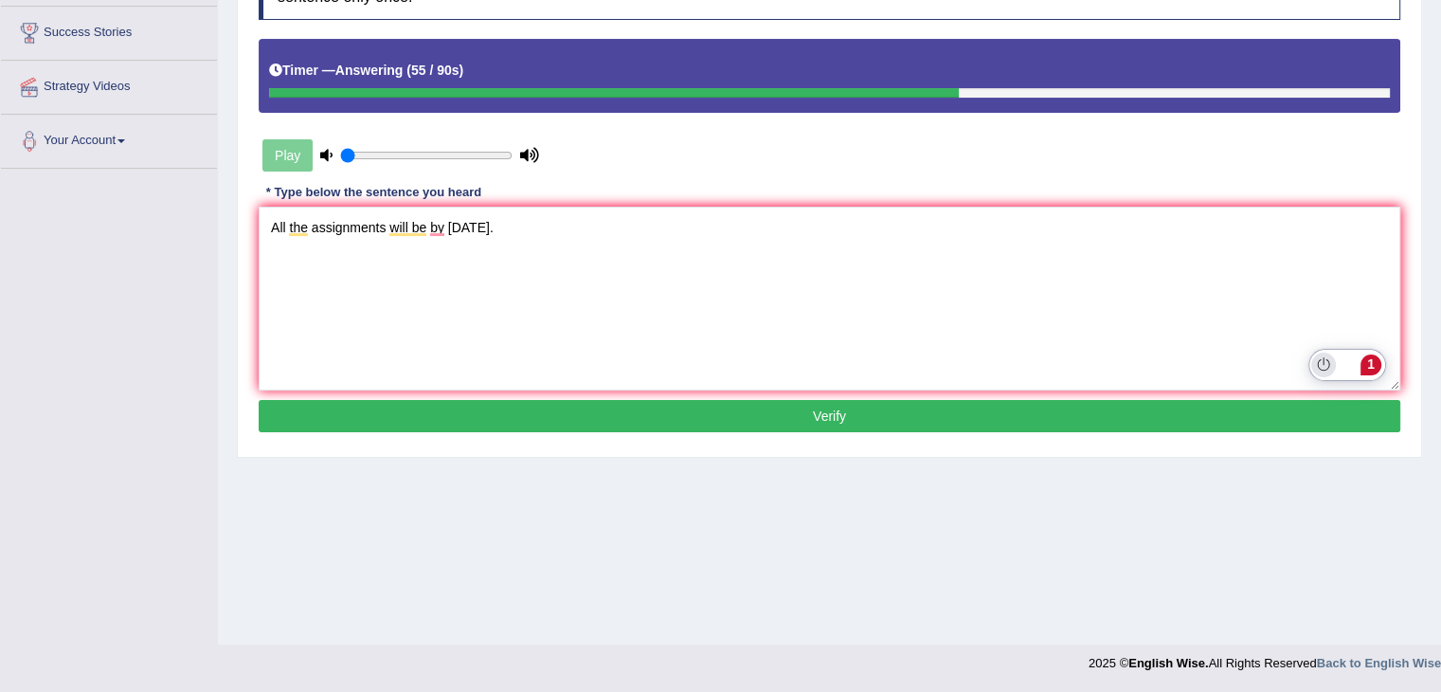
click at [1326, 362] on icon "Turn off Grammarly on this website" at bounding box center [1323, 364] width 13 height 14
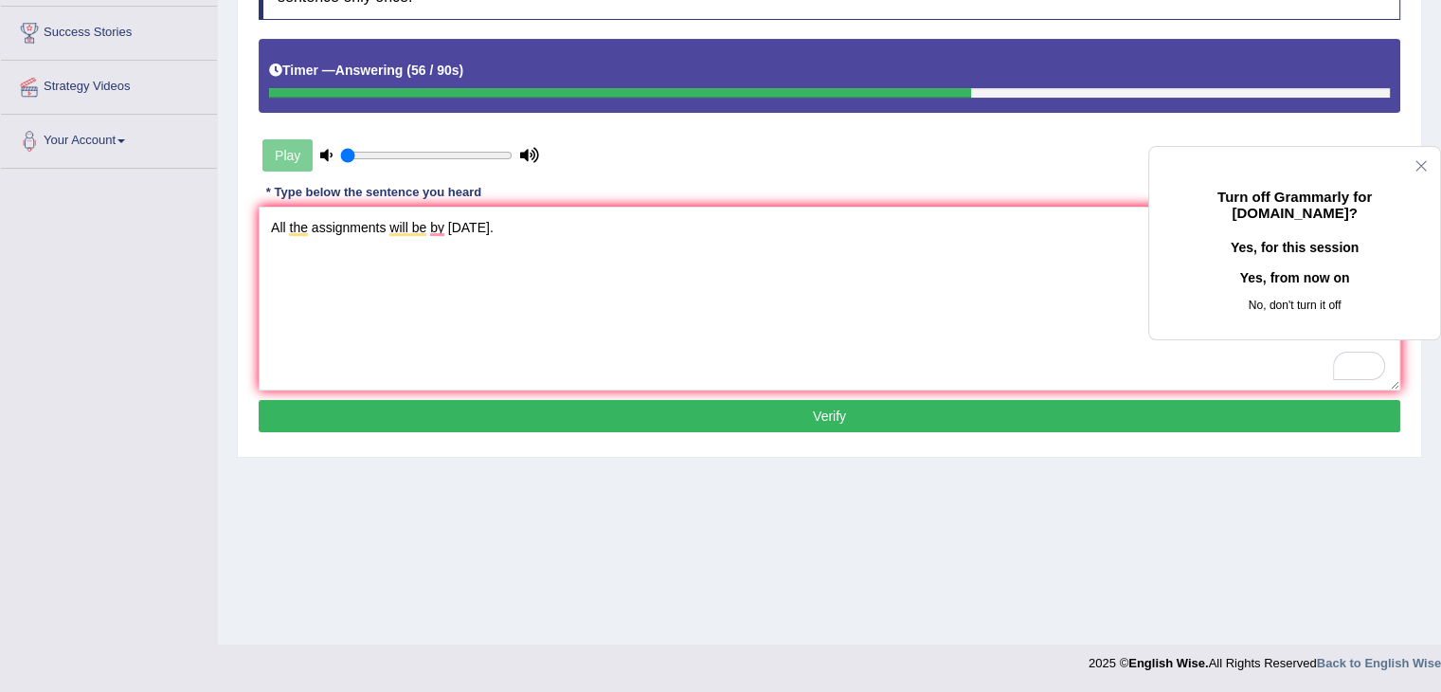
click at [1285, 263] on button "Yes, for this session" at bounding box center [1294, 248] width 230 height 30
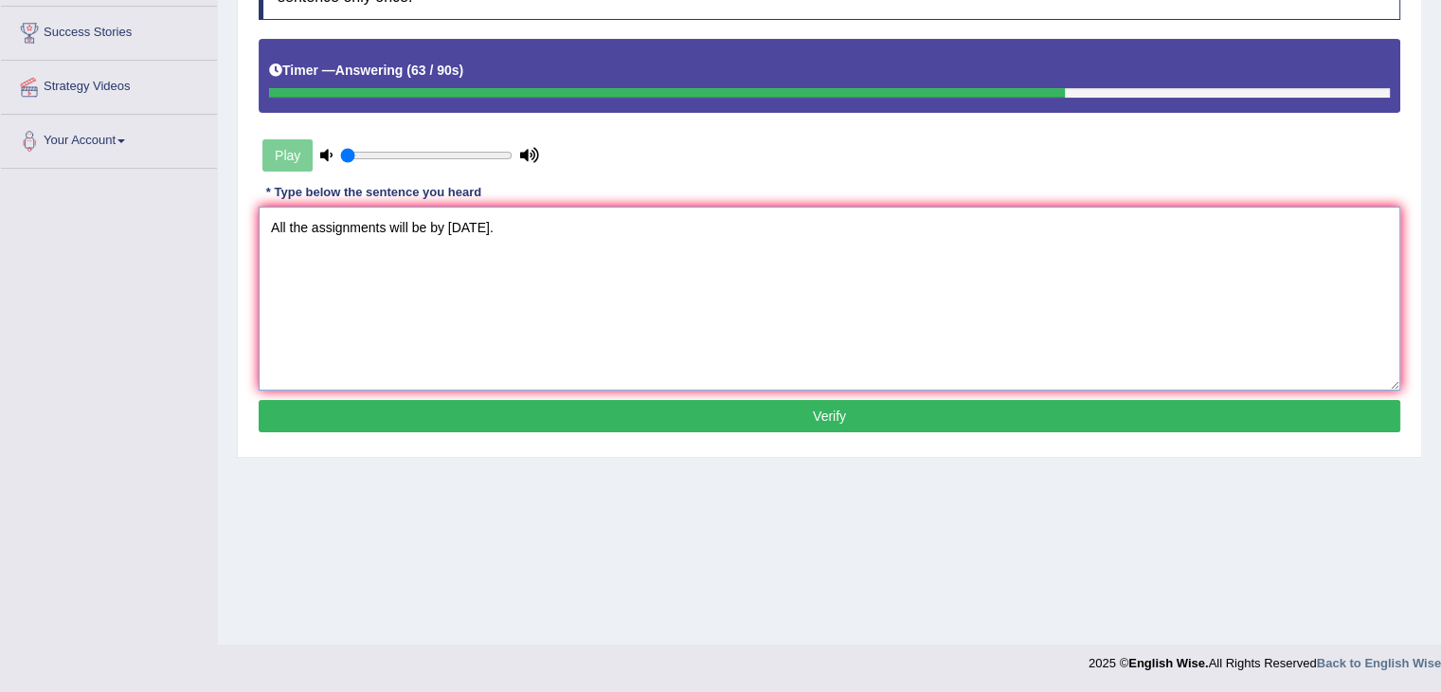
click at [431, 226] on textarea "All the assignments will be by [DATE]." at bounding box center [829, 299] width 1141 height 184
click at [735, 320] on textarea "All the assignments will be submitted by [DATE]." at bounding box center [829, 299] width 1141 height 184
type textarea "All the assignments will be submitted by [DATE]."
click at [807, 429] on div "Instructions: You will hear a sentence. Type the sentence in the box below exac…" at bounding box center [829, 197] width 1151 height 500
click at [833, 424] on button "Verify" at bounding box center [829, 416] width 1141 height 32
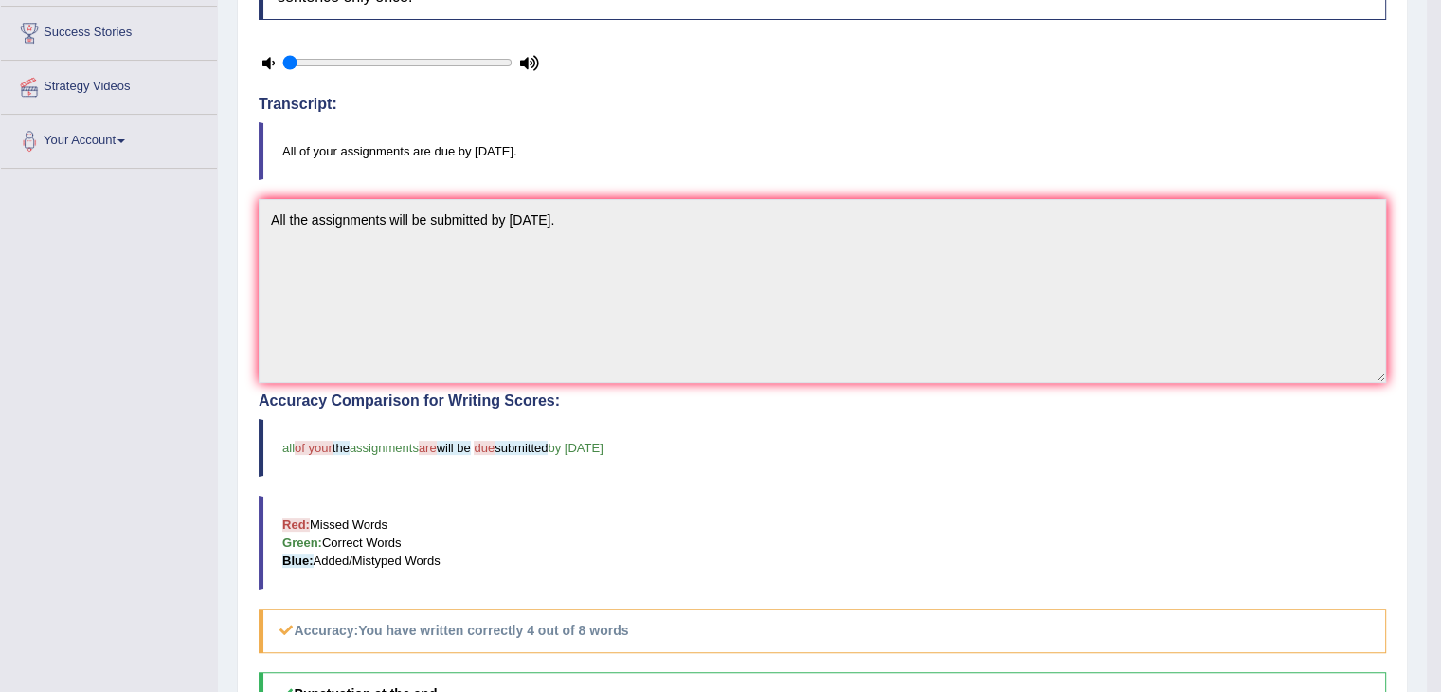
scroll to position [459, 0]
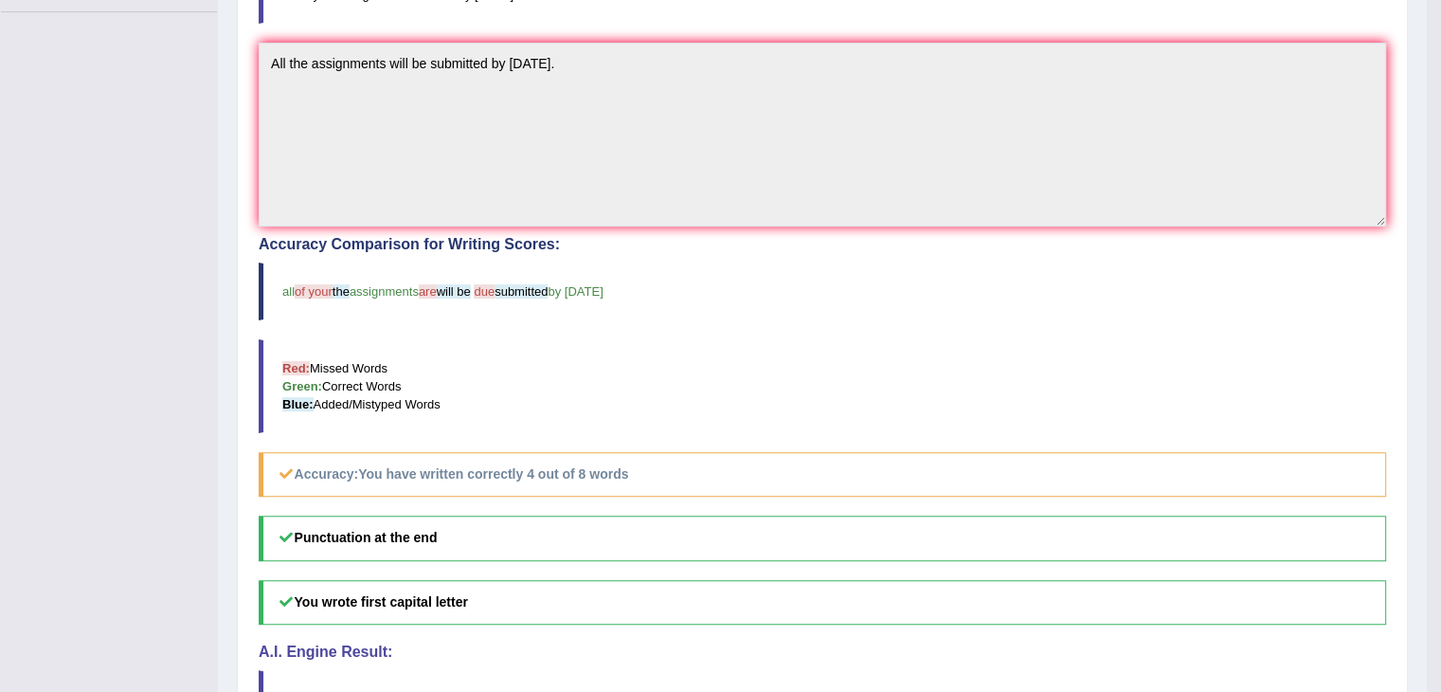
click at [1067, 339] on blockquote "Red: Missed Words Green: Correct Words Blue: Added/Mistyped Words" at bounding box center [822, 386] width 1127 height 94
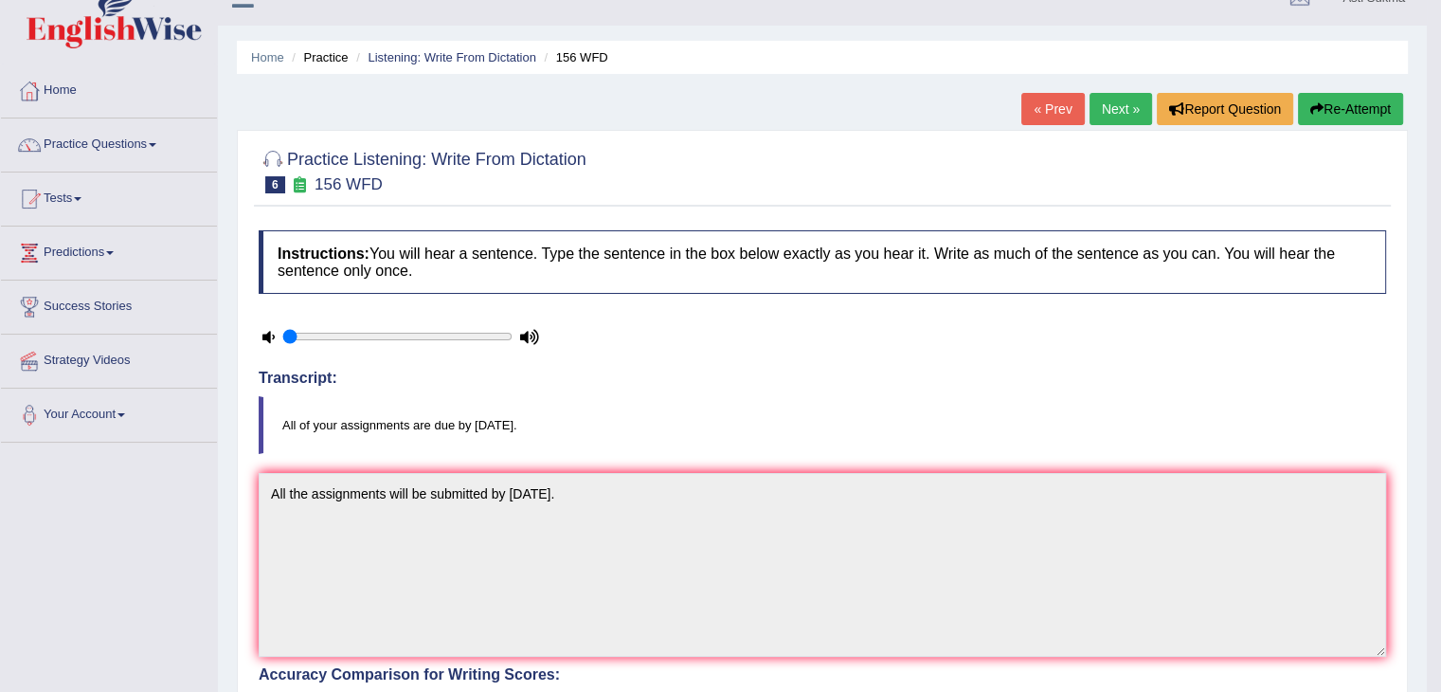
scroll to position [25, 0]
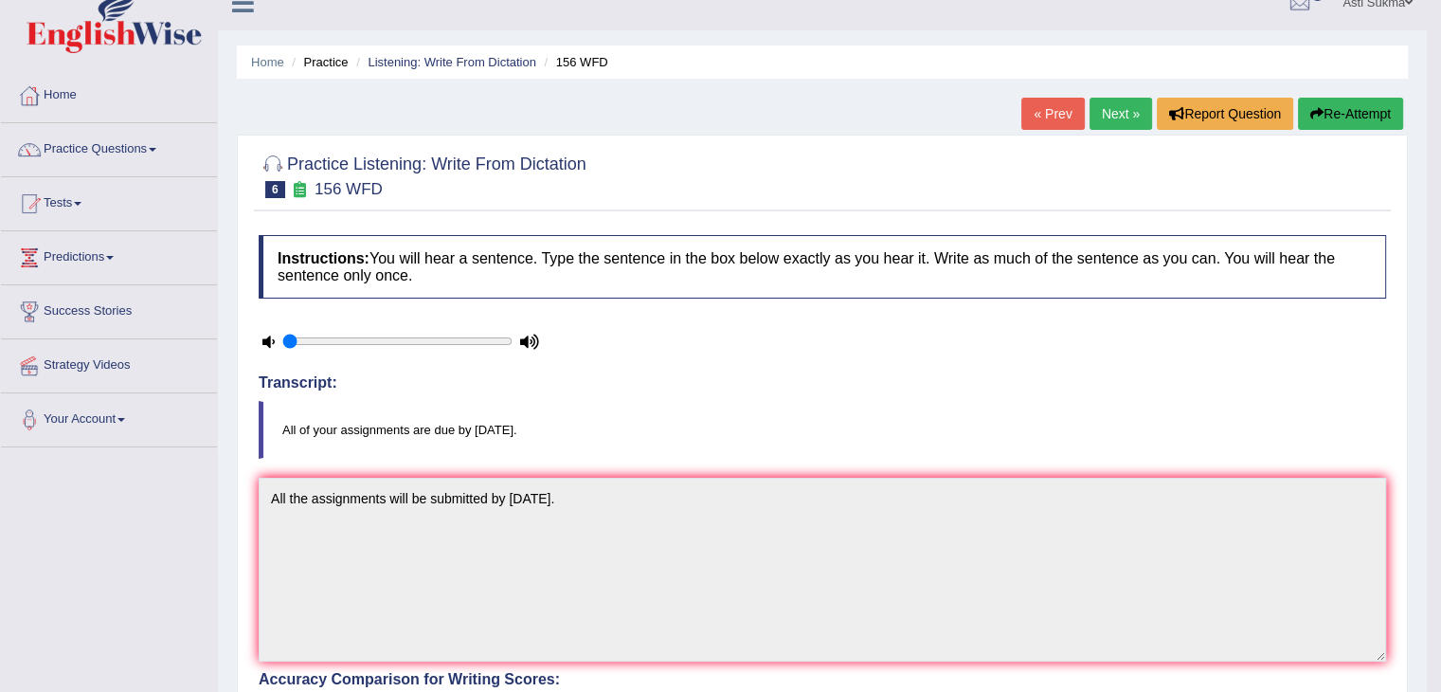
click at [1100, 111] on link "Next »" at bounding box center [1120, 114] width 63 height 32
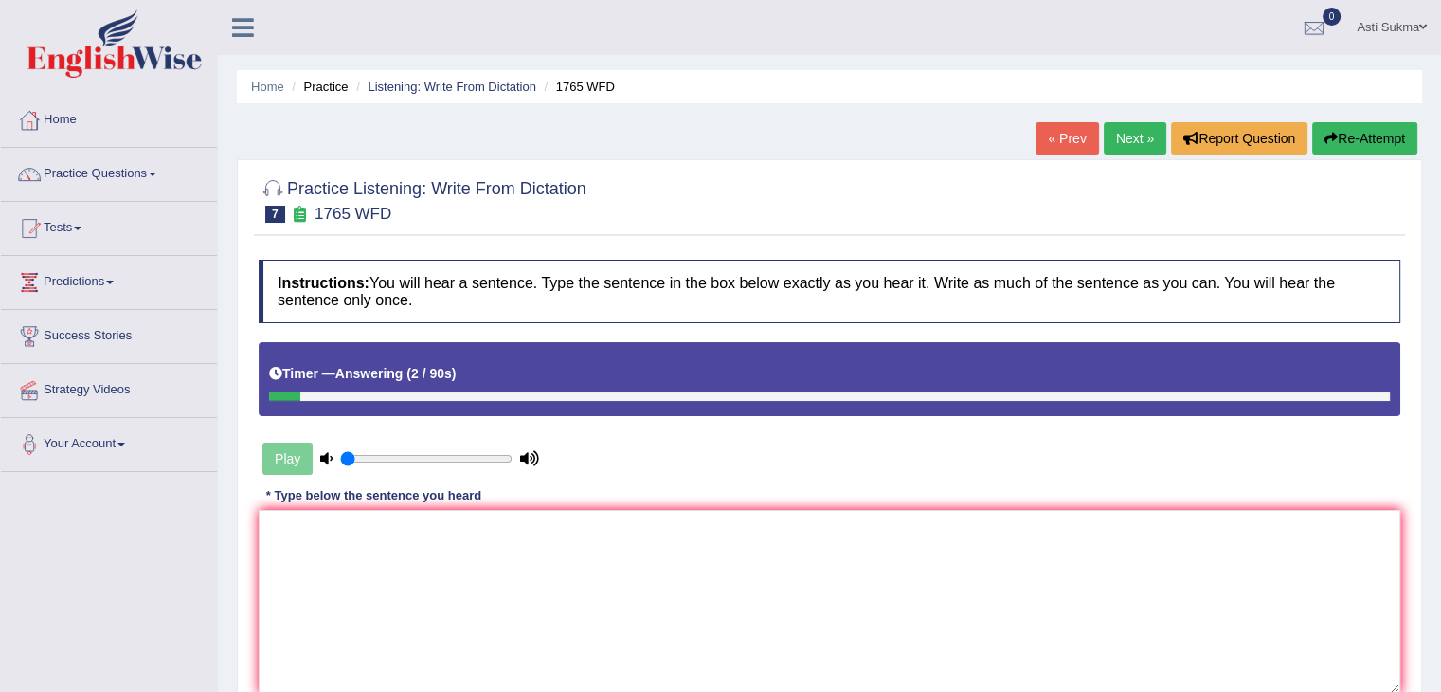
click at [1376, 145] on button "Re-Attempt" at bounding box center [1364, 138] width 105 height 32
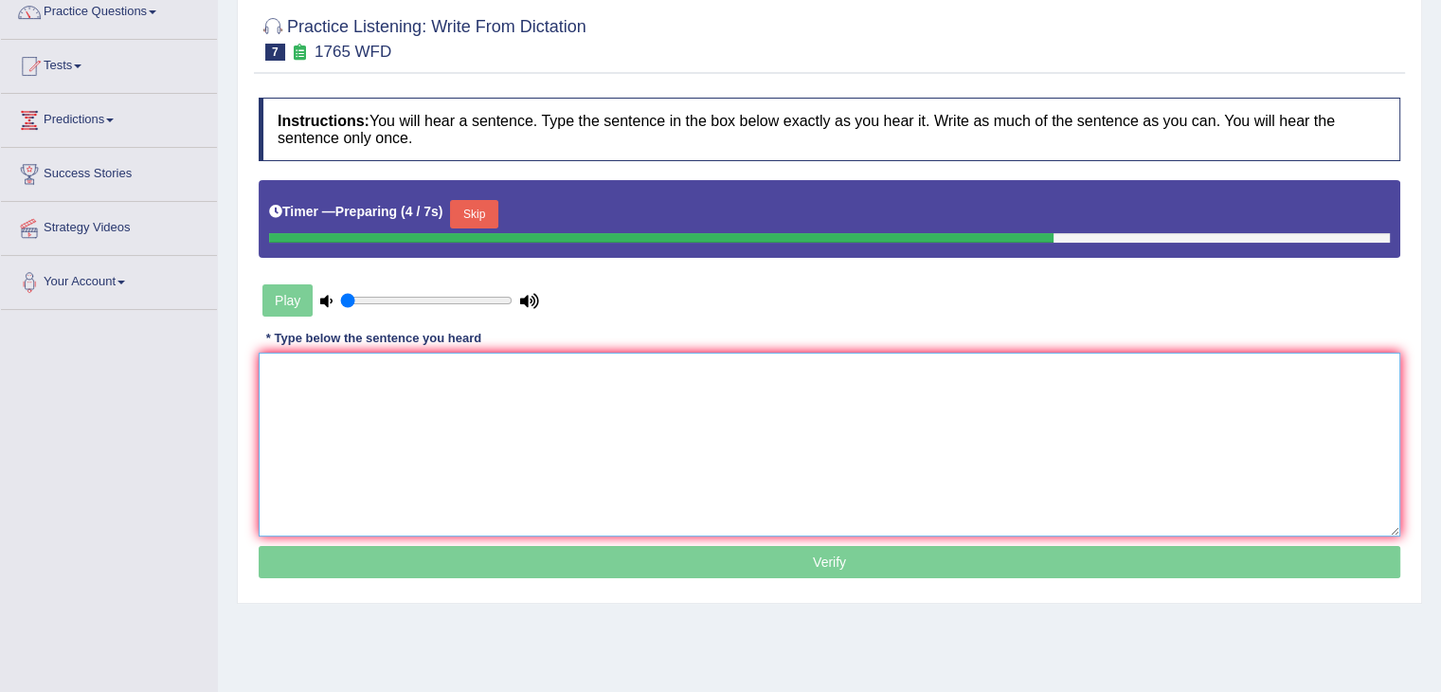
click at [729, 455] on textarea at bounding box center [829, 444] width 1141 height 184
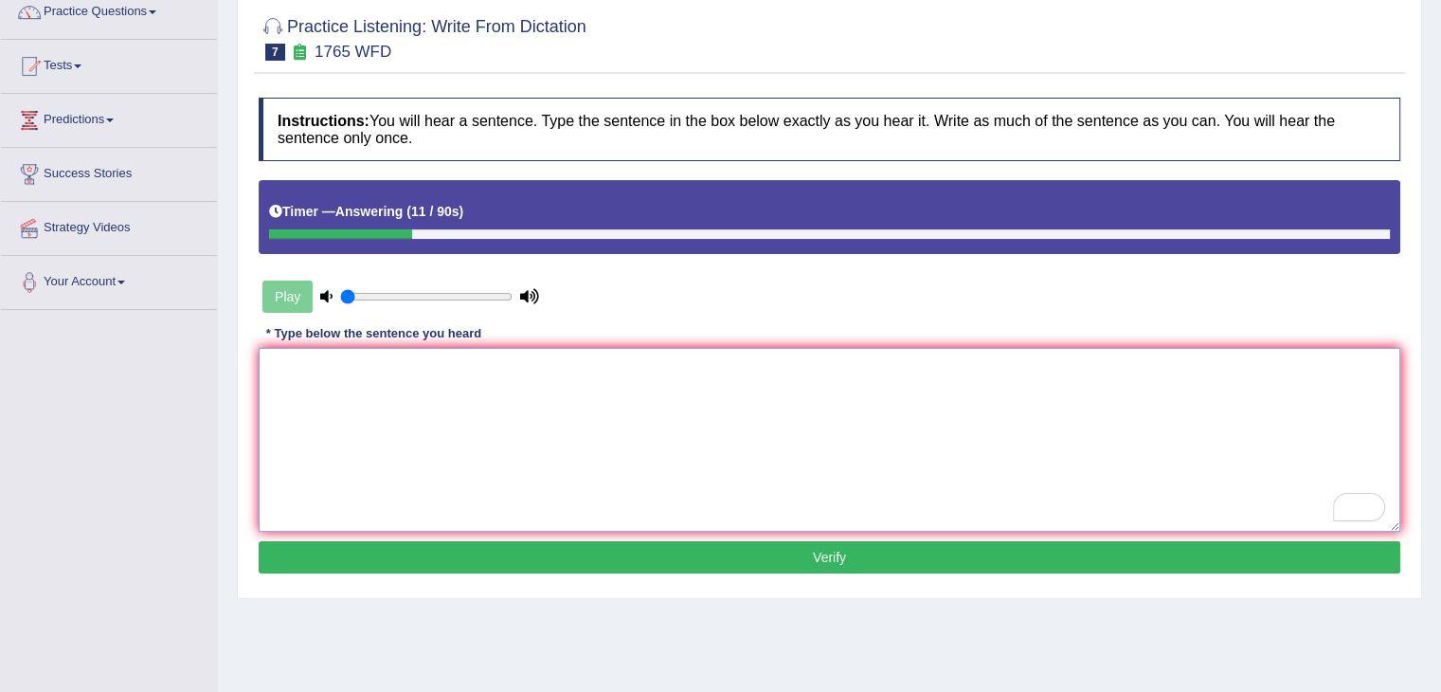
click at [644, 434] on textarea "To enrich screen reader interactions, please activate Accessibility in Grammarl…" at bounding box center [829, 440] width 1141 height 184
type textarea "a"
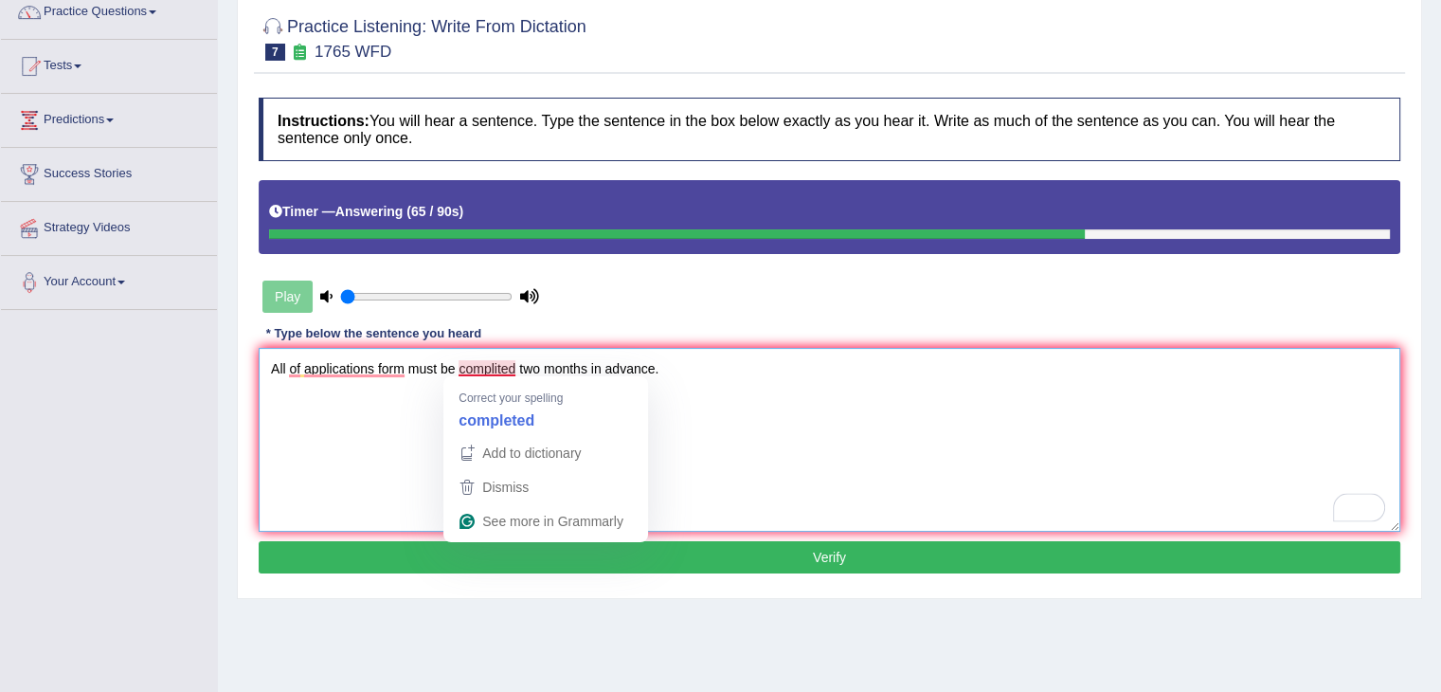
click at [508, 372] on textarea "All of applications form must be complited two months in advance." at bounding box center [829, 440] width 1141 height 184
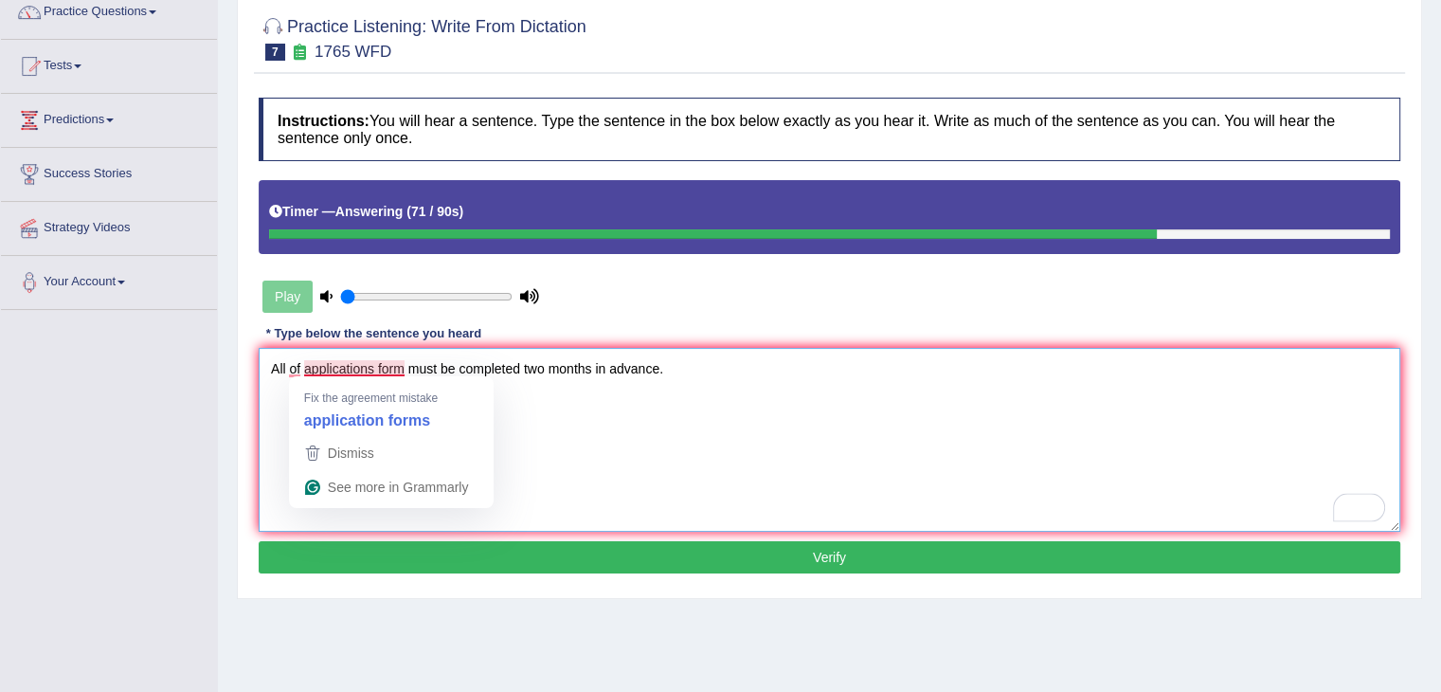
click at [379, 369] on textarea "All of applications form must be completed two months in advance." at bounding box center [829, 440] width 1141 height 184
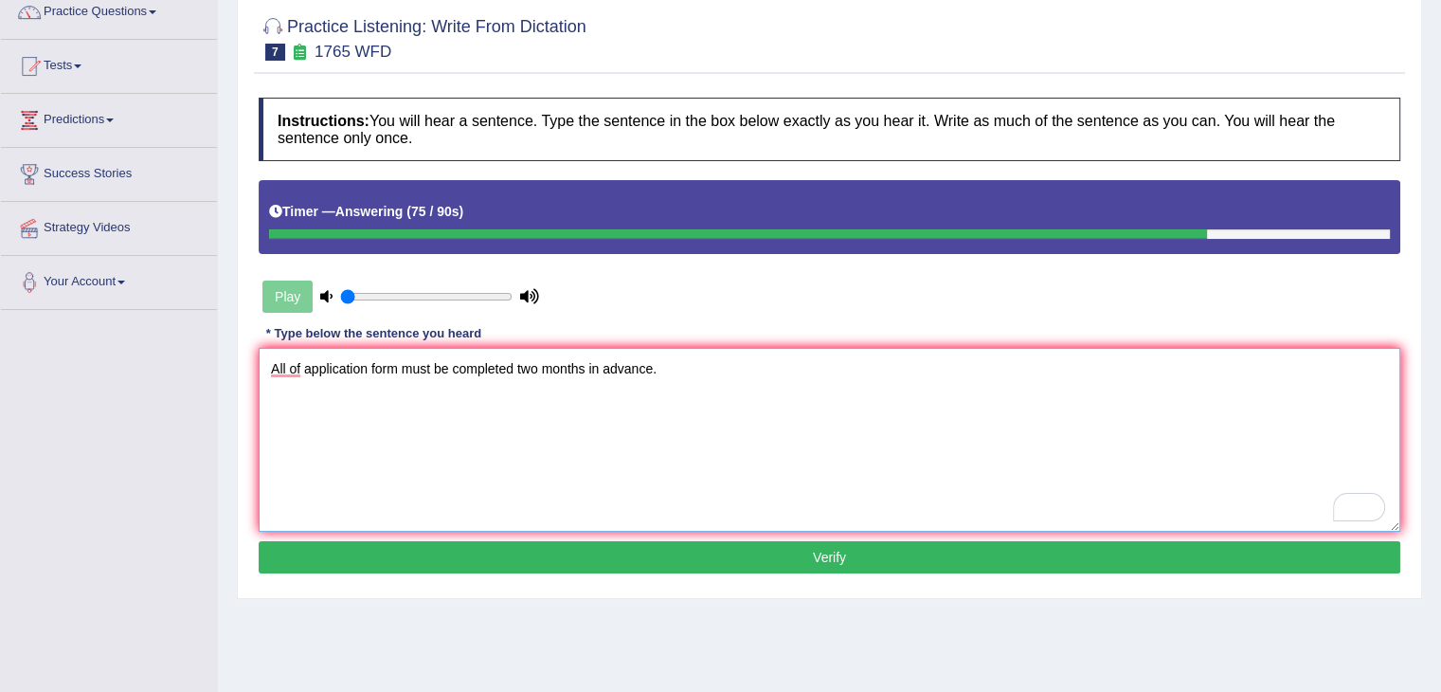
click at [392, 368] on textarea "All of application form must be completed two months in advance." at bounding box center [829, 440] width 1141 height 184
click at [503, 450] on textarea "All of application forms must be completed two months in advance." at bounding box center [829, 440] width 1141 height 184
type textarea "All of application forms must be completed two months in advance."
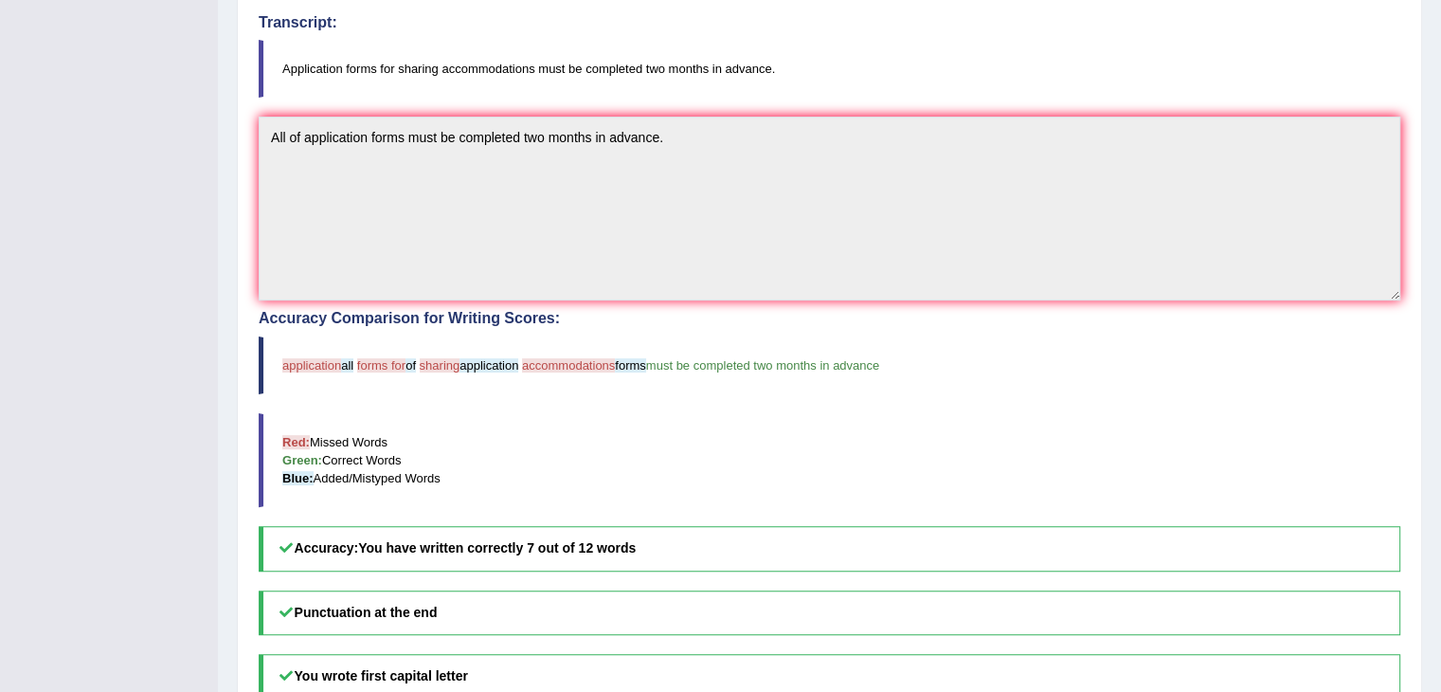
scroll to position [469, 0]
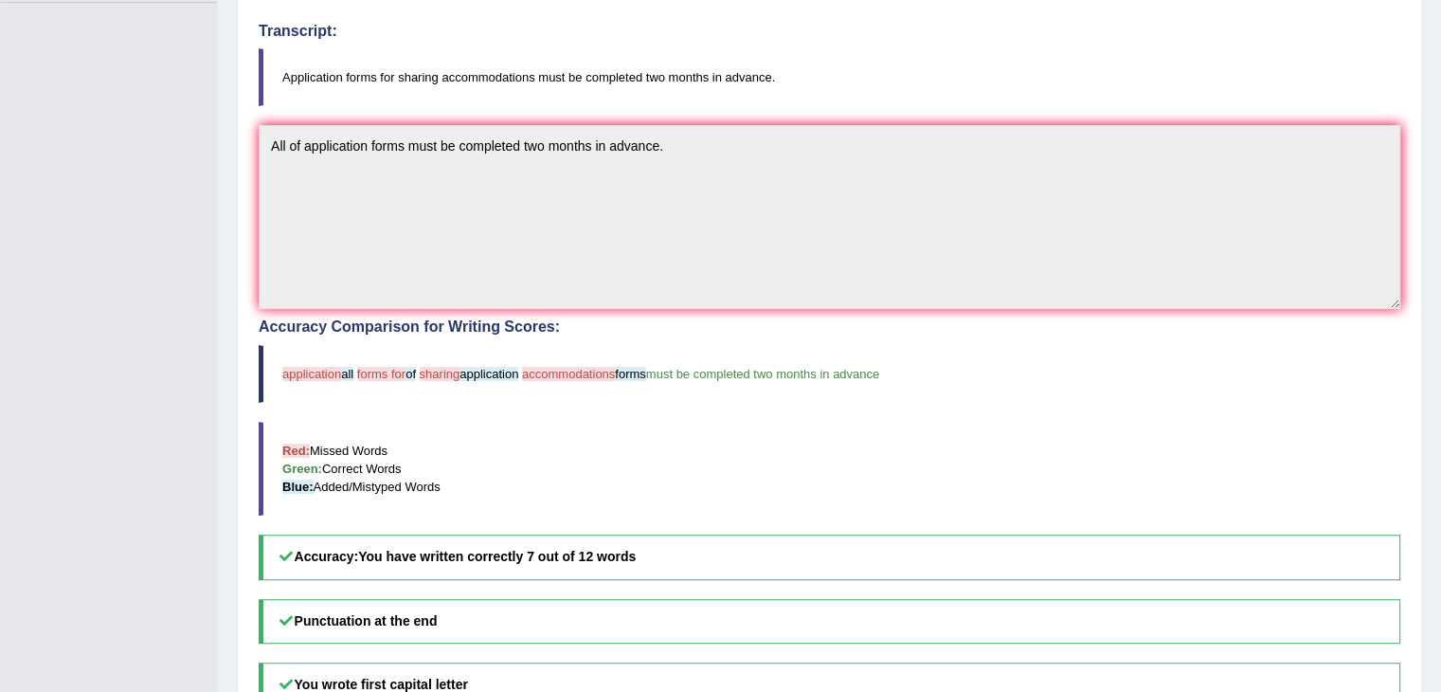
click at [938, 430] on blockquote "Red: Missed Words Green: Correct Words Blue: Added/Mistyped Words" at bounding box center [829, 469] width 1141 height 94
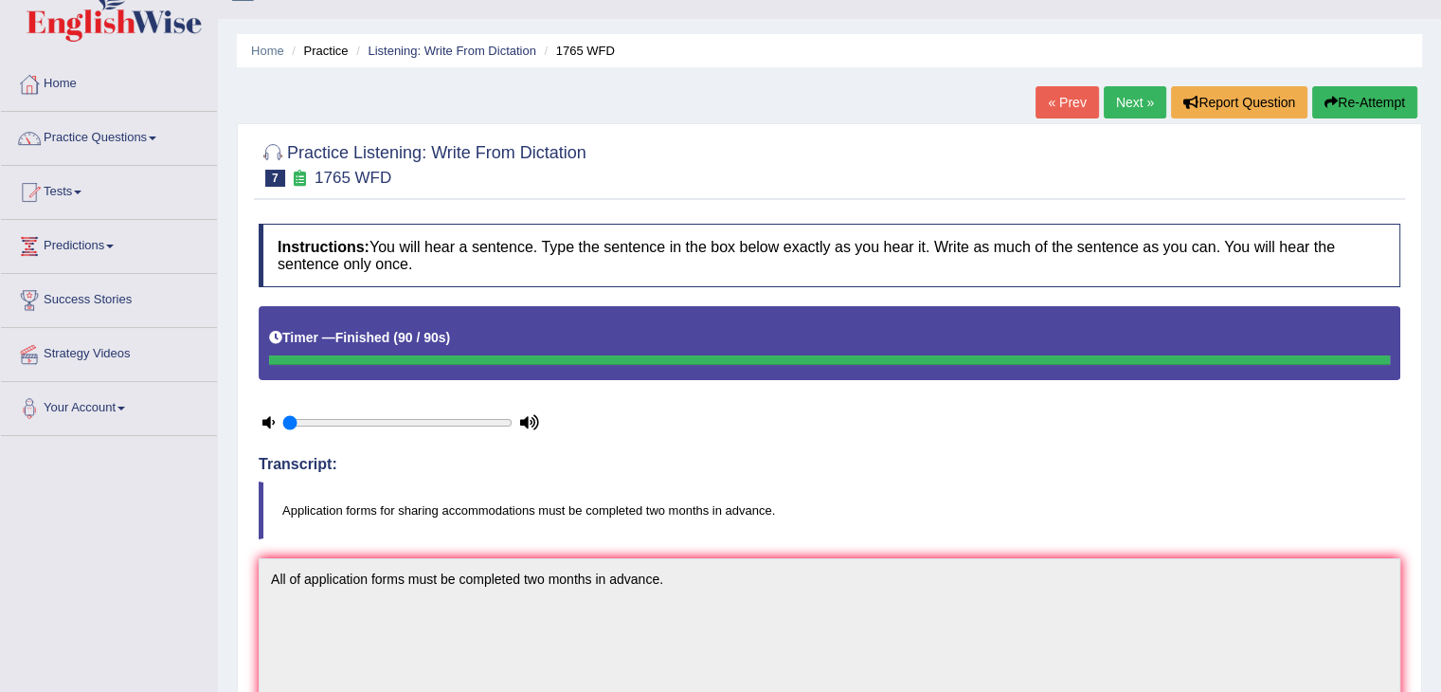
scroll to position [27, 0]
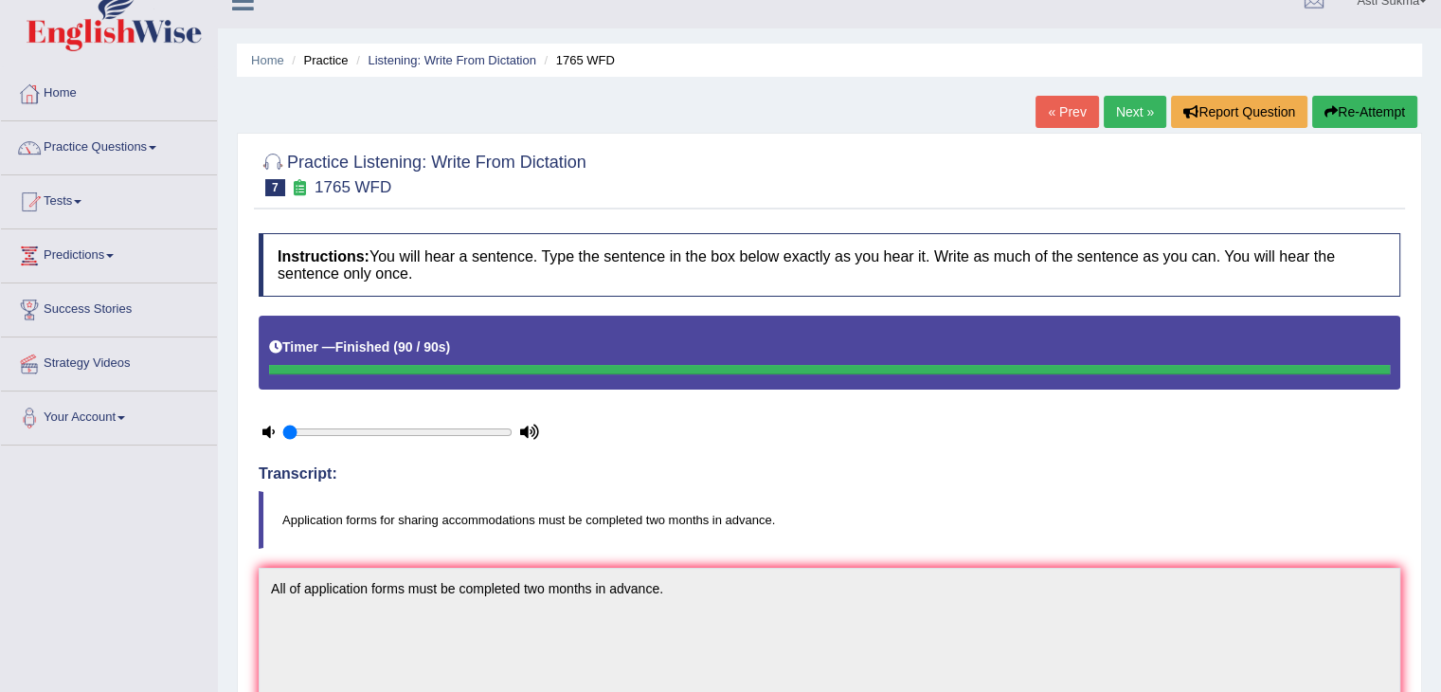
click at [1132, 188] on div at bounding box center [829, 173] width 1141 height 58
click at [1146, 118] on link "Next »" at bounding box center [1135, 112] width 63 height 32
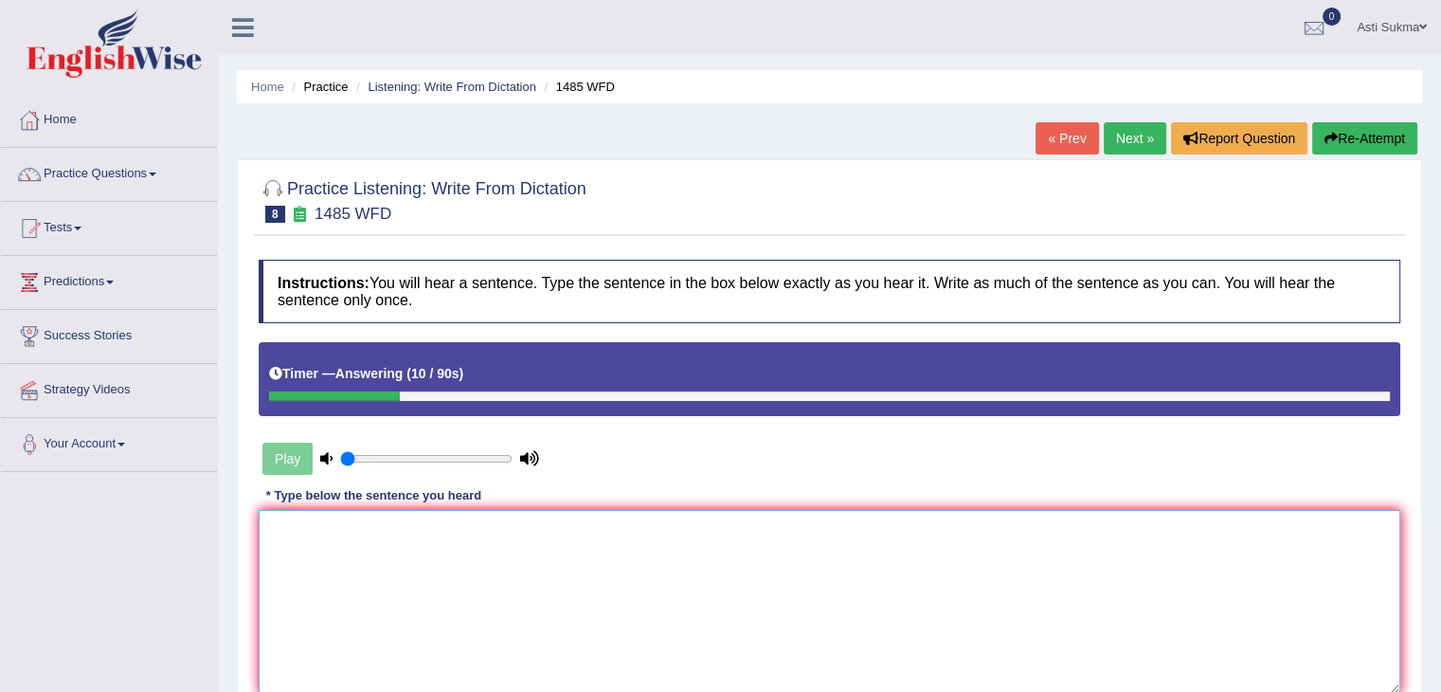
click at [682, 541] on textarea at bounding box center [829, 602] width 1141 height 184
click at [727, 485] on div "Instructions: You will hear a sentence. Type the sentence in the box below exac…" at bounding box center [829, 500] width 1151 height 500
click at [676, 557] on textarea "To enrich screen reader interactions, please activate Accessibility in Grammarl…" at bounding box center [829, 602] width 1141 height 184
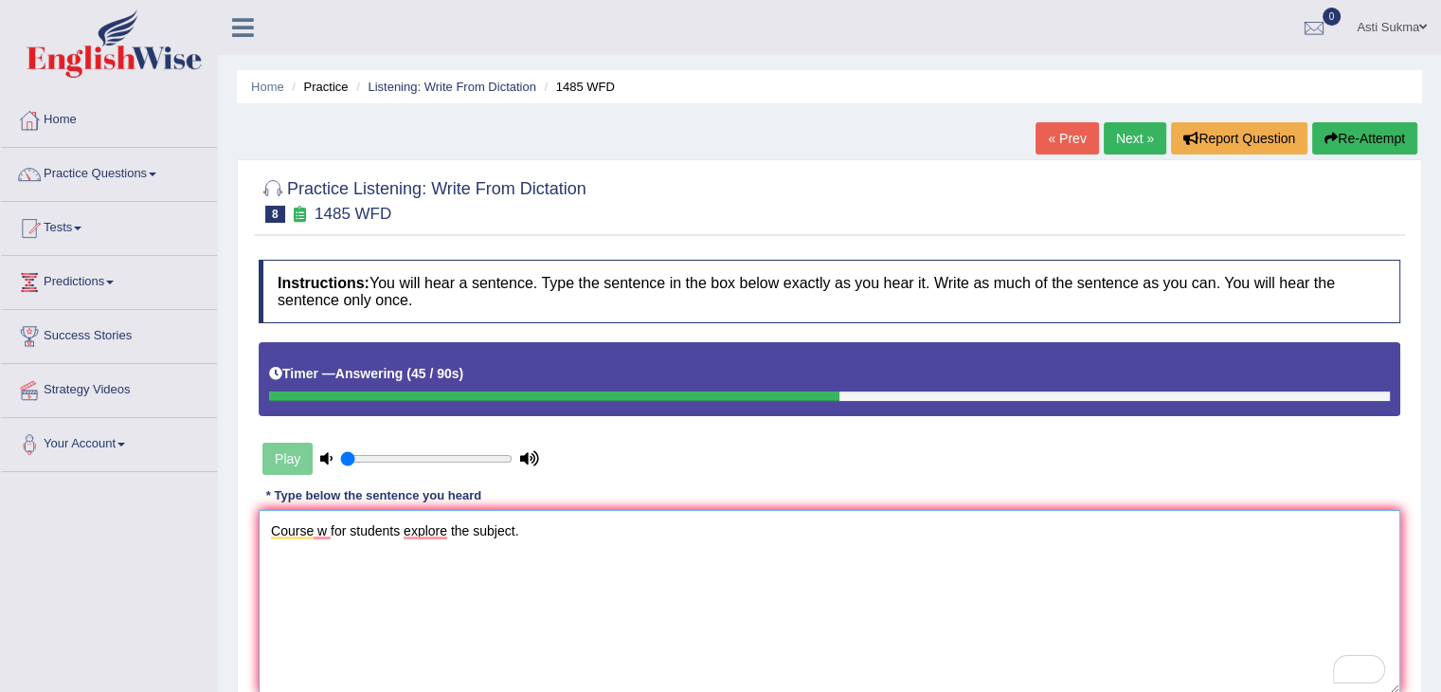
click at [1000, 584] on textarea "Course w for students explore the subject." at bounding box center [829, 602] width 1141 height 184
click at [397, 533] on textarea "Course w for students explore the subject." at bounding box center [829, 602] width 1141 height 184
drag, startPoint x: 398, startPoint y: 601, endPoint x: 438, endPoint y: 648, distance: 61.9
click at [438, 648] on textarea "Course w for students explore the subject." at bounding box center [829, 602] width 1141 height 184
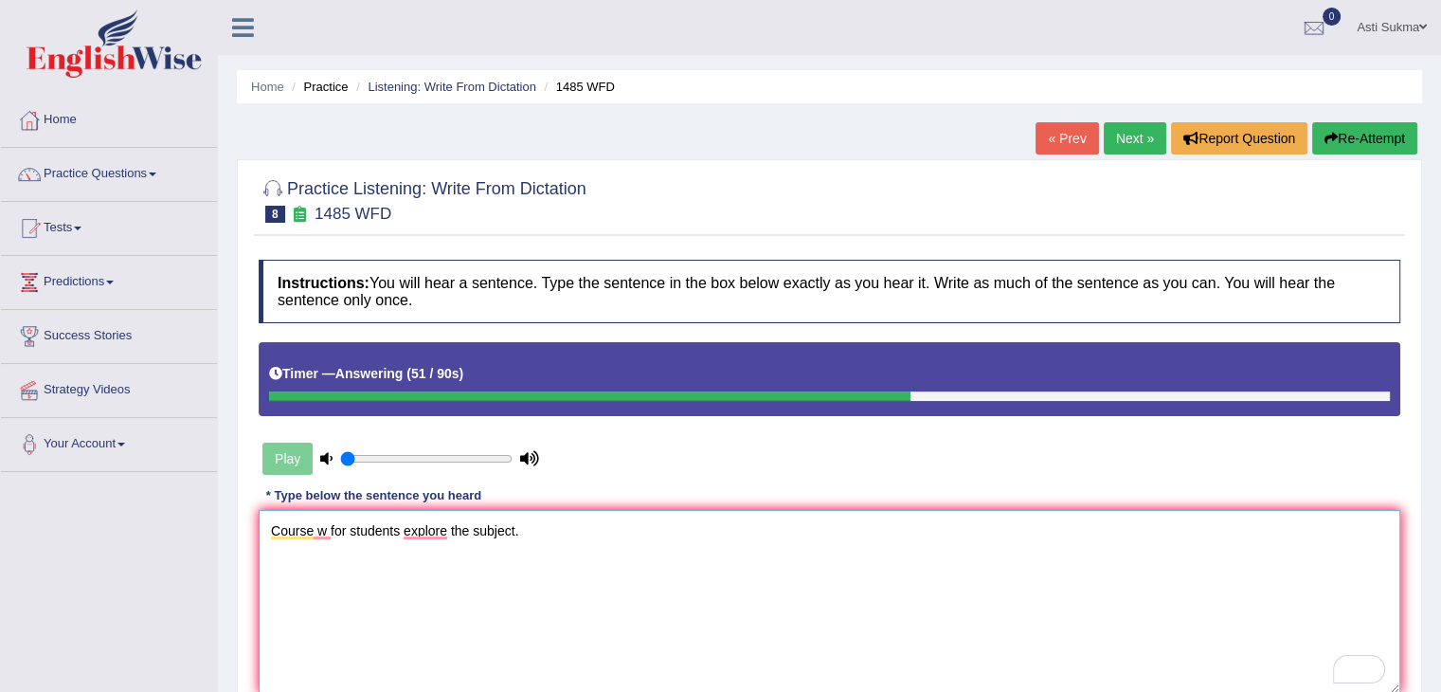
click at [656, 579] on textarea "Course w for students explore the subject." at bounding box center [829, 602] width 1141 height 184
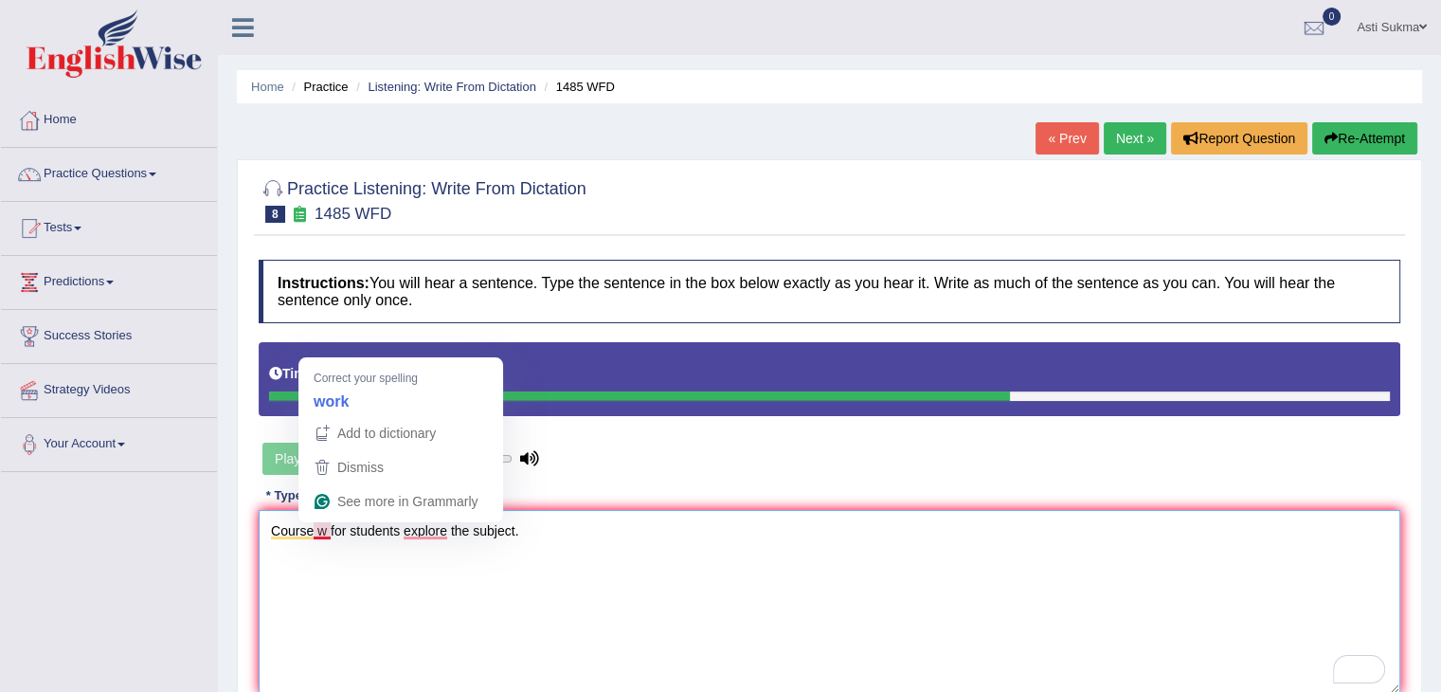
click at [329, 531] on textarea "Course w for students explore the subject." at bounding box center [829, 602] width 1141 height 184
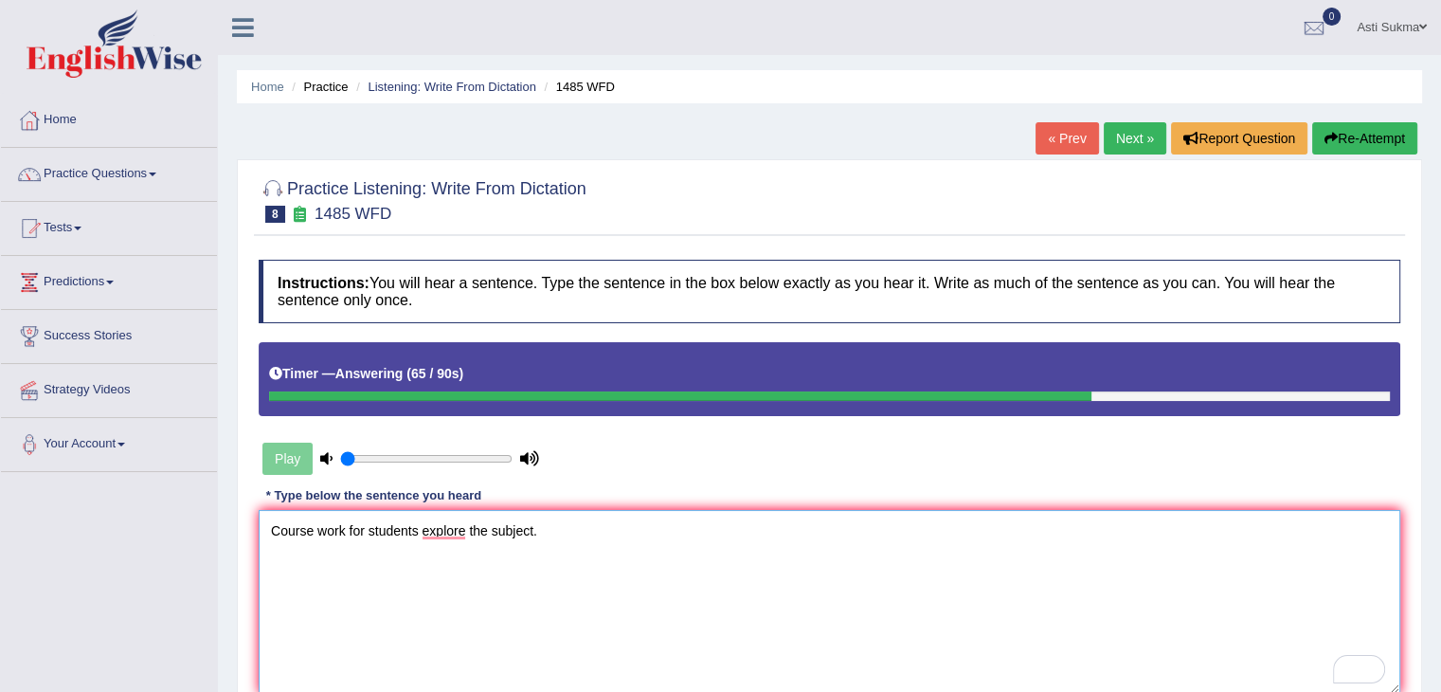
click at [763, 566] on textarea "Course work for students explore the subject." at bounding box center [829, 602] width 1141 height 184
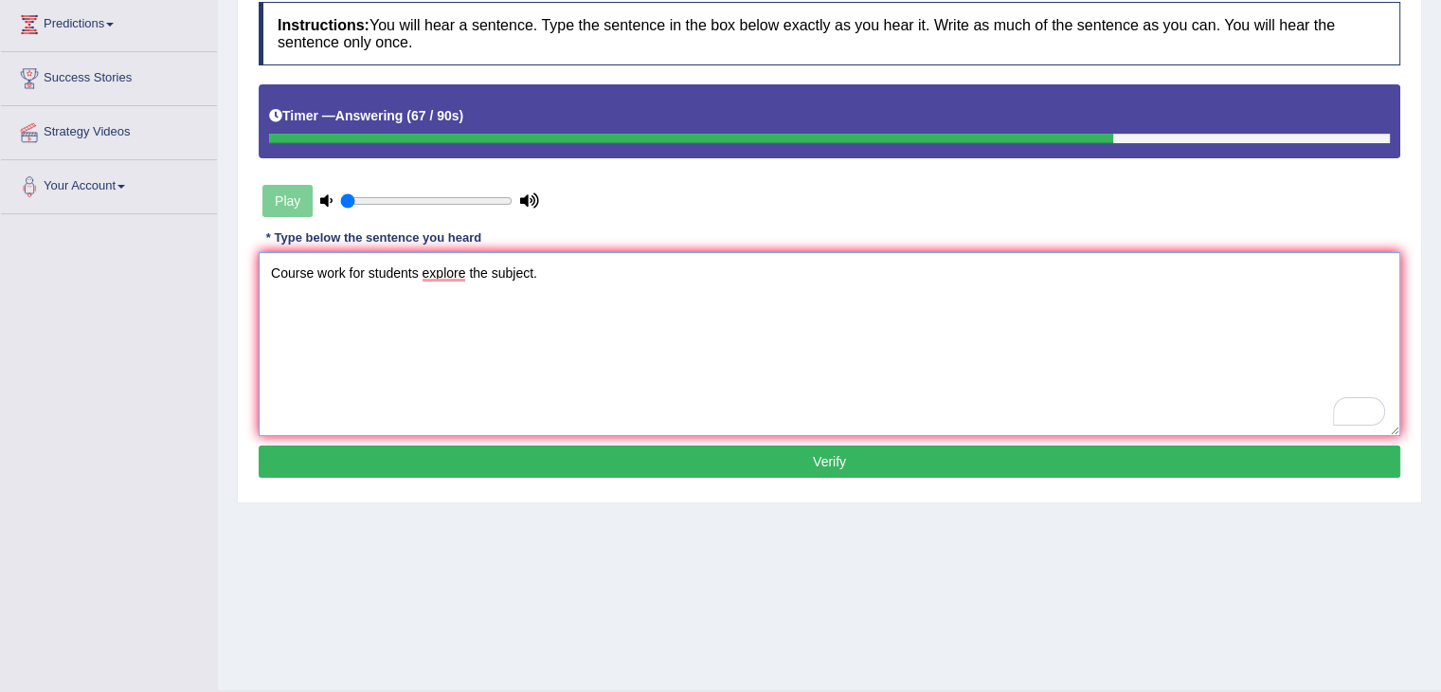
scroll to position [303, 0]
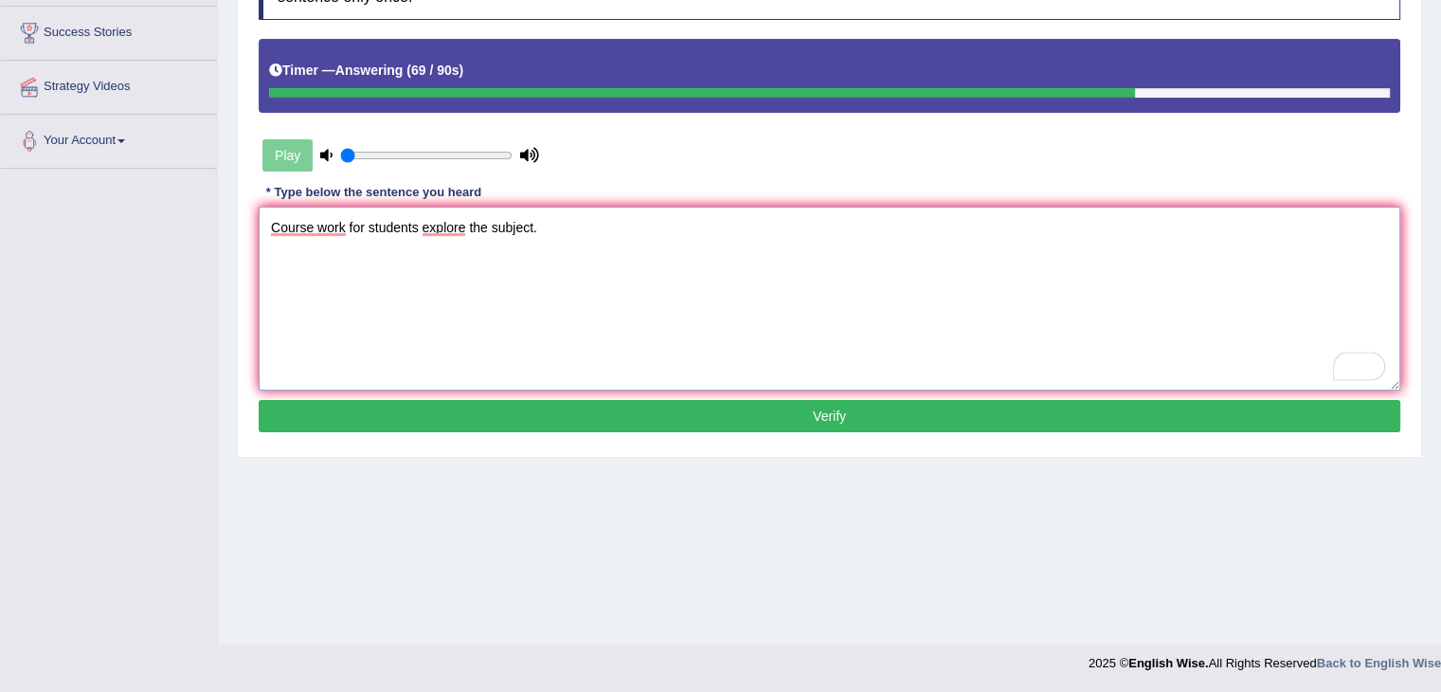
click at [815, 281] on textarea "Course work for students explore the subject." at bounding box center [829, 299] width 1141 height 184
click at [788, 286] on textarea "Course work for students explore the subject." at bounding box center [829, 299] width 1141 height 184
type textarea "Course work for students explore the subject."
click at [663, 424] on button "Verify" at bounding box center [829, 416] width 1141 height 32
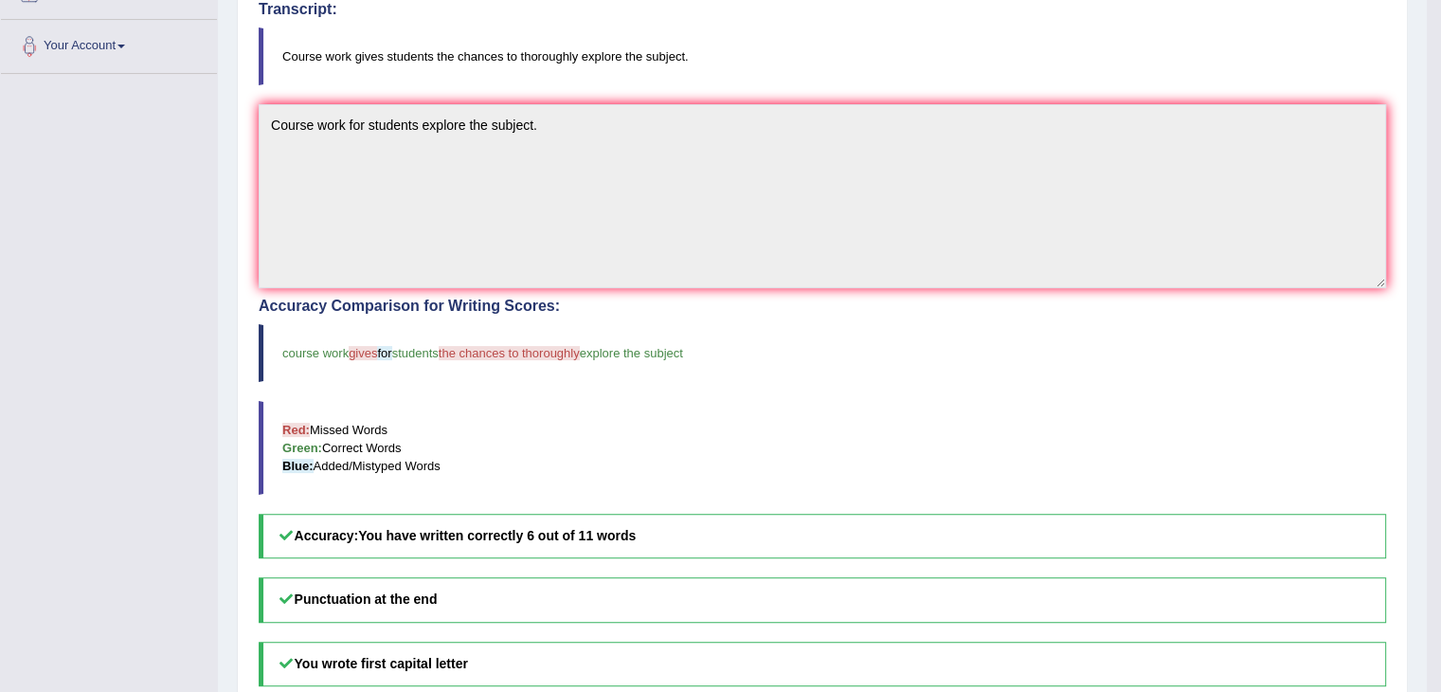
scroll to position [435, 0]
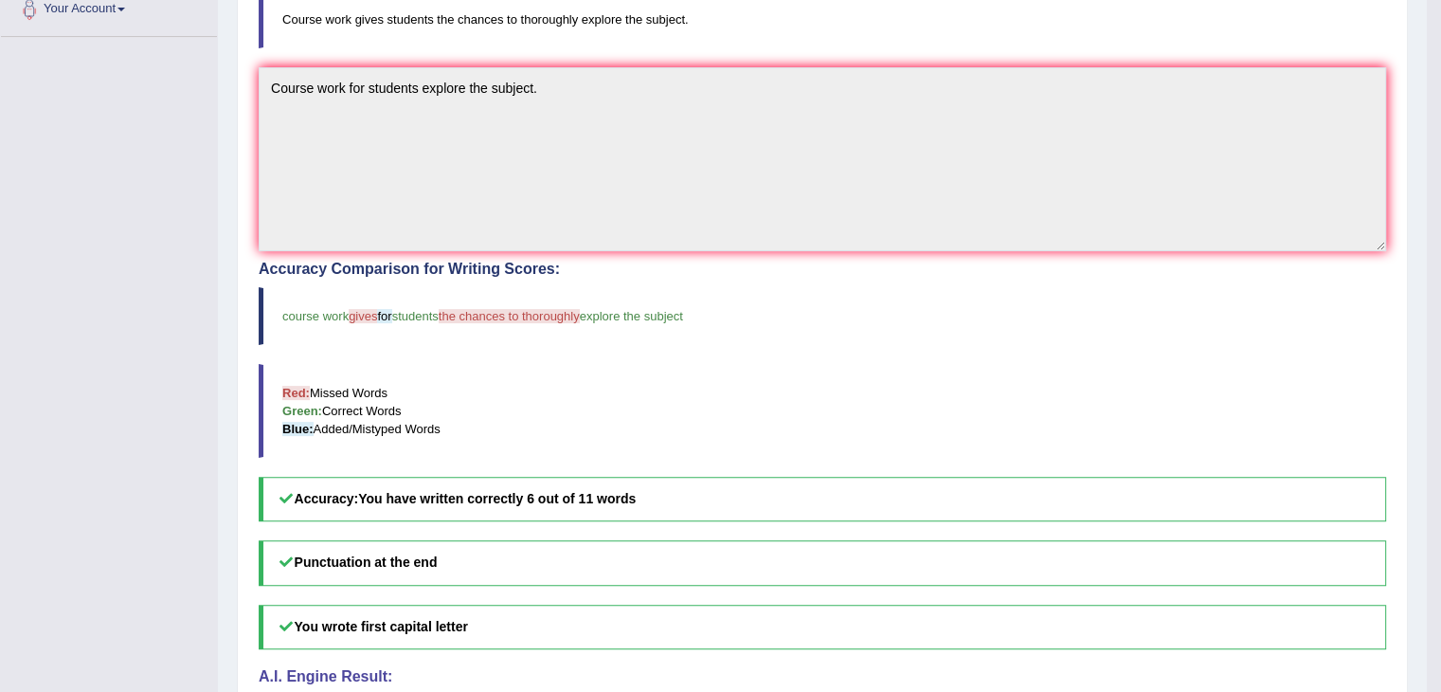
click at [770, 380] on blockquote "Red: Missed Words Green: Correct Words Blue: Added/Mistyped Words" at bounding box center [822, 411] width 1127 height 94
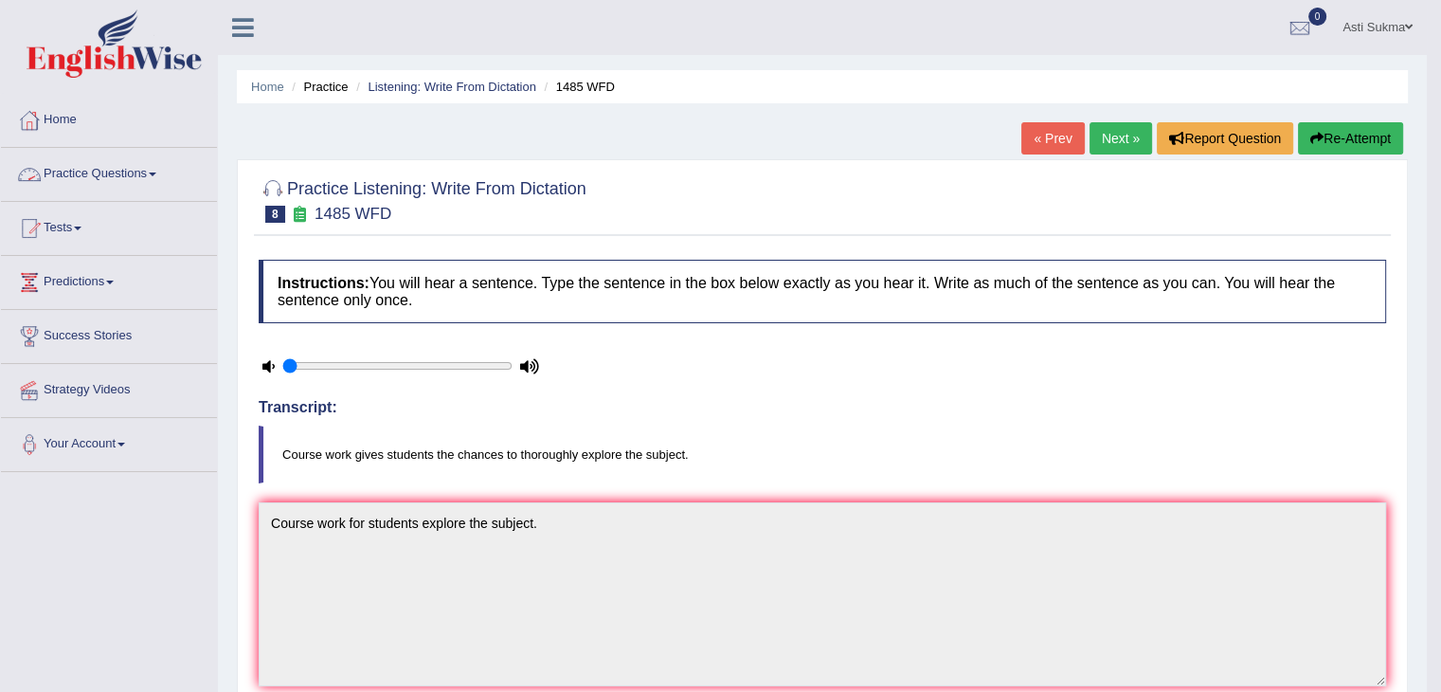
click at [136, 174] on link "Practice Questions" at bounding box center [109, 171] width 216 height 47
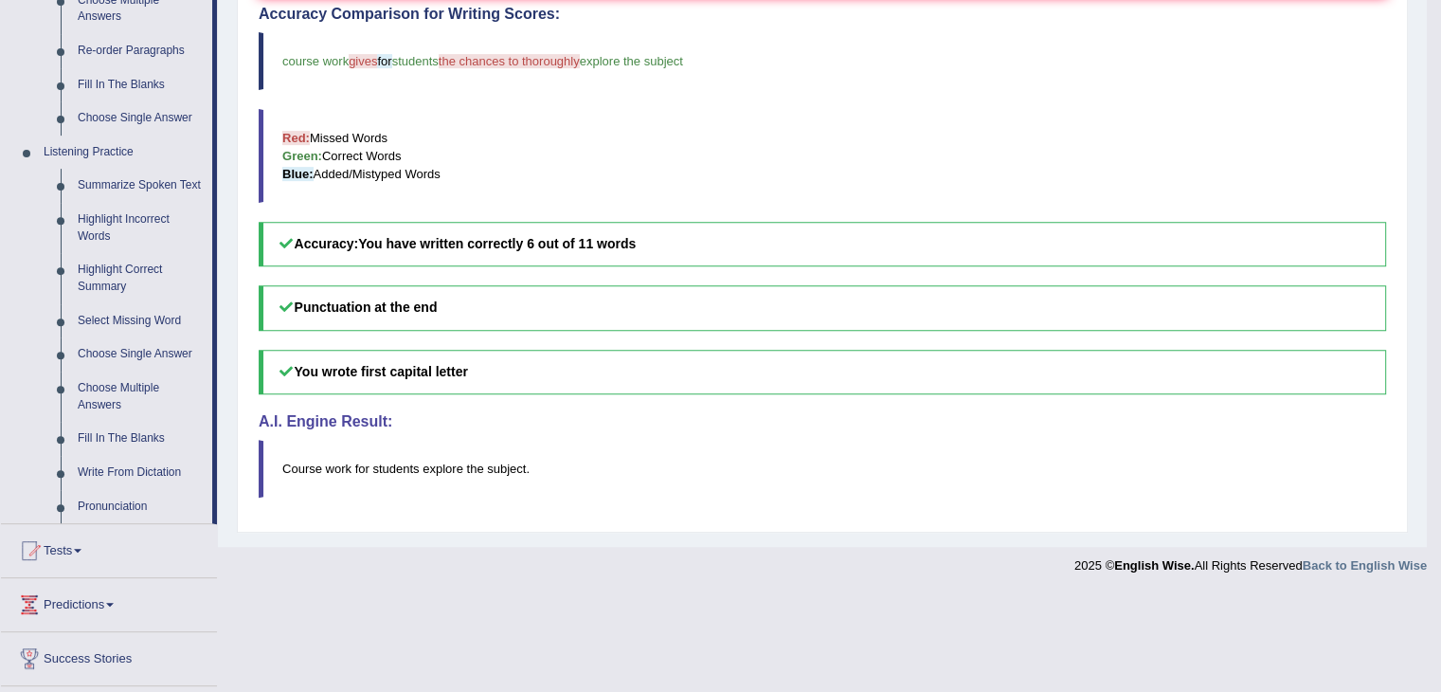
scroll to position [726, 0]
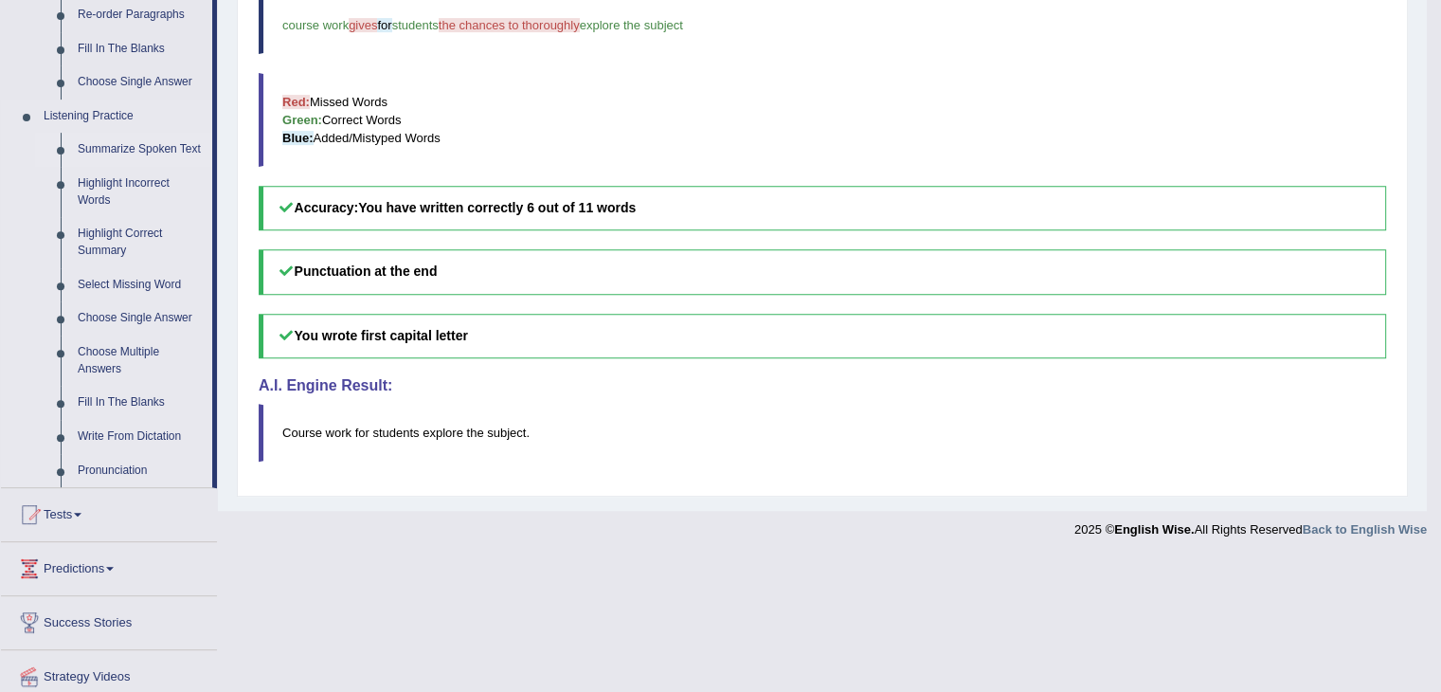
click at [178, 151] on link "Summarize Spoken Text" at bounding box center [140, 150] width 143 height 34
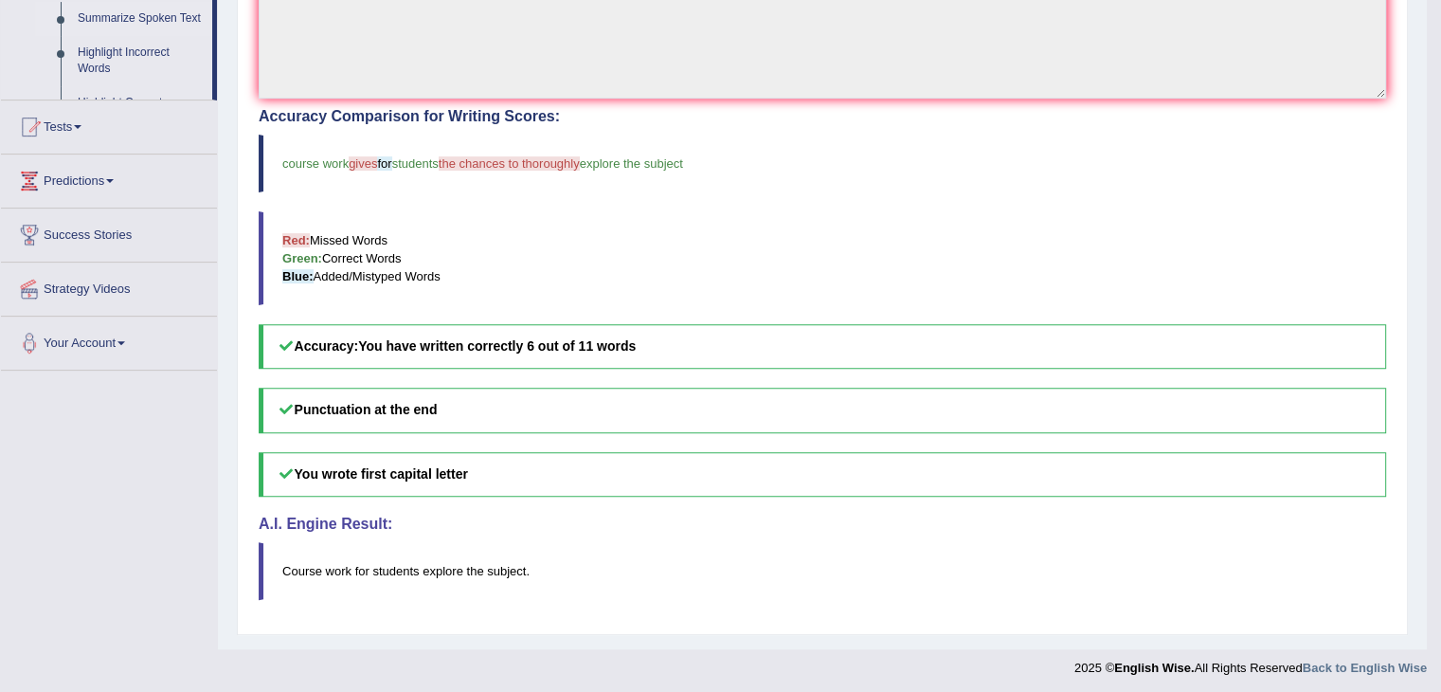
scroll to position [508, 0]
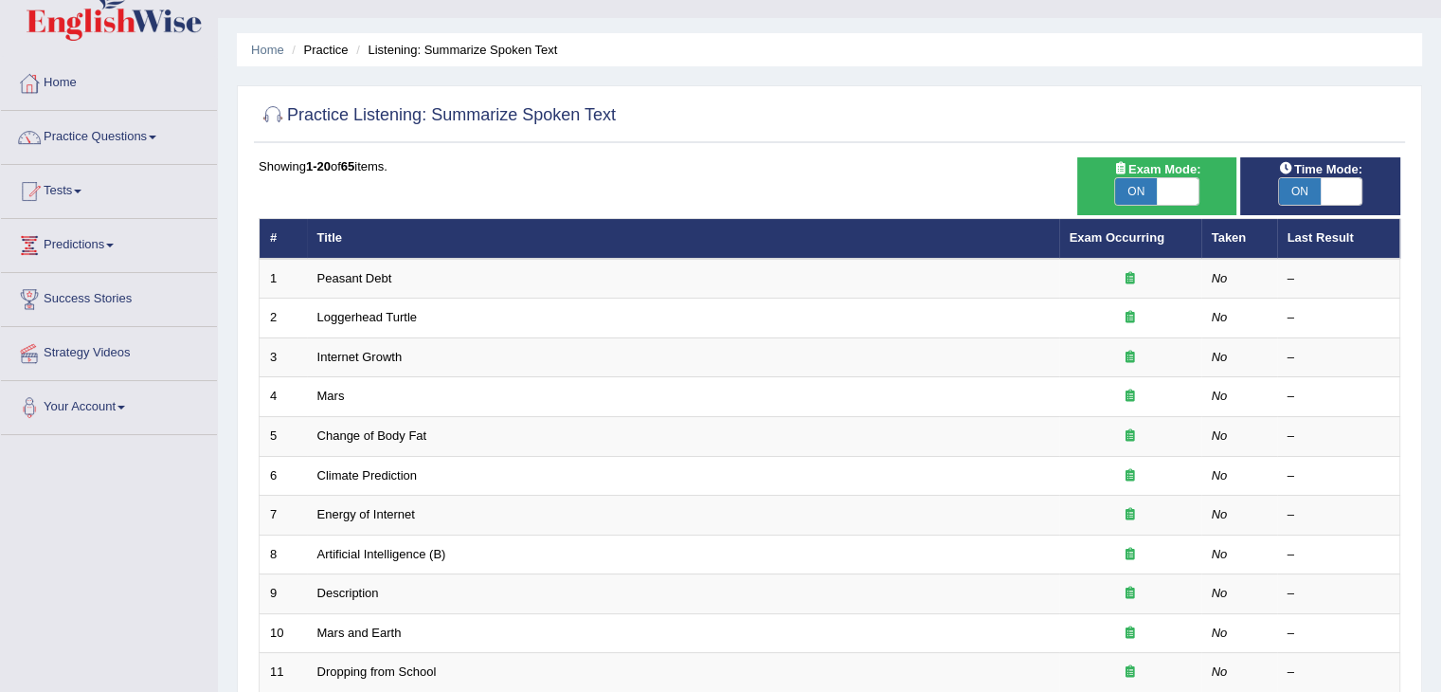
scroll to position [46, 0]
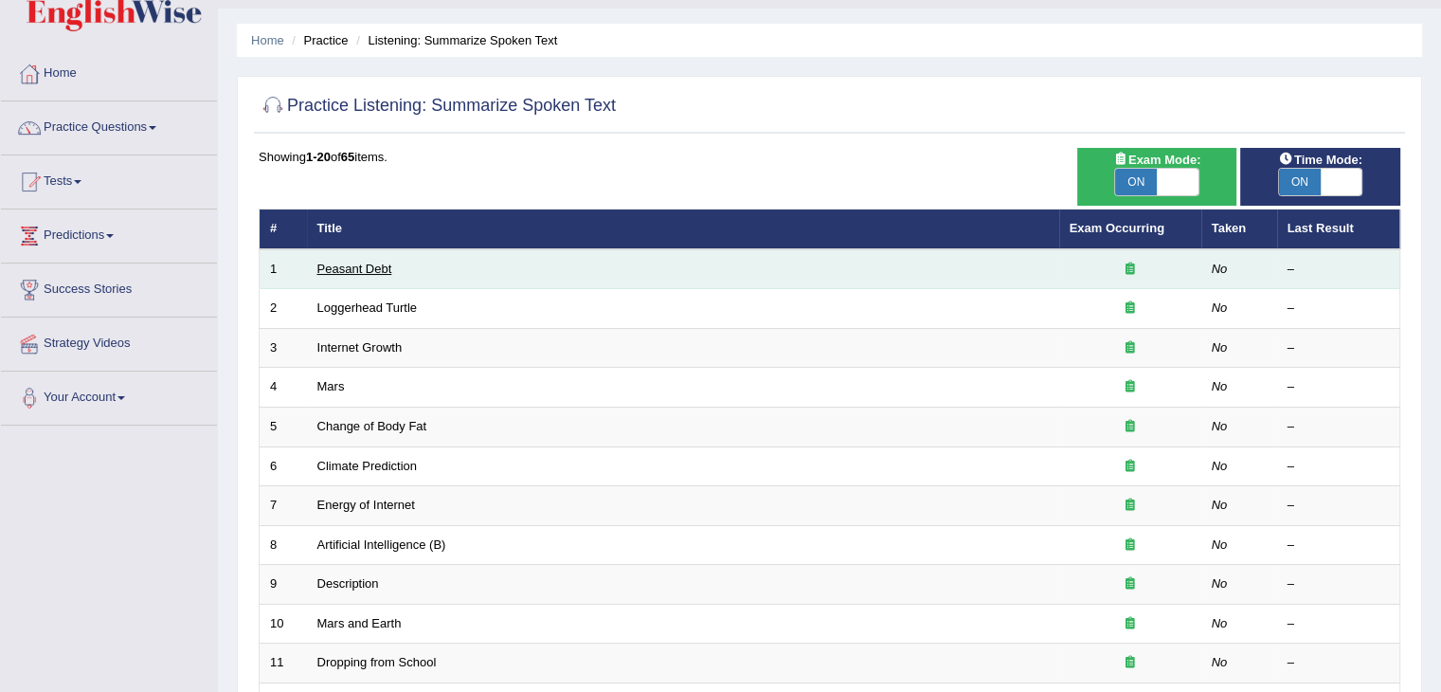
click at [351, 266] on link "Peasant Debt" at bounding box center [354, 268] width 75 height 14
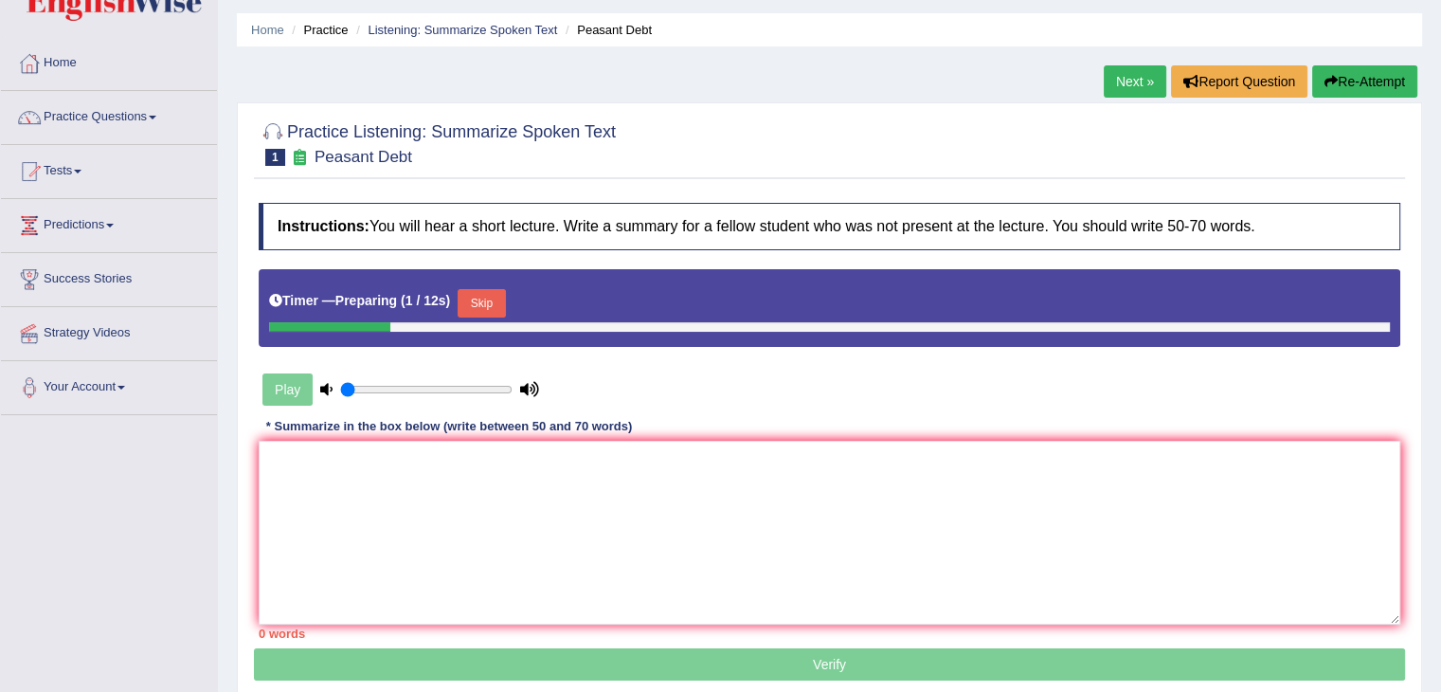
scroll to position [64, 0]
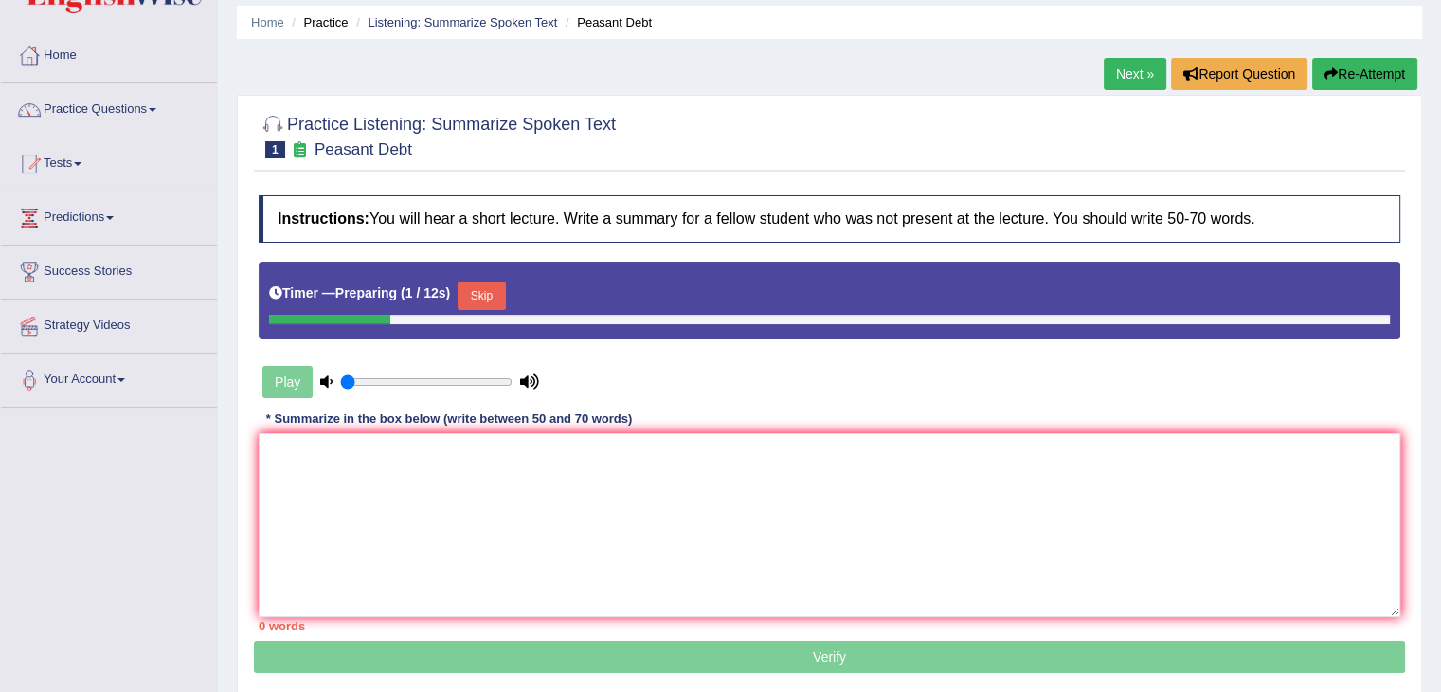
click at [1440, 279] on html "Toggle navigation Home Practice Questions Speaking Practice Read Aloud Repeat S…" at bounding box center [720, 282] width 1441 height 692
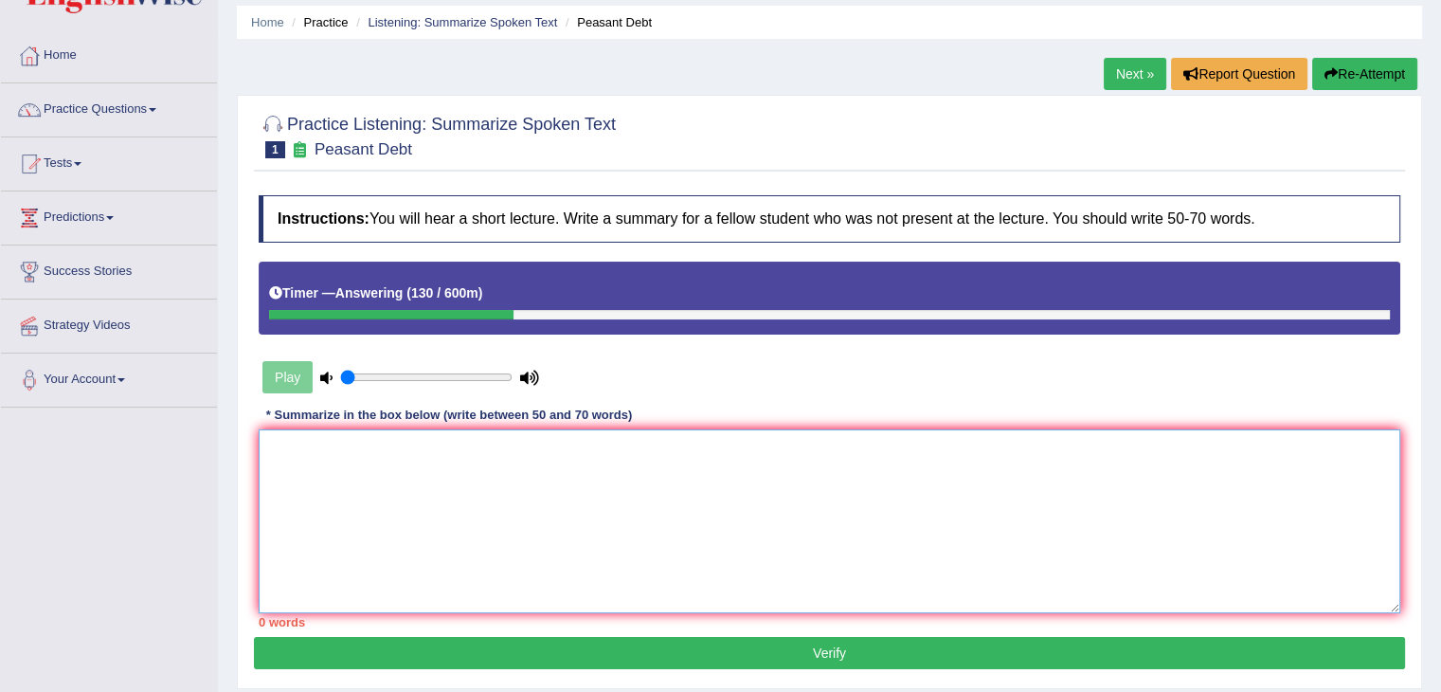
click at [682, 472] on textarea at bounding box center [829, 521] width 1141 height 184
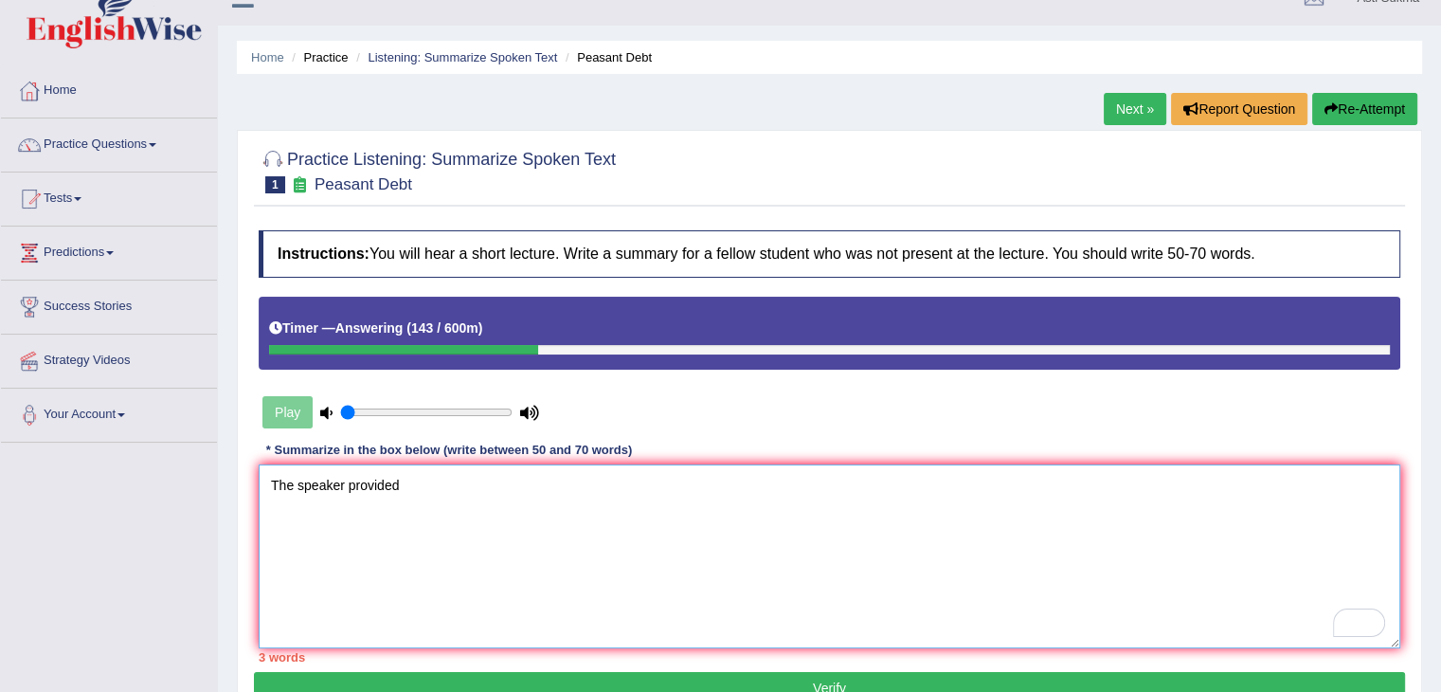
scroll to position [0, 0]
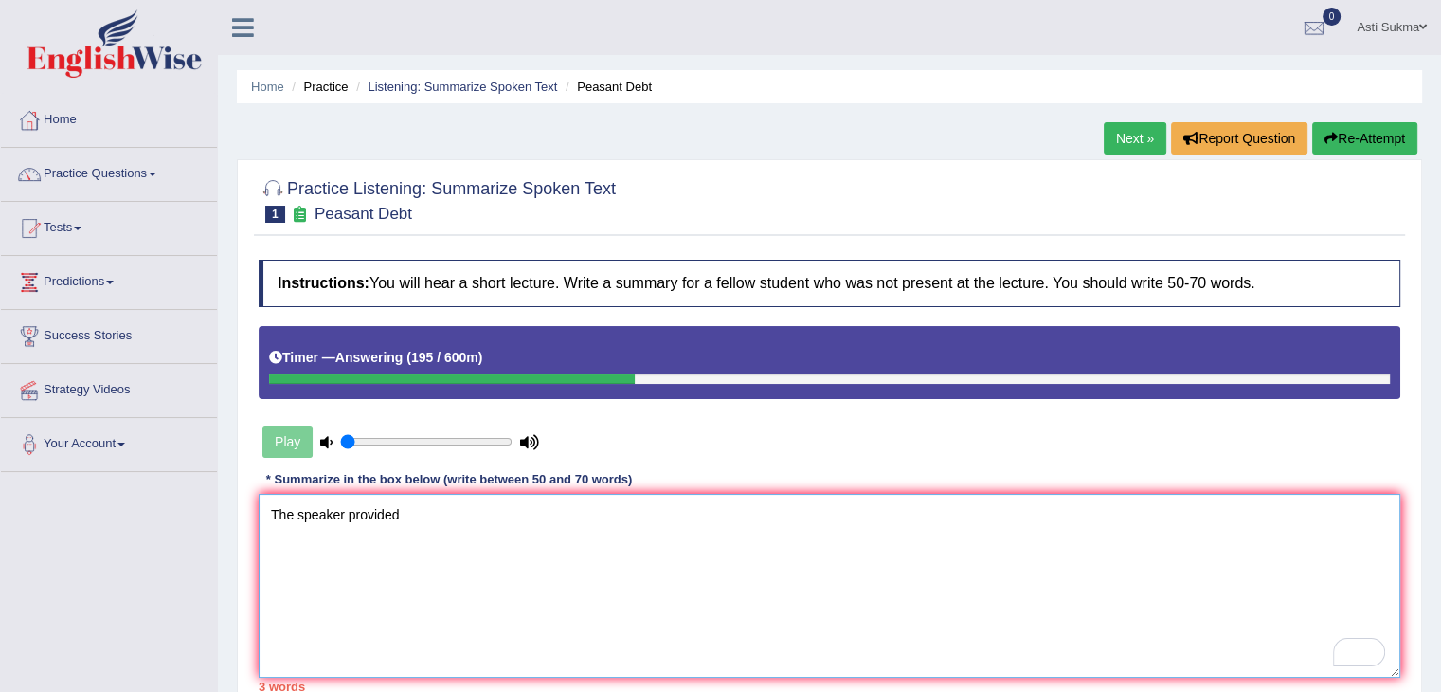
click at [446, 496] on textarea "The speaker provided" at bounding box center [829, 586] width 1141 height 184
click at [428, 524] on textarea "The speaker provided" at bounding box center [829, 586] width 1141 height 184
click at [739, 518] on textarea "The speaker provided a comprehensive overview of farmer suicides" at bounding box center [829, 586] width 1141 height 184
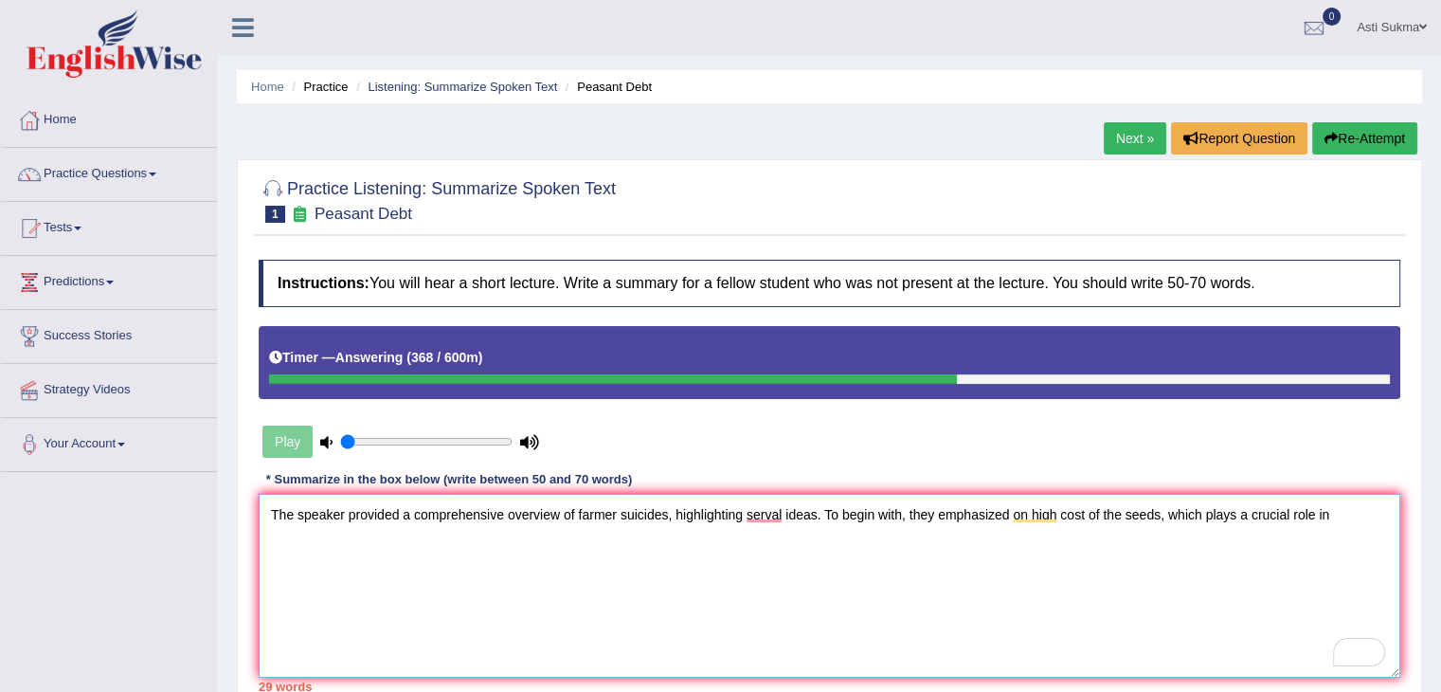
click at [1230, 505] on textarea "The speaker provided a comprehensive overview of farmer suicides, highlighting …" at bounding box center [829, 586] width 1141 height 184
click at [1351, 512] on textarea "The speaker provided a comprehensive overview of farmer suicides, highlighting …" at bounding box center [829, 586] width 1141 height 184
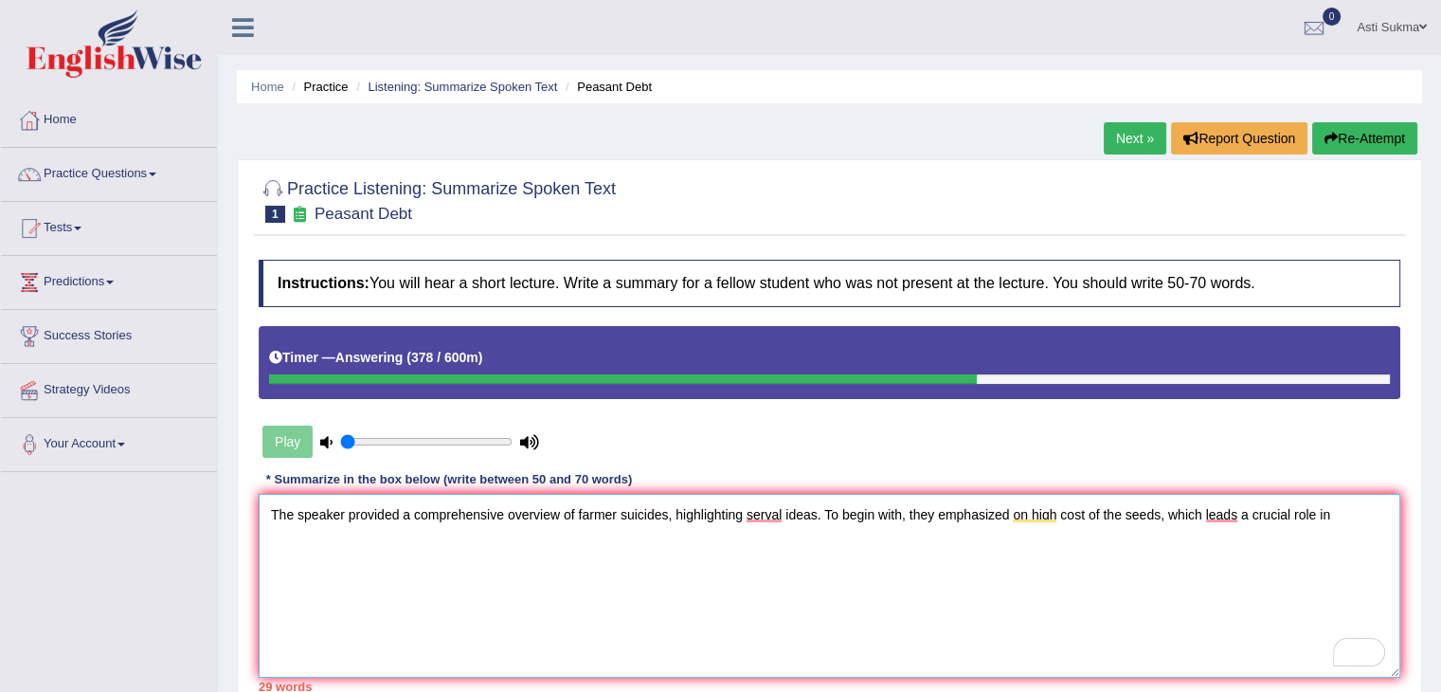
click at [1351, 512] on textarea "The speaker provided a comprehensive overview of farmer suicides, highlighting …" at bounding box center [829, 586] width 1141 height 184
drag, startPoint x: 1349, startPoint y: 519, endPoint x: 1239, endPoint y: 518, distance: 109.9
click at [1239, 518] on textarea "The speaker provided a comprehensive overview of farmer suicides, highlighting …" at bounding box center [829, 586] width 1141 height 184
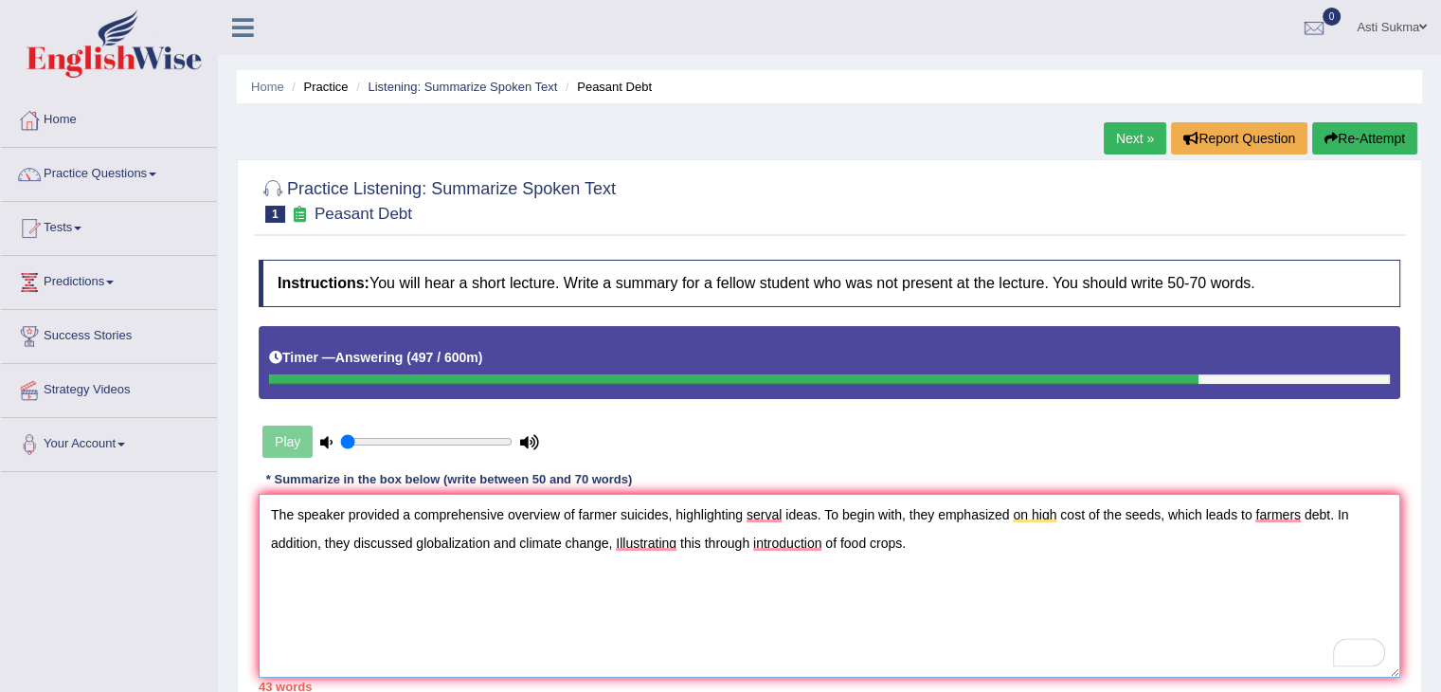
click at [931, 537] on textarea "The speaker provided a comprehensive overview of farmer suicides, highlighting …" at bounding box center [829, 586] width 1141 height 184
click at [1148, 557] on textarea "The speaker provided a comprehensive overview of farmer suicides, highlighting …" at bounding box center [829, 586] width 1141 height 184
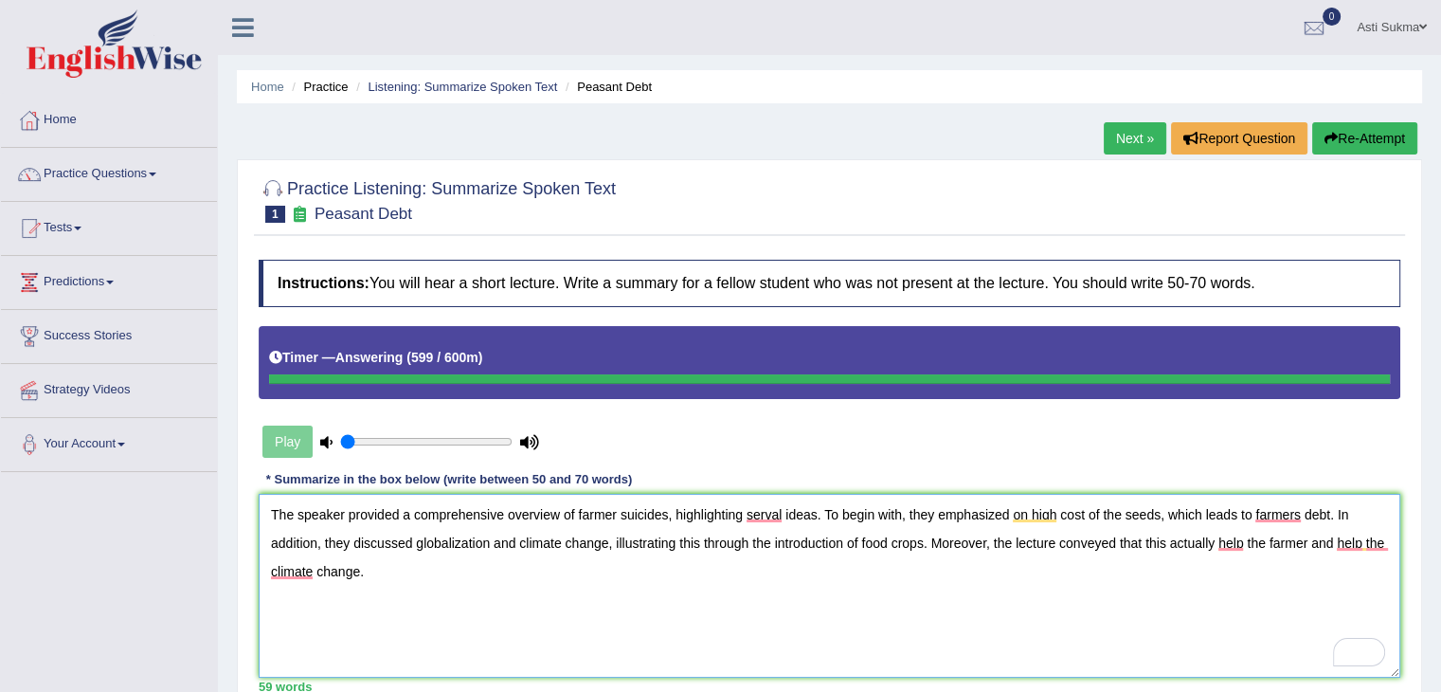
type textarea "The speaker provided a comprehensive overview of farmer suicides, highlighting …"
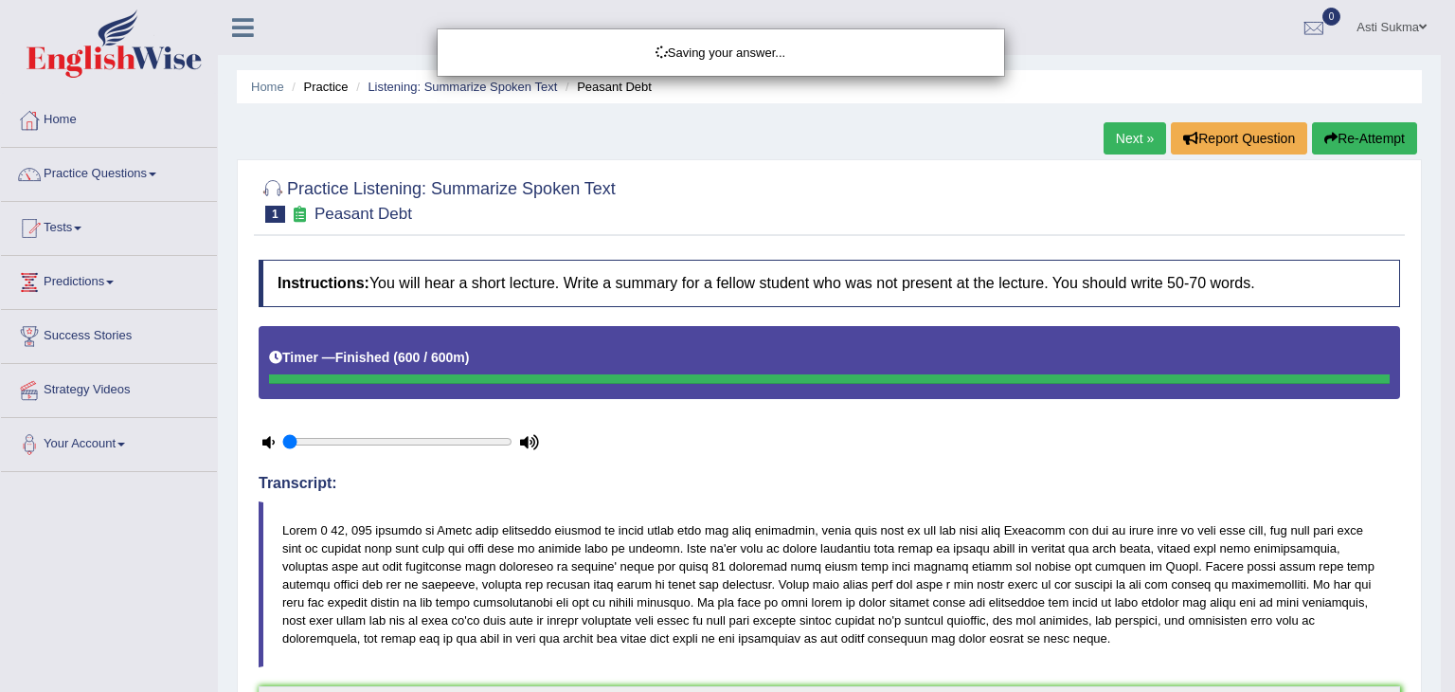
click at [1440, 398] on div "Saving your answer..." at bounding box center [727, 346] width 1455 height 692
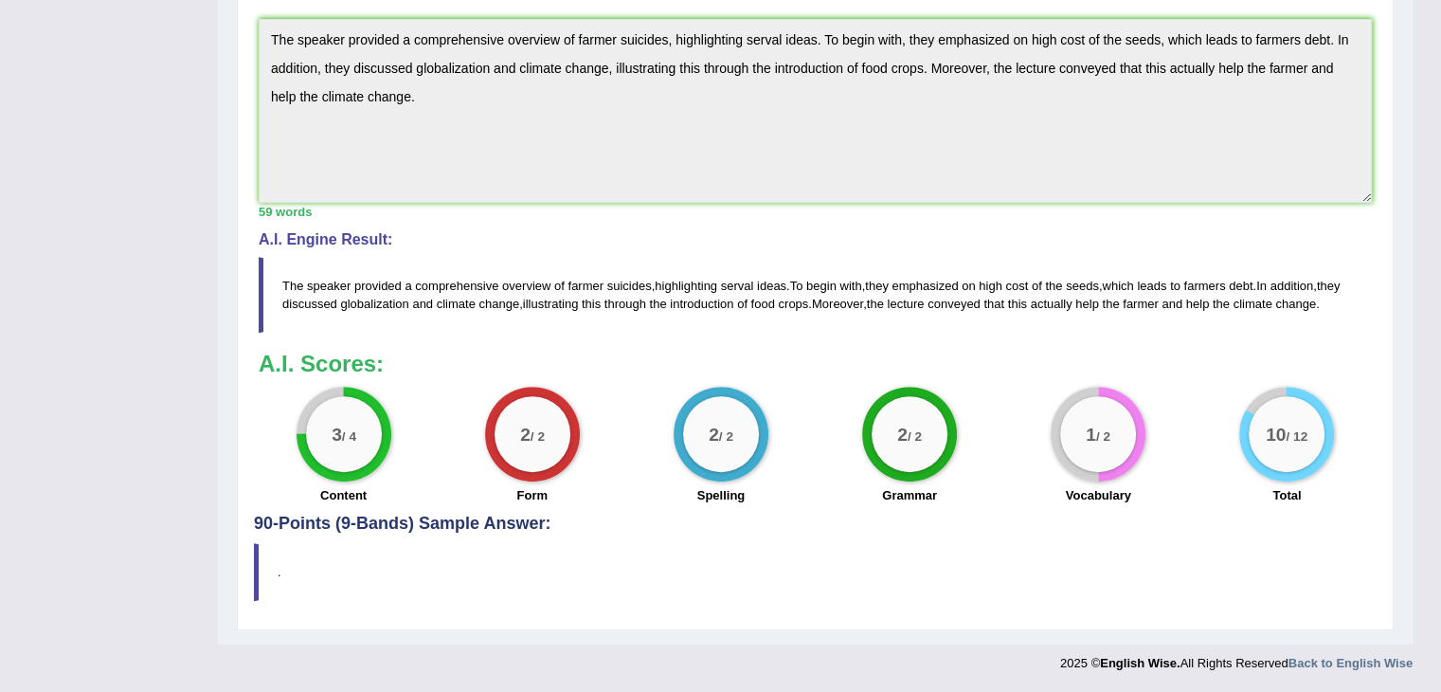
scroll to position [701, 0]
click at [1391, 456] on div "Practice Listening: Summarize Spoken Text 1 Peasant Debt Instructions: You will…" at bounding box center [815, 61] width 1157 height 1138
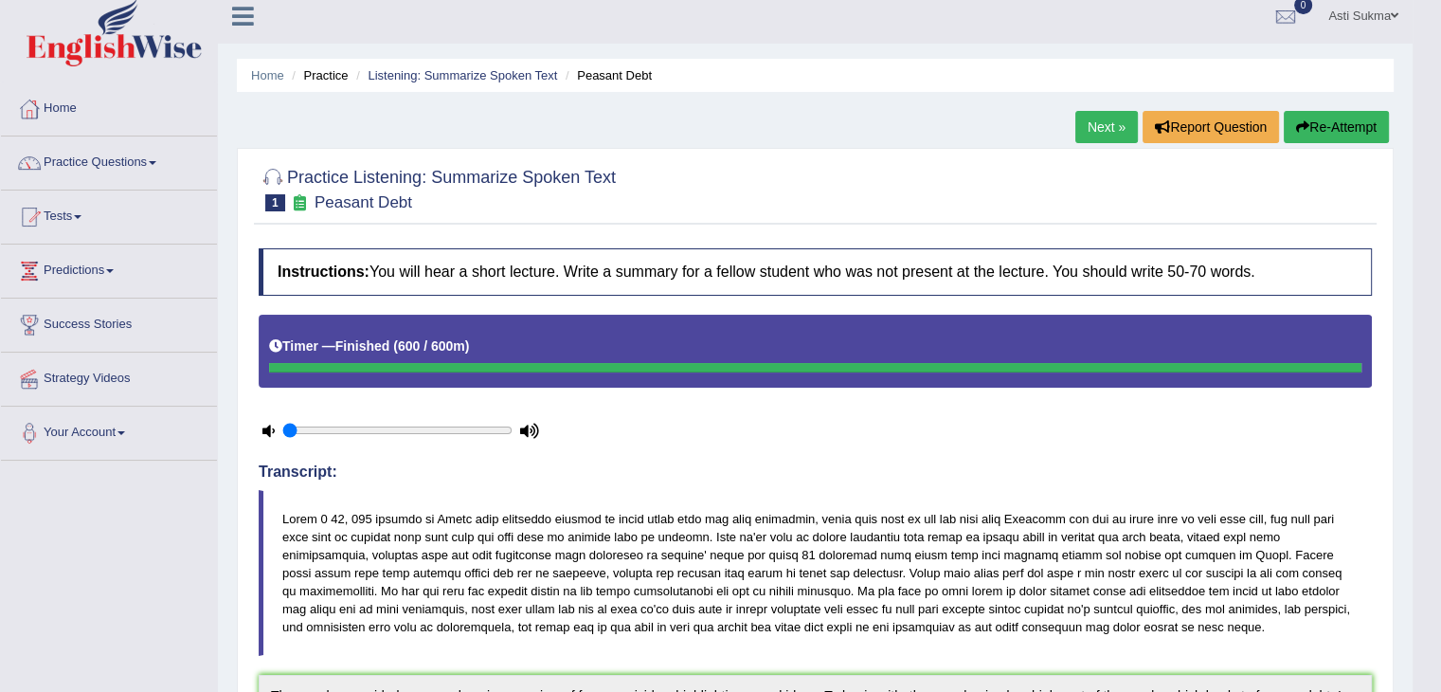
scroll to position [0, 0]
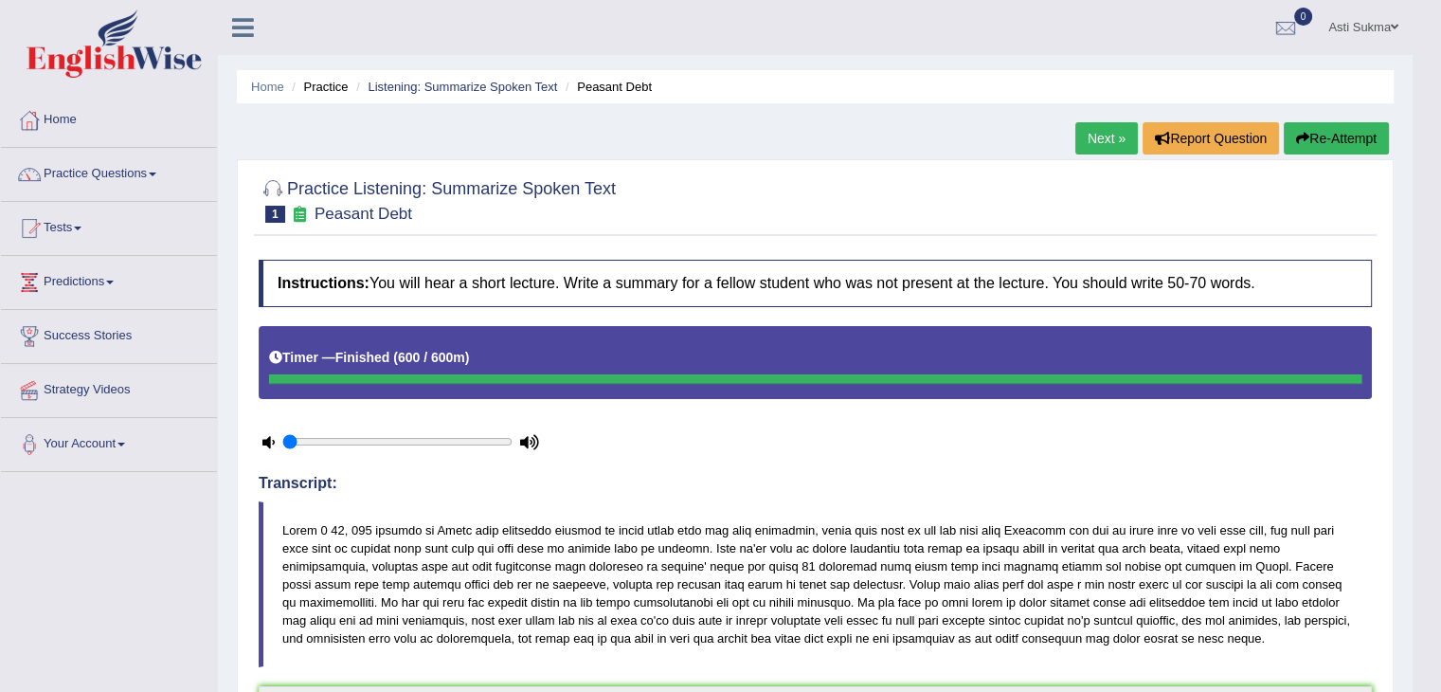
click at [328, 84] on li "Practice" at bounding box center [317, 87] width 61 height 18
click at [279, 86] on link "Home" at bounding box center [267, 87] width 33 height 14
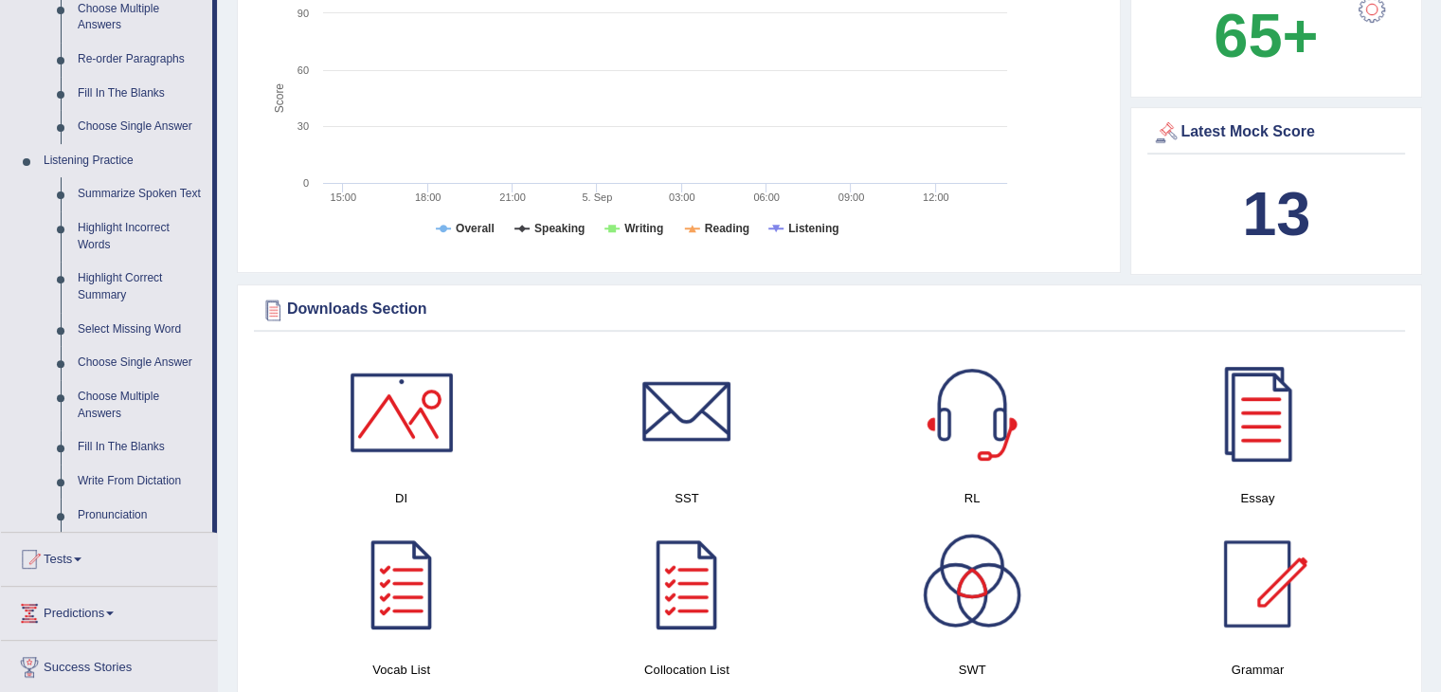
scroll to position [672, 0]
